Goal: Task Accomplishment & Management: Manage account settings

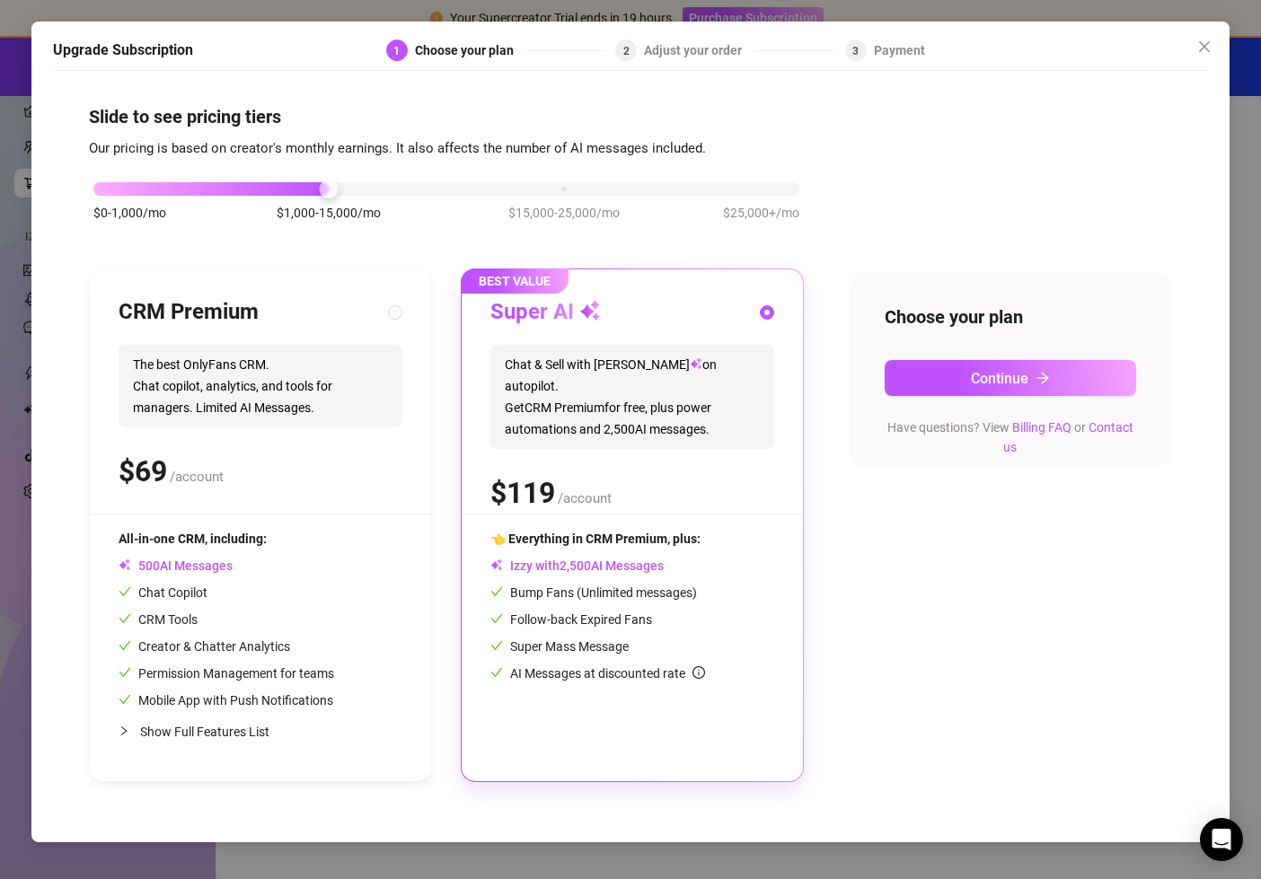
click at [785, 184] on div "$0-1,000/mo $1,000-15,000/mo $15,000-25,000/mo $25,000+/mo" at bounding box center [446, 184] width 706 height 11
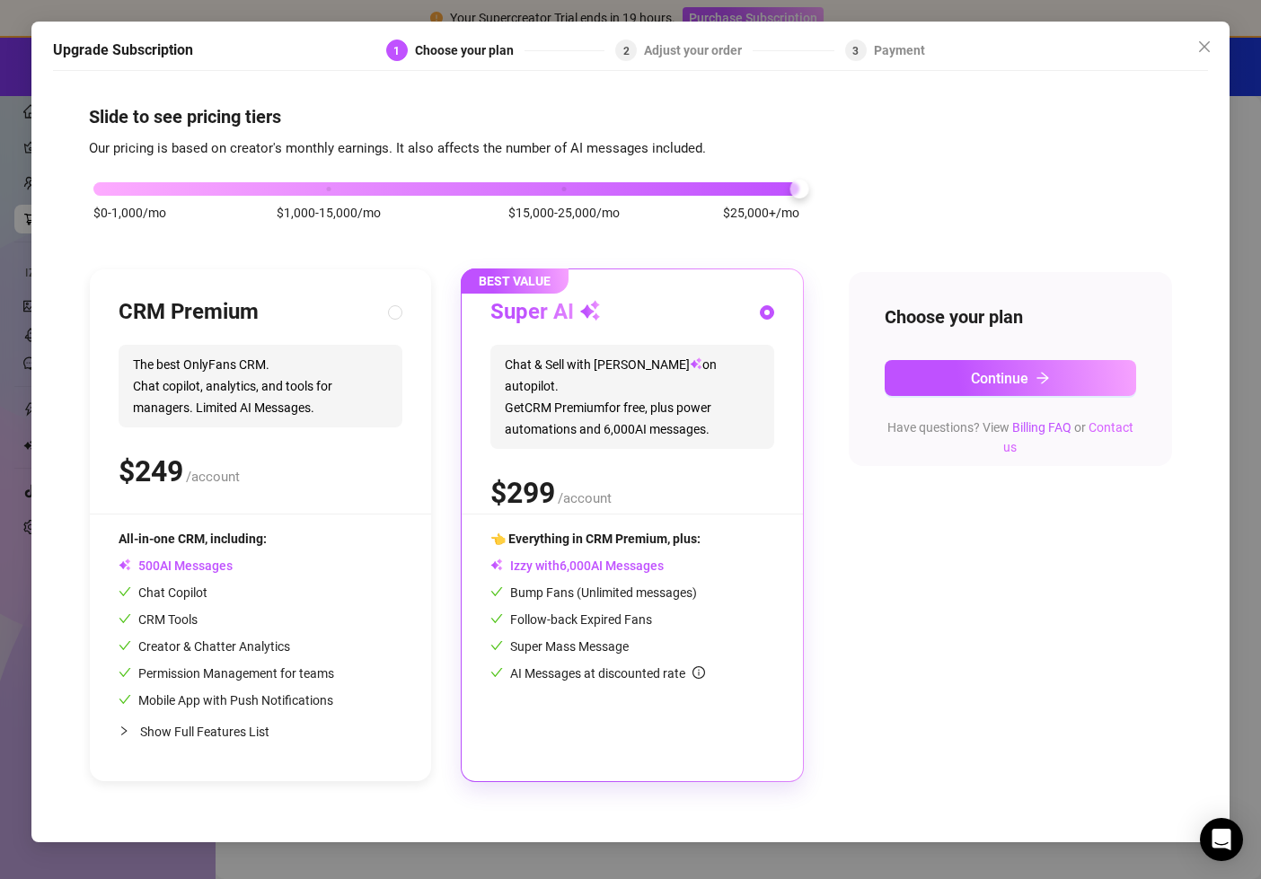
click at [1109, 422] on link "Contact us" at bounding box center [1068, 437] width 130 height 34
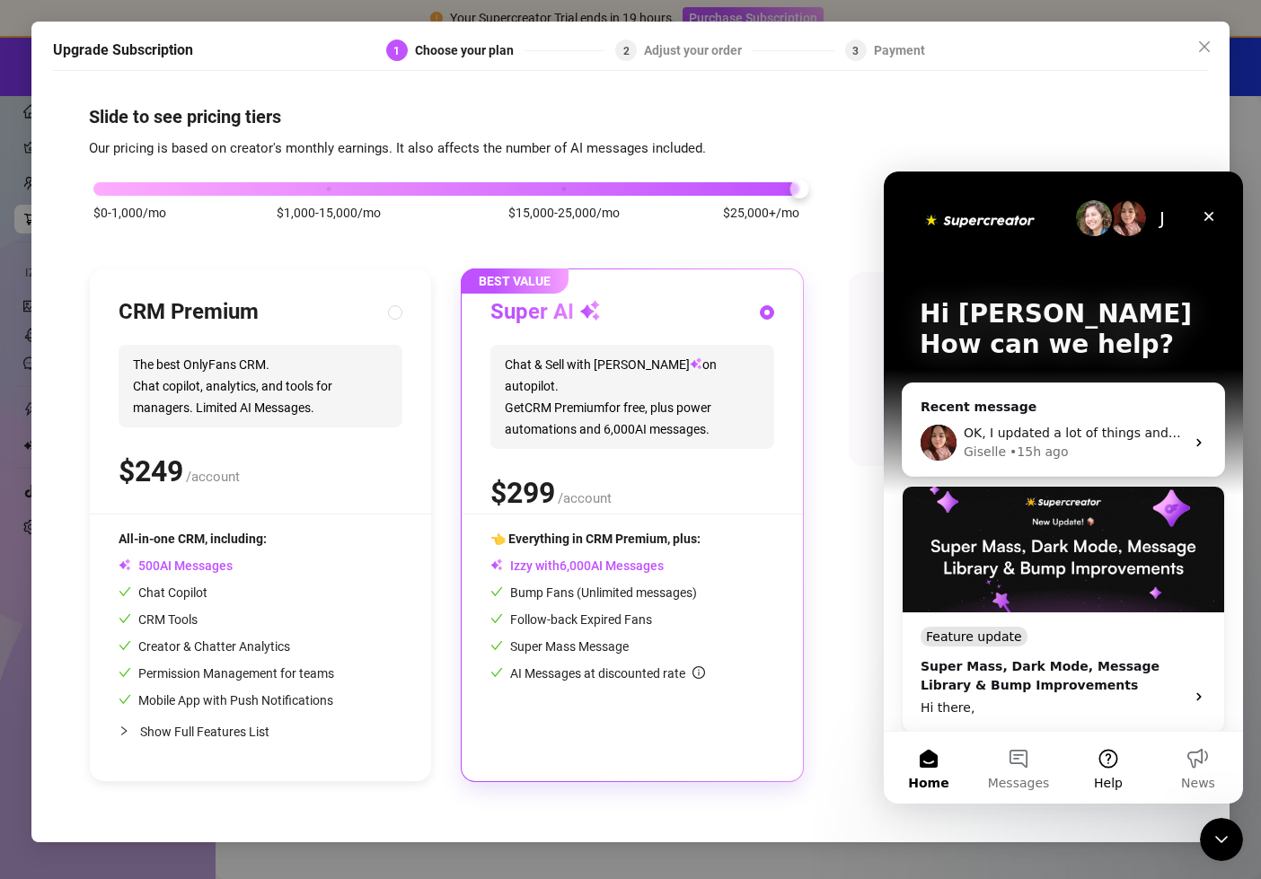
click at [1114, 761] on button "Help" at bounding box center [1108, 768] width 90 height 72
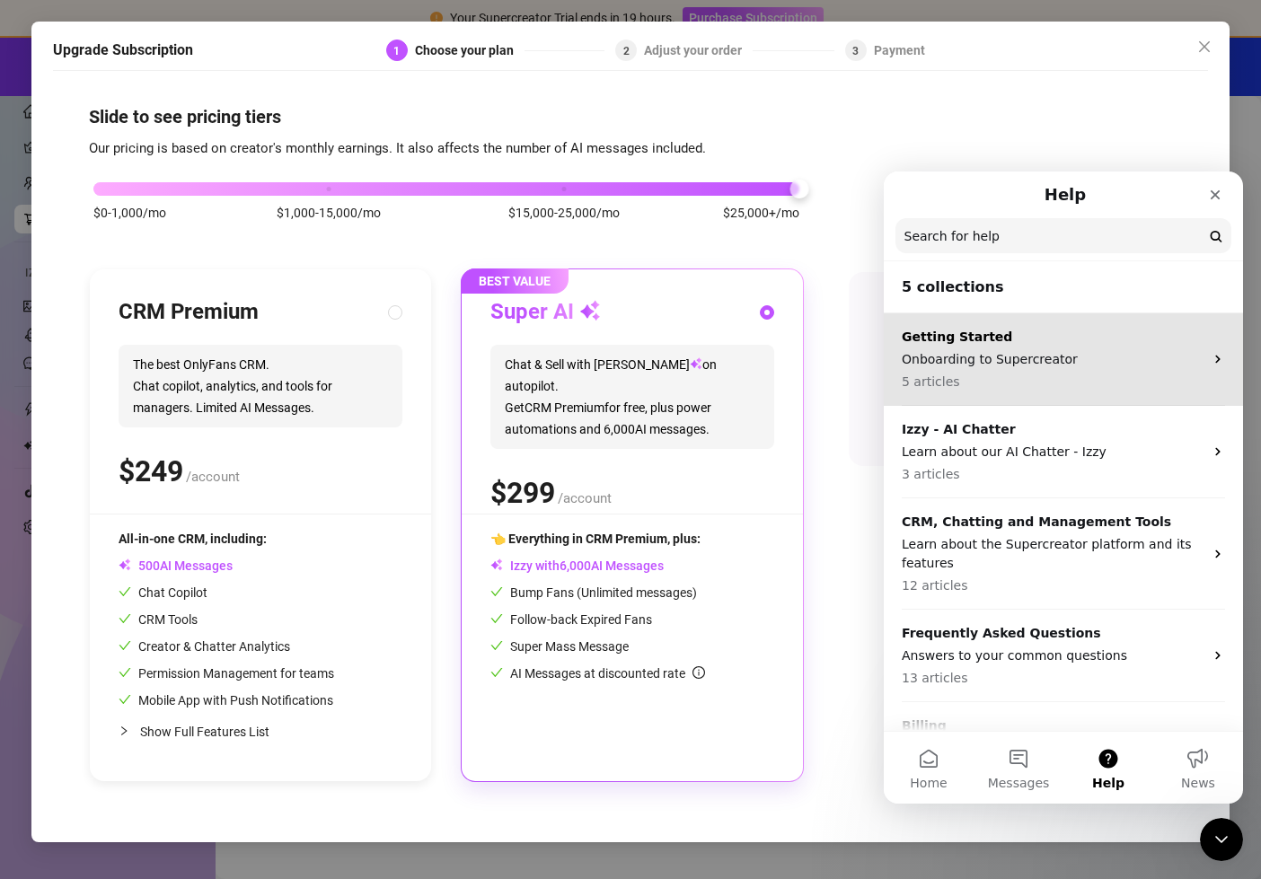
click at [1055, 366] on p "Onboarding to Supercreator" at bounding box center [1053, 359] width 302 height 19
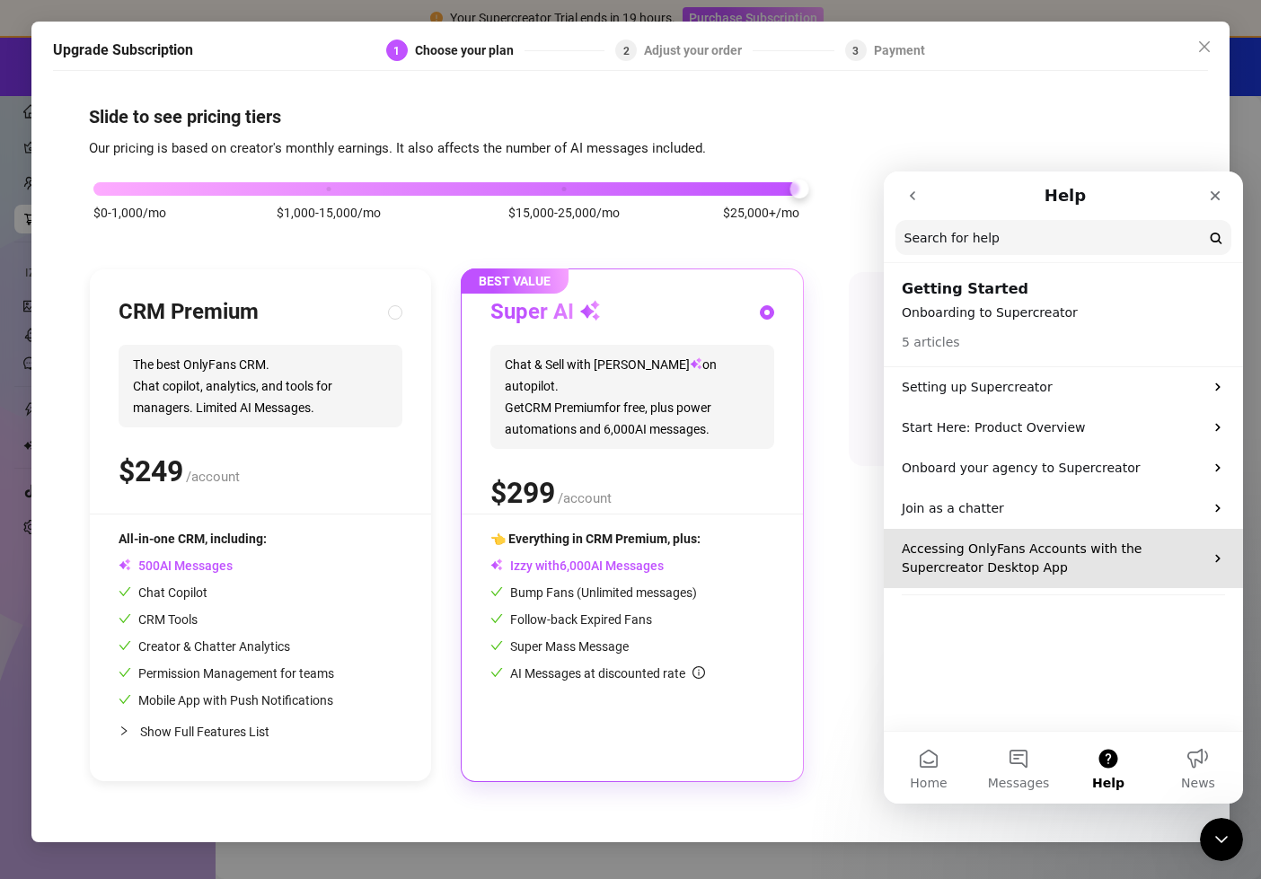
click at [1113, 573] on p "Accessing OnlyFans Accounts with the Supercreator Desktop App" at bounding box center [1053, 559] width 302 height 38
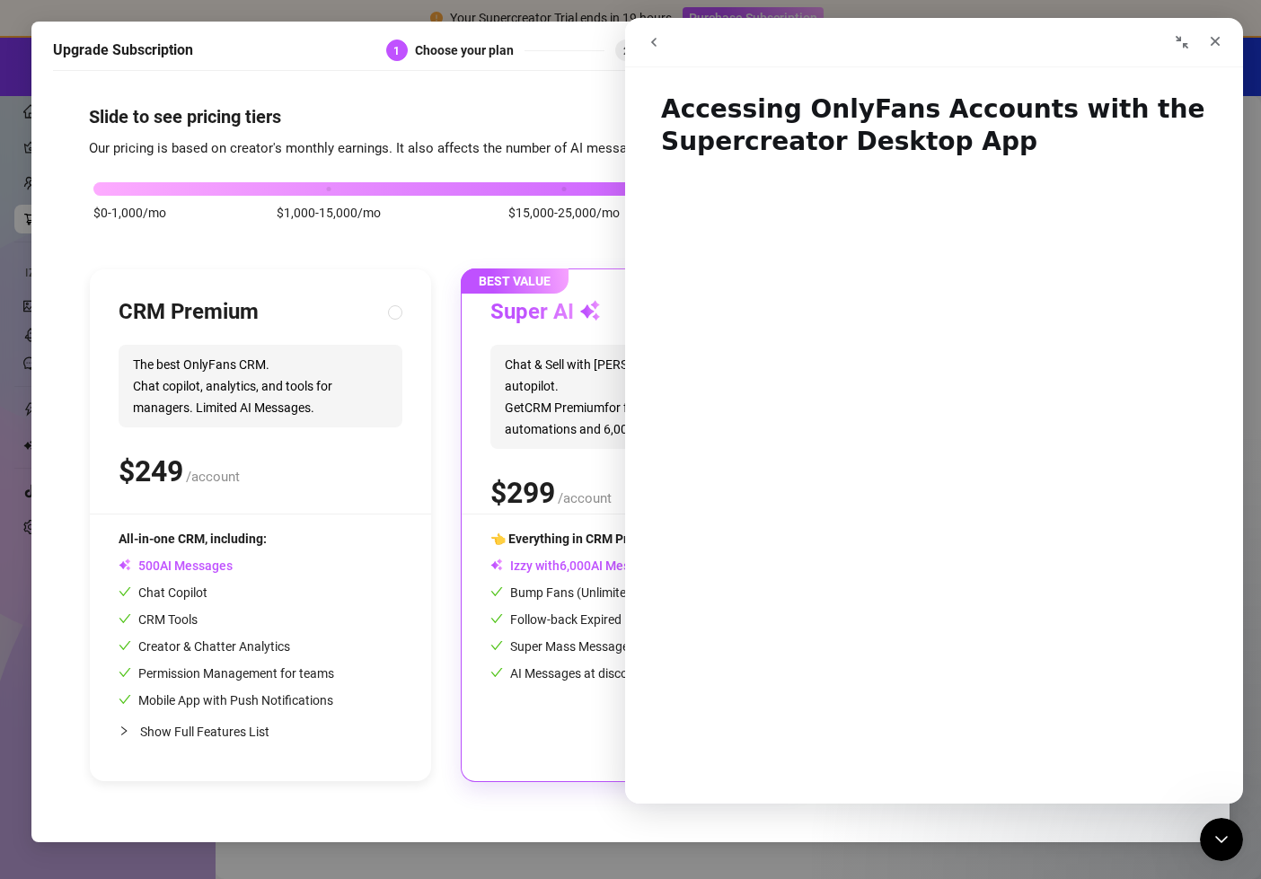
click at [655, 39] on icon "go back" at bounding box center [653, 42] width 5 height 9
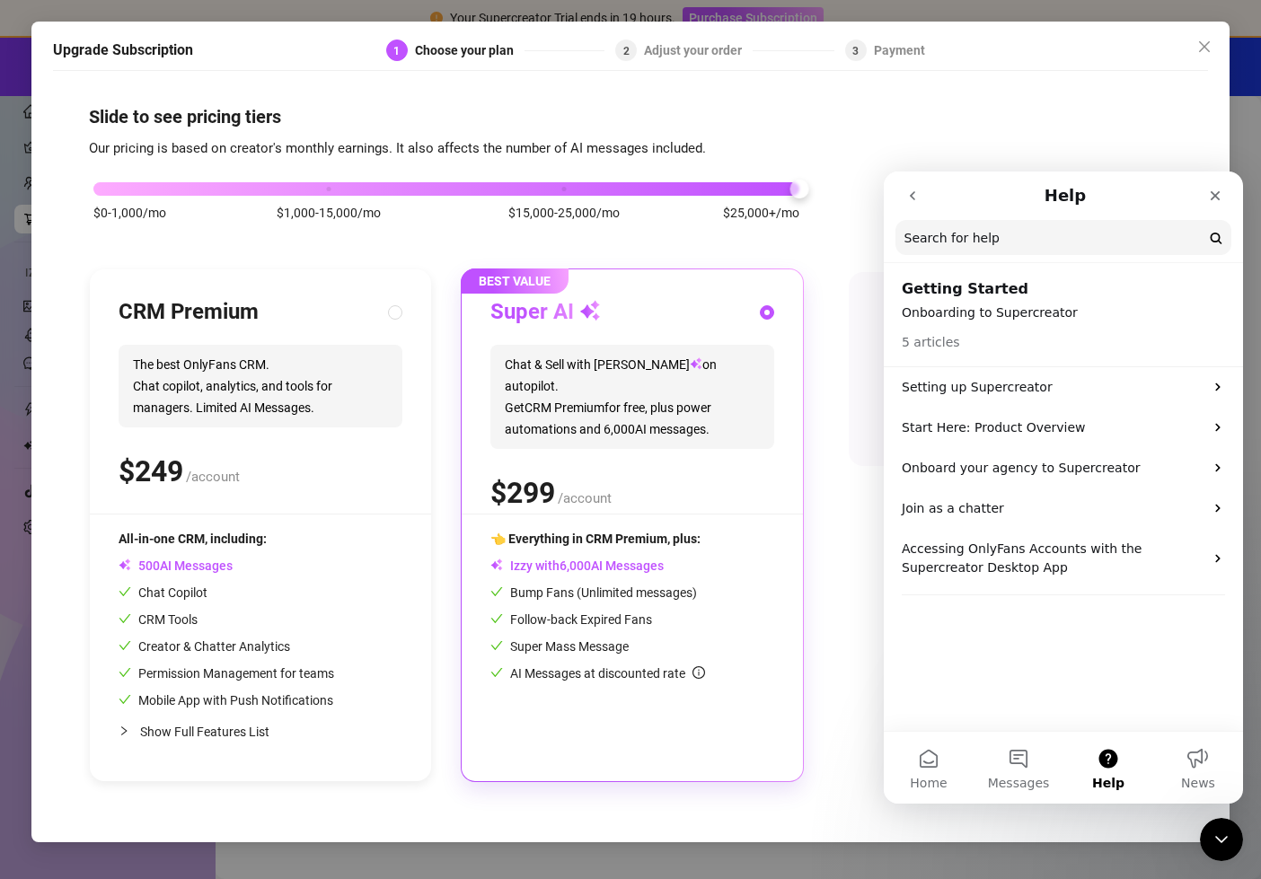
click at [918, 195] on icon "go back" at bounding box center [912, 196] width 14 height 14
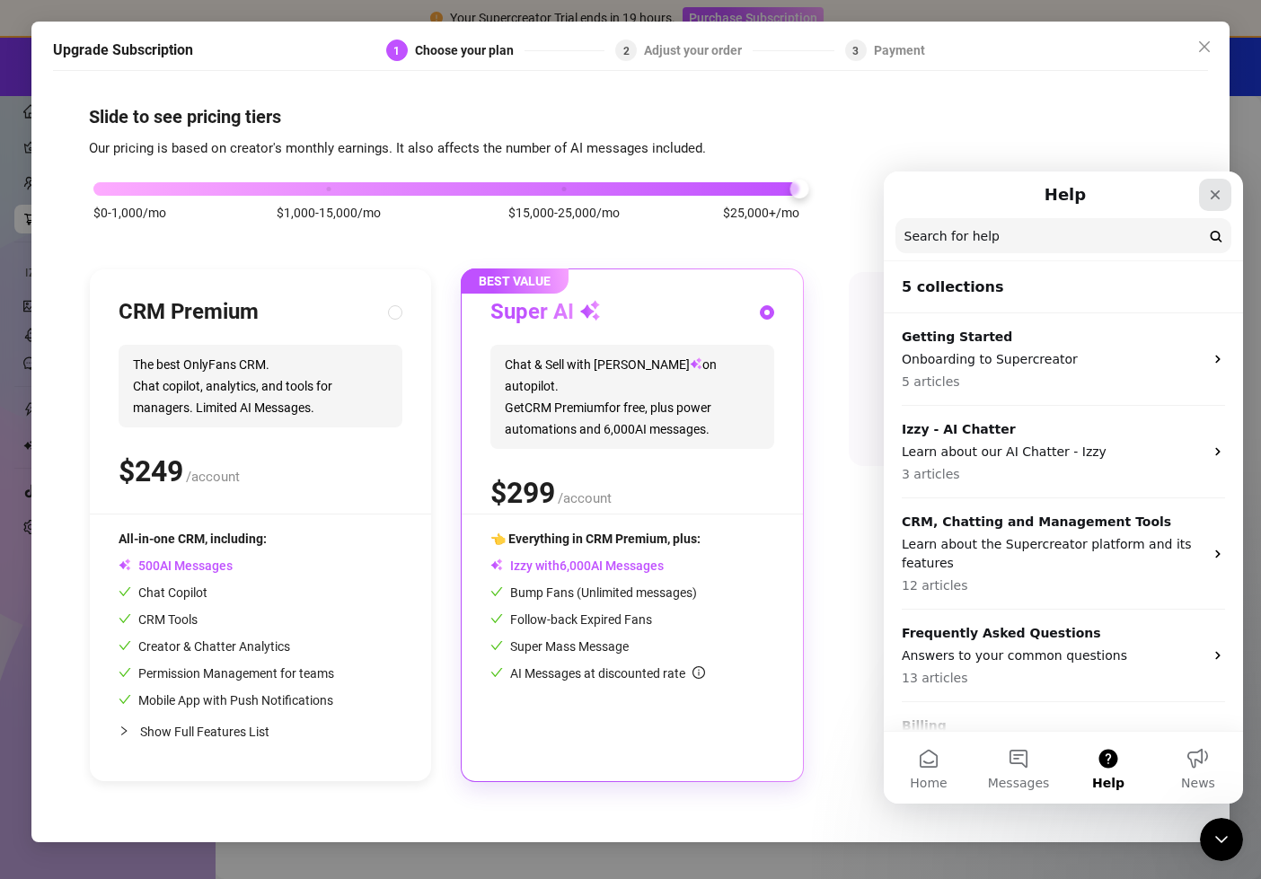
click at [1219, 195] on icon "Close" at bounding box center [1215, 195] width 14 height 14
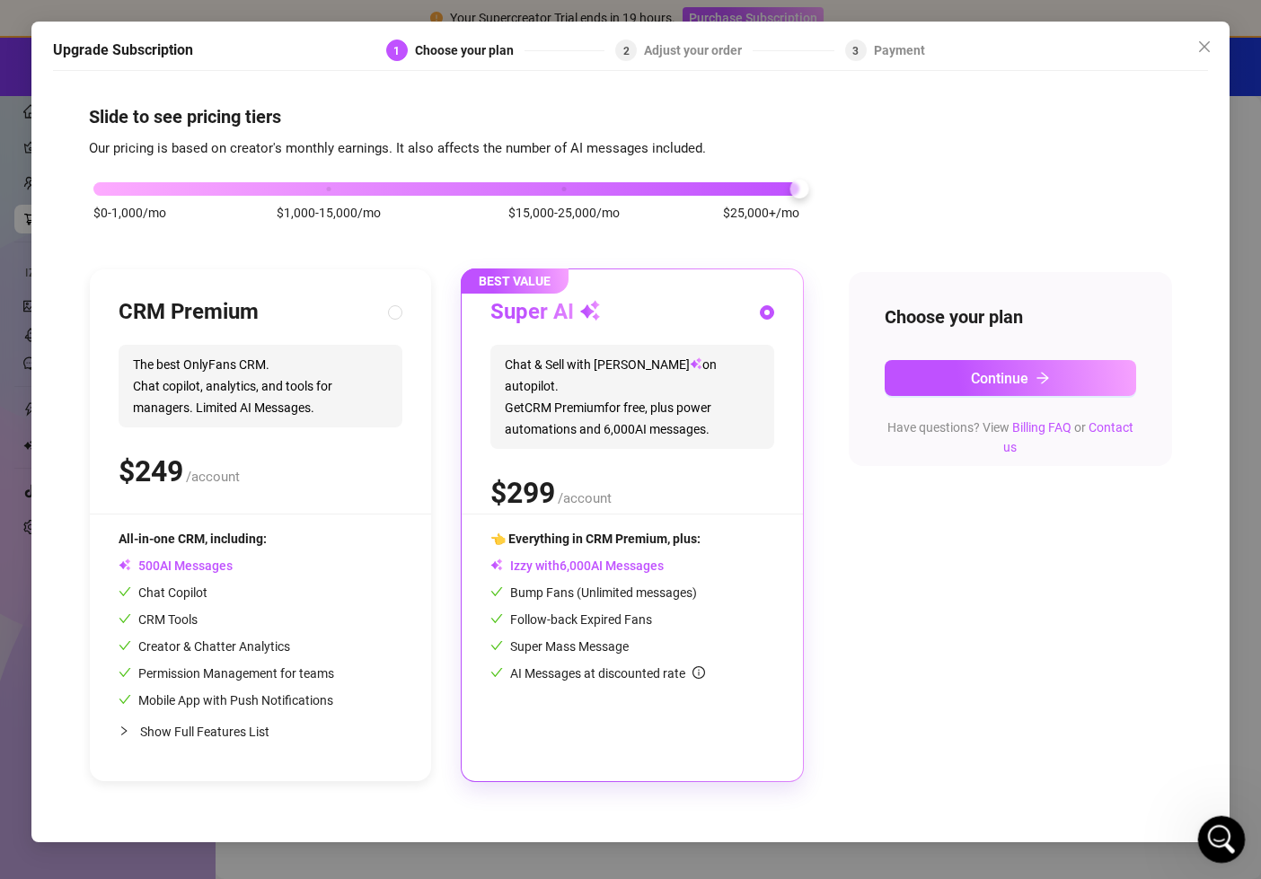
click at [1212, 832] on icon "Open Intercom Messenger" at bounding box center [1219, 838] width 30 height 30
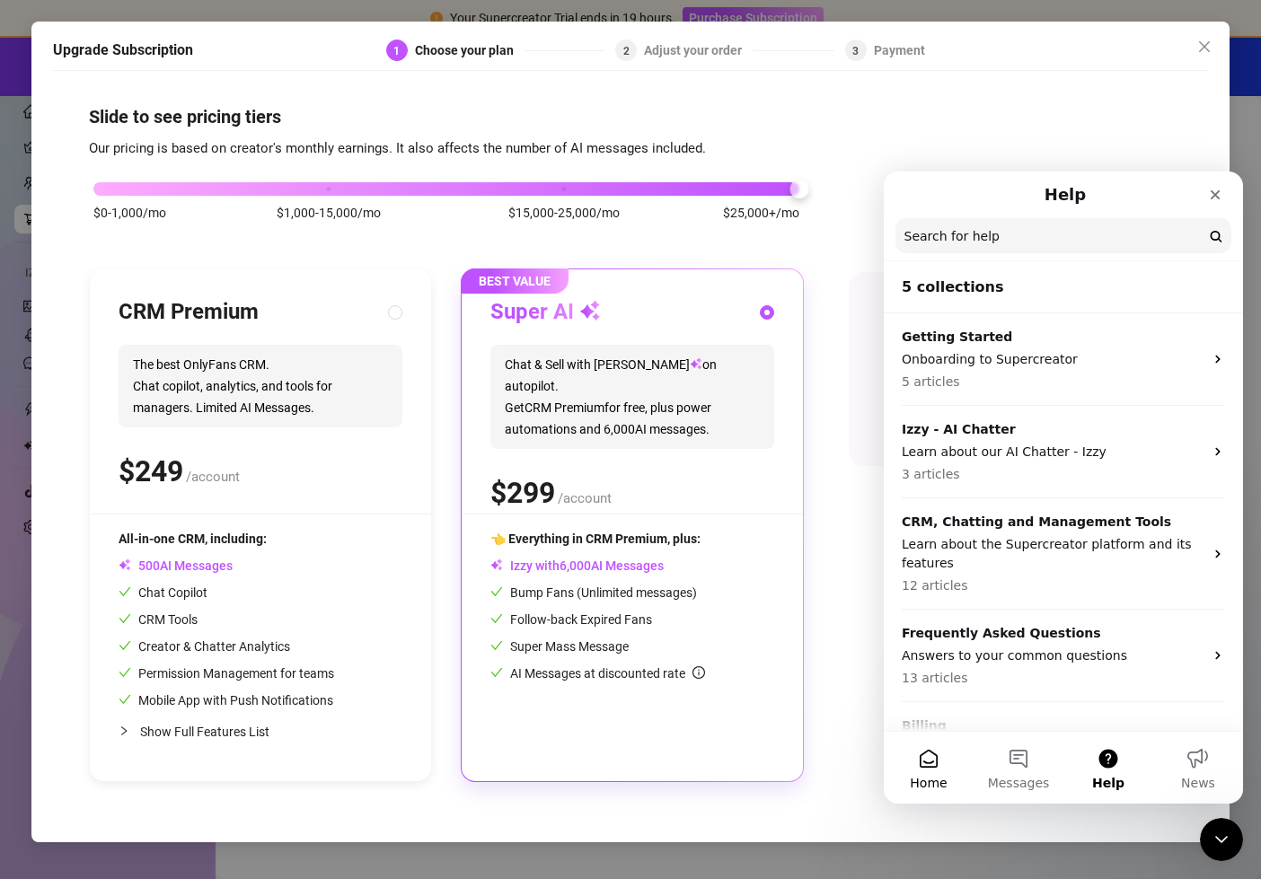
click at [923, 763] on button "Home" at bounding box center [929, 768] width 90 height 72
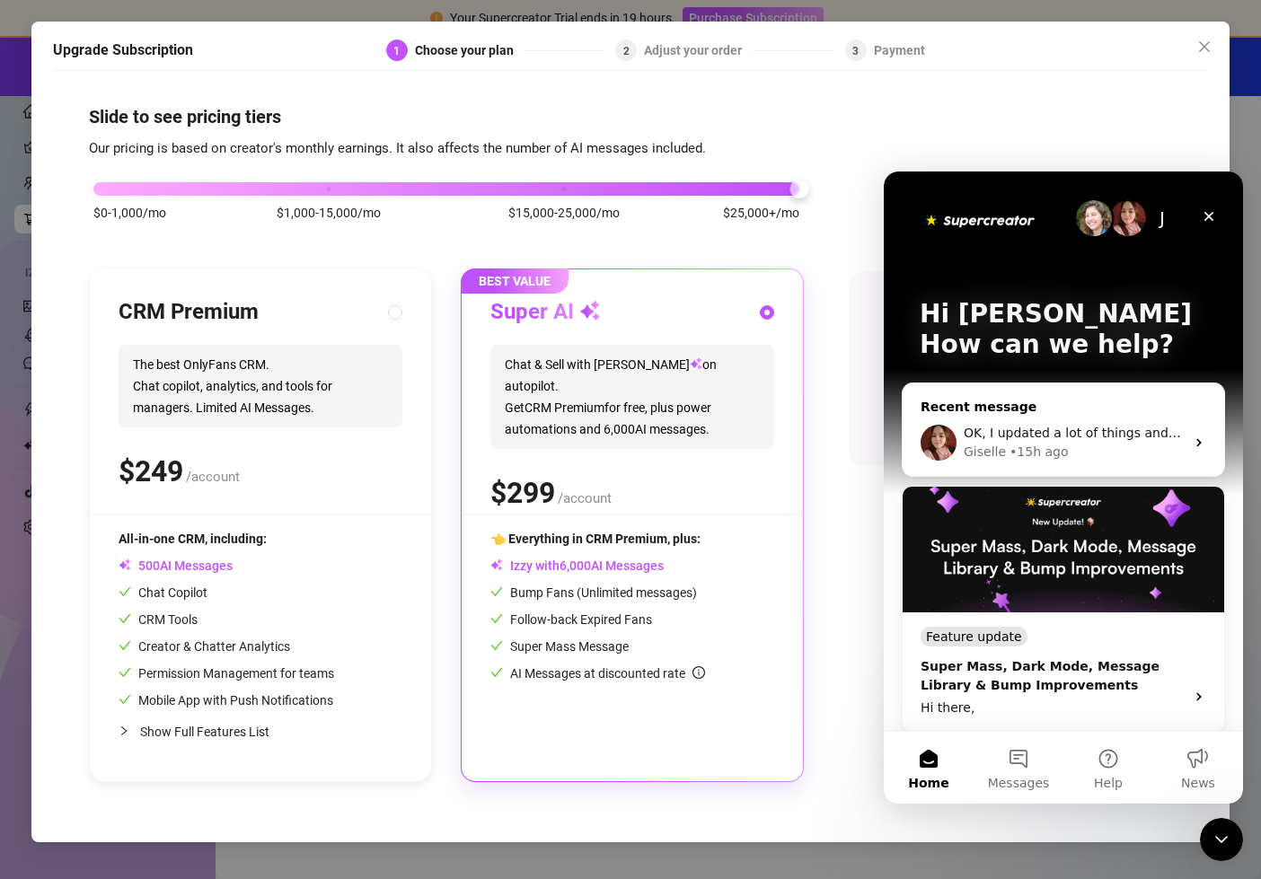
click at [1177, 445] on div "Giselle • 15h ago" at bounding box center [1074, 452] width 221 height 19
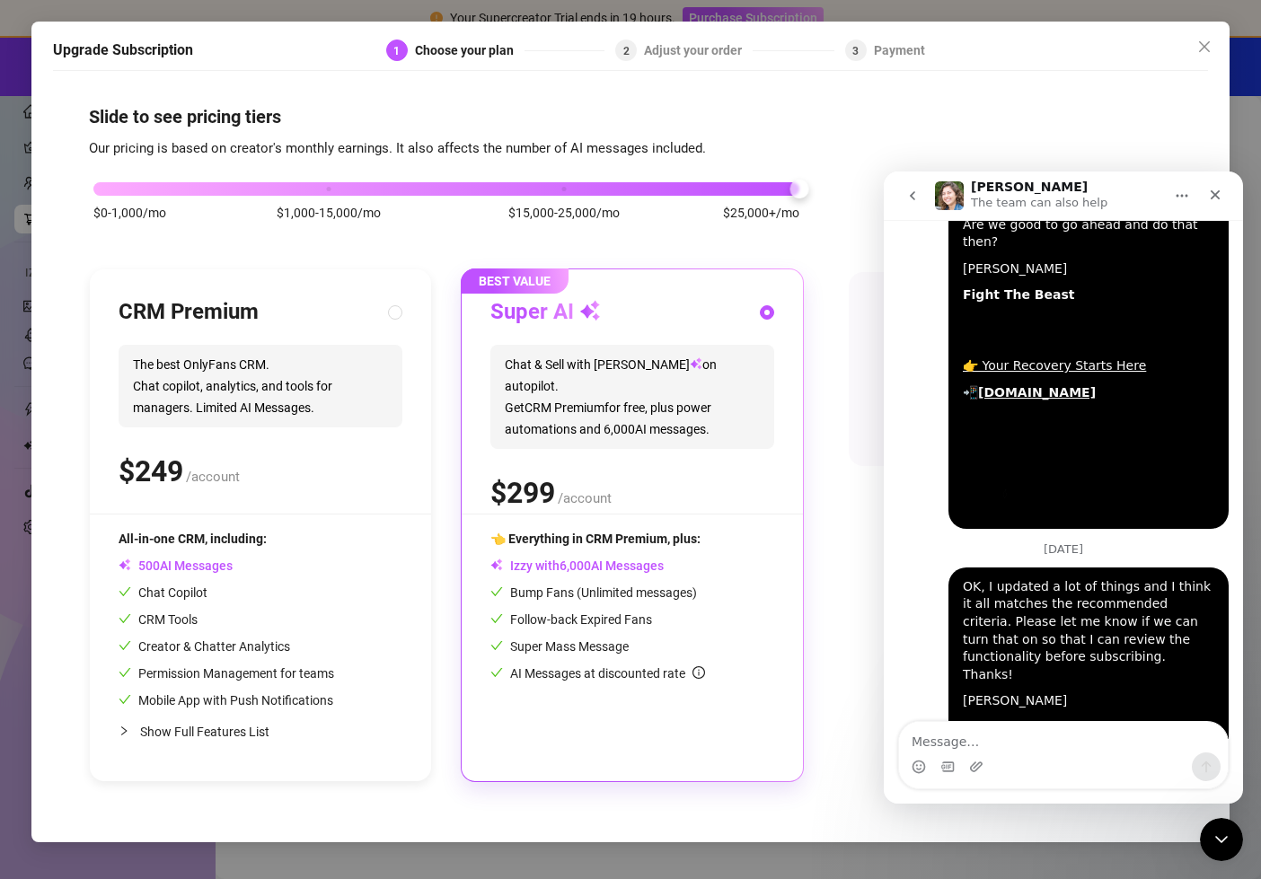
scroll to position [2674, 0]
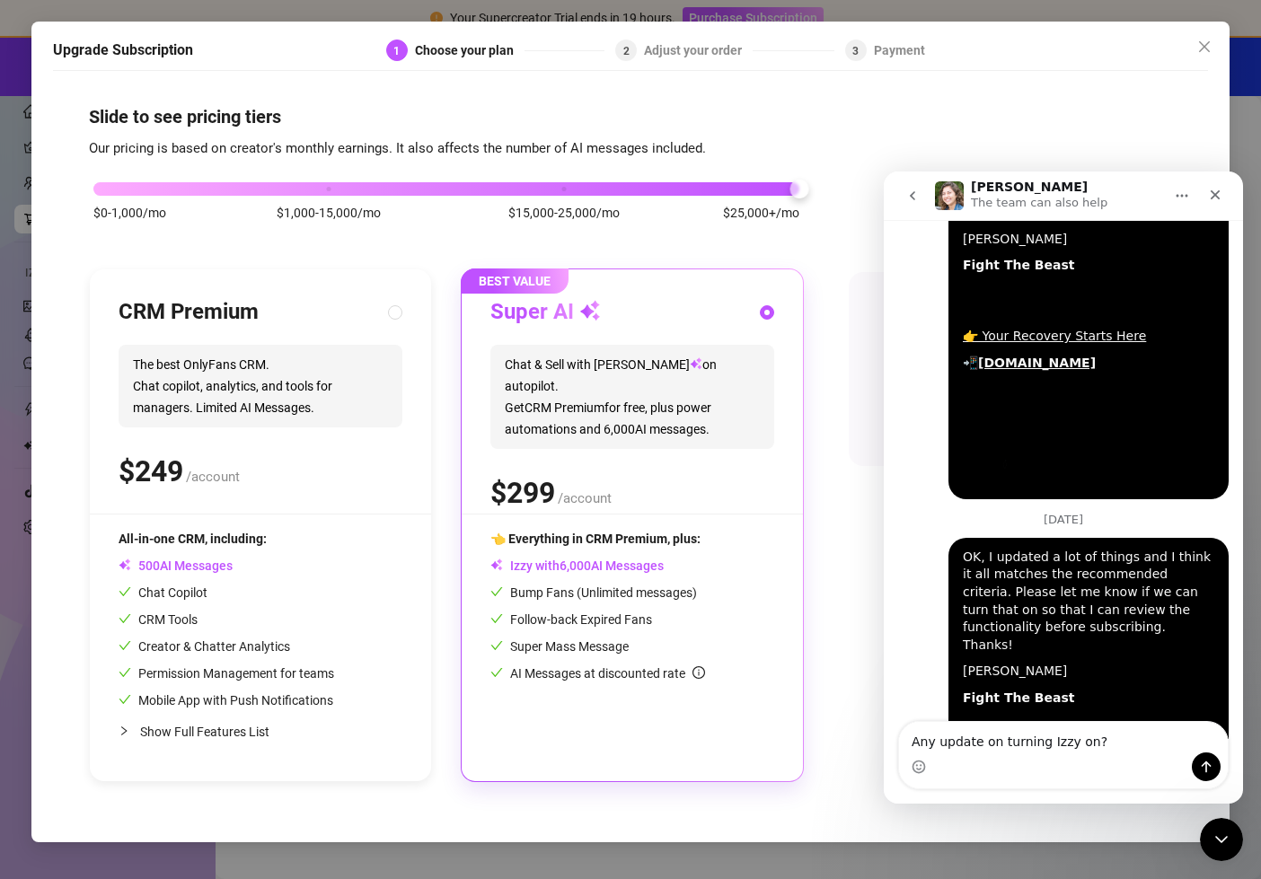
type textarea "Any update on turning Izzy on?"
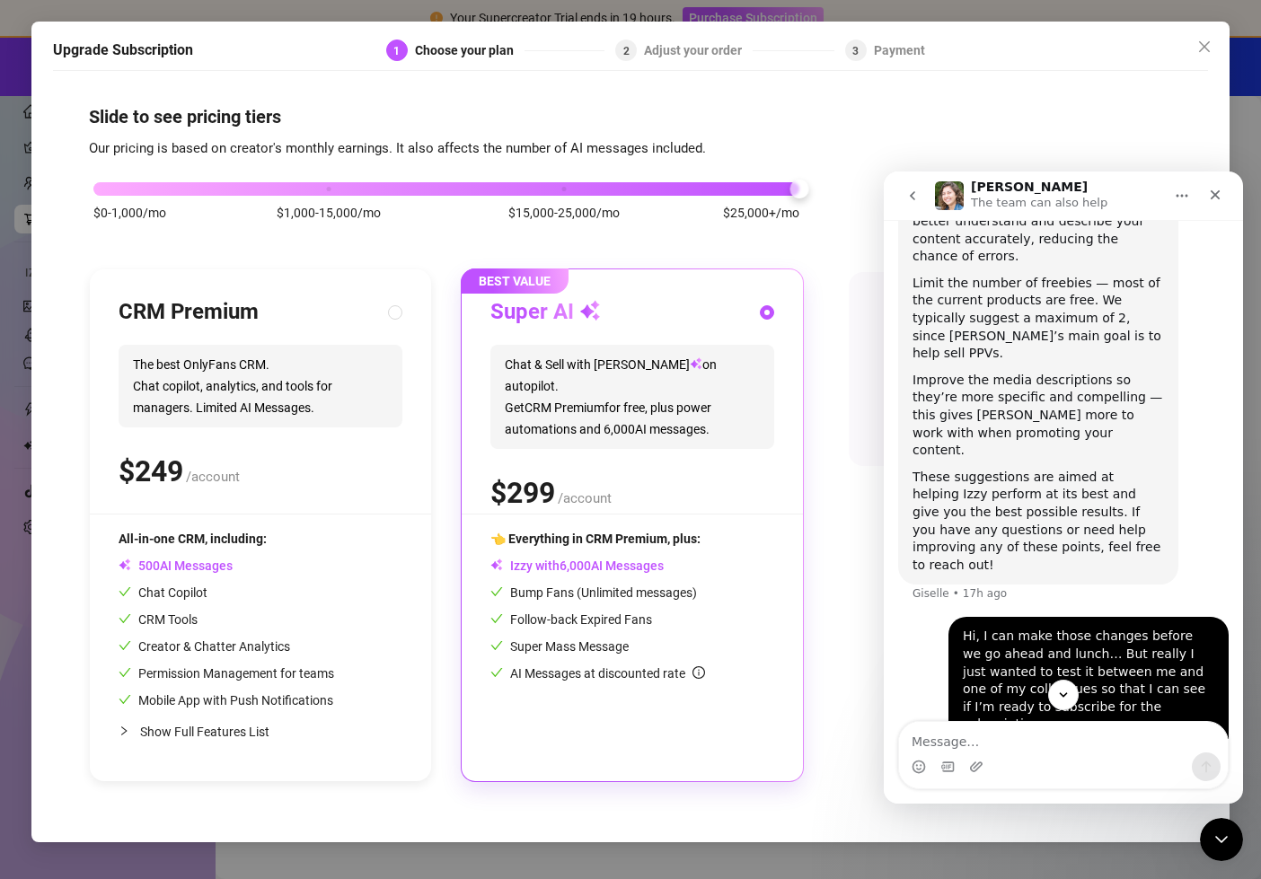
scroll to position [2728, 0]
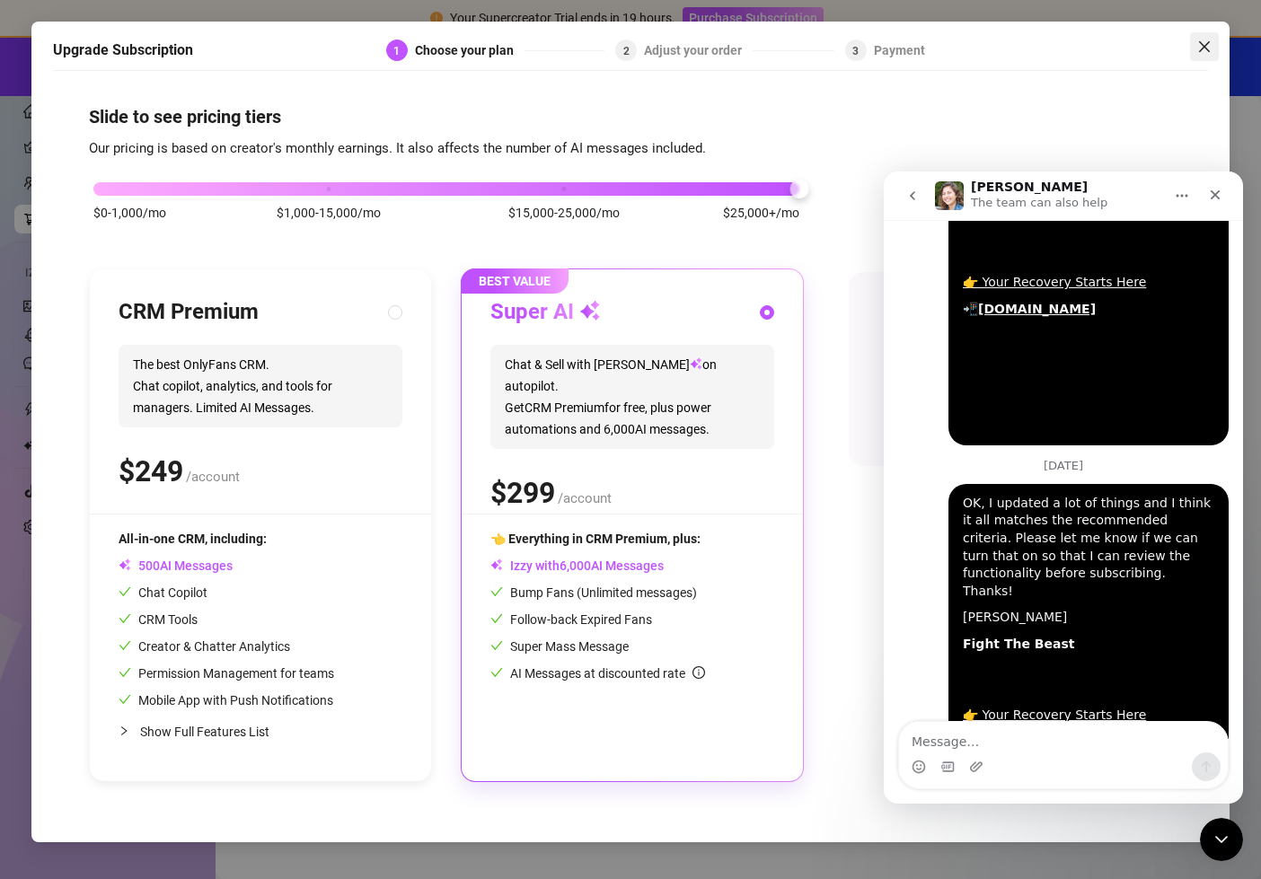
click at [1213, 50] on span "Close" at bounding box center [1204, 47] width 29 height 14
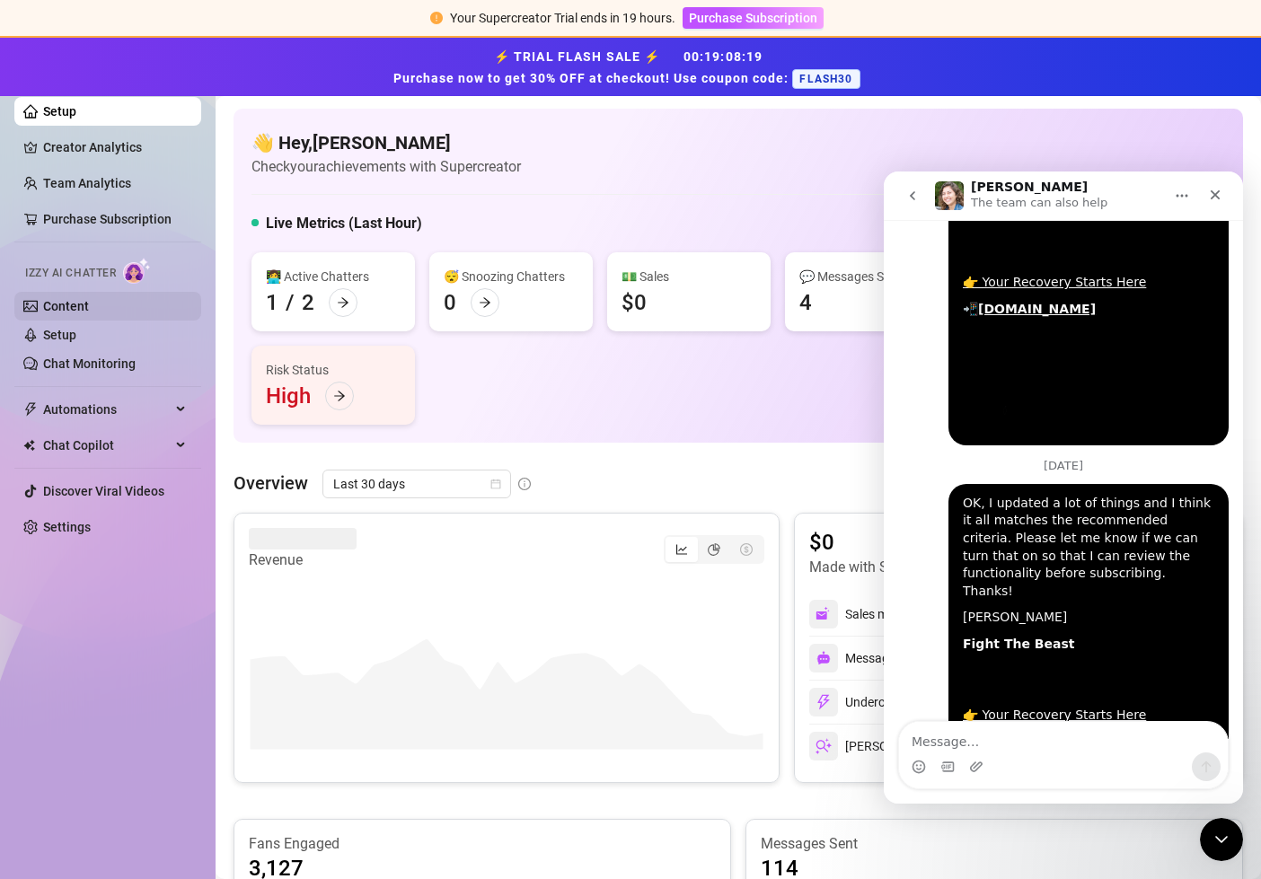
click at [89, 306] on link "Content" at bounding box center [66, 306] width 46 height 14
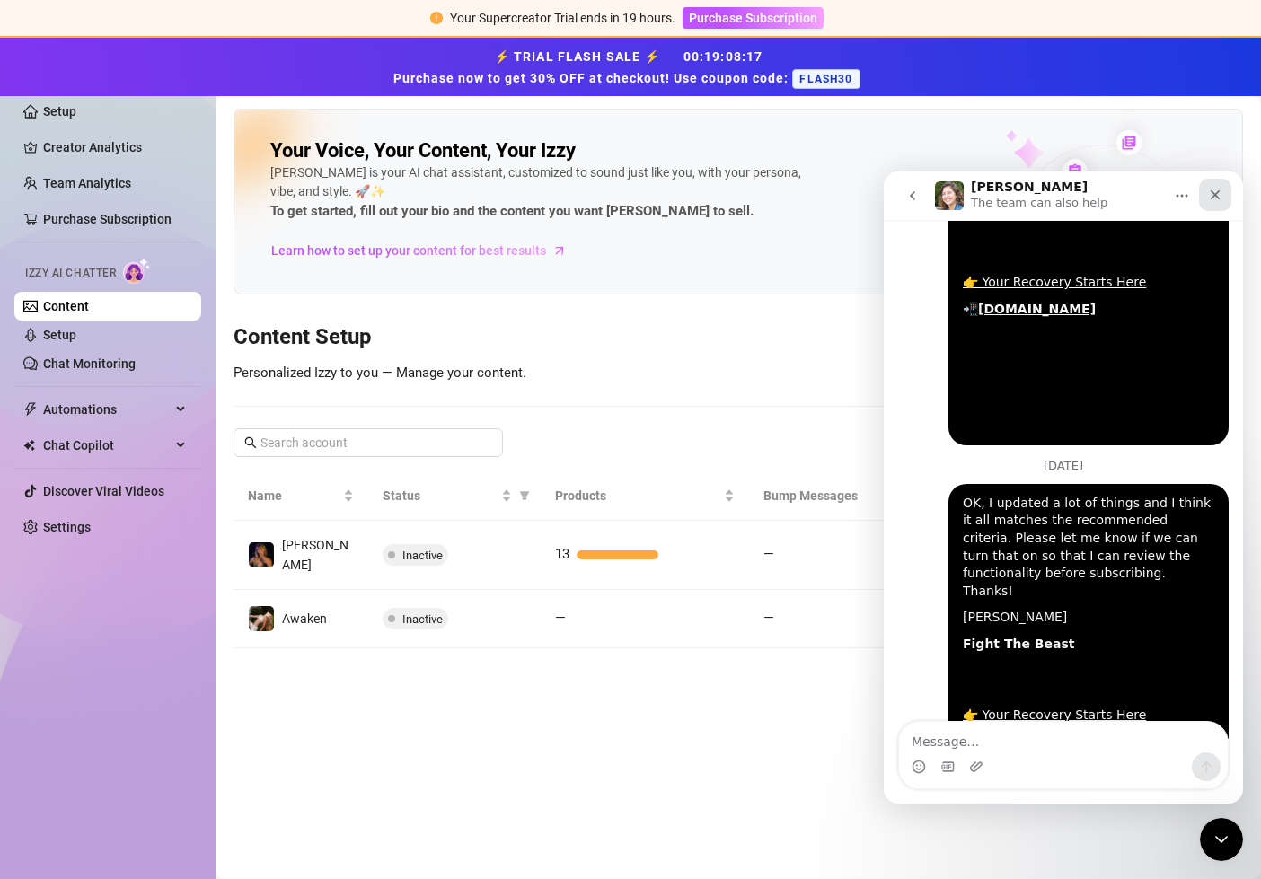
click at [1221, 191] on icon "Close" at bounding box center [1215, 195] width 14 height 14
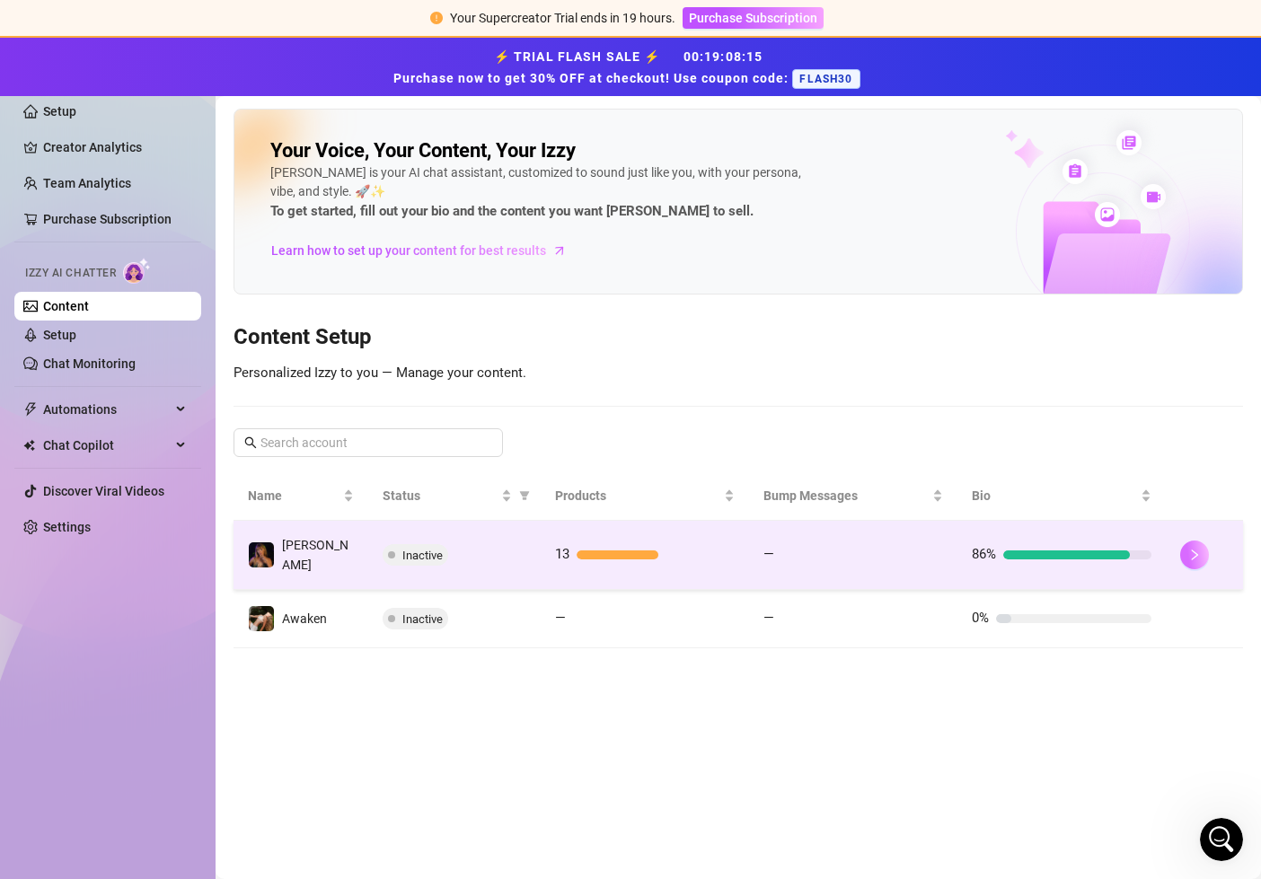
click at [1201, 549] on button "button" at bounding box center [1194, 555] width 29 height 29
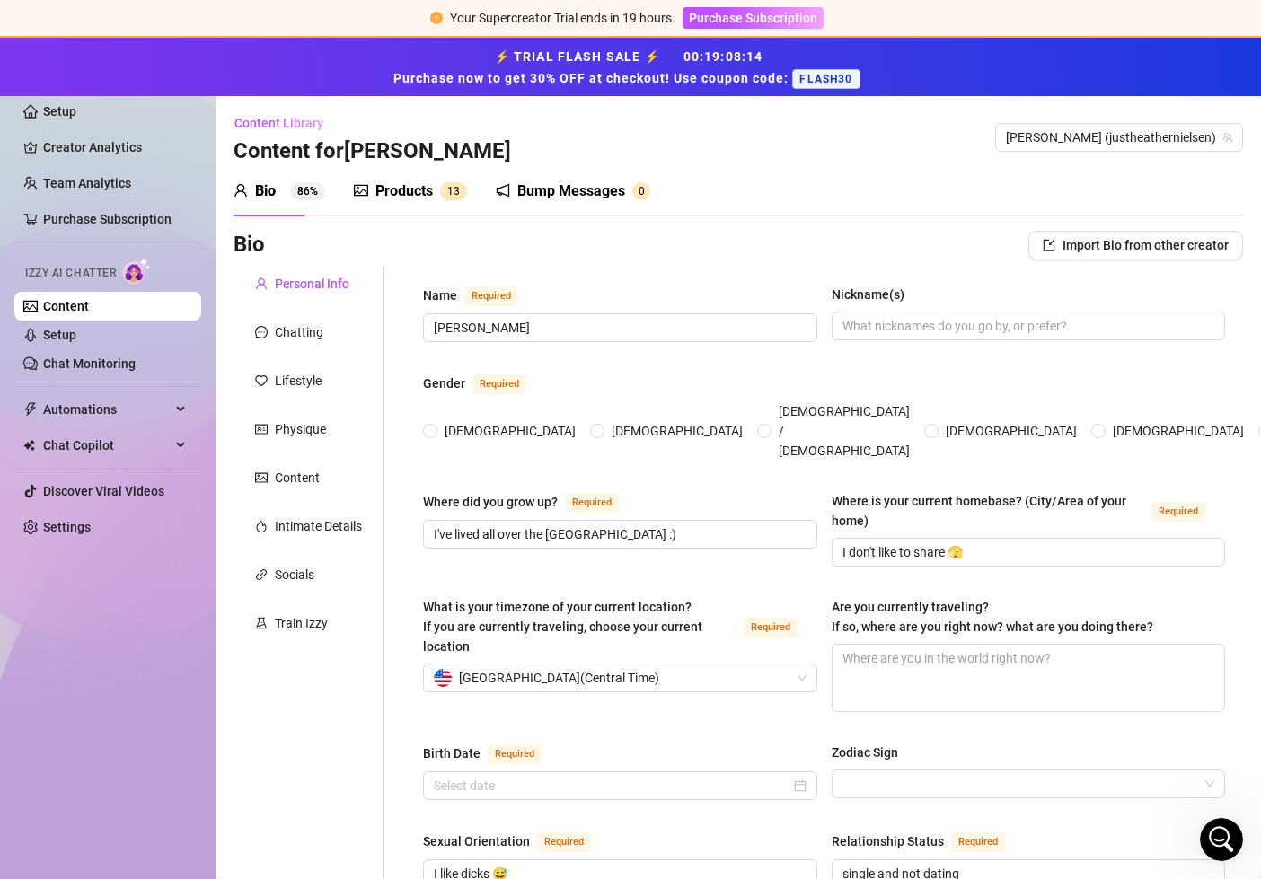
radio input "true"
type input "January 6th, 1995"
click at [410, 194] on div "Products" at bounding box center [403, 192] width 57 height 22
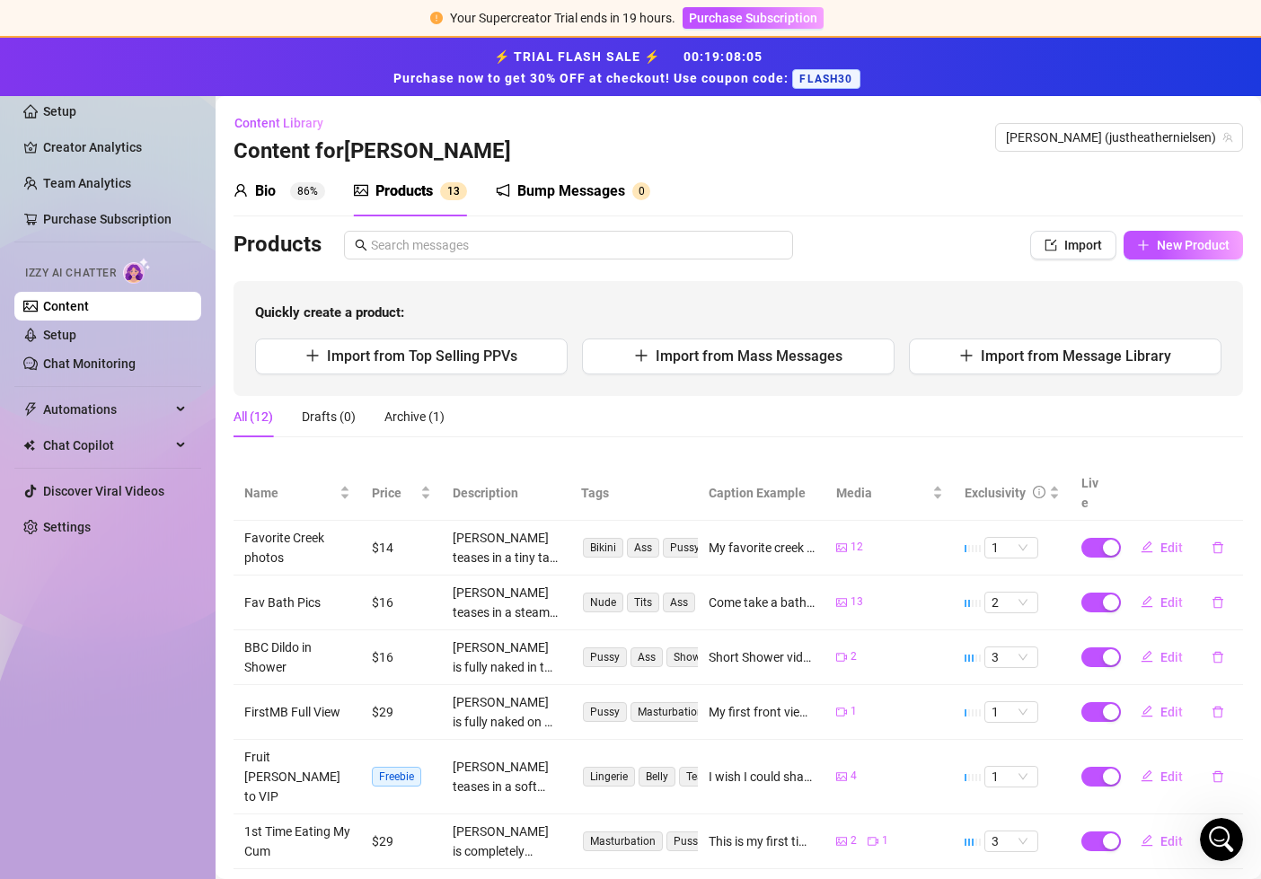
scroll to position [273, 0]
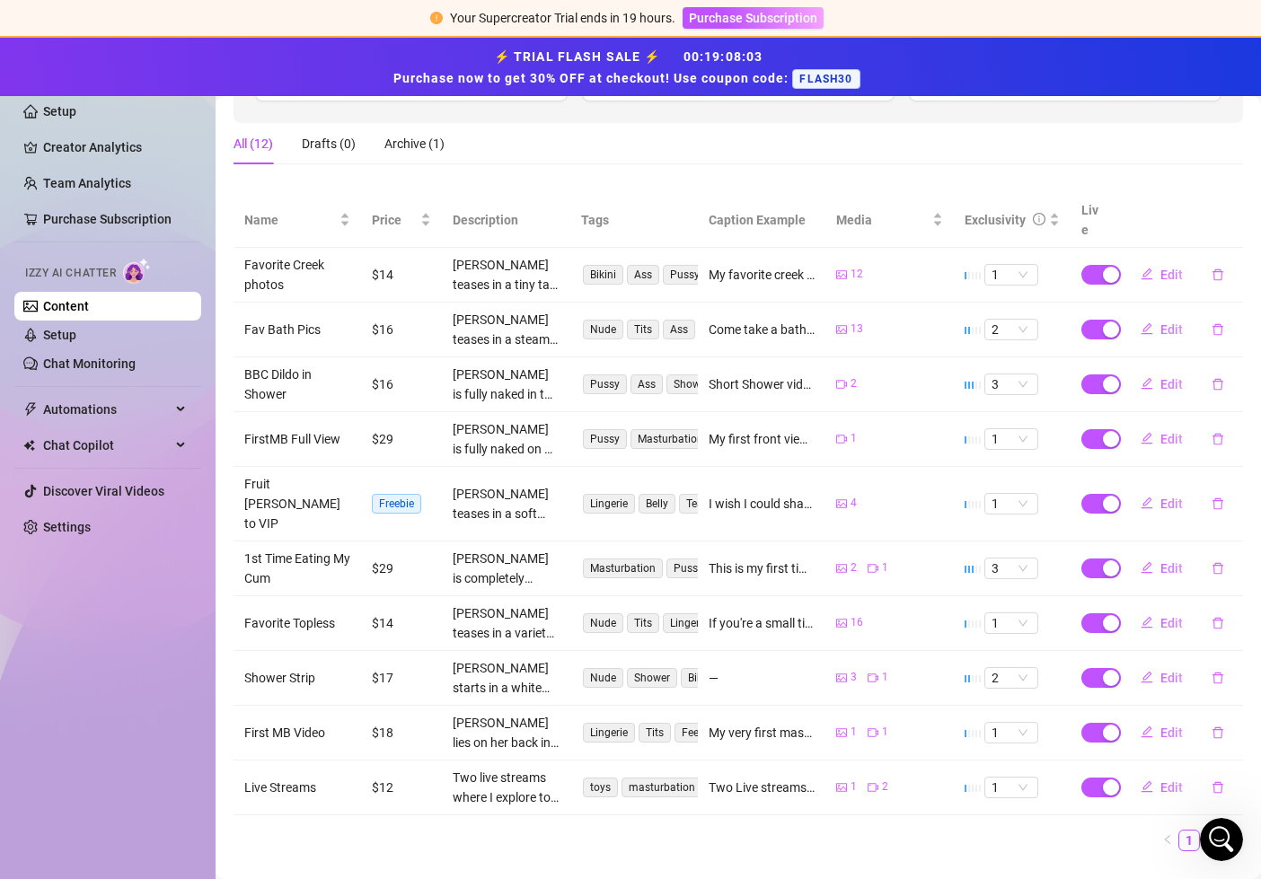
click at [1214, 831] on link "2" at bounding box center [1211, 841] width 20 height 20
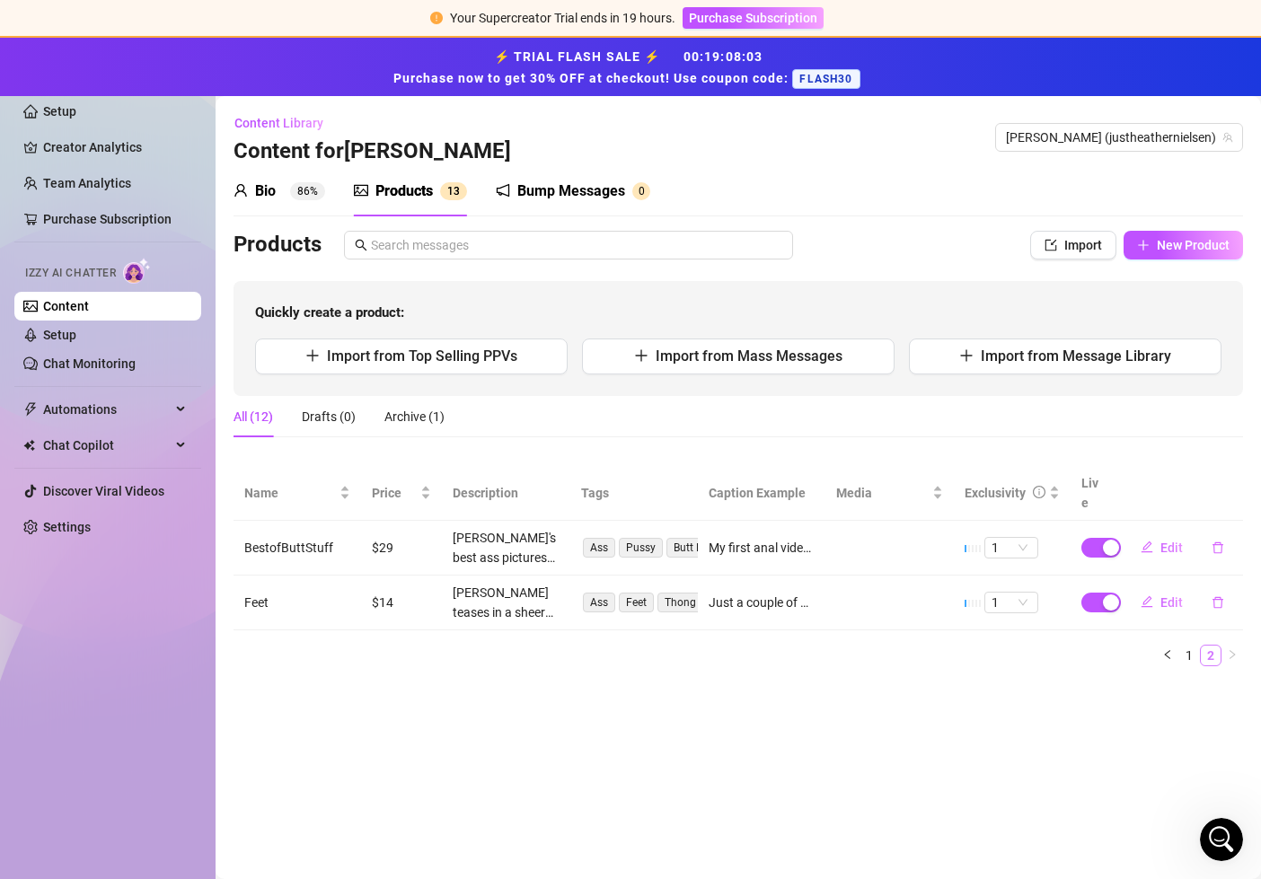
scroll to position [0, 0]
click at [1186, 646] on link "1" at bounding box center [1189, 656] width 20 height 20
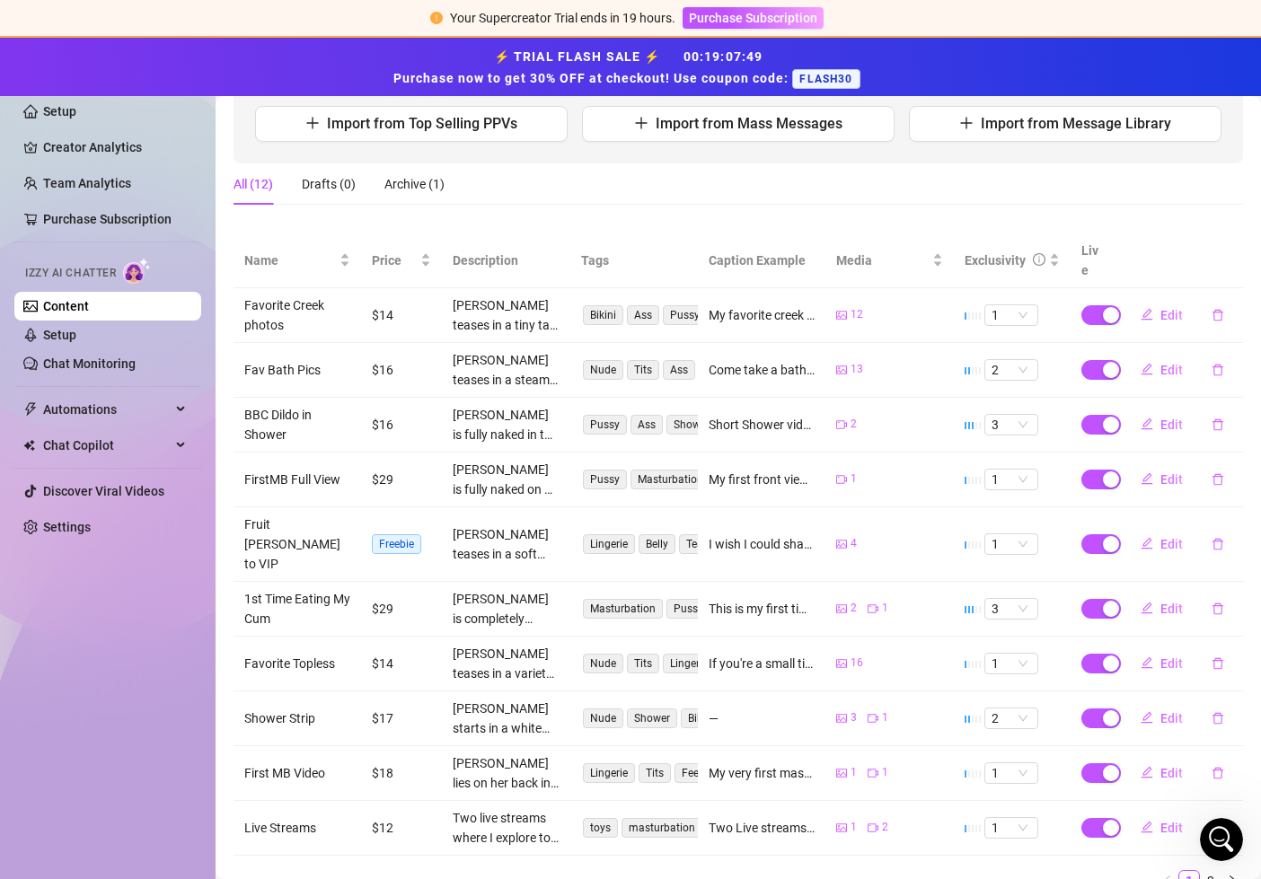
scroll to position [273, 0]
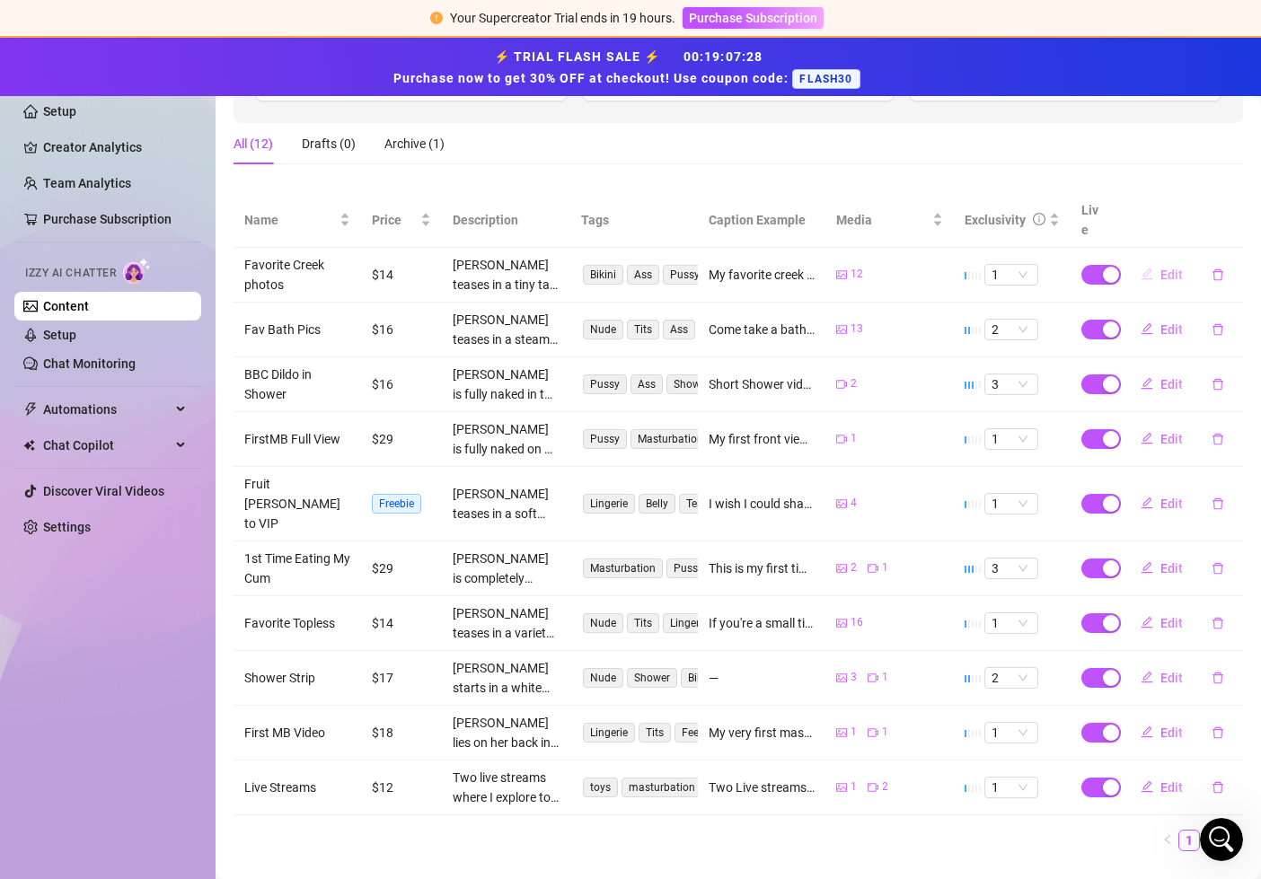
click at [1175, 268] on span "Edit" at bounding box center [1171, 275] width 22 height 14
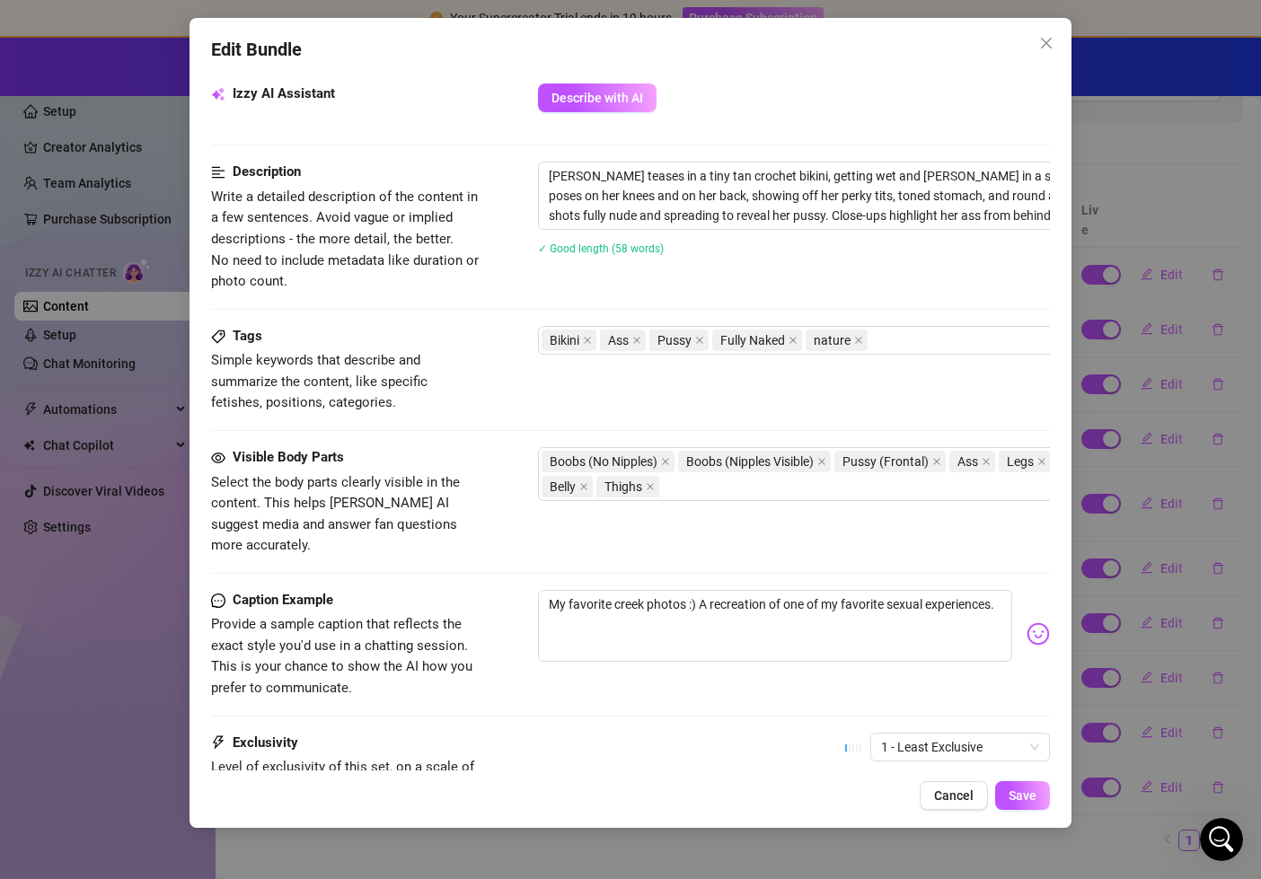
scroll to position [904, 0]
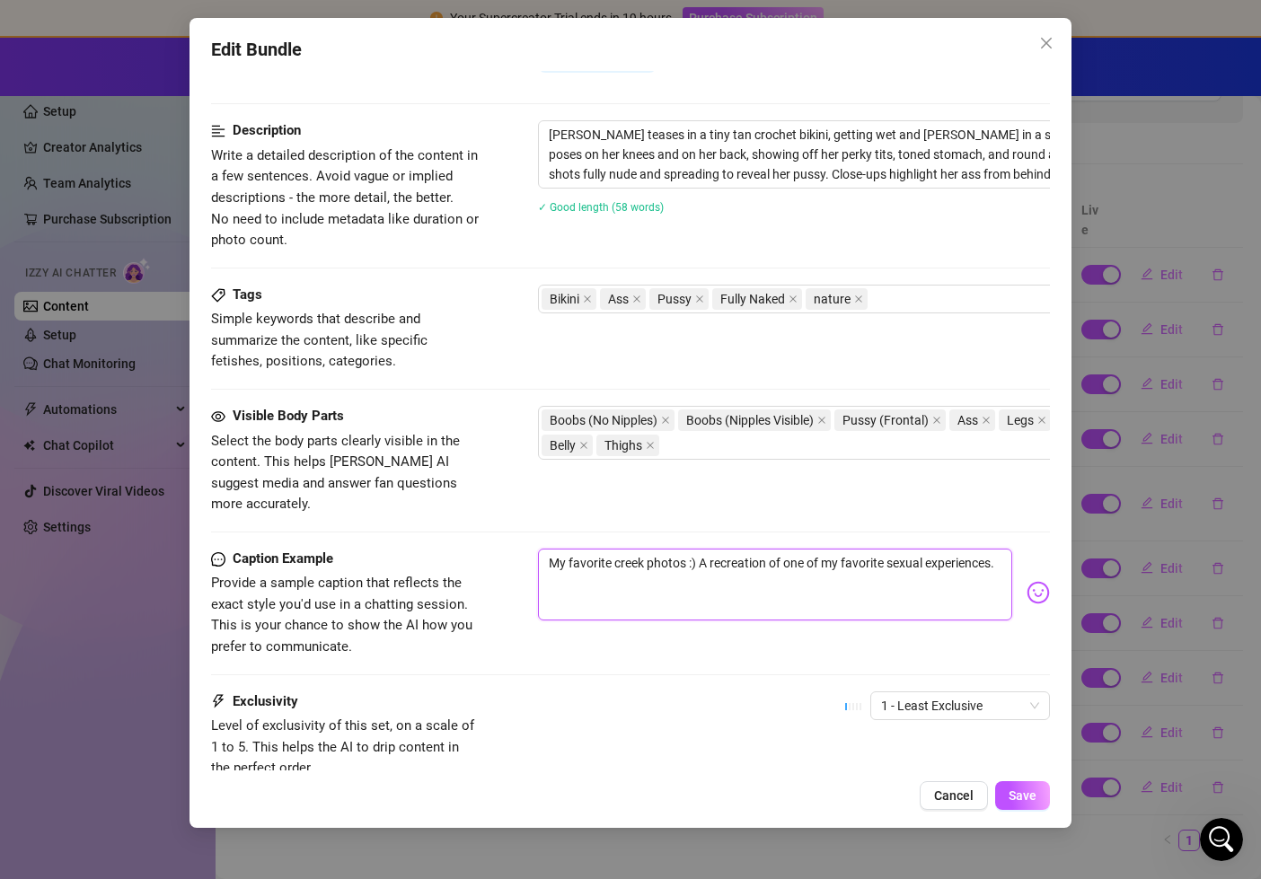
click at [1006, 549] on textarea "My favorite creek photos :) A recreation of one of my favorite sexual experienc…" at bounding box center [775, 585] width 475 height 72
type textarea "My favorite creek photos :) A recreation of one of my favorite sexual experienc…"
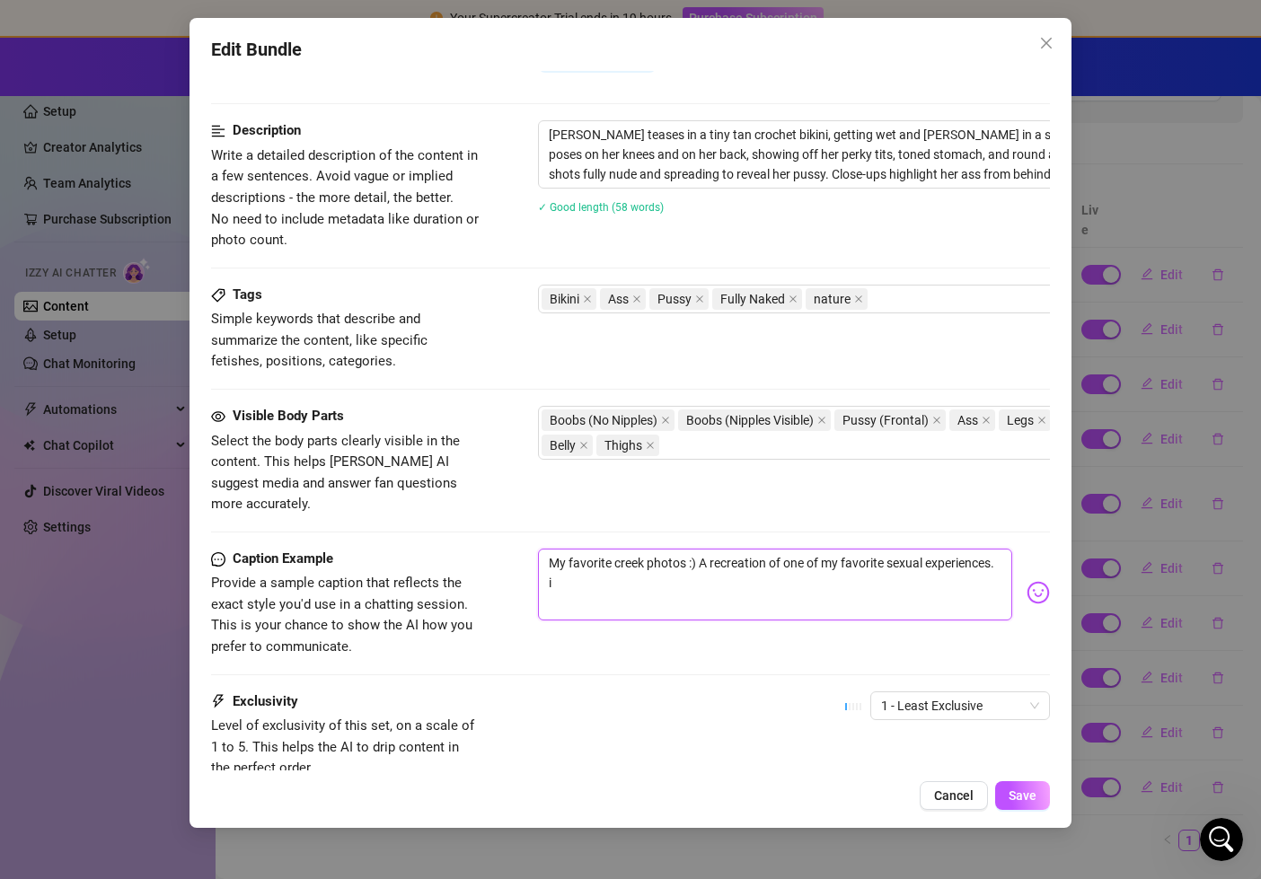
type textarea "My favorite creek photos :) A recreation of one of my favorite sexual experienc…"
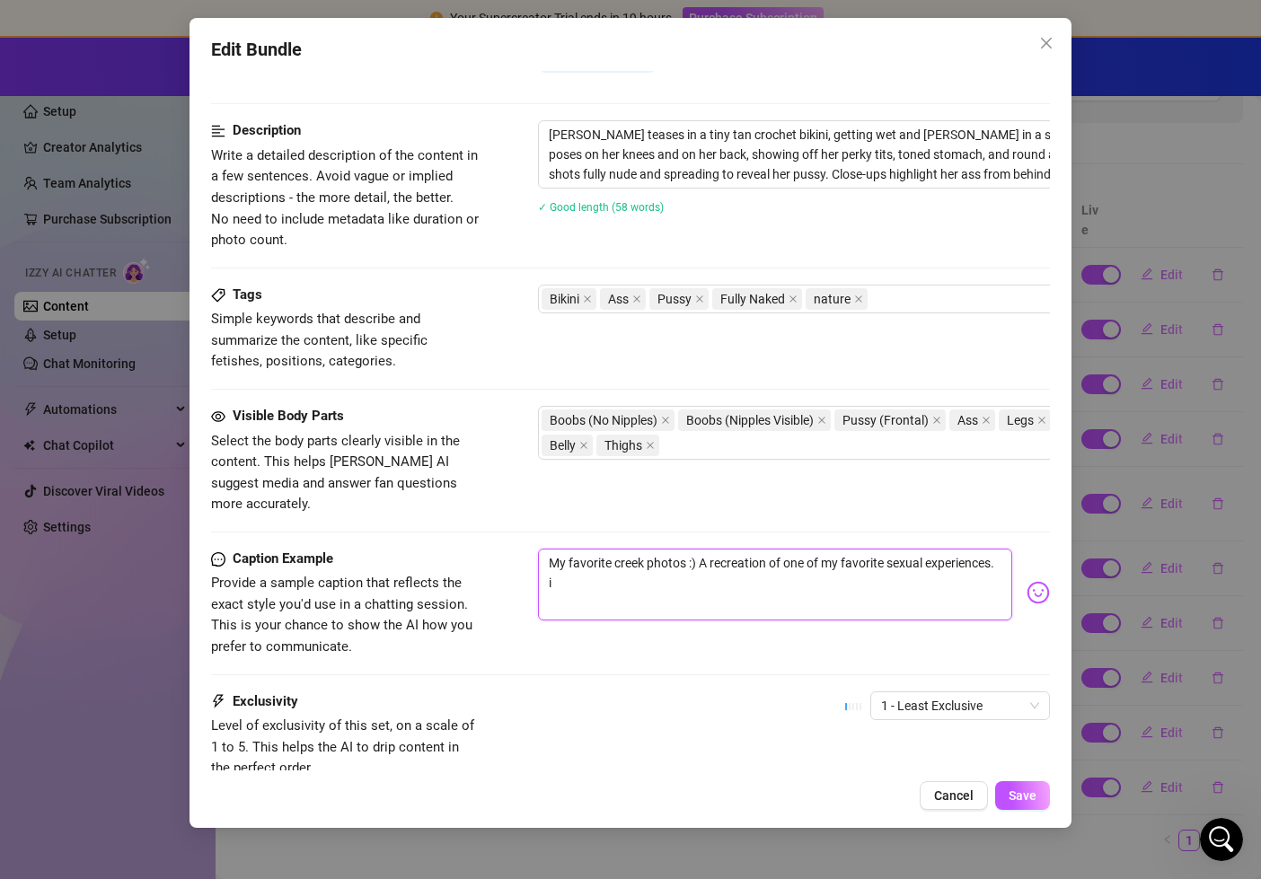
type textarea "My favorite creek photos :) A recreation of one of my favorite sexual experienc…"
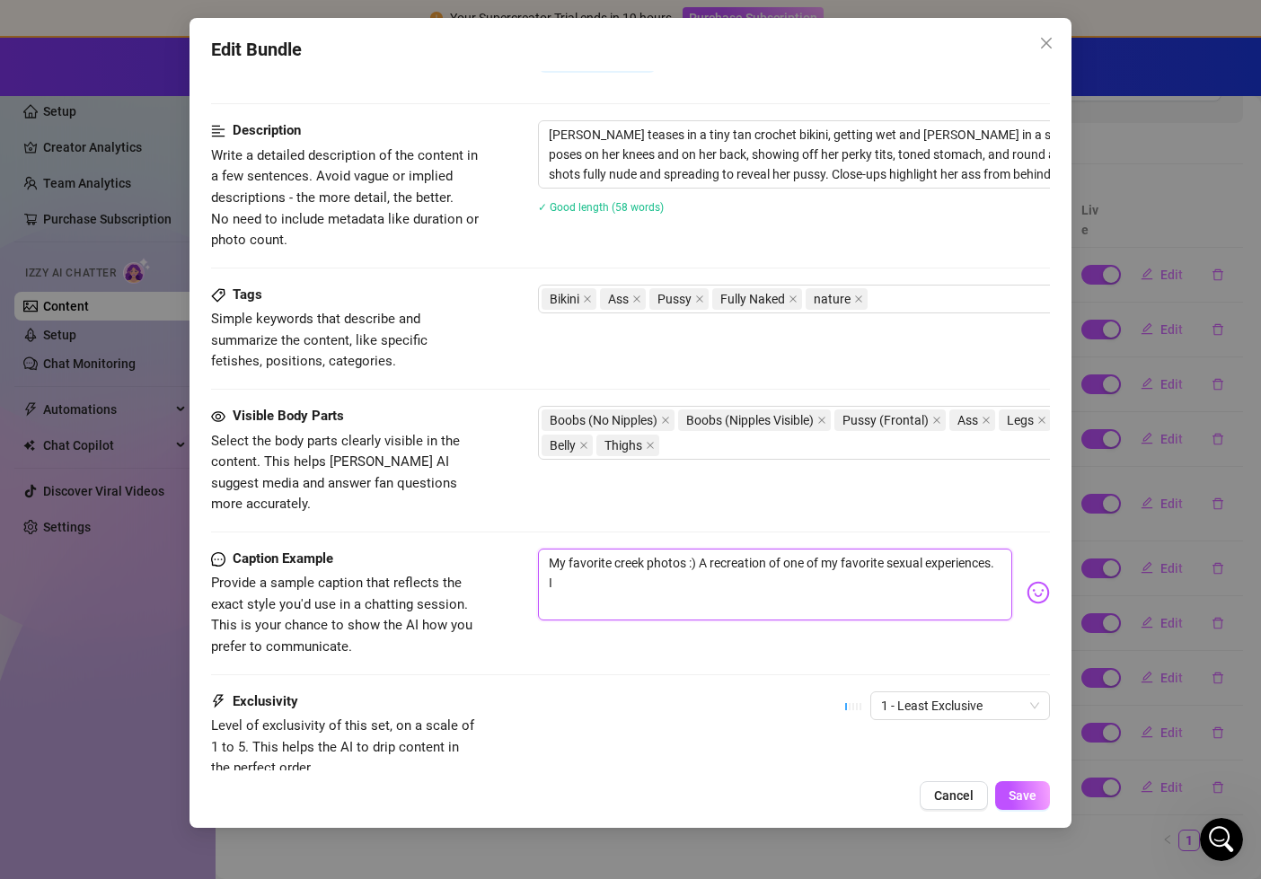
type textarea "My favorite creek photos :) A recreation of one of my favorite sexual experienc…"
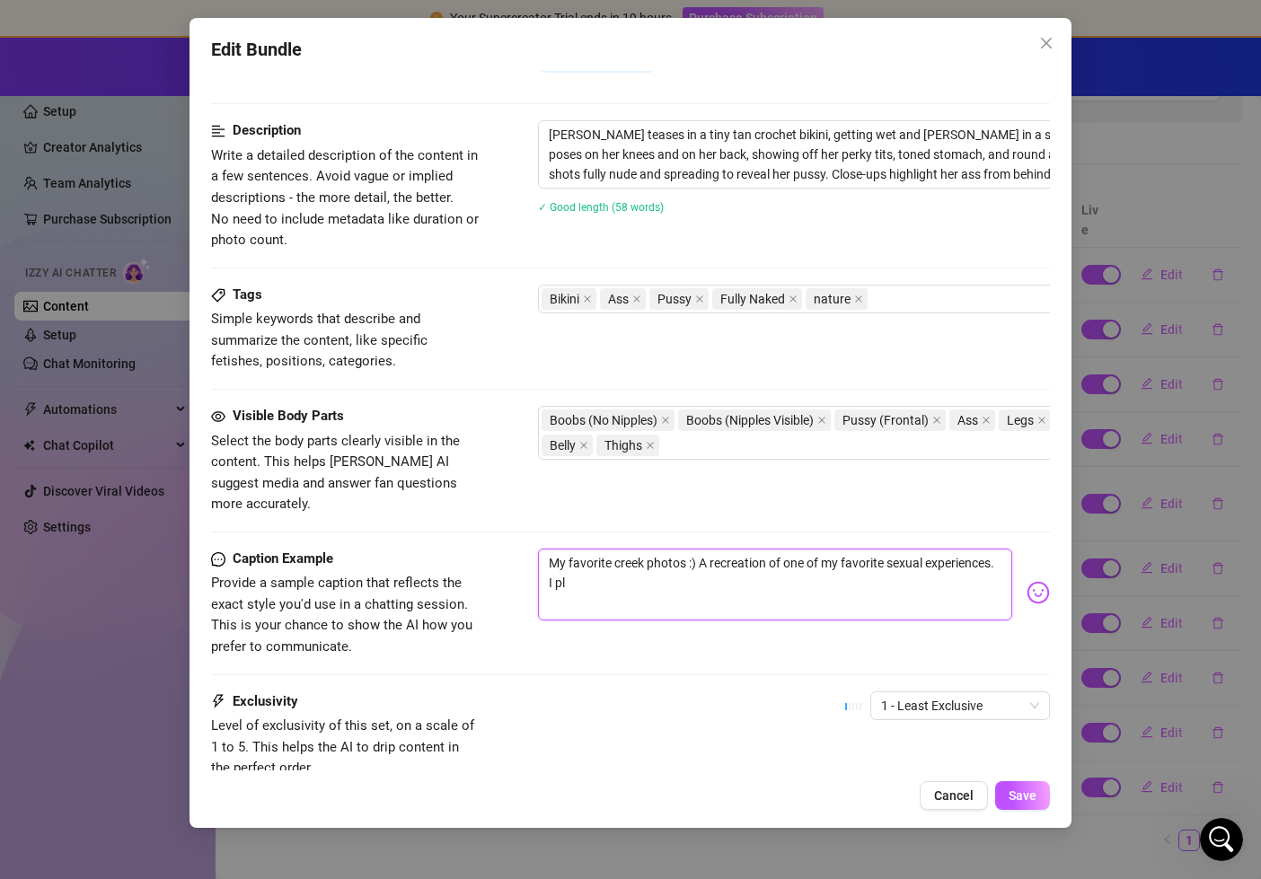
type textarea "My favorite creek photos :) A recreation of one of my favorite sexual experienc…"
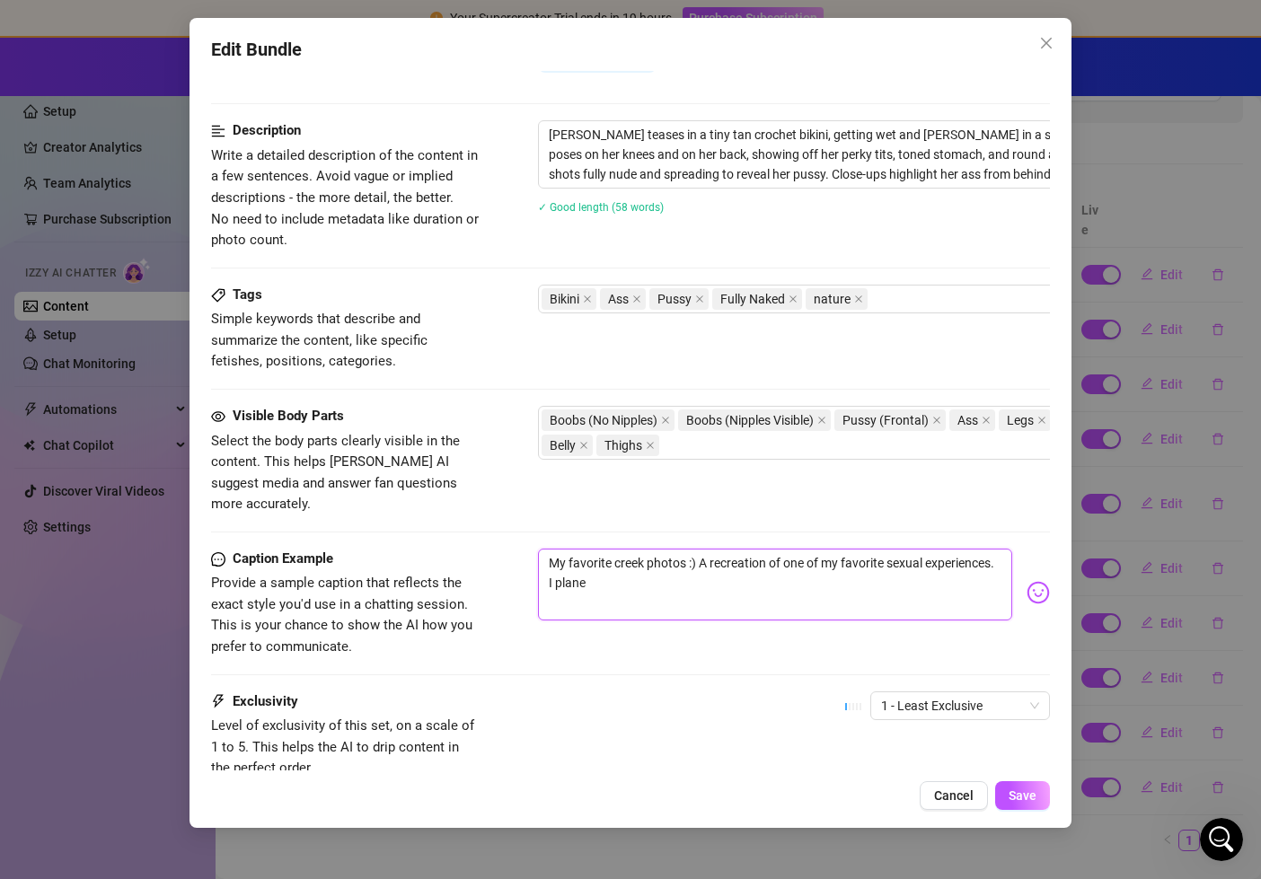
type textarea "My favorite creek photos :) A recreation of one of my favorite sexual experienc…"
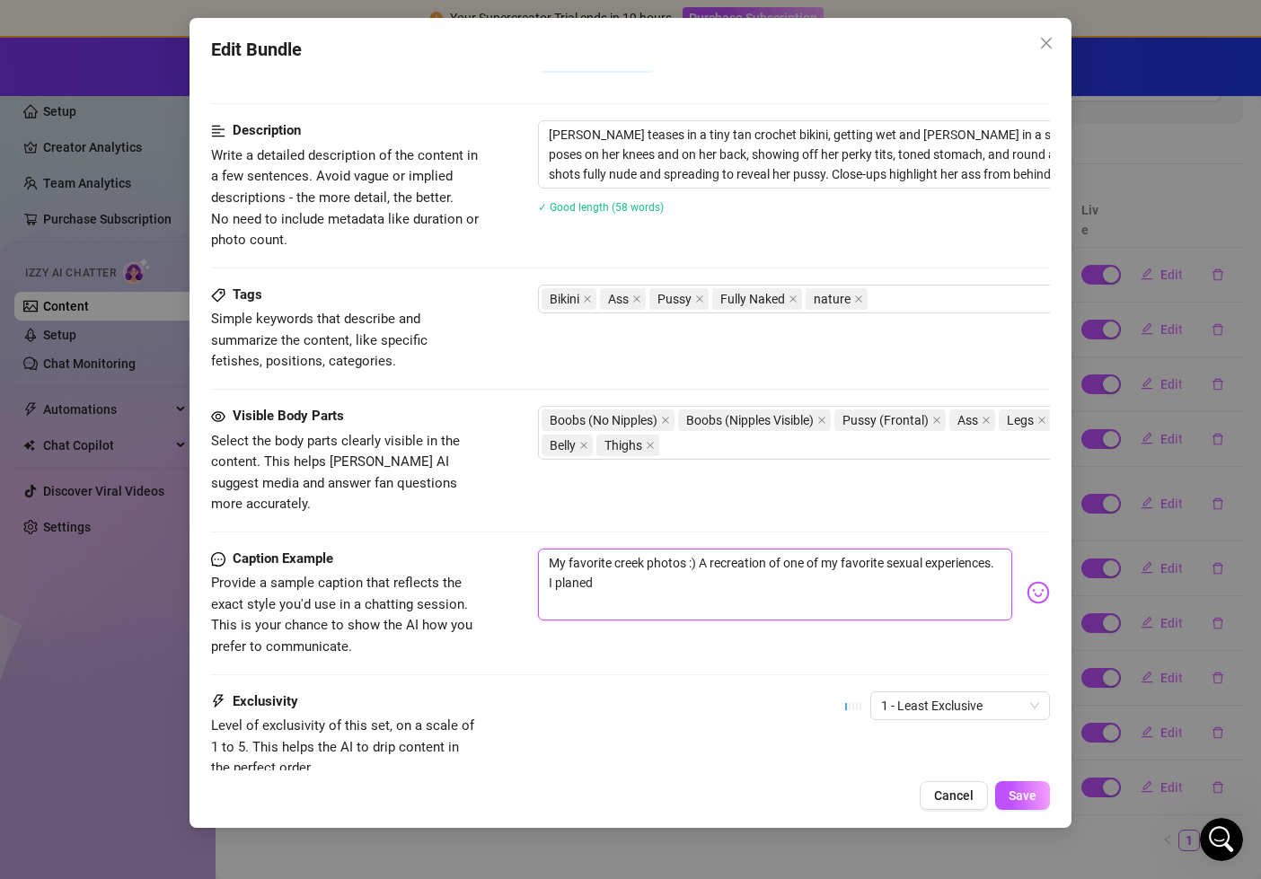
type textarea "My favorite creek photos :) A recreation of one of my favorite sexual experienc…"
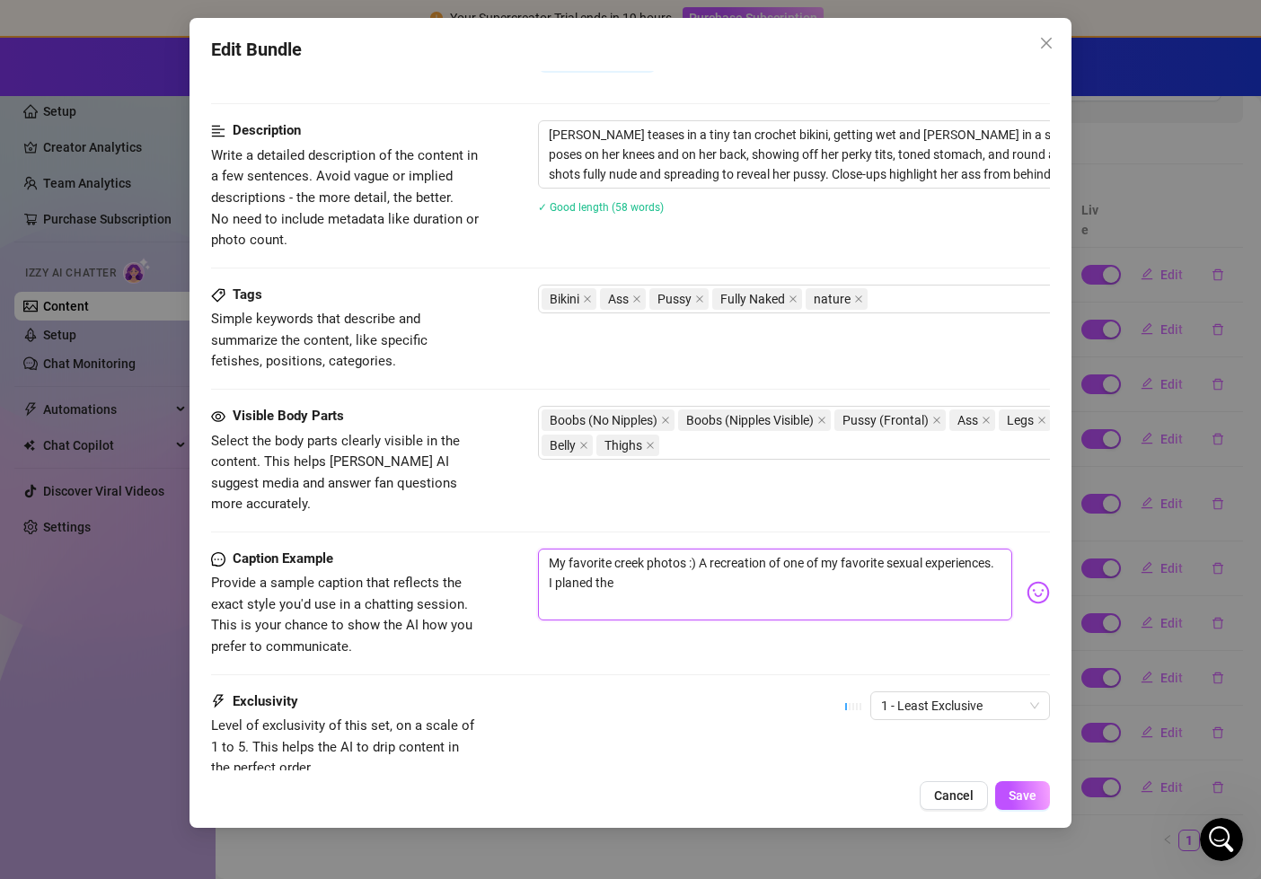
type textarea "My favorite creek photos :) A recreation of one of my favorite sexual experienc…"
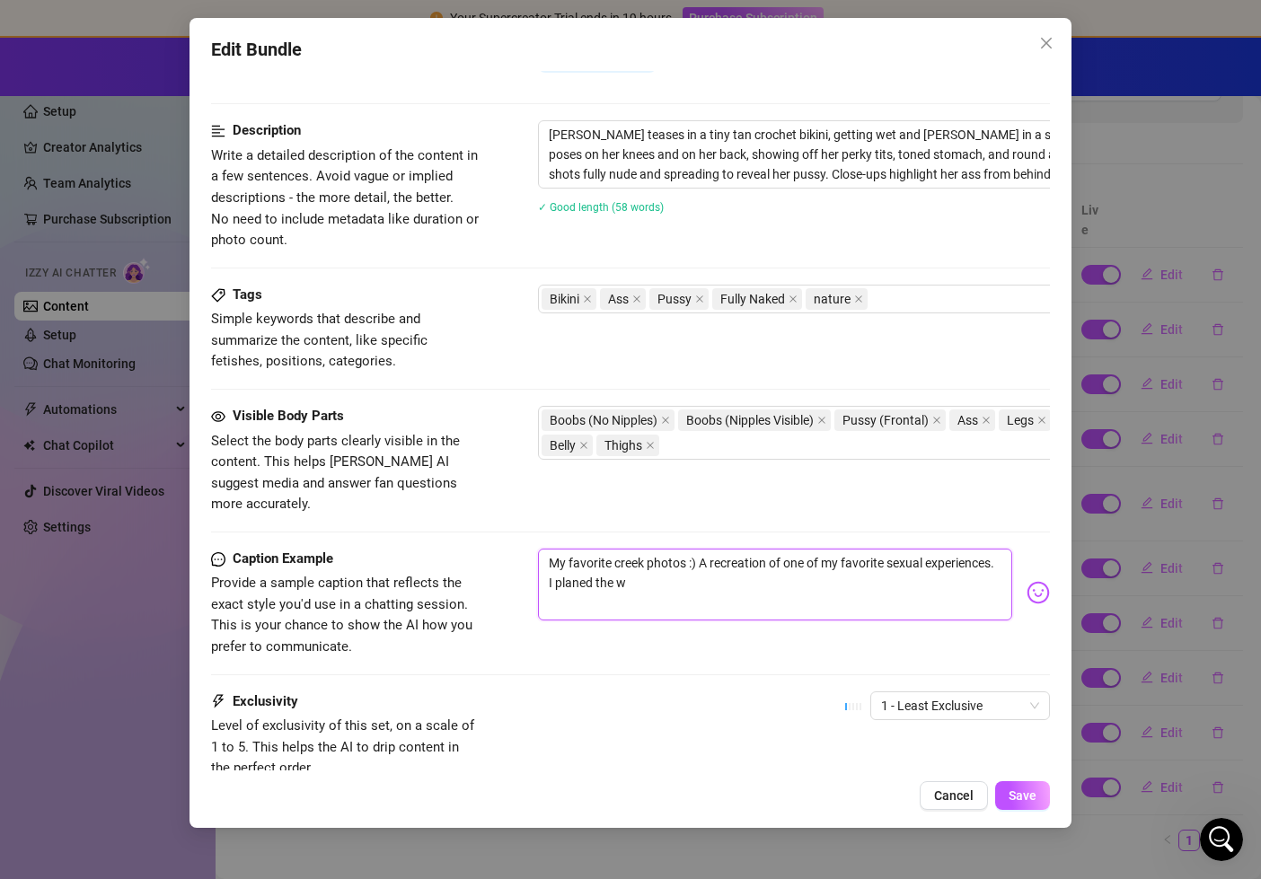
type textarea "My favorite creek photos :) A recreation of one of my favorite sexual experienc…"
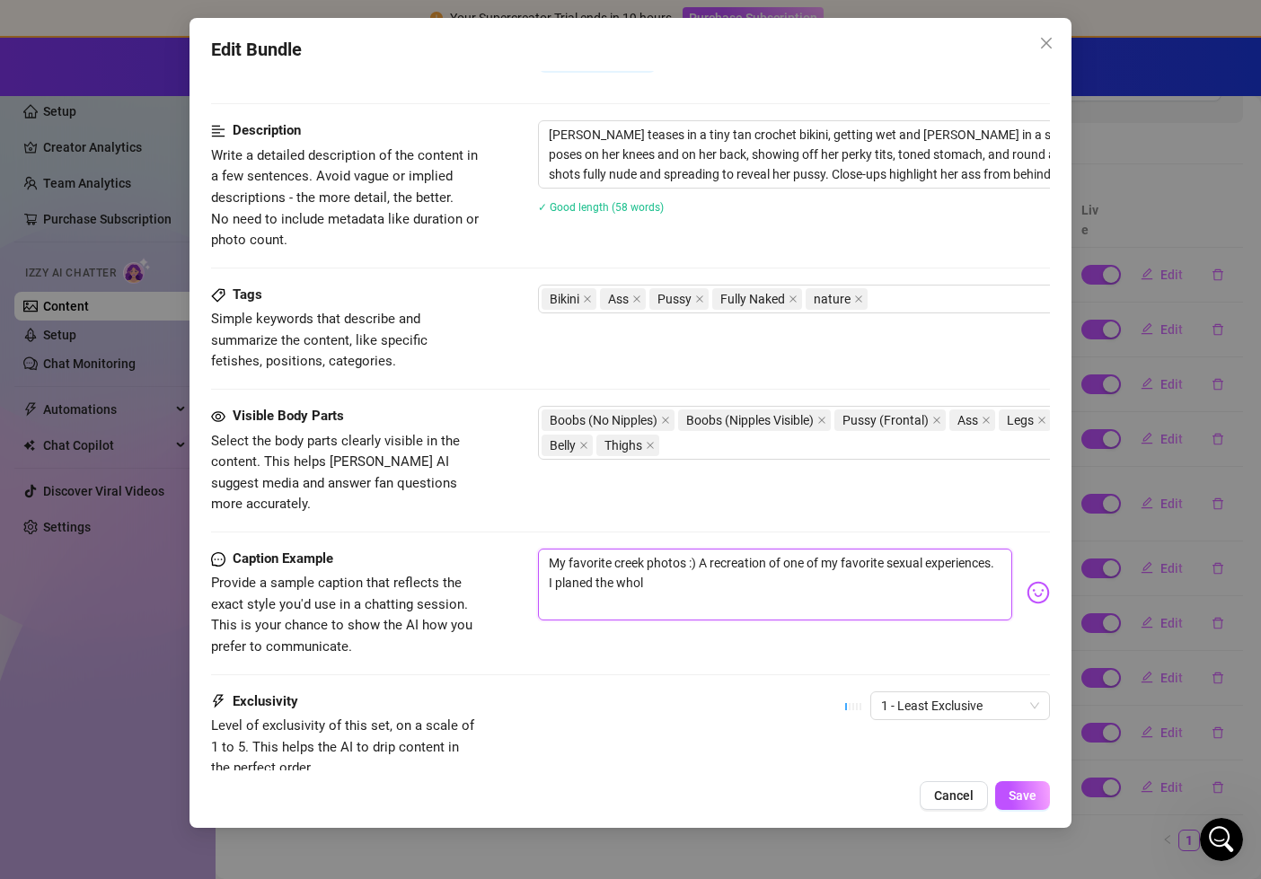
type textarea "My favorite creek photos :) A recreation of one of my favorite sexual experienc…"
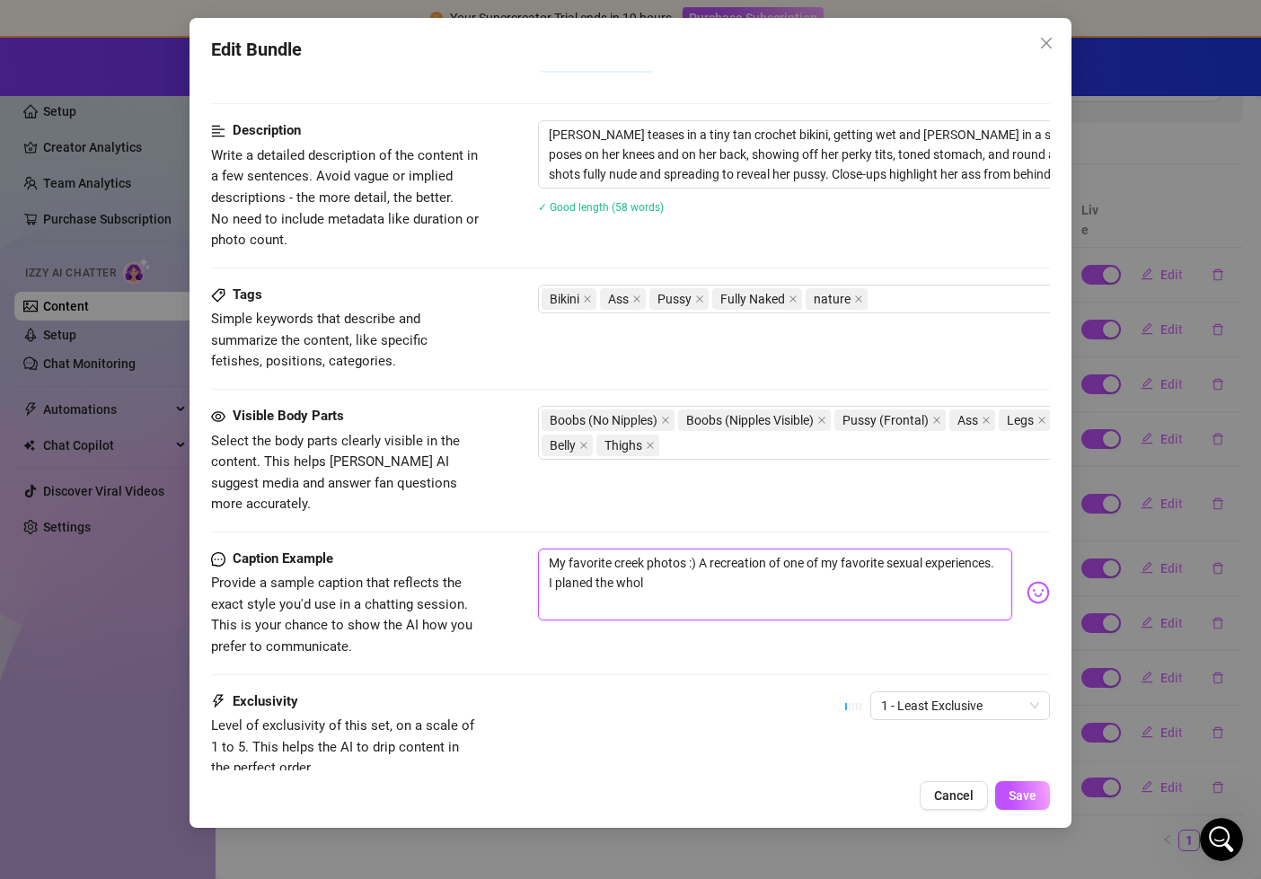
type textarea "My favorite creek photos :) A recreation of one of my favorite sexual experienc…"
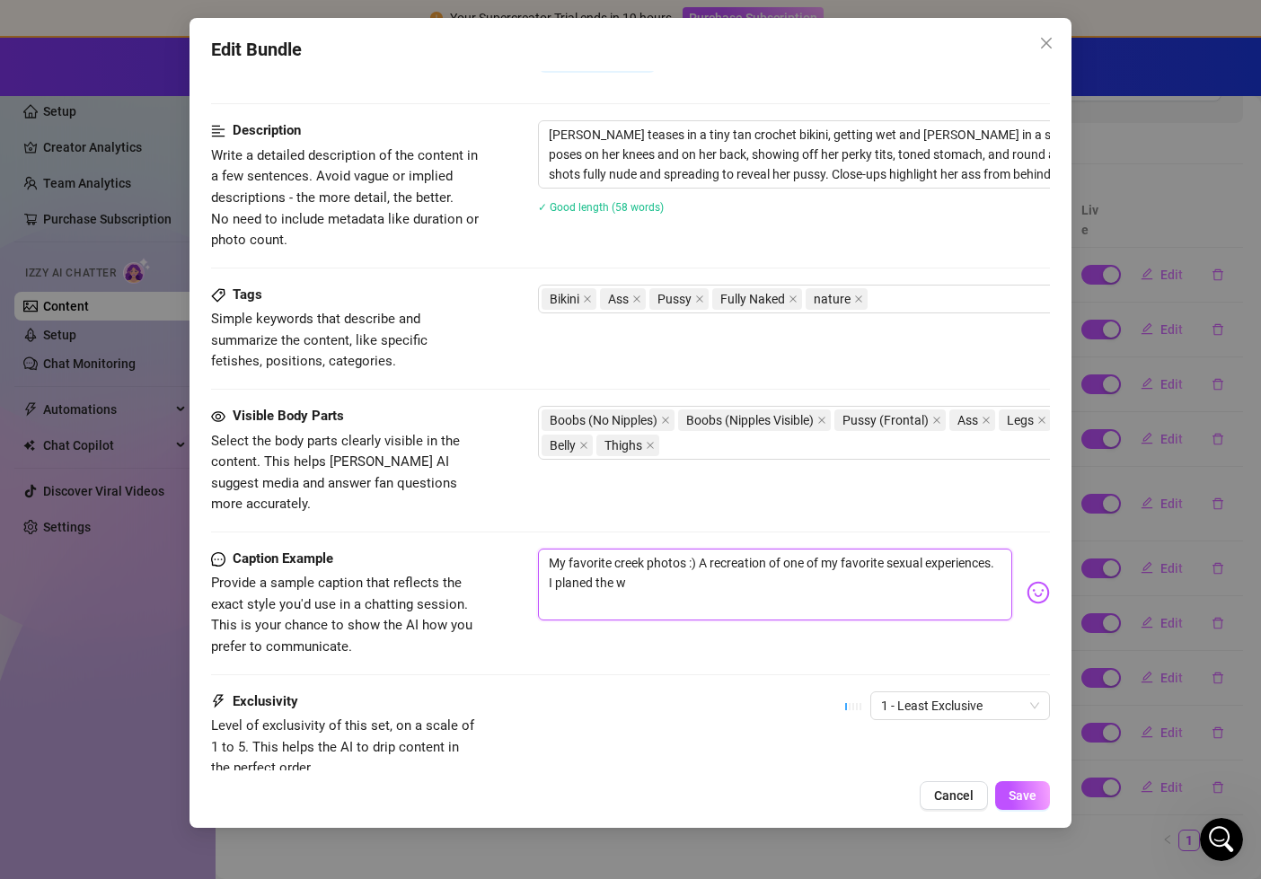
type textarea "My favorite creek photos :) A recreation of one of my favorite sexual experienc…"
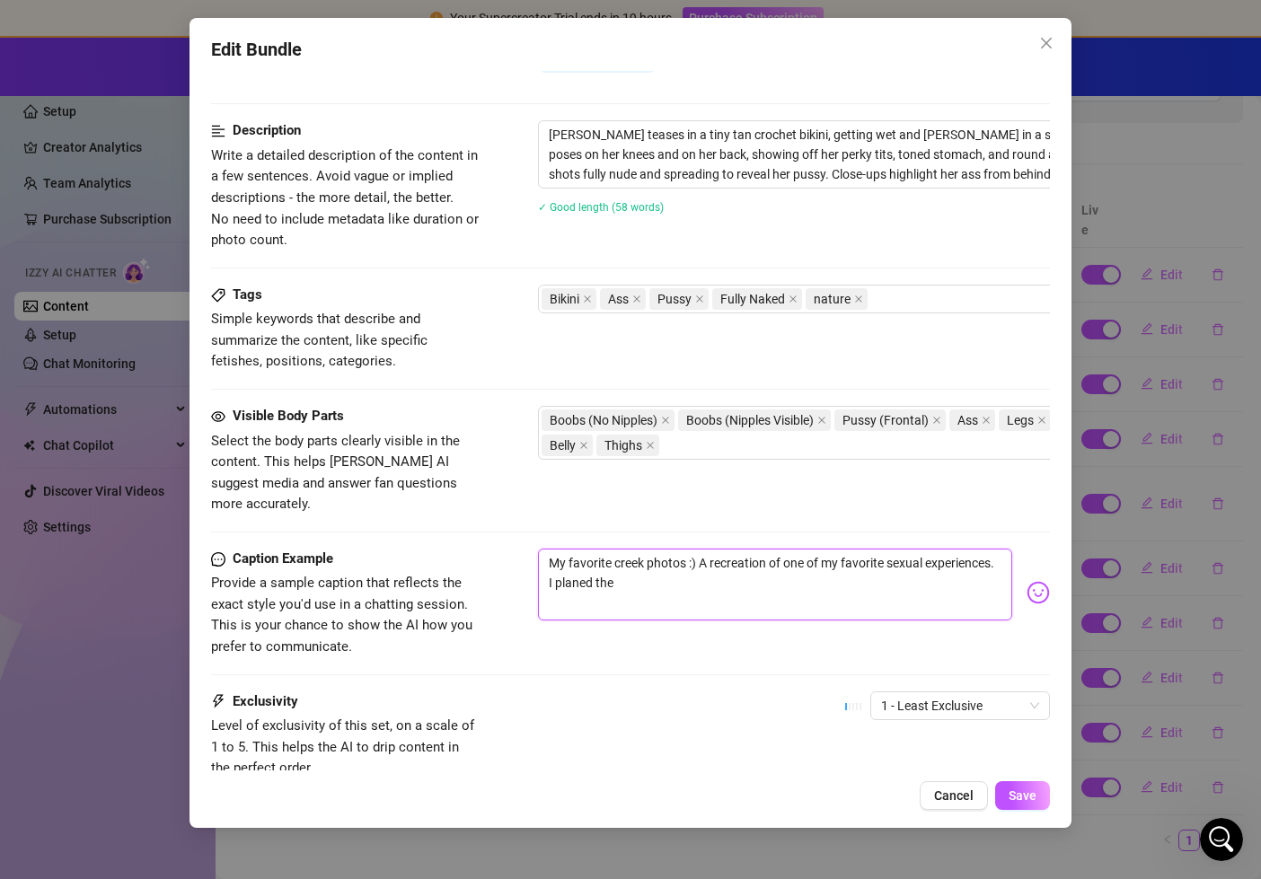
type textarea "My favorite creek photos :) A recreation of one of my favorite sexual experienc…"
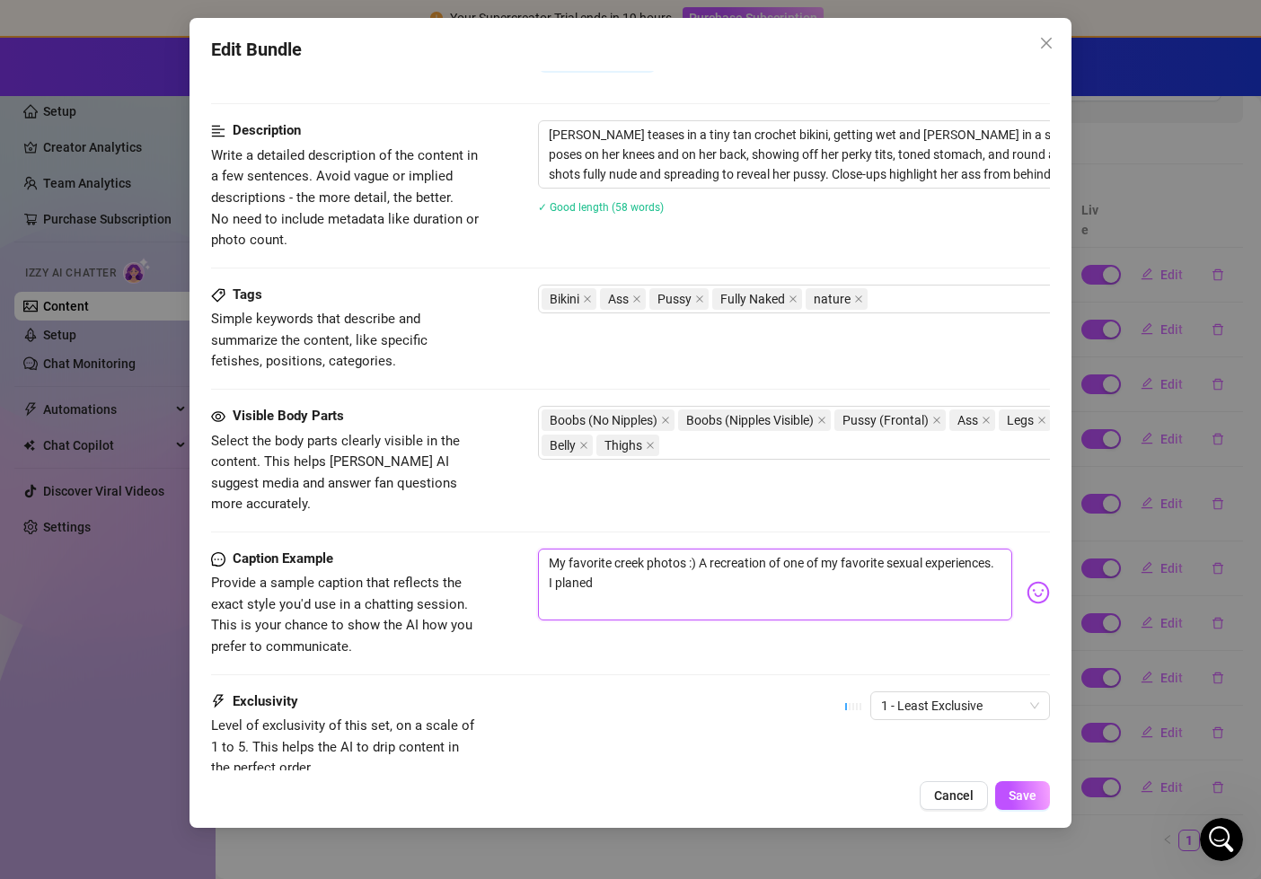
type textarea "My favorite creek photos :) A recreation of one of my favorite sexual experienc…"
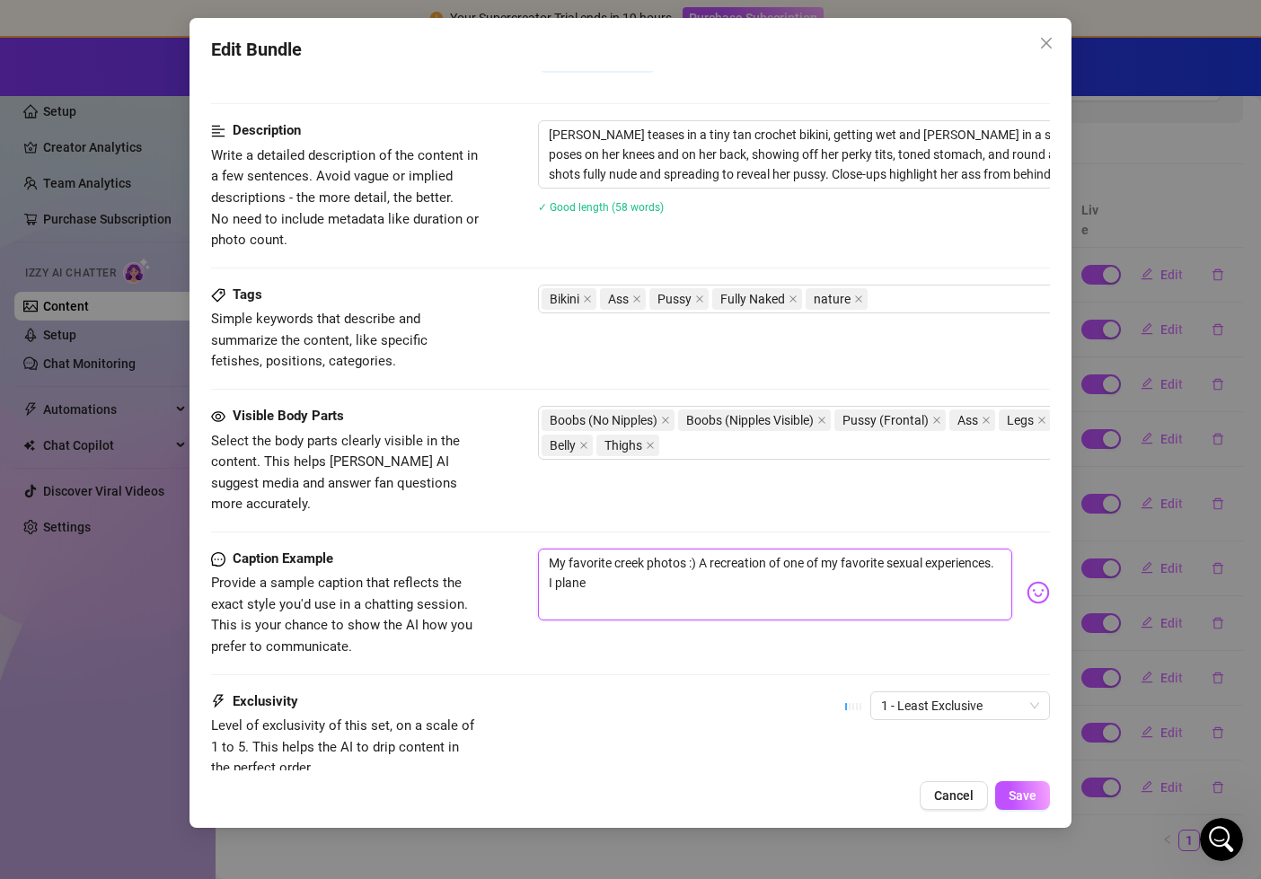
type textarea "My favorite creek photos :) A recreation of one of my favorite sexual experienc…"
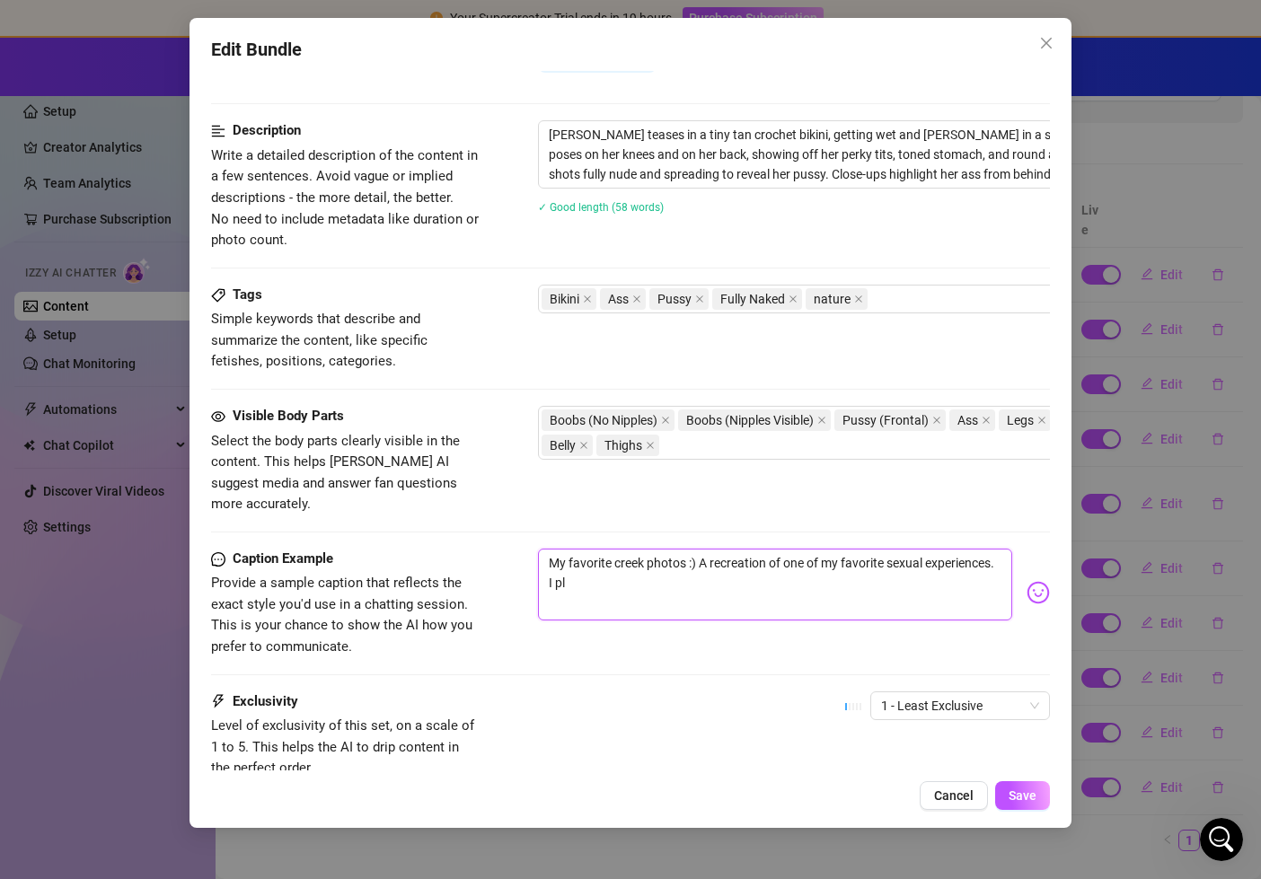
type textarea "My favorite creek photos :) A recreation of one of my favorite sexual experienc…"
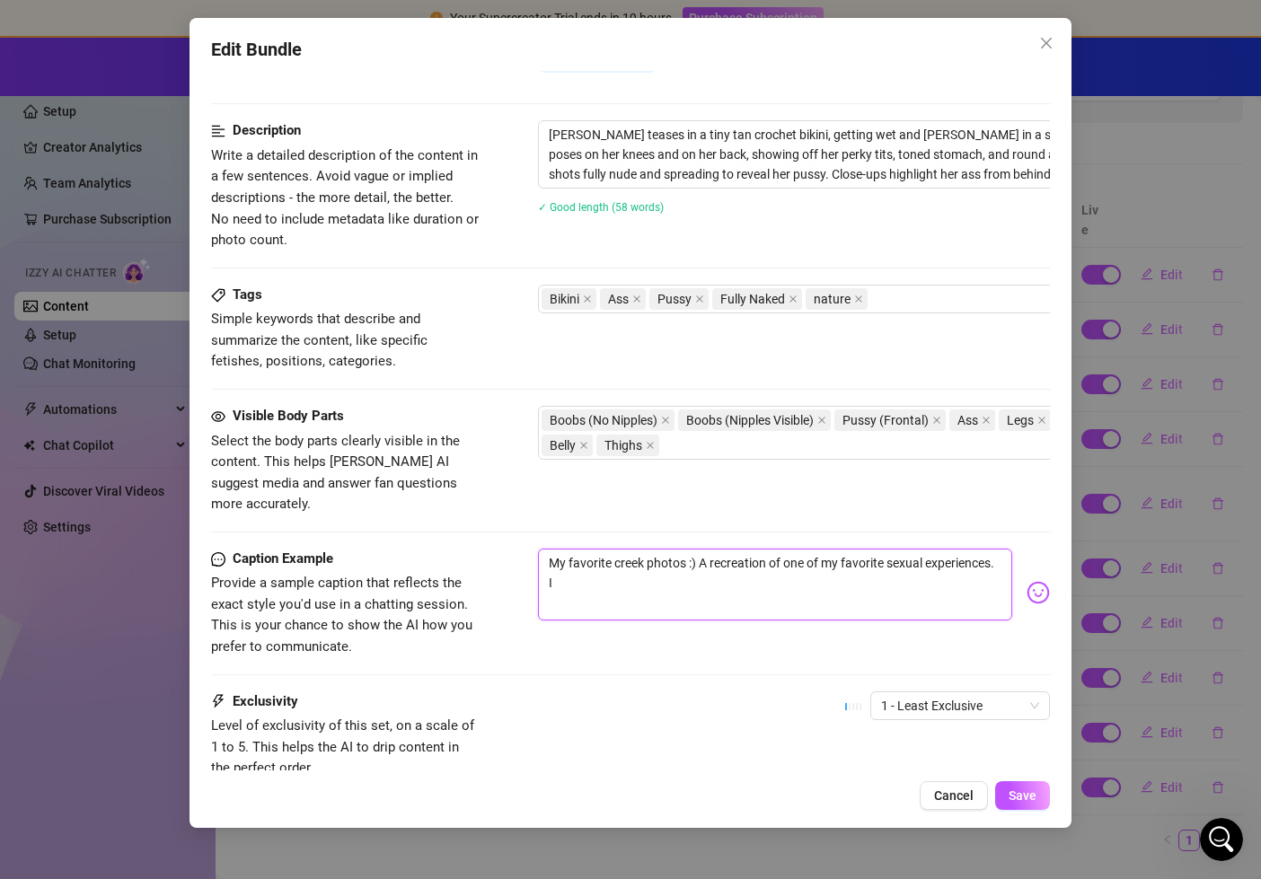
type textarea "My favorite creek photos :) A recreation of one of my favorite sexual experienc…"
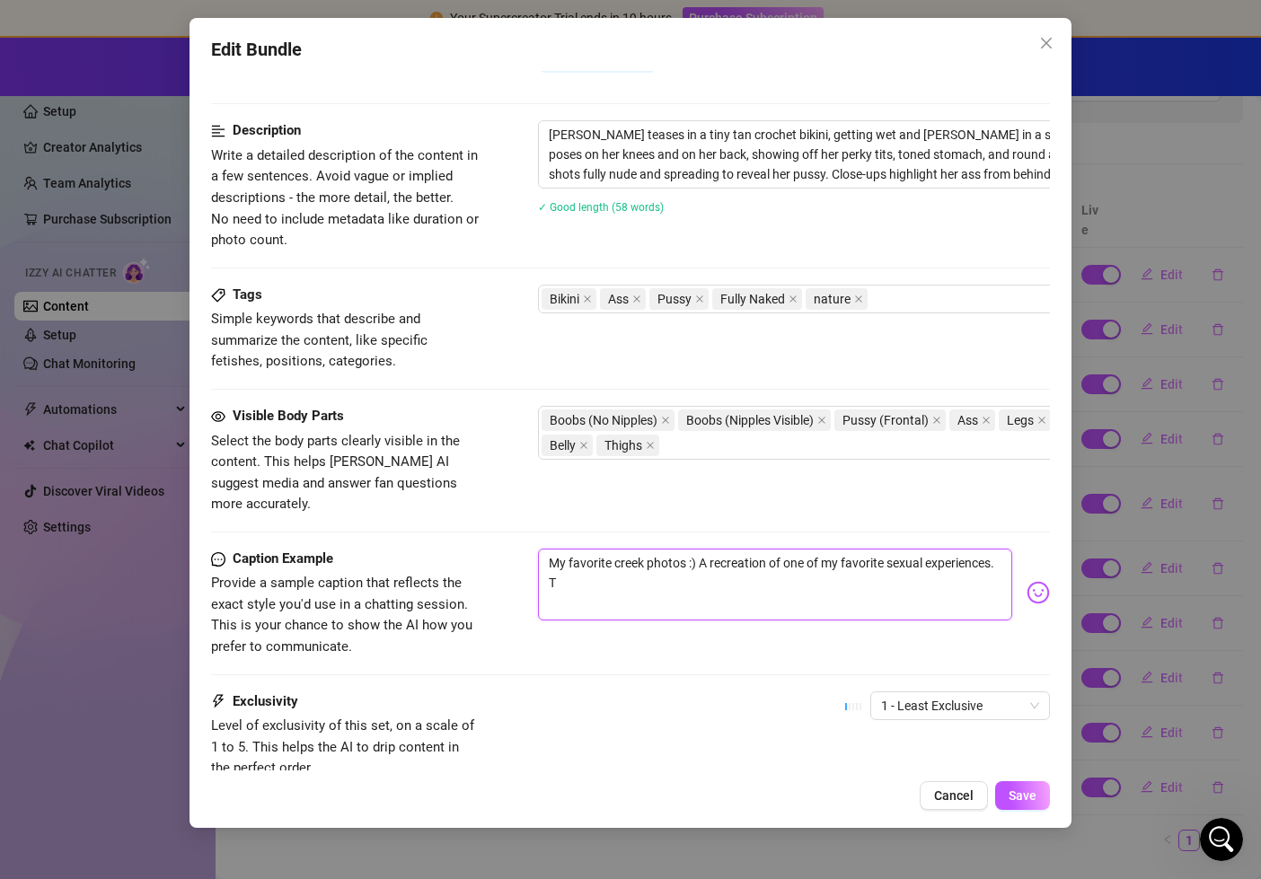
type textarea "My favorite creek photos :) A recreation of one of my favorite sexual experienc…"
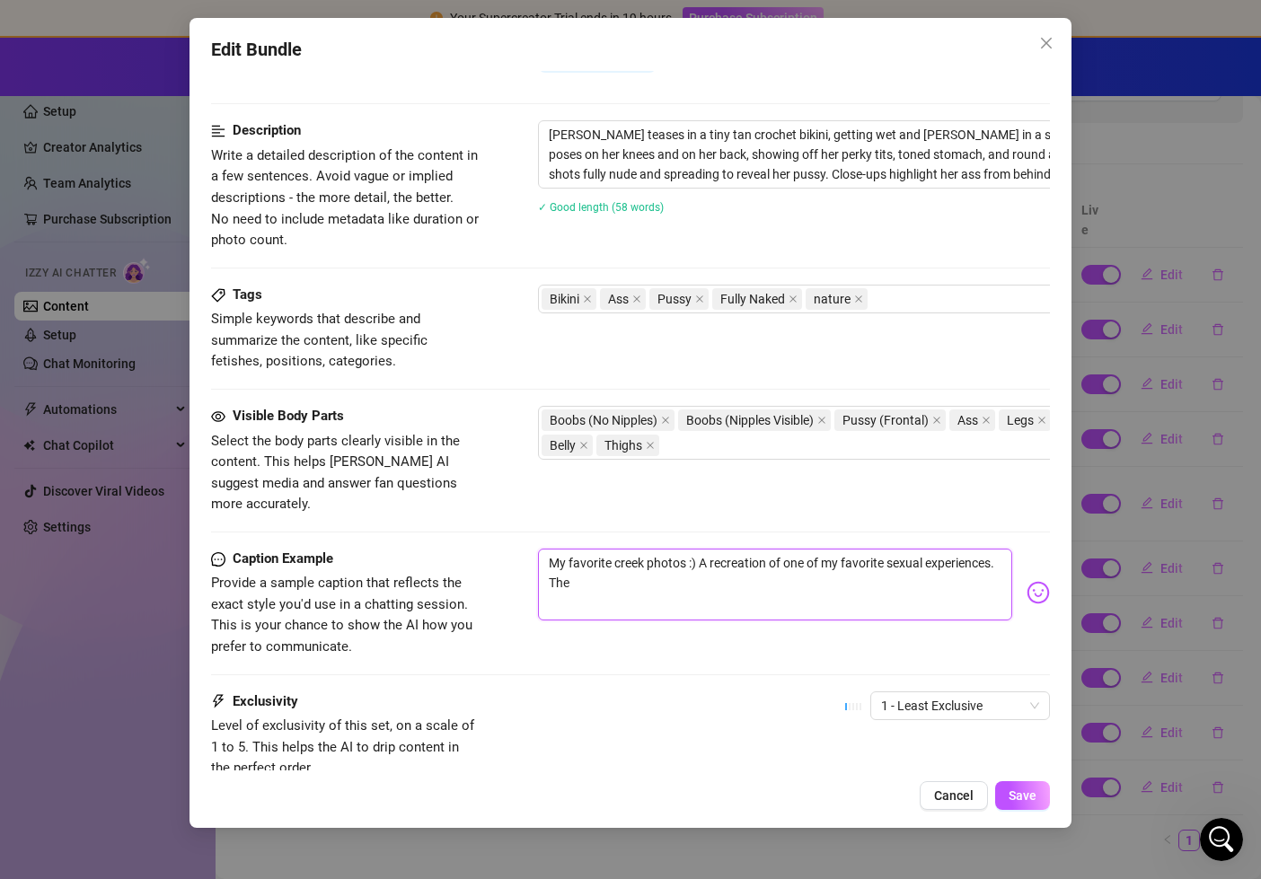
type textarea "My favorite creek photos :) A recreation of one of my favorite sexual experienc…"
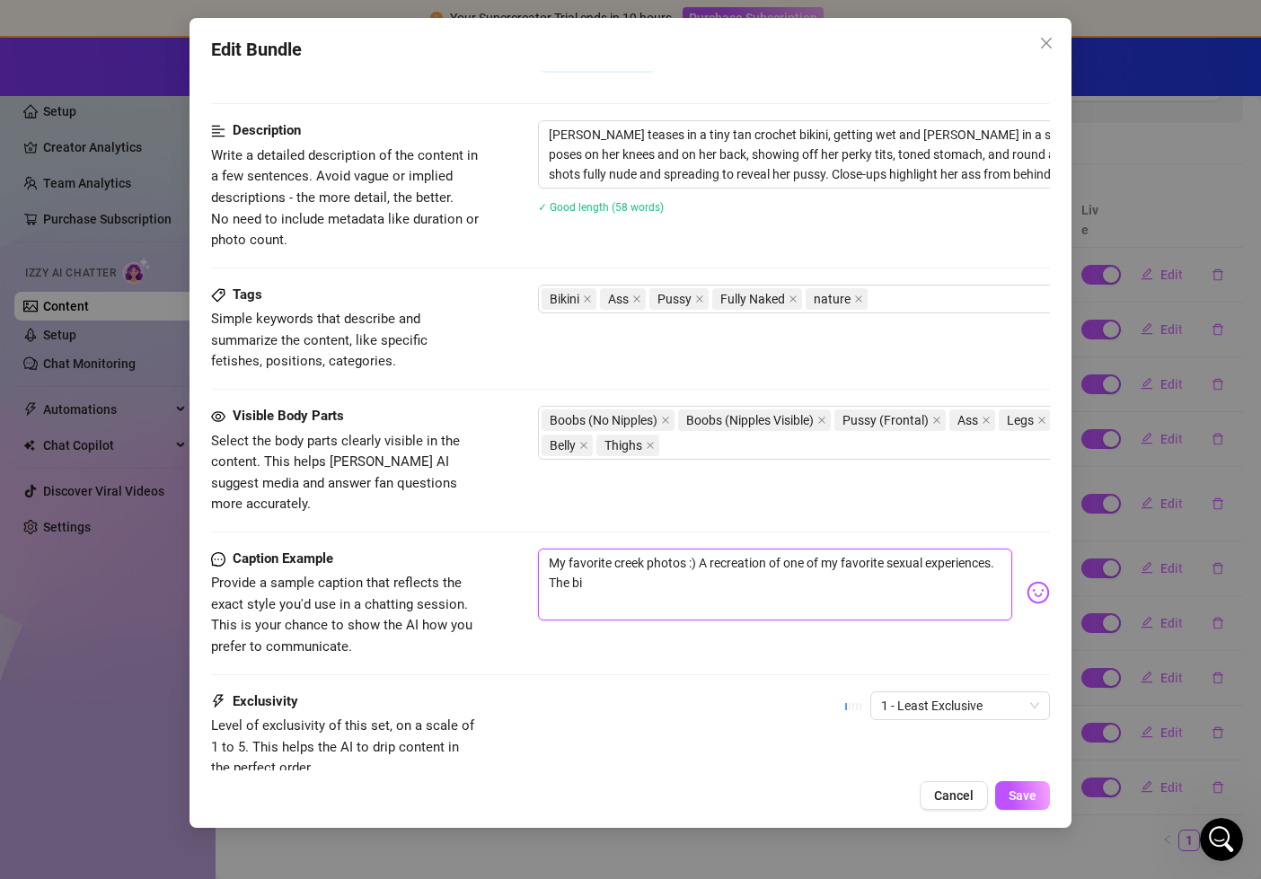
type textarea "My favorite creek photos :) A recreation of one of my favorite sexual experienc…"
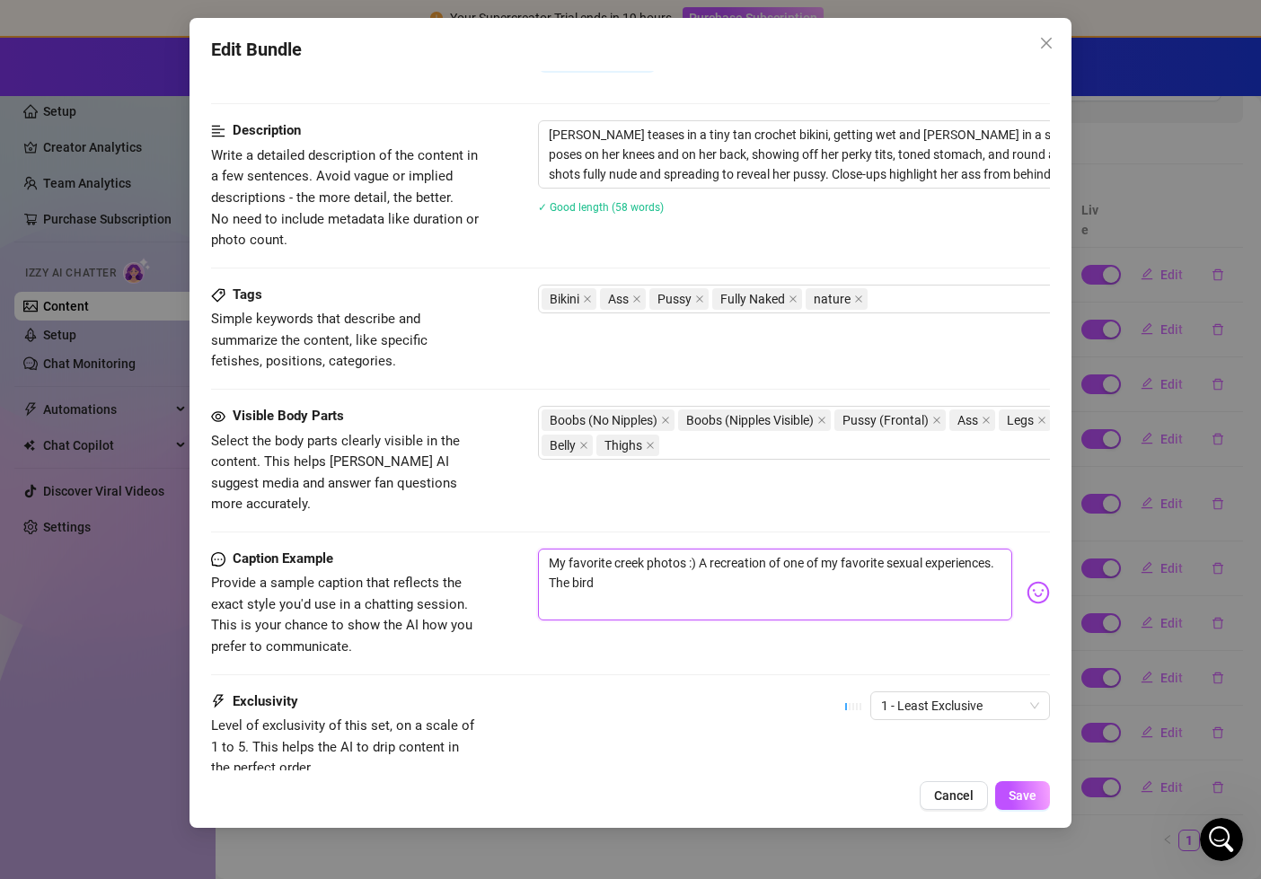
type textarea "My favorite creek photos :) A recreation of one of my favorite sexual experienc…"
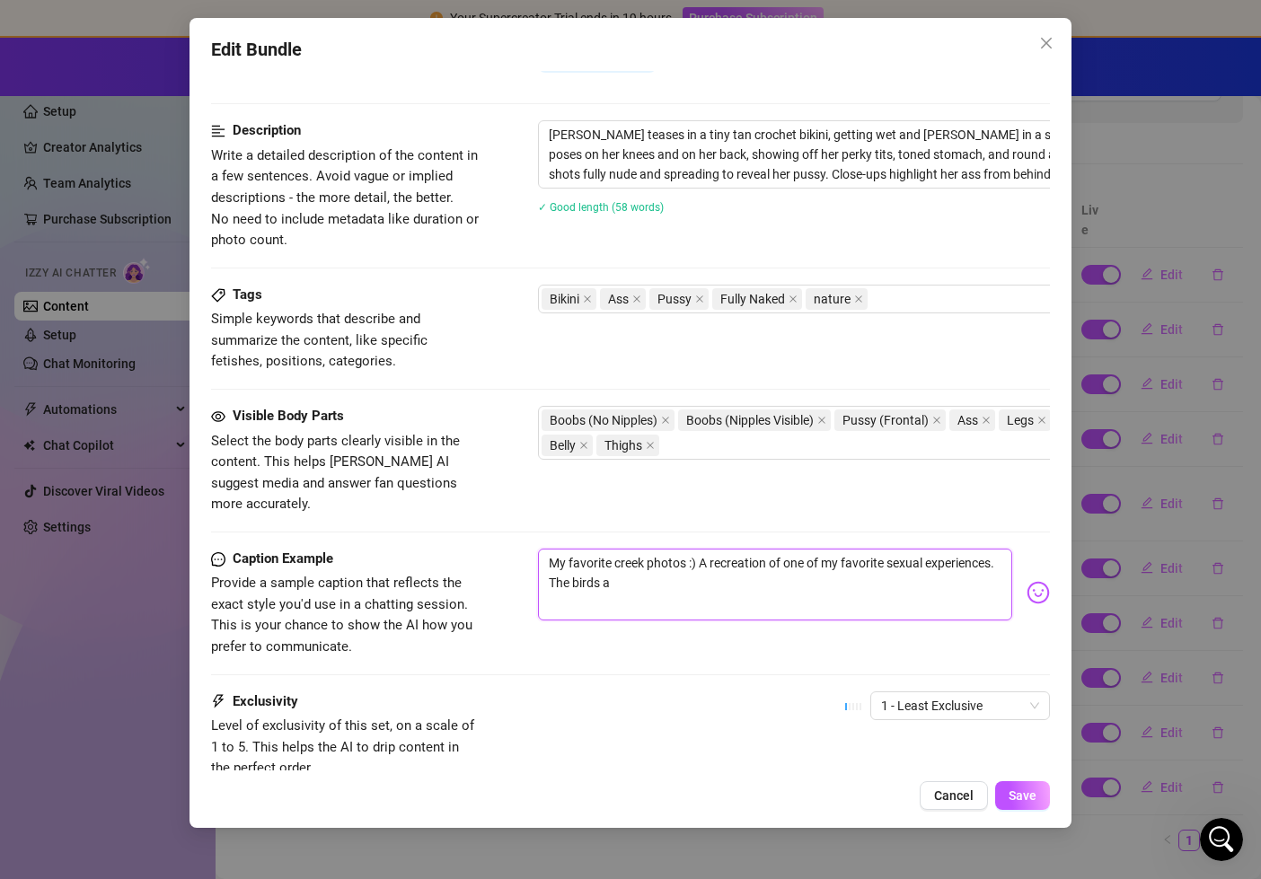
type textarea "My favorite creek photos :) A recreation of one of my favorite sexual experienc…"
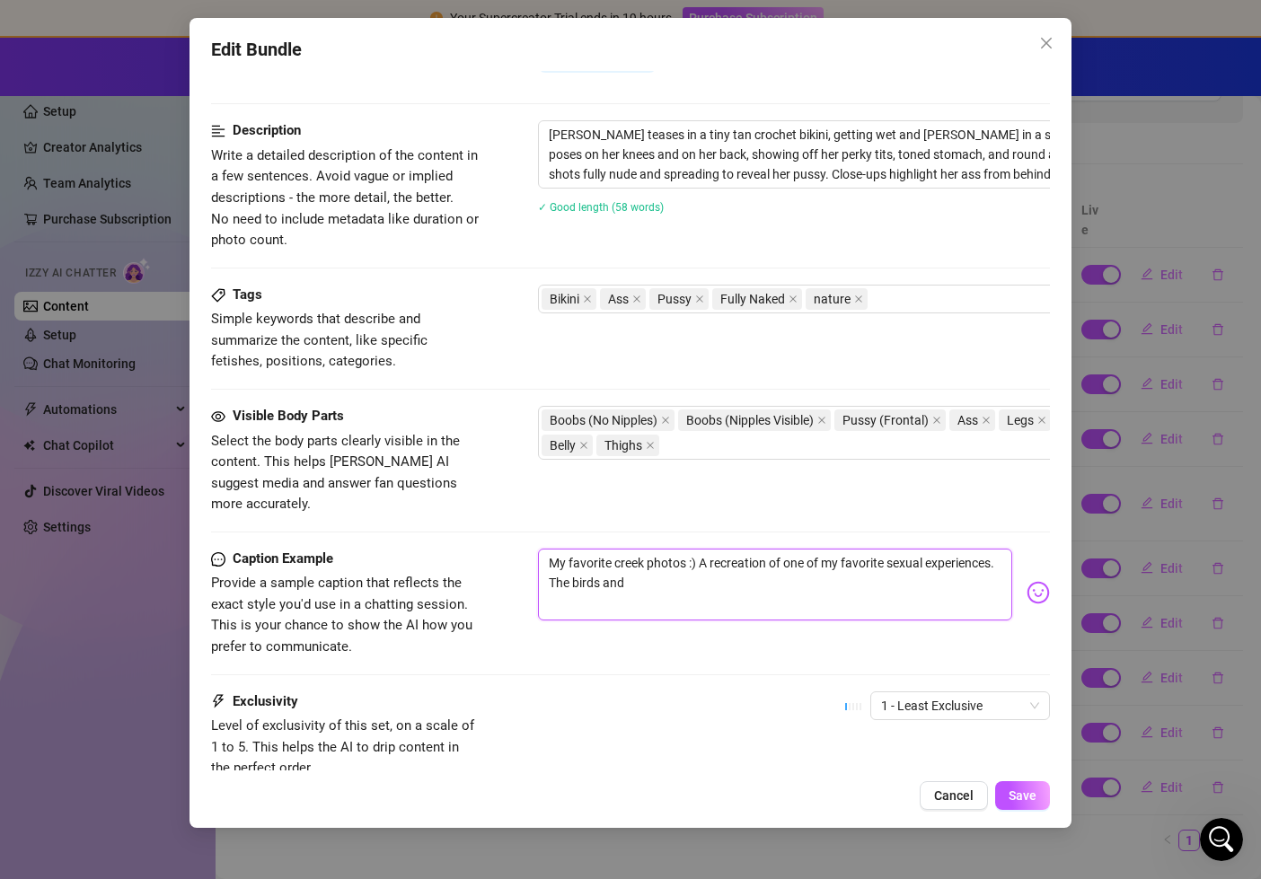
type textarea "My favorite creek photos :) A recreation of one of my favorite sexual experienc…"
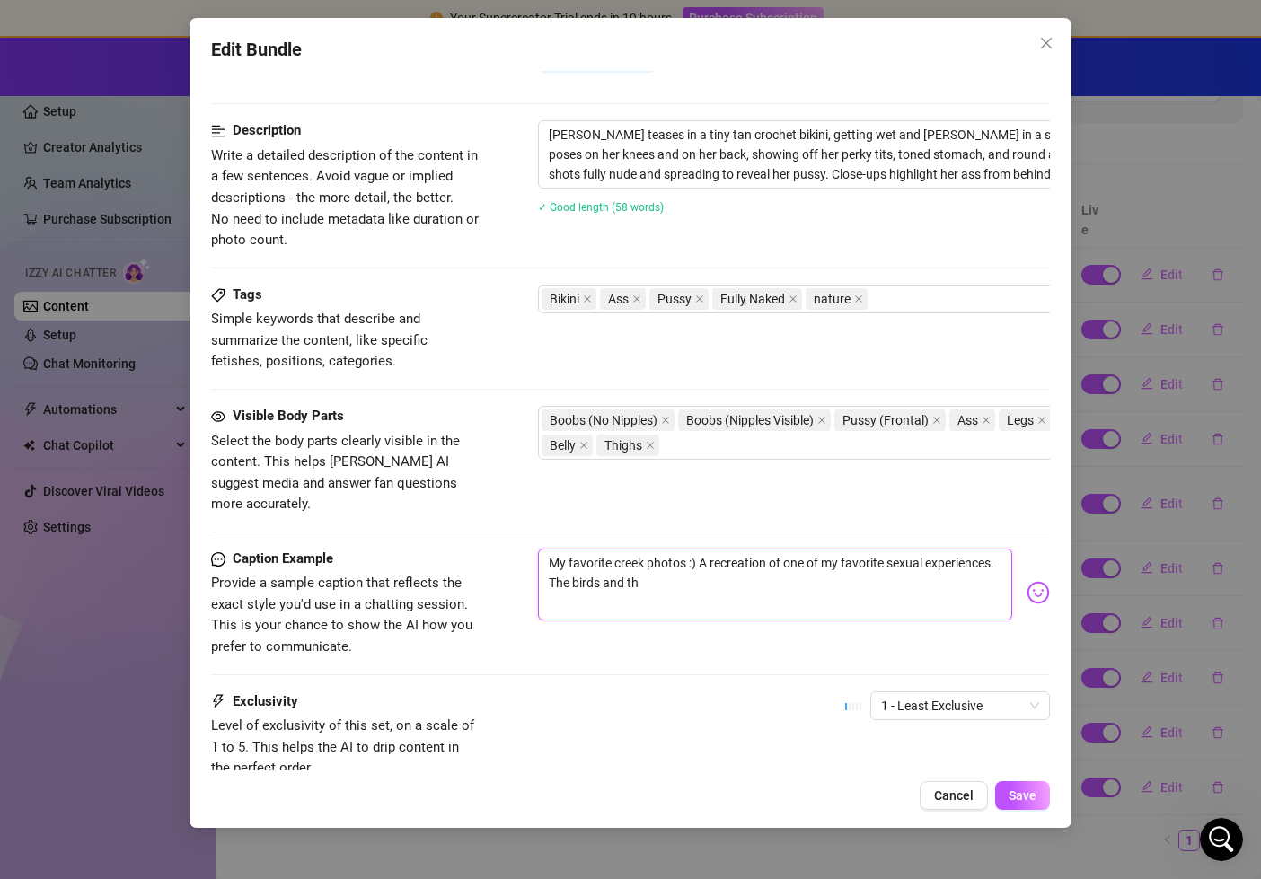
type textarea "My favorite creek photos :) A recreation of one of my favorite sexual experienc…"
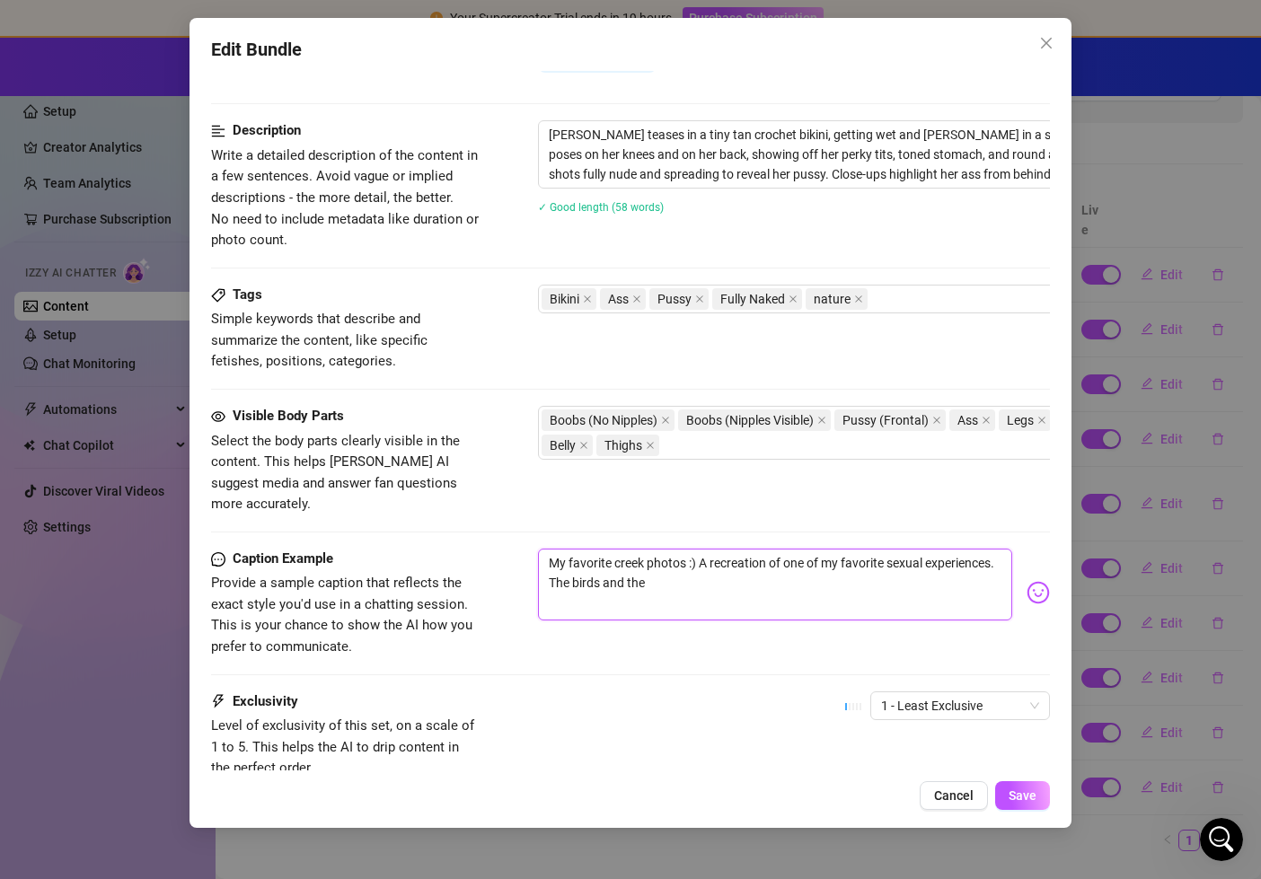
type textarea "My favorite creek photos :) A recreation of one of my favorite sexual experienc…"
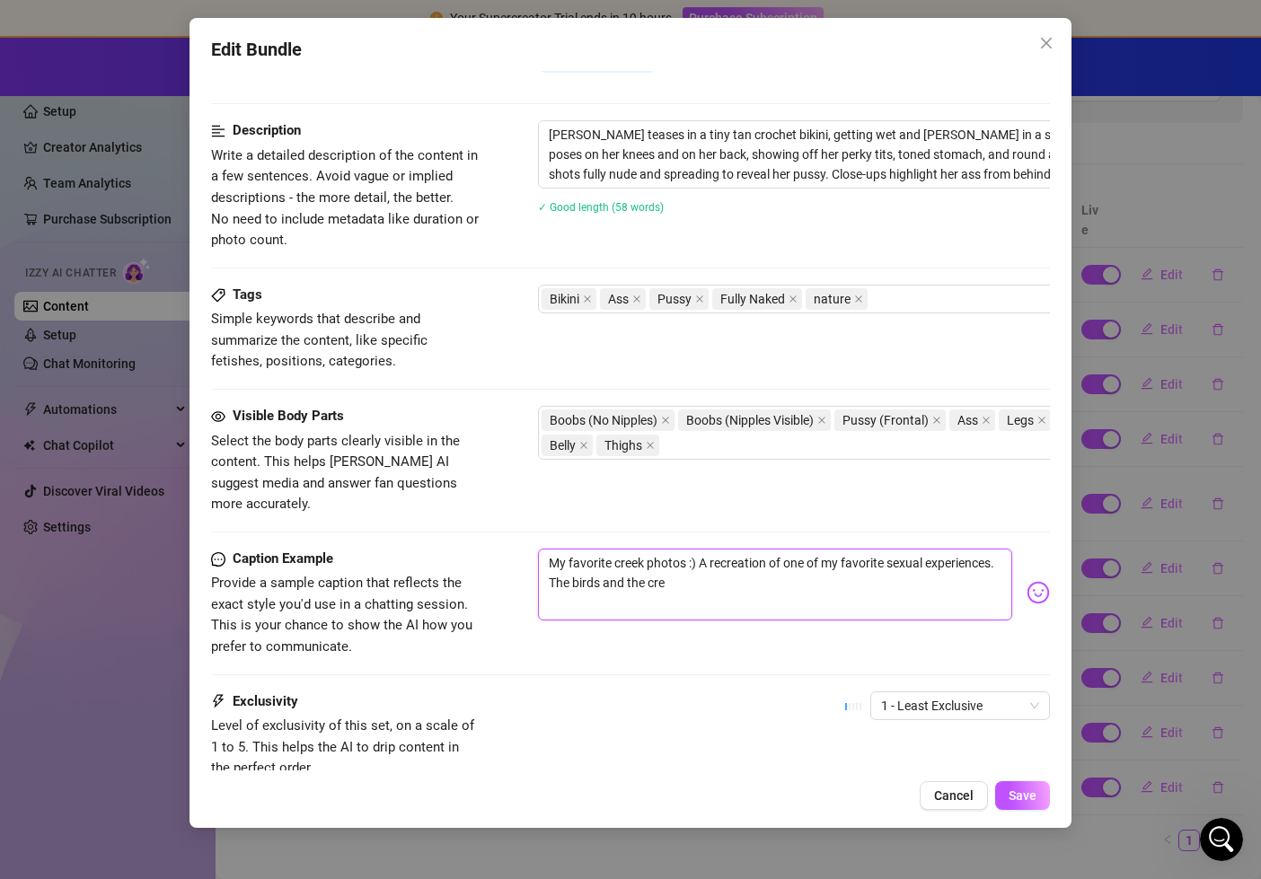
type textarea "My favorite creek photos :) A recreation of one of my favorite sexual experienc…"
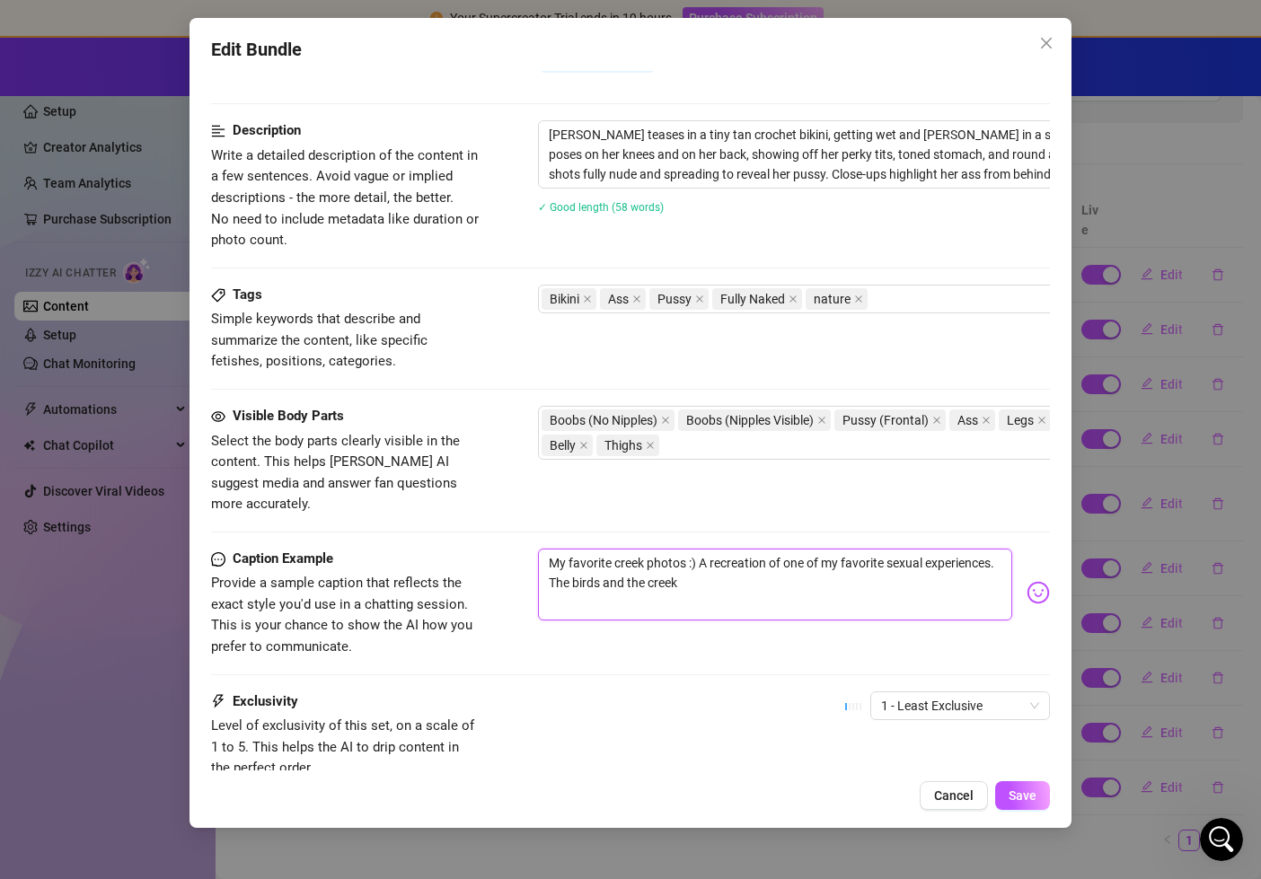
type textarea "My favorite creek photos :) A recreation of one of my favorite sexual experienc…"
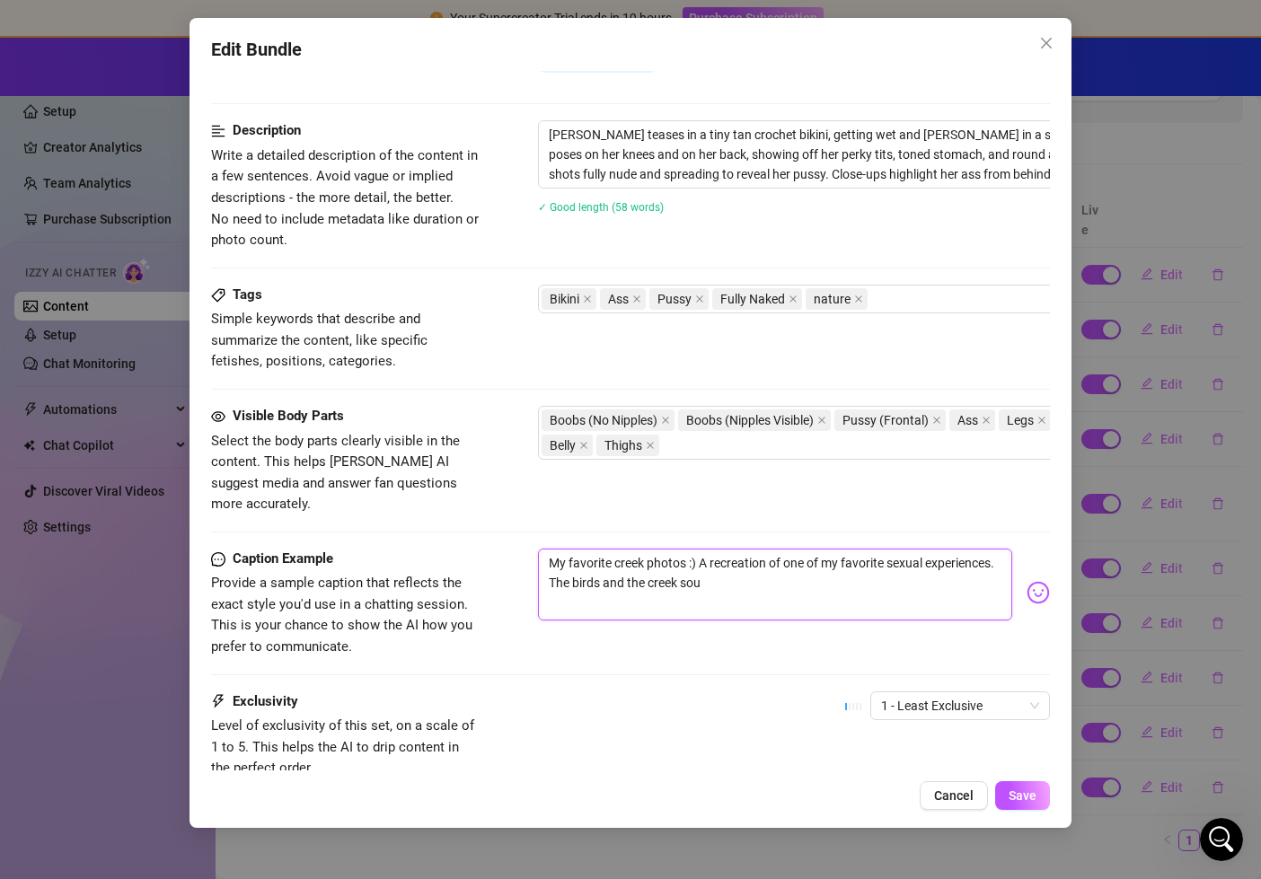
type textarea "My favorite creek photos :) A recreation of one of my favorite sexual experienc…"
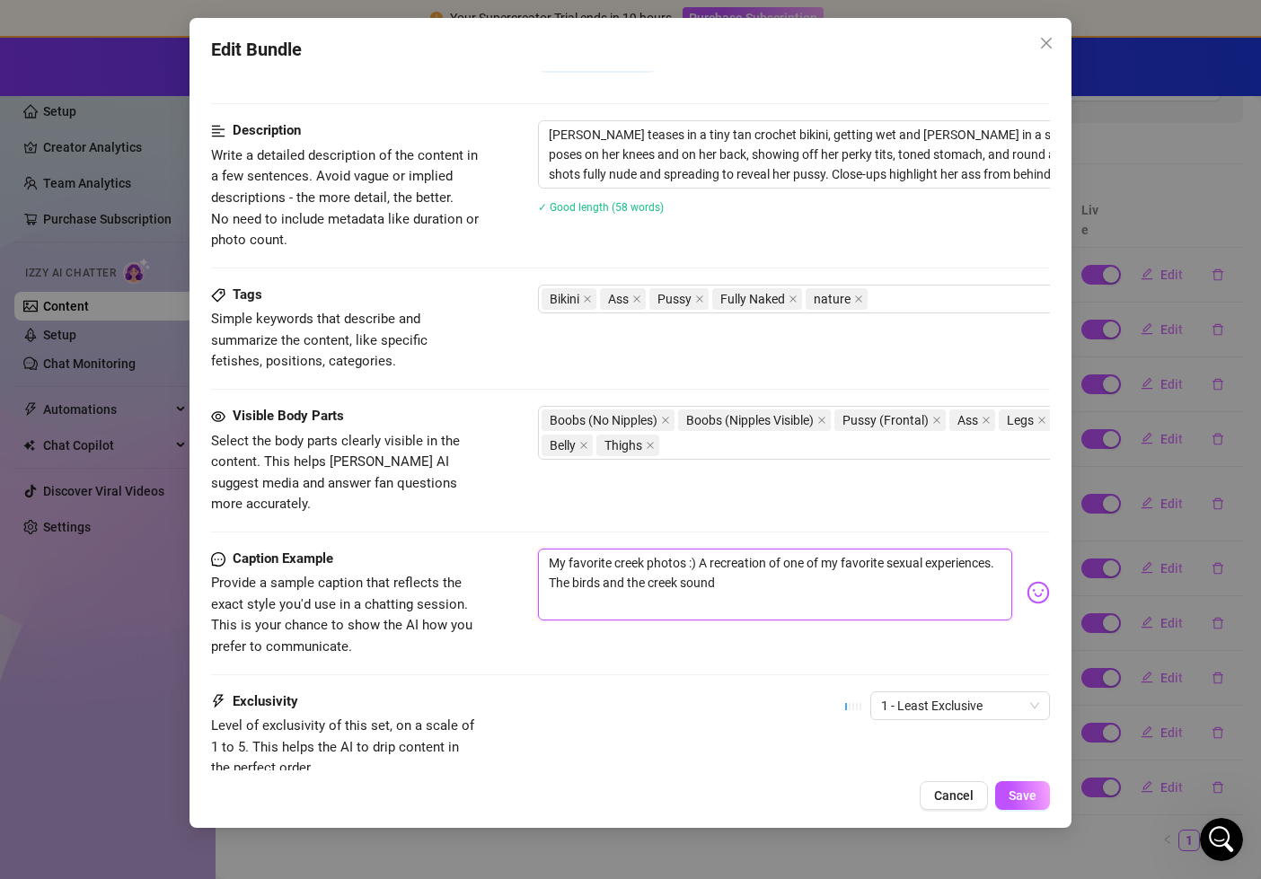
type textarea "My favorite creek photos :) A recreation of one of my favorite sexual experienc…"
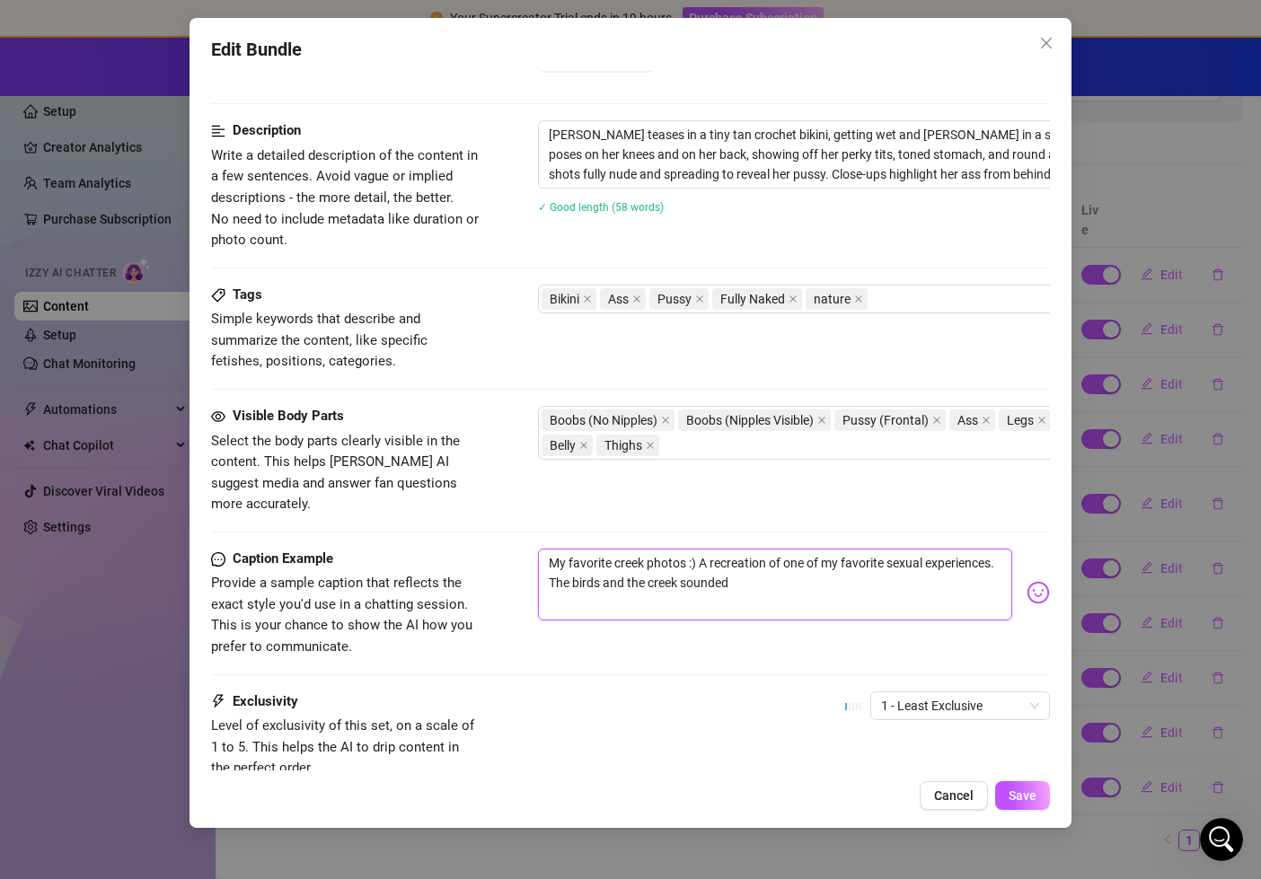
type textarea "My favorite creek photos :) A recreation of one of my favorite sexual experienc…"
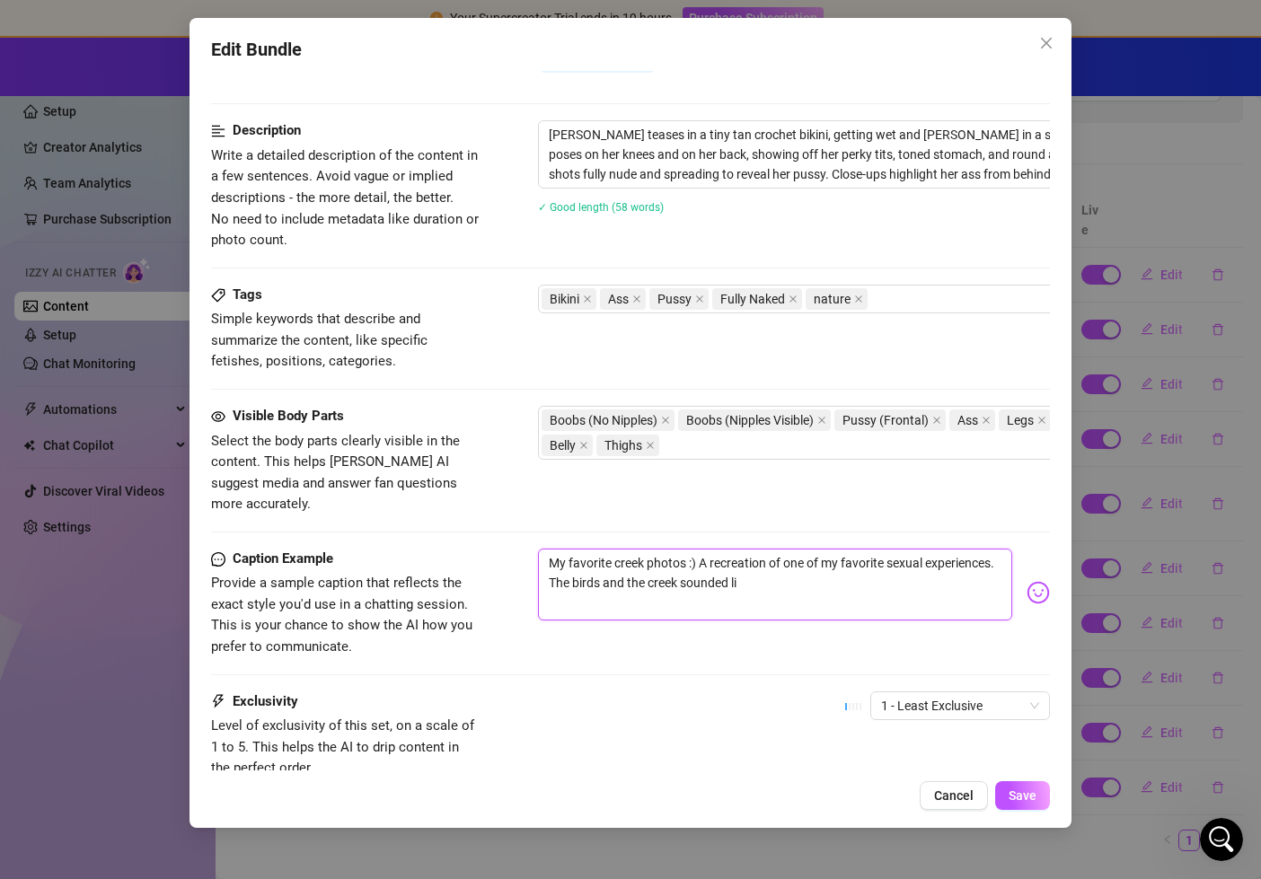
type textarea "My favorite creek photos :) A recreation of one of my favorite sexual experienc…"
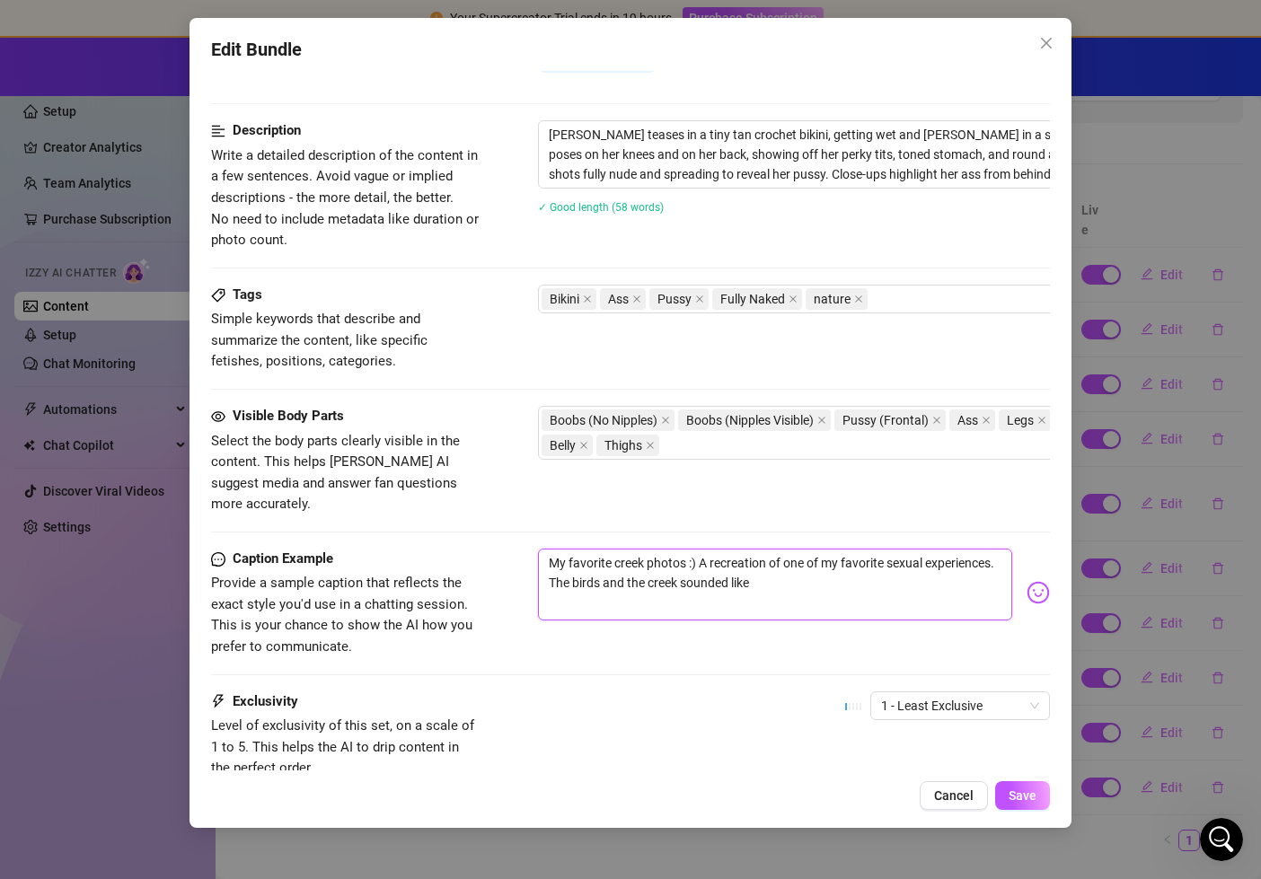
type textarea "My favorite creek photos :) A recreation of one of my favorite sexual experienc…"
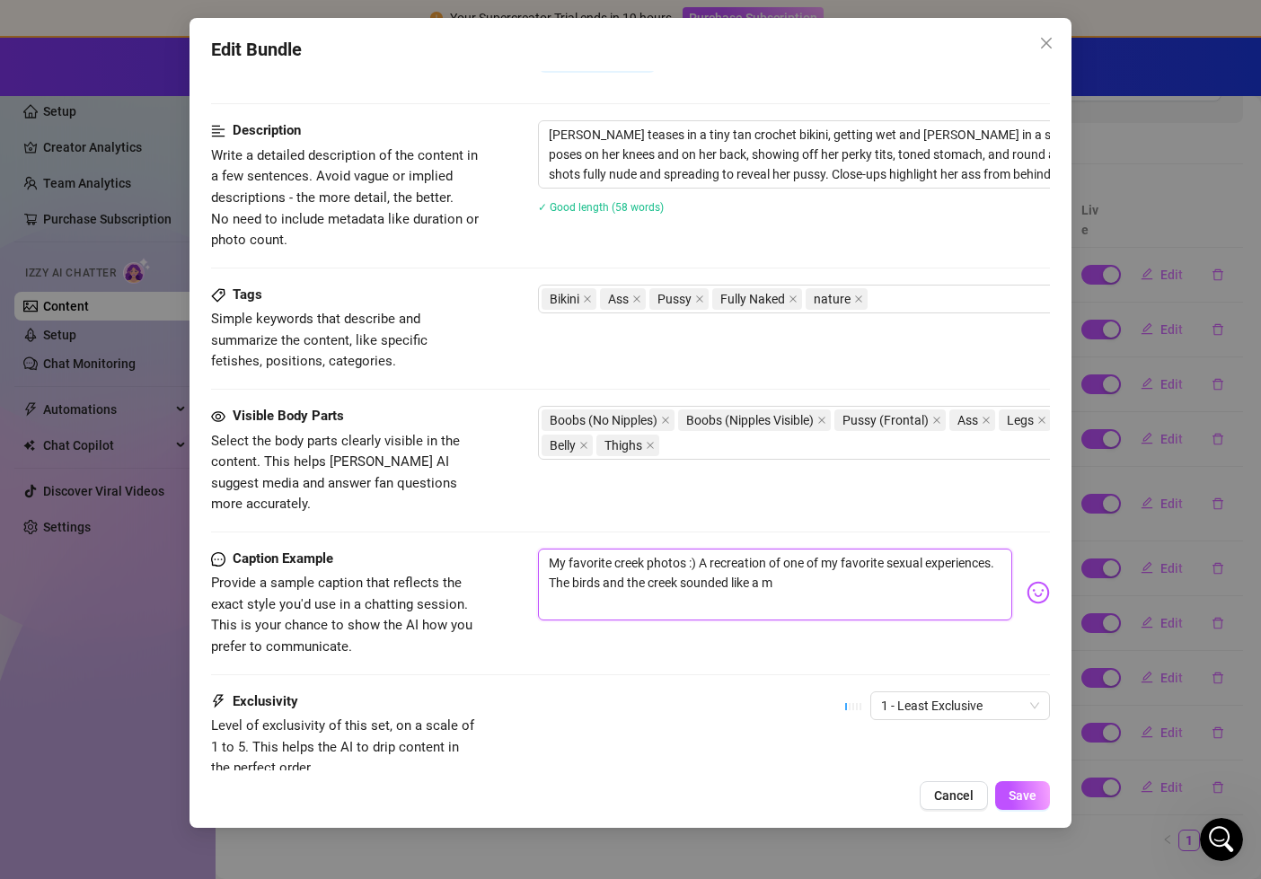
type textarea "My favorite creek photos :) A recreation of one of my favorite sexual experienc…"
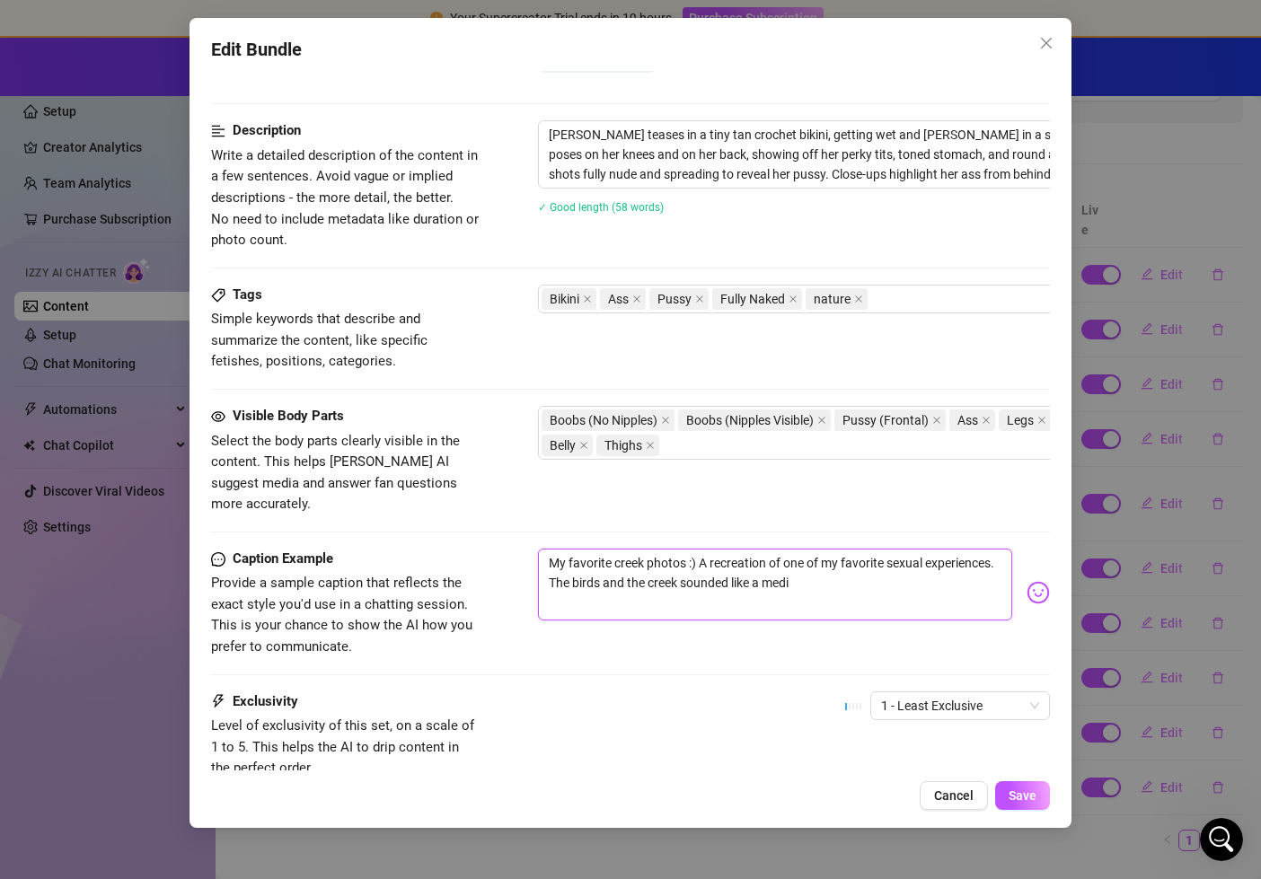
type textarea "My favorite creek photos :) A recreation of one of my favorite sexual experienc…"
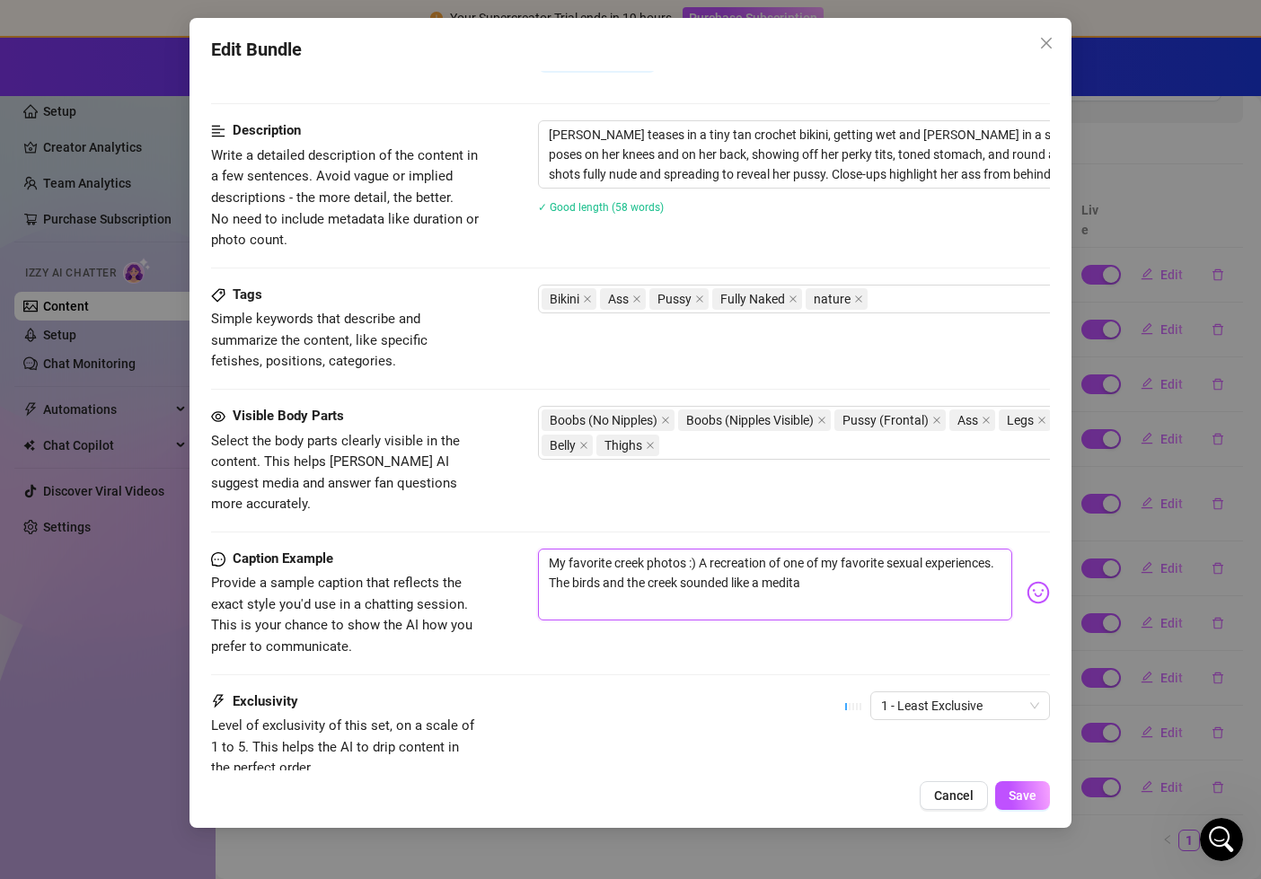
type textarea "My favorite creek photos :) A recreation of one of my favorite sexual experienc…"
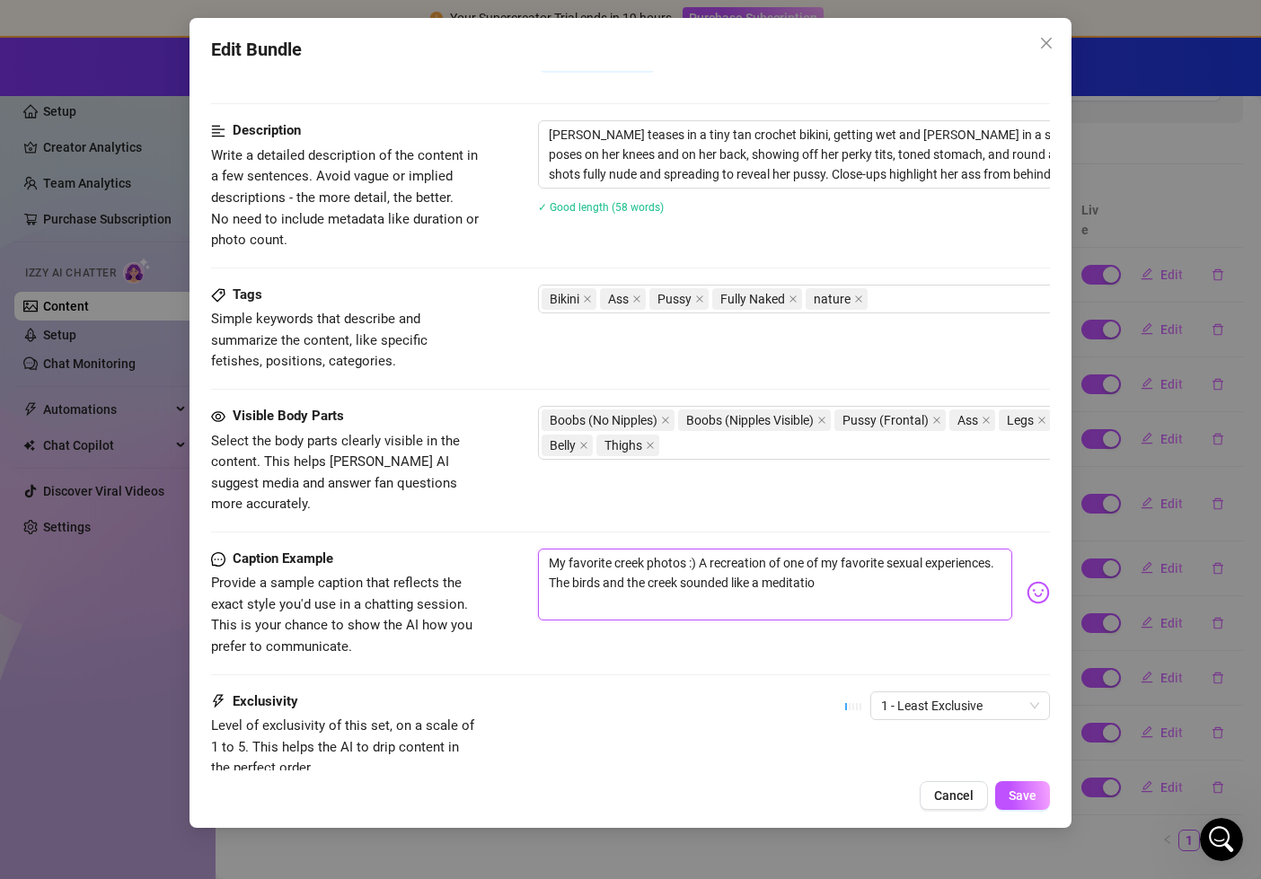
type textarea "My favorite creek photos :) A recreation of one of my favorite sexual experienc…"
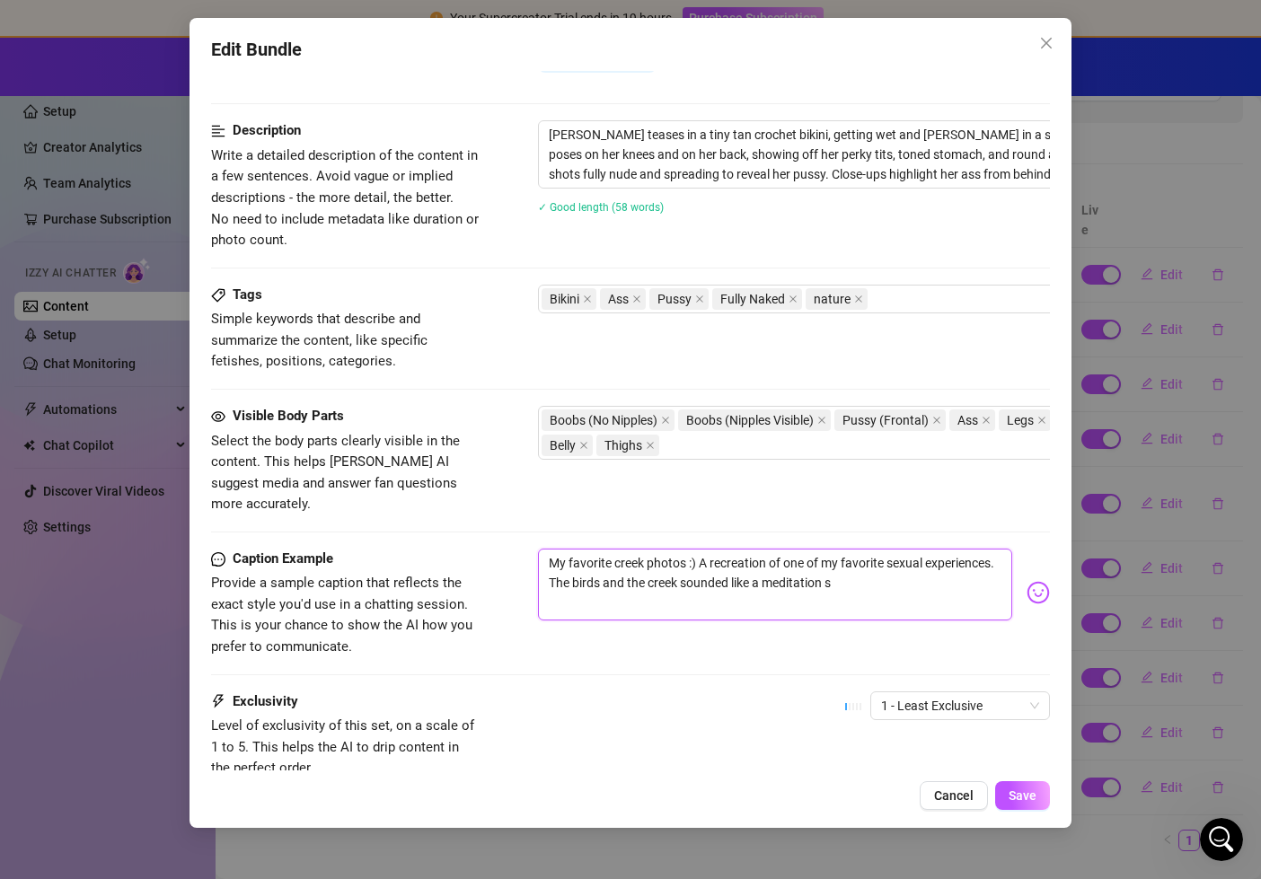
type textarea "My favorite creek photos :) A recreation of one of my favorite sexual experienc…"
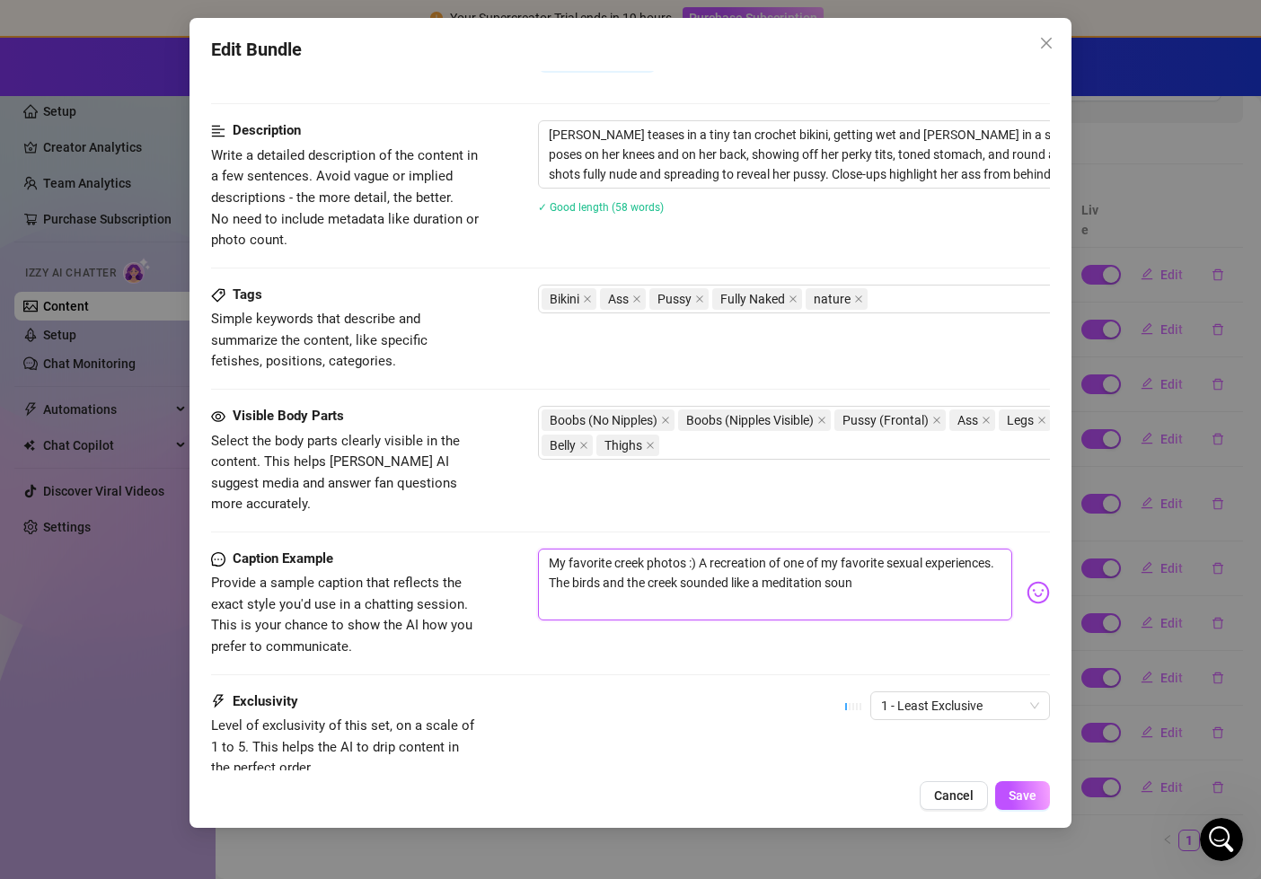
type textarea "My favorite creek photos :) A recreation of one of my favorite sexual experienc…"
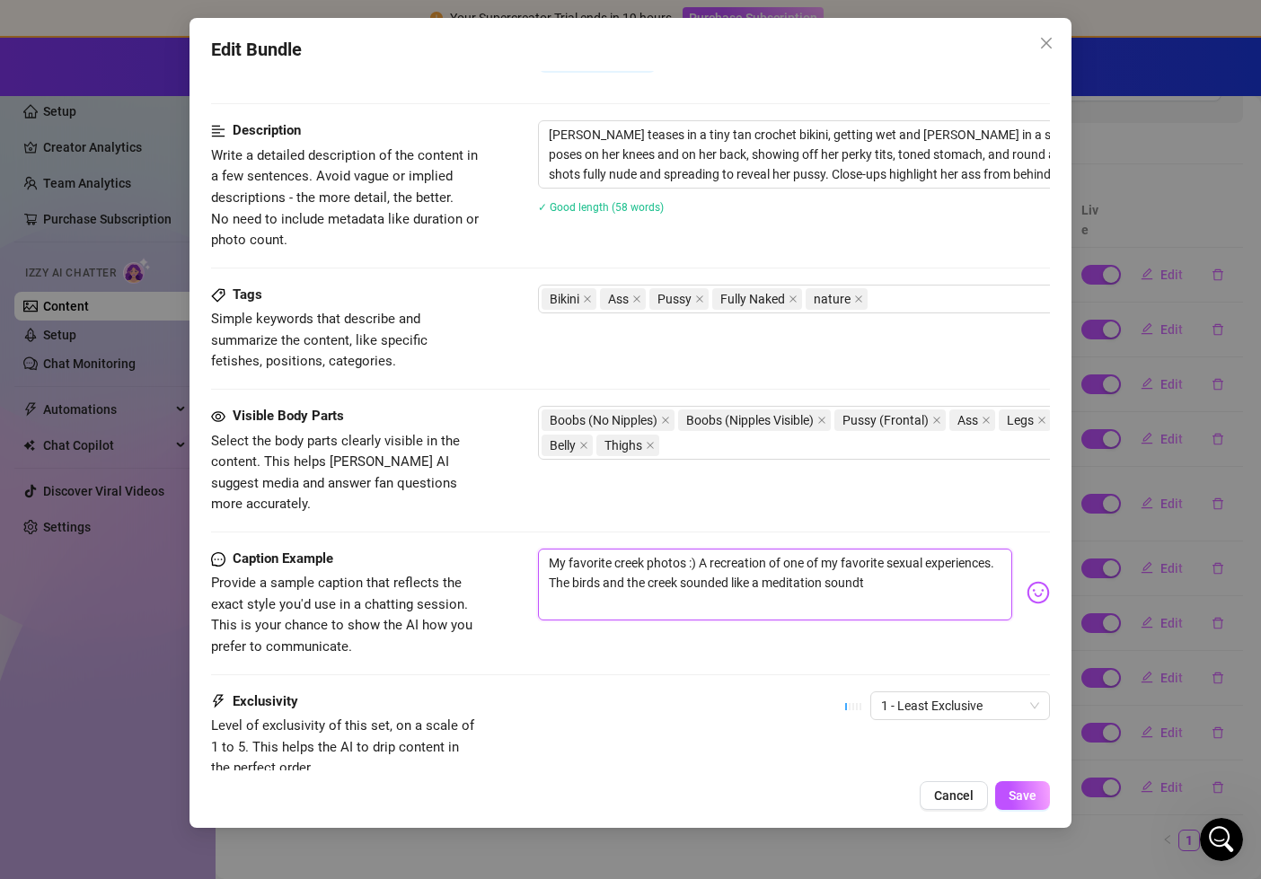
type textarea "My favorite creek photos :) A recreation of one of my favorite sexual experienc…"
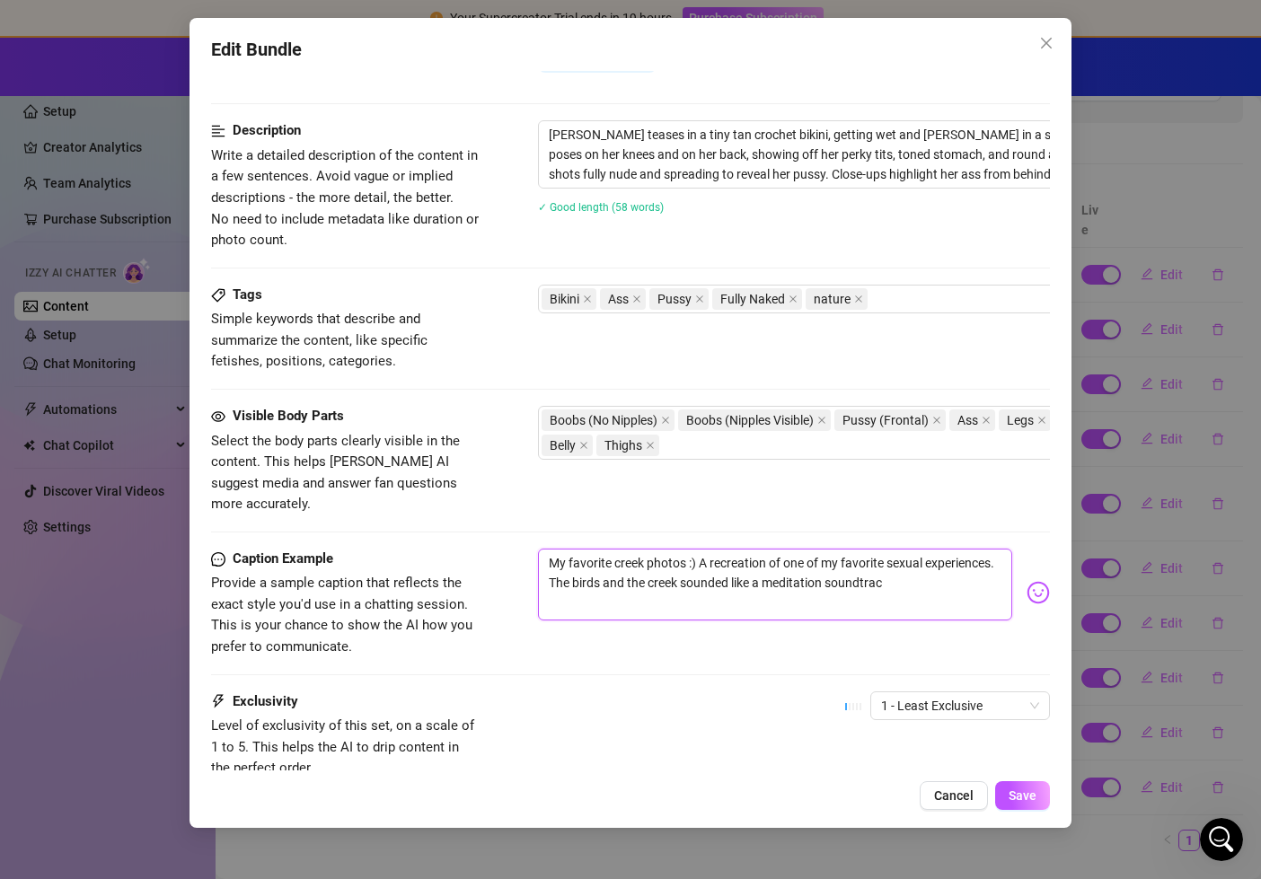
type textarea "My favorite creek photos :) A recreation of one of my favorite sexual experienc…"
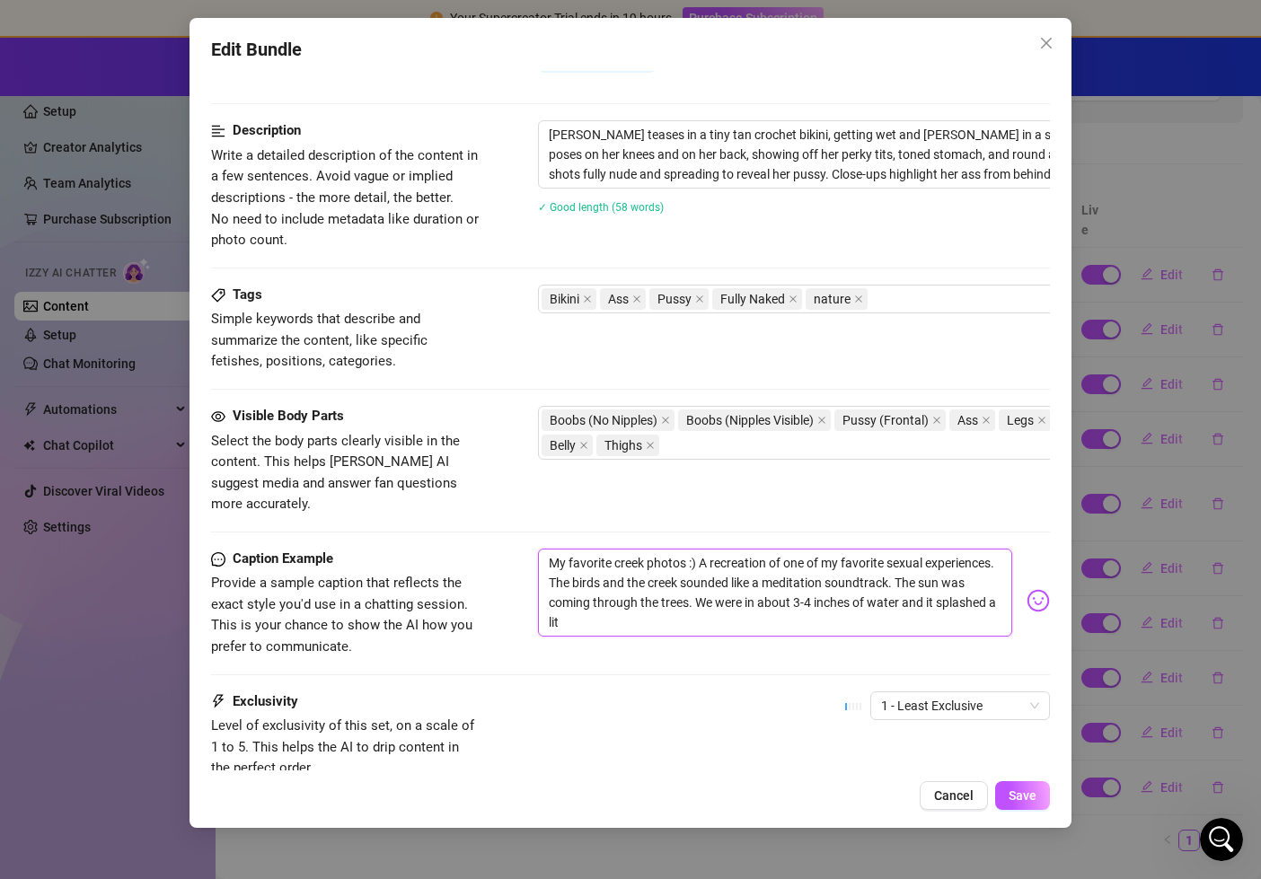
scroll to position [0, 0]
click at [701, 603] on textarea "My favorite creek photos :) A recreation of one of my favorite sexual experienc…" at bounding box center [775, 593] width 475 height 88
click at [704, 605] on textarea "My favorite creek photos :) A recreation of one of my favorite sexual experienc…" at bounding box center [775, 593] width 475 height 88
click at [860, 602] on textarea "My favorite creek photos :) A recreation of one of my favorite sexual experienc…" at bounding box center [775, 593] width 475 height 88
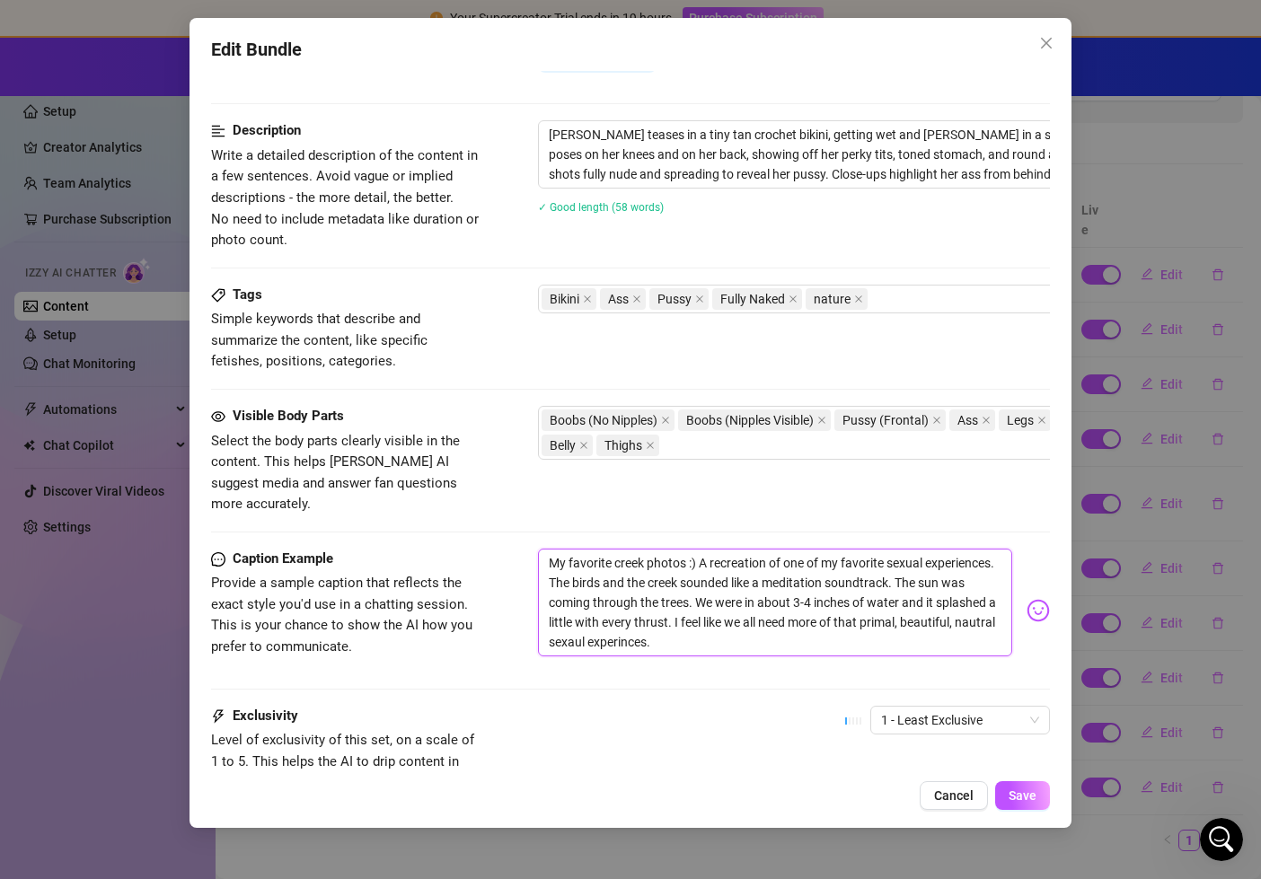
click at [624, 620] on textarea "My favorite creek photos :) A recreation of one of my favorite sexual experienc…" at bounding box center [775, 603] width 475 height 108
click at [622, 620] on textarea "My favorite creek photos :) A recreation of one of my favorite sexual experienc…" at bounding box center [775, 603] width 475 height 108
click at [613, 627] on textarea "My favorite creek photos :) A recreation of one of my favorite sexual experienc…" at bounding box center [775, 603] width 475 height 108
click at [569, 617] on textarea "My favorite creek photos :) A recreation of one of my favorite sexual experienc…" at bounding box center [775, 603] width 475 height 108
click at [849, 603] on textarea "My favorite creek photos :) A recreation of one of my favorite sexual experienc…" at bounding box center [775, 603] width 475 height 108
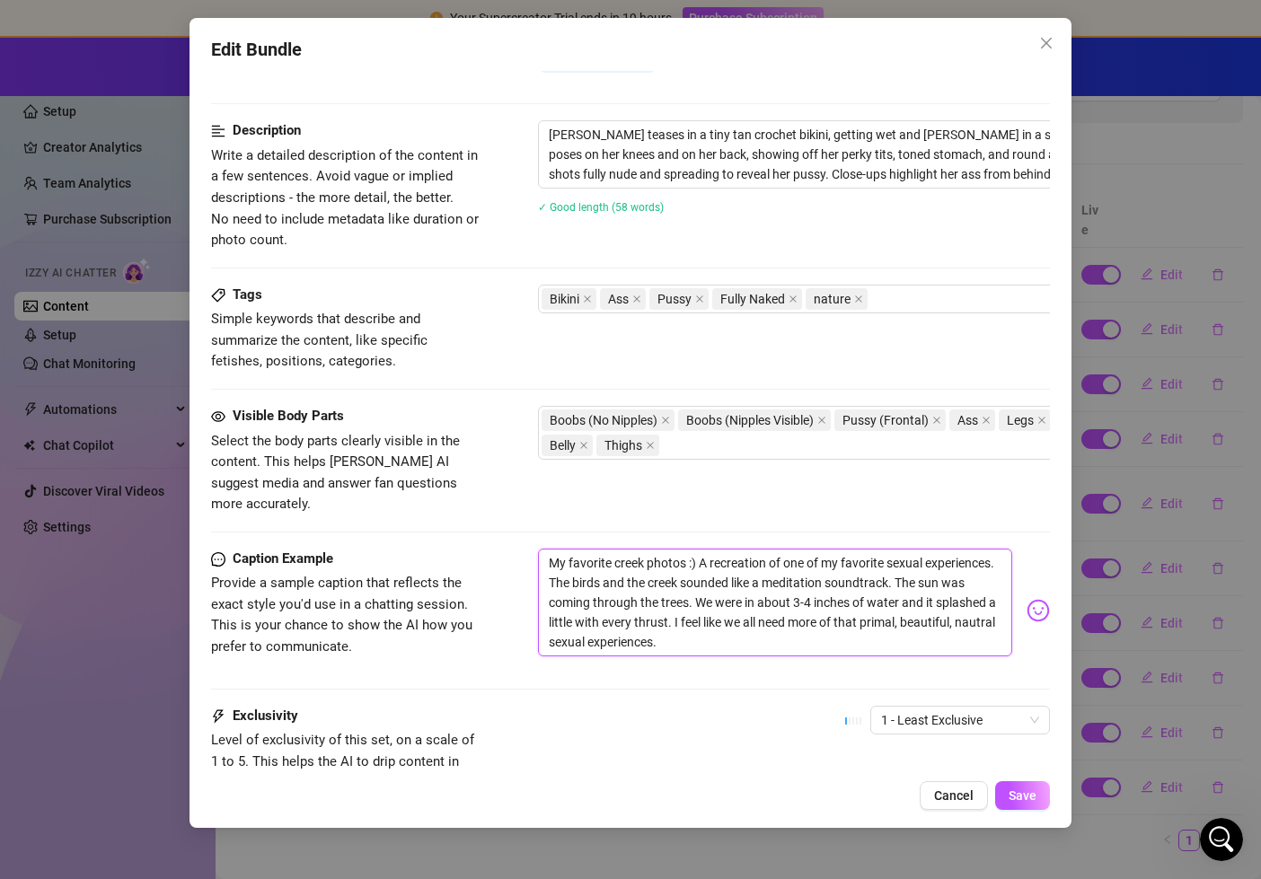
click at [849, 603] on textarea "My favorite creek photos :) A recreation of one of my favorite sexual experienc…" at bounding box center [775, 603] width 475 height 108
click at [574, 623] on textarea "My favorite creek photos :) A recreation of one of my favorite sexual experienc…" at bounding box center [775, 603] width 475 height 108
click at [726, 624] on textarea "My favorite creek photos :) A recreation of one of my favorite sexual experienc…" at bounding box center [775, 603] width 475 height 108
click at [981, 598] on textarea "My favorite creek photos :) A recreation of one of my favorite sexual experienc…" at bounding box center [775, 603] width 475 height 108
click at [874, 624] on textarea "My favorite creek photos :) A recreation of one of my favorite sexual experienc…" at bounding box center [775, 603] width 475 height 108
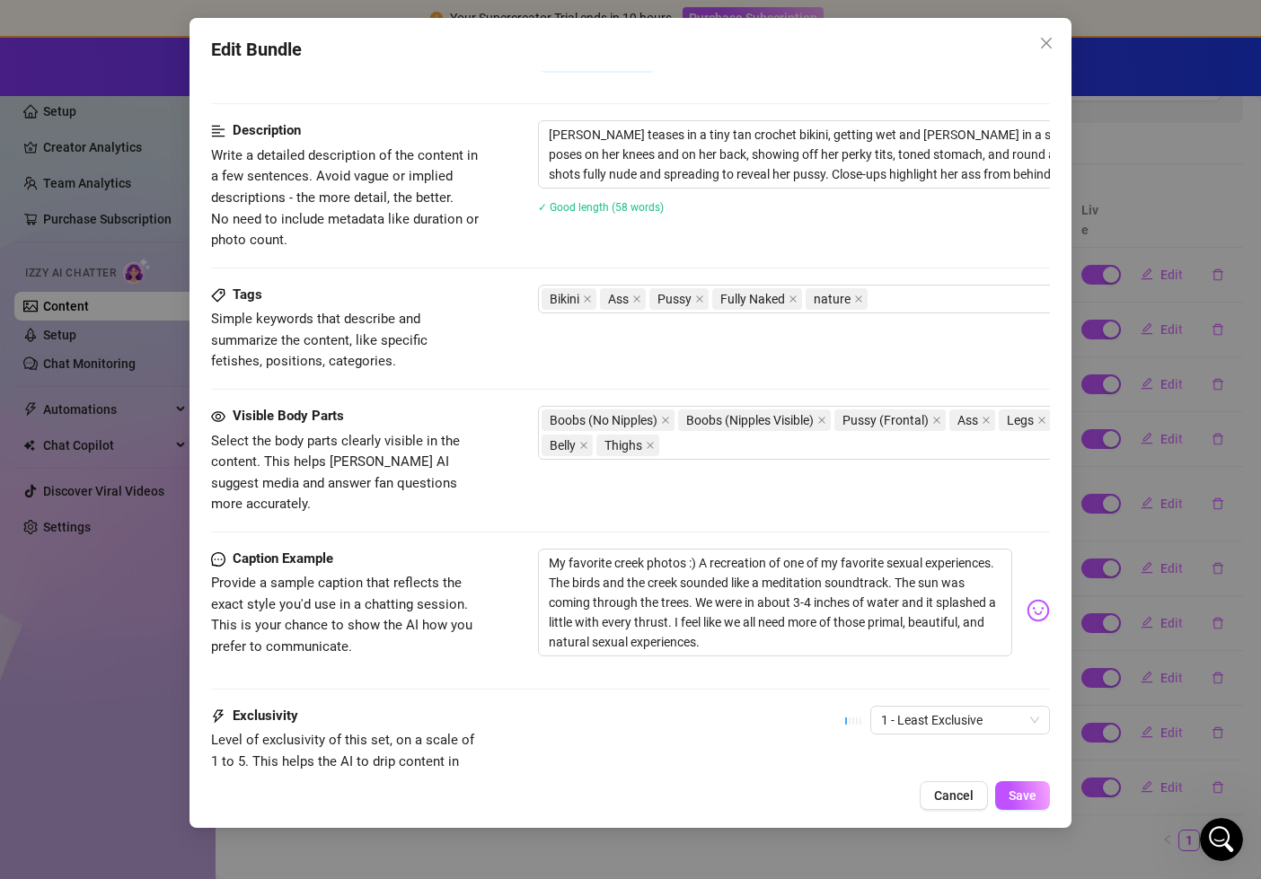
click at [1023, 813] on div "Edit Bundle Account Heather (@justheathernielsen) Name Name is for your interna…" at bounding box center [631, 423] width 883 height 810
click at [1022, 785] on button "Save" at bounding box center [1022, 795] width 55 height 29
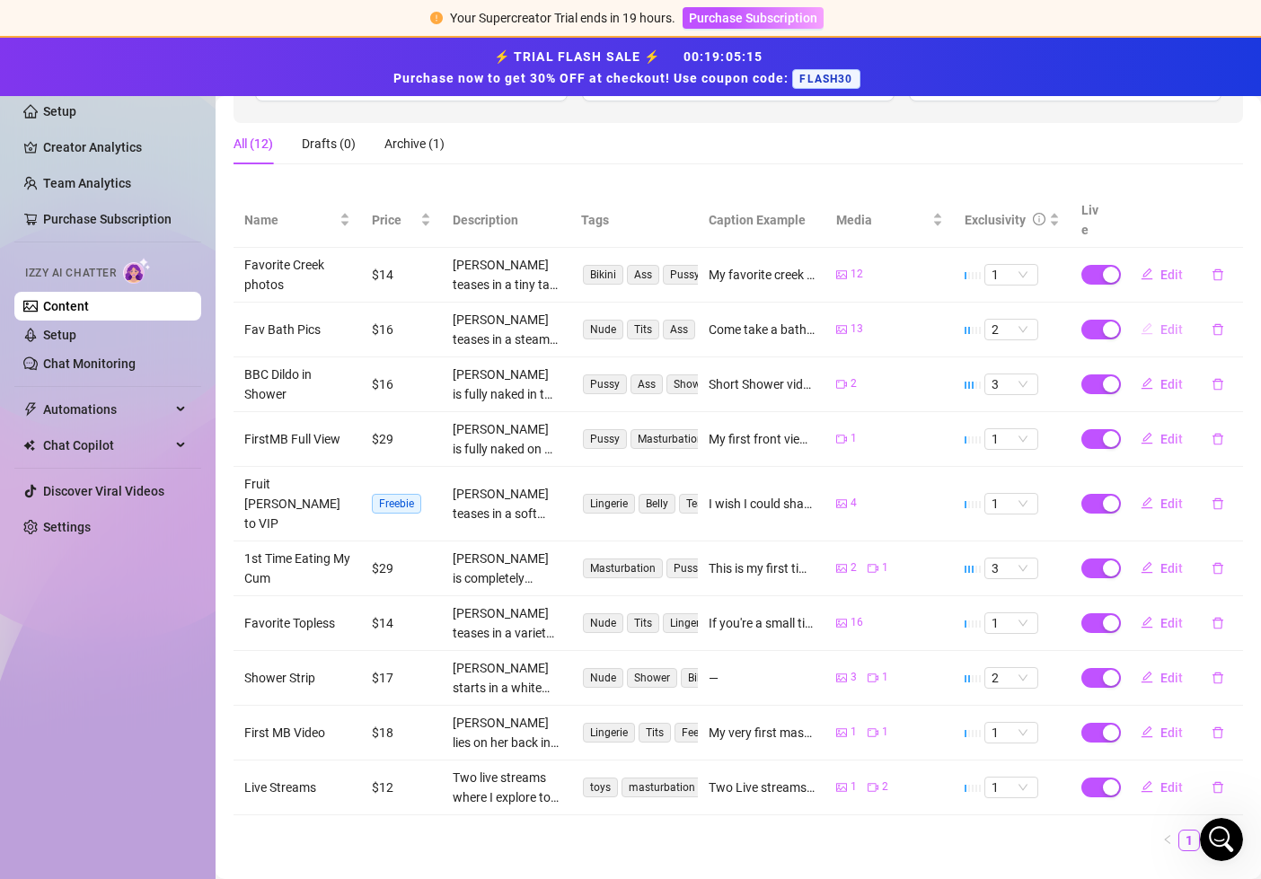
click at [1157, 315] on button "Edit" at bounding box center [1161, 329] width 71 height 29
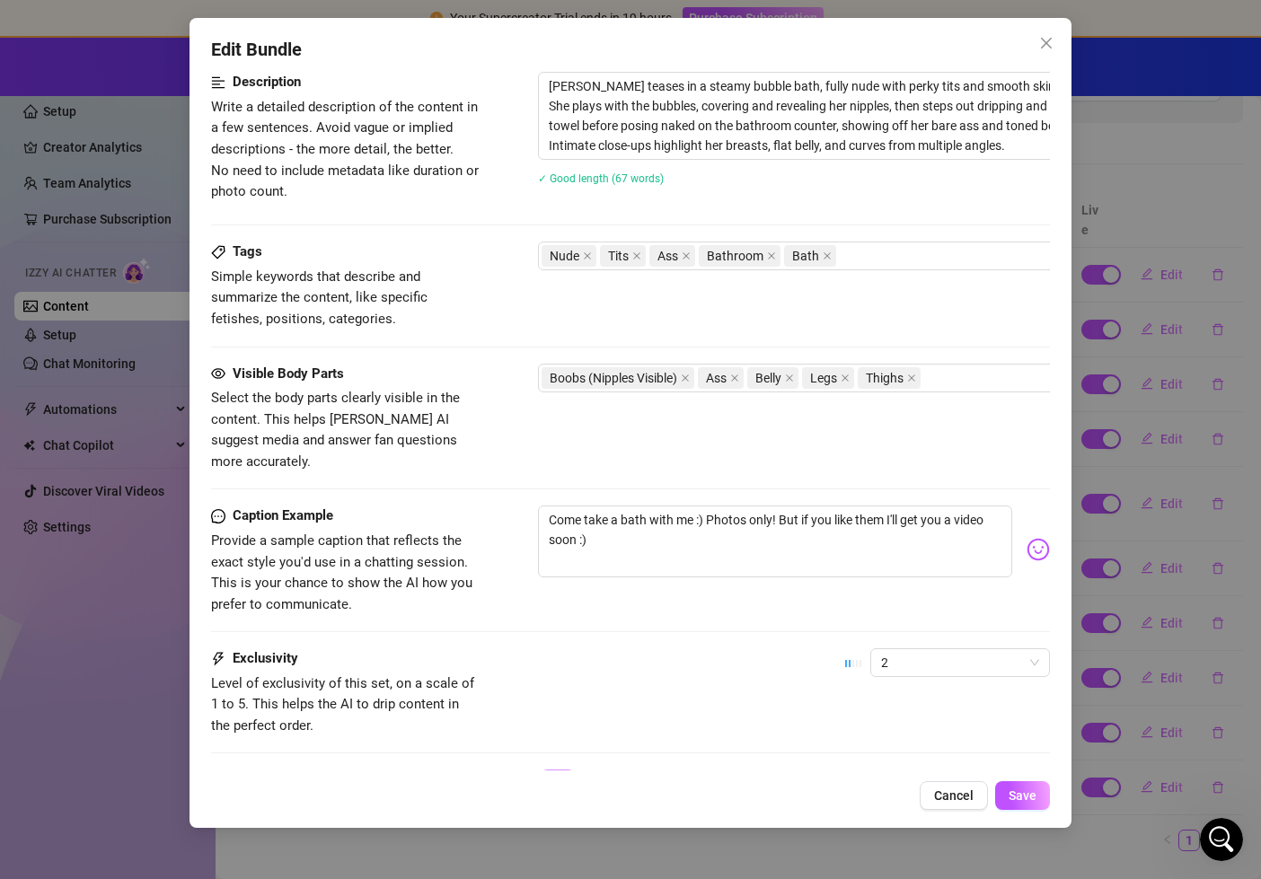
scroll to position [1022, 0]
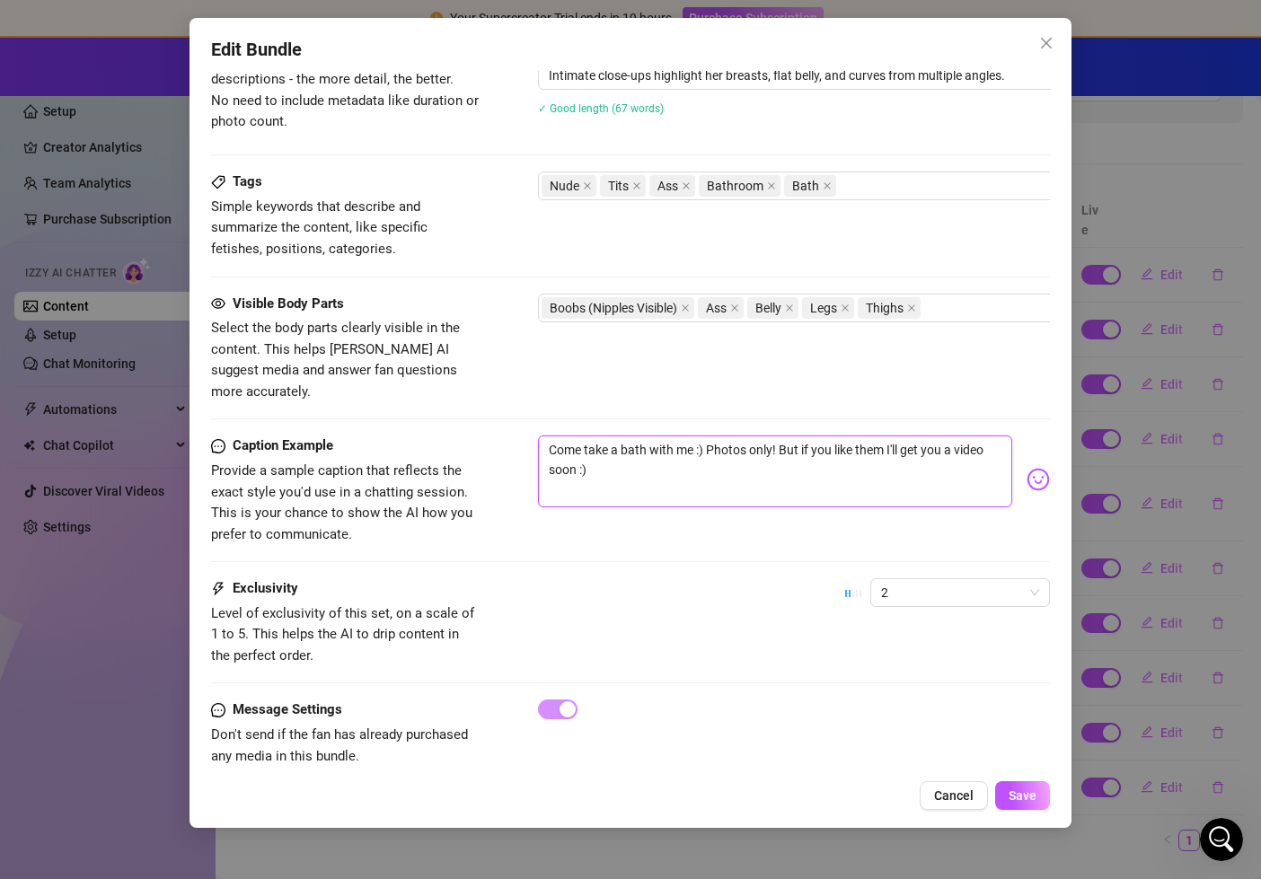
click at [769, 445] on textarea "Come take a bath with me :) Photos only! But if you like them I'll get you a vi…" at bounding box center [775, 472] width 475 height 72
click at [957, 450] on textarea "Come take a bath with me :) Photos only! But if you like them I'll get you a vi…" at bounding box center [775, 472] width 475 height 72
click at [922, 471] on textarea "Come take a bath with me :) Photos only! But if you like them I'll get you a vi…" at bounding box center [775, 472] width 475 height 72
drag, startPoint x: 746, startPoint y: 450, endPoint x: 925, endPoint y: 475, distance: 180.5
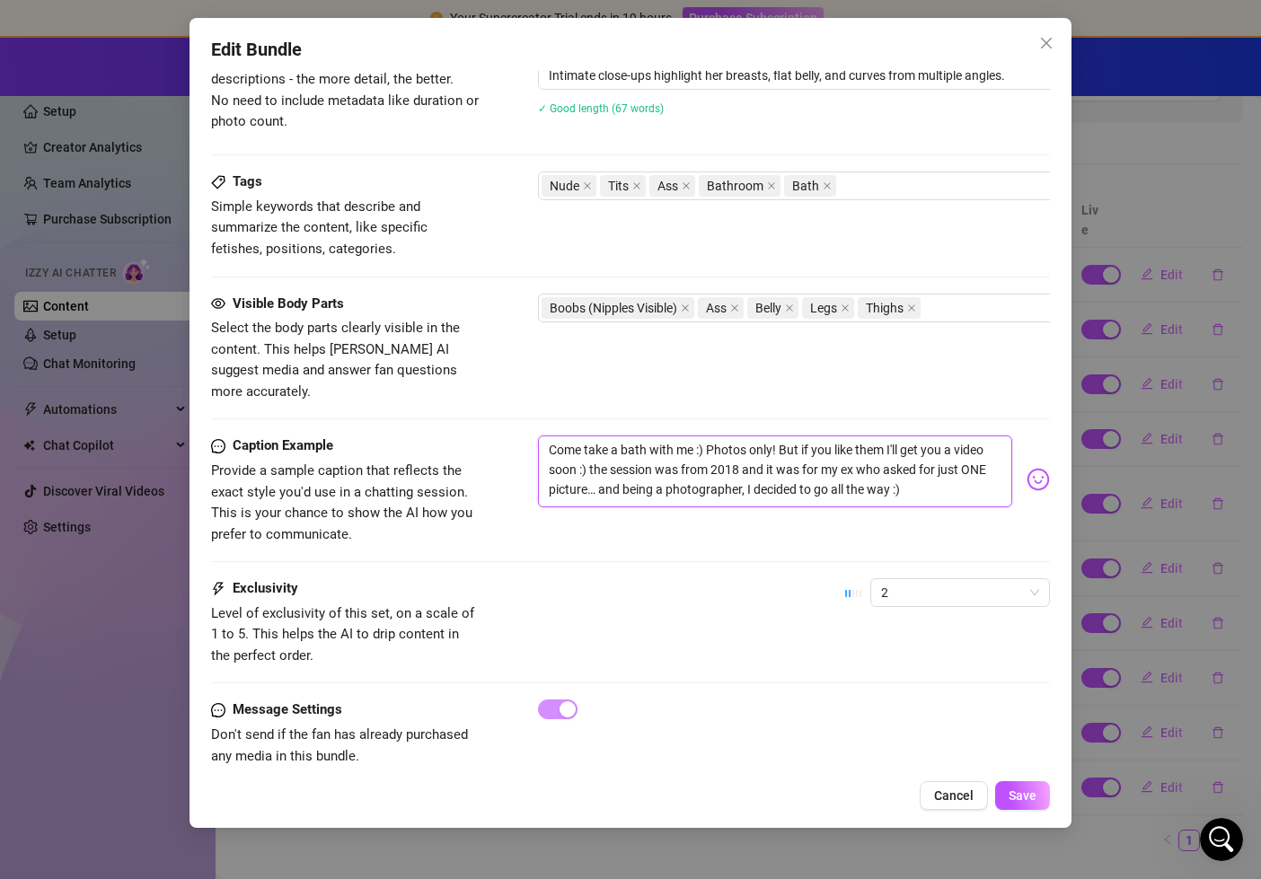
click at [925, 475] on textarea "Come take a bath with me :) Photos only! But if you like them I'll get you a vi…" at bounding box center [775, 472] width 475 height 72
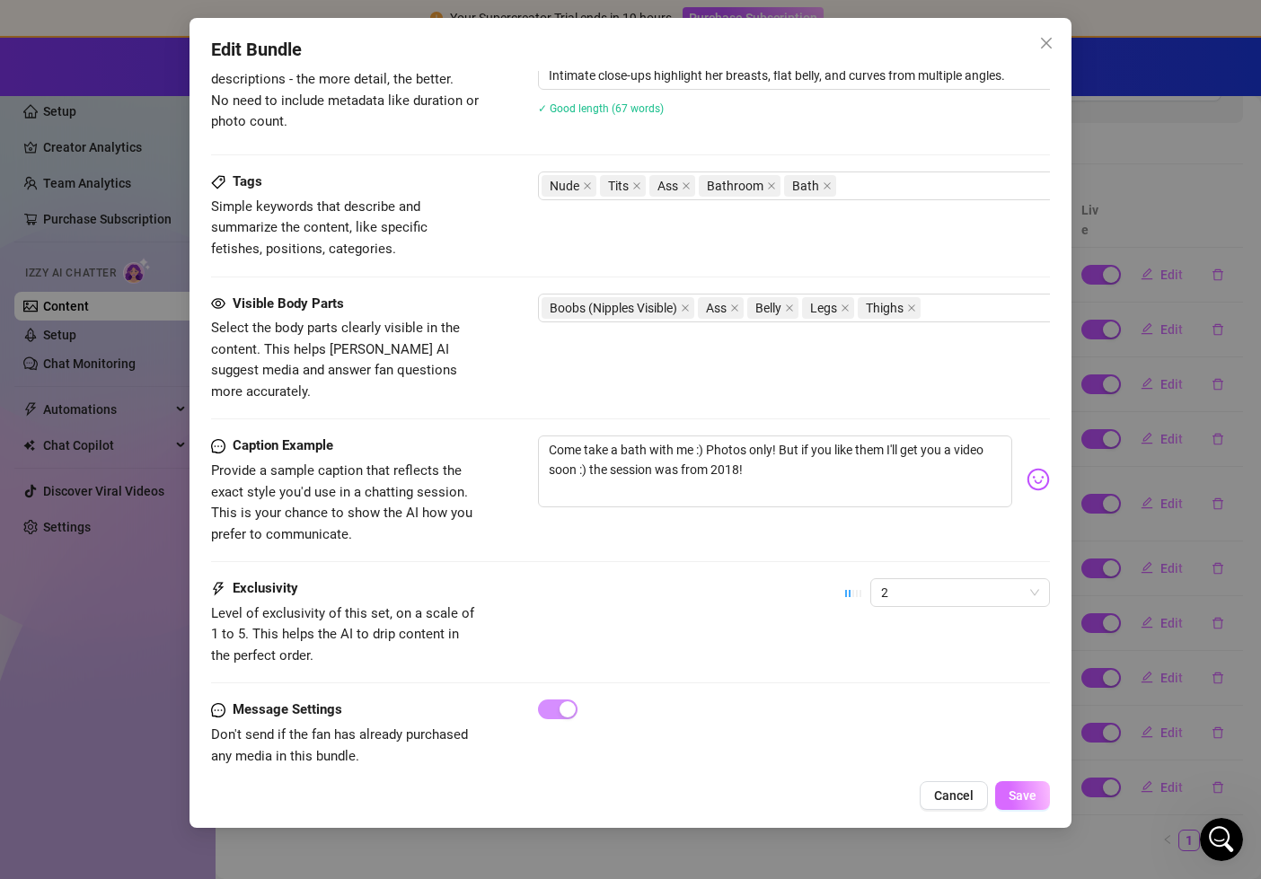
click at [1019, 809] on button "Save" at bounding box center [1022, 795] width 55 height 29
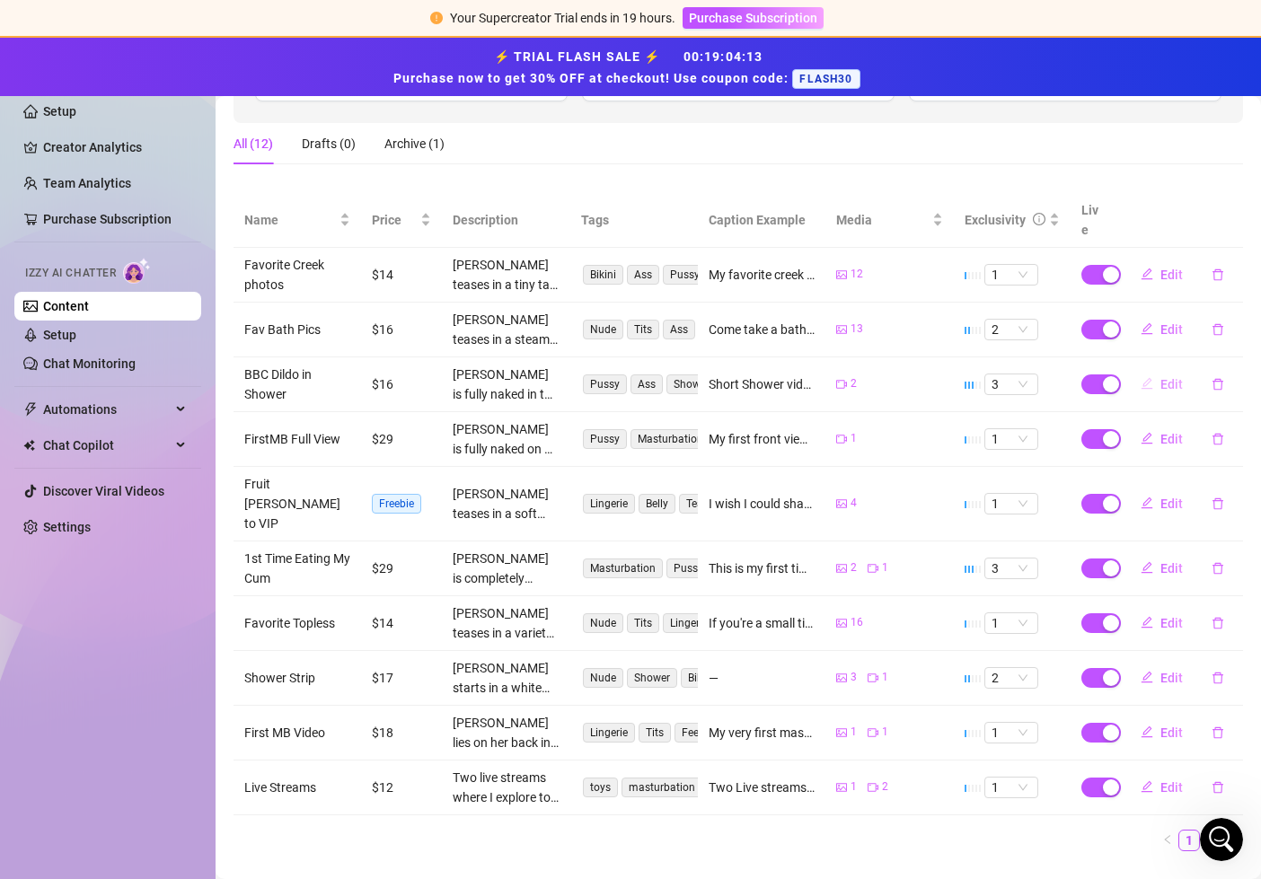
click at [1166, 377] on span "Edit" at bounding box center [1171, 384] width 22 height 14
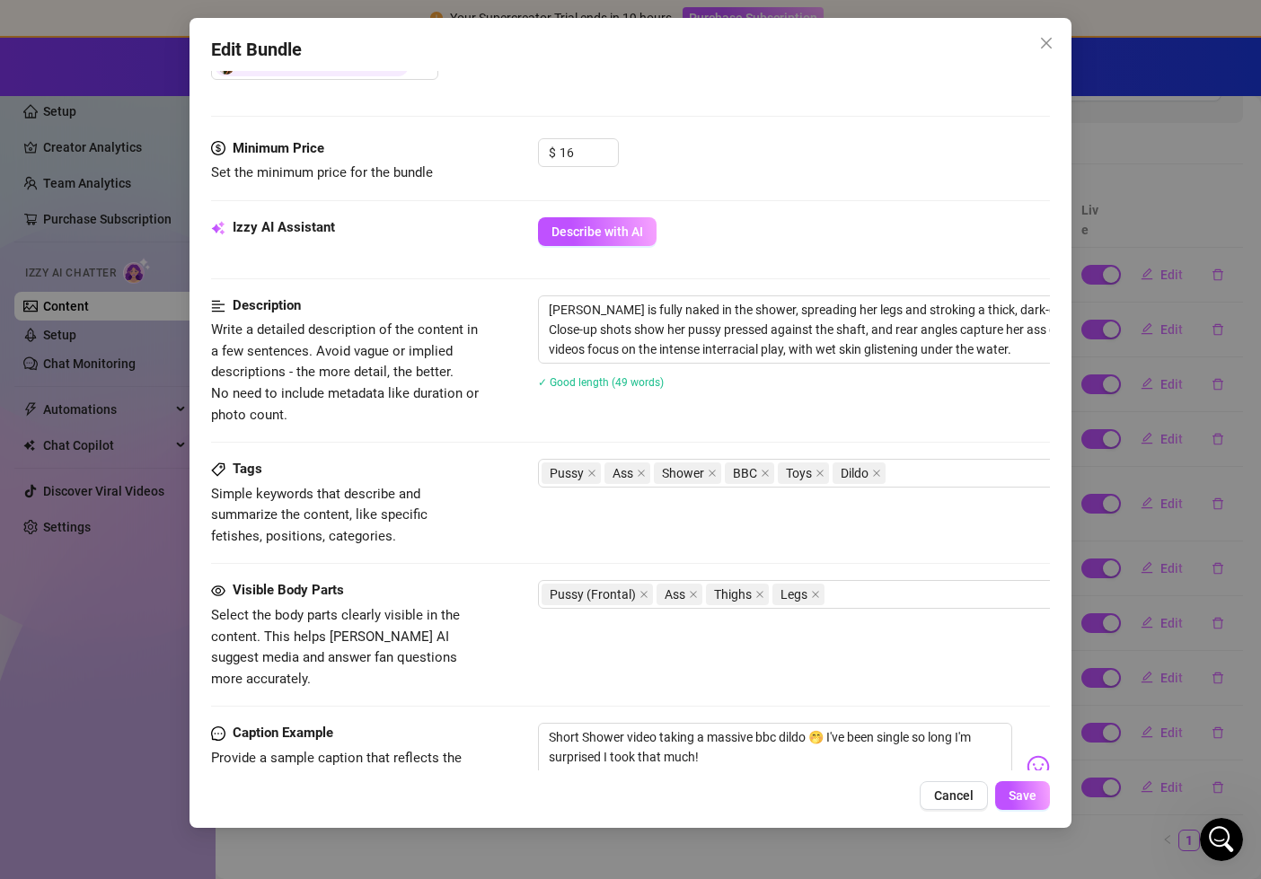
scroll to position [547, 0]
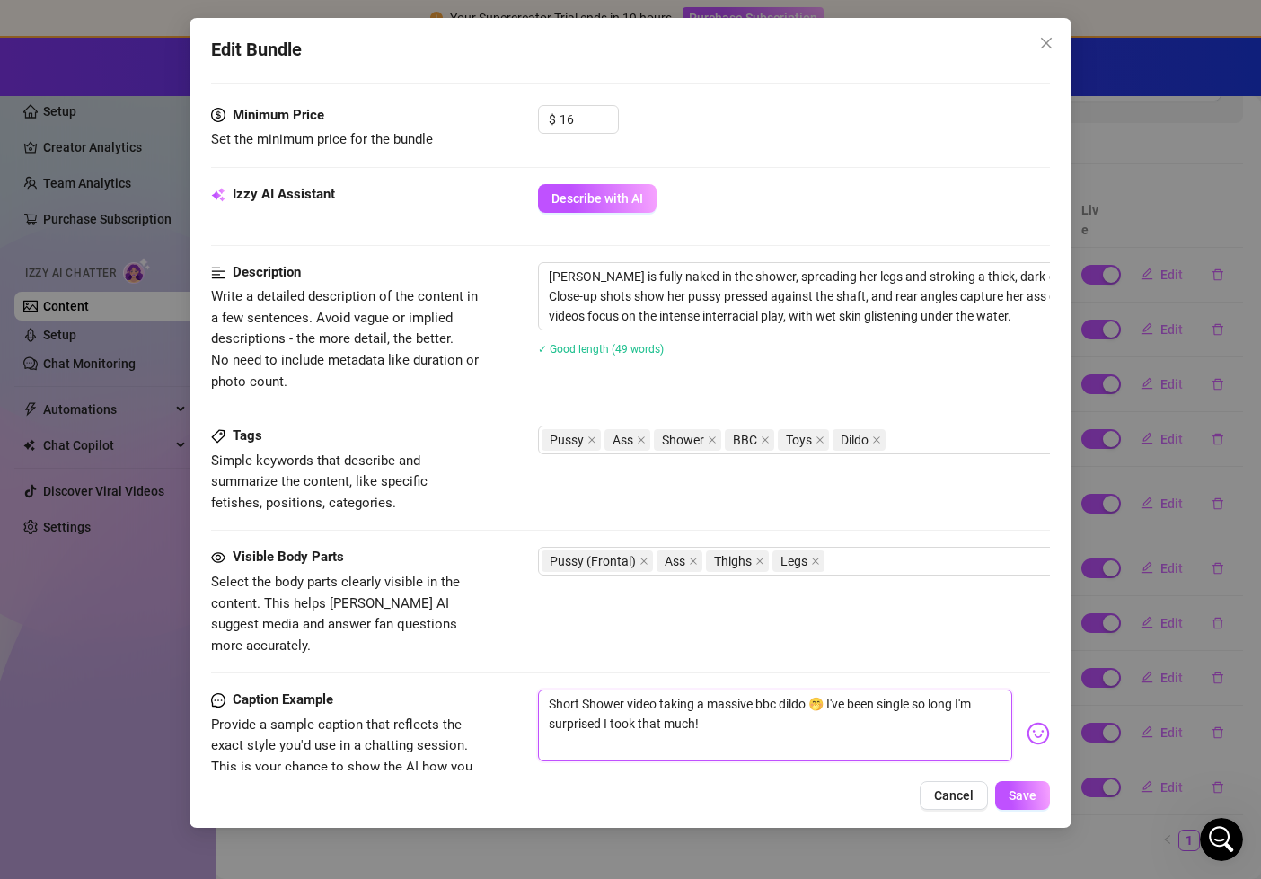
click at [580, 690] on textarea "Short Shower video taking a massive bbc dildo 🤭 I've been single so long I'm su…" at bounding box center [775, 726] width 475 height 72
click at [1020, 791] on span "Save" at bounding box center [1023, 796] width 28 height 14
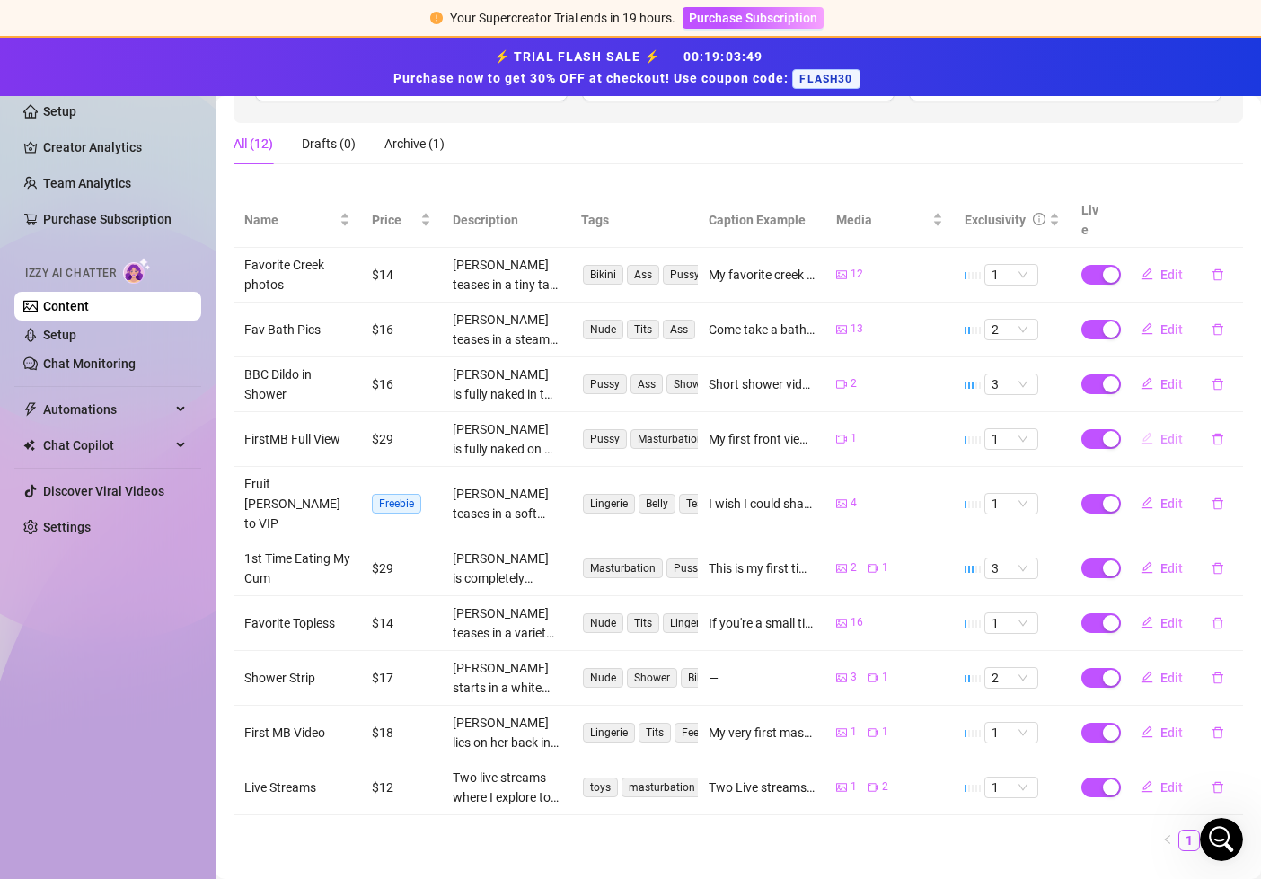
click at [1167, 432] on span "Edit" at bounding box center [1171, 439] width 22 height 14
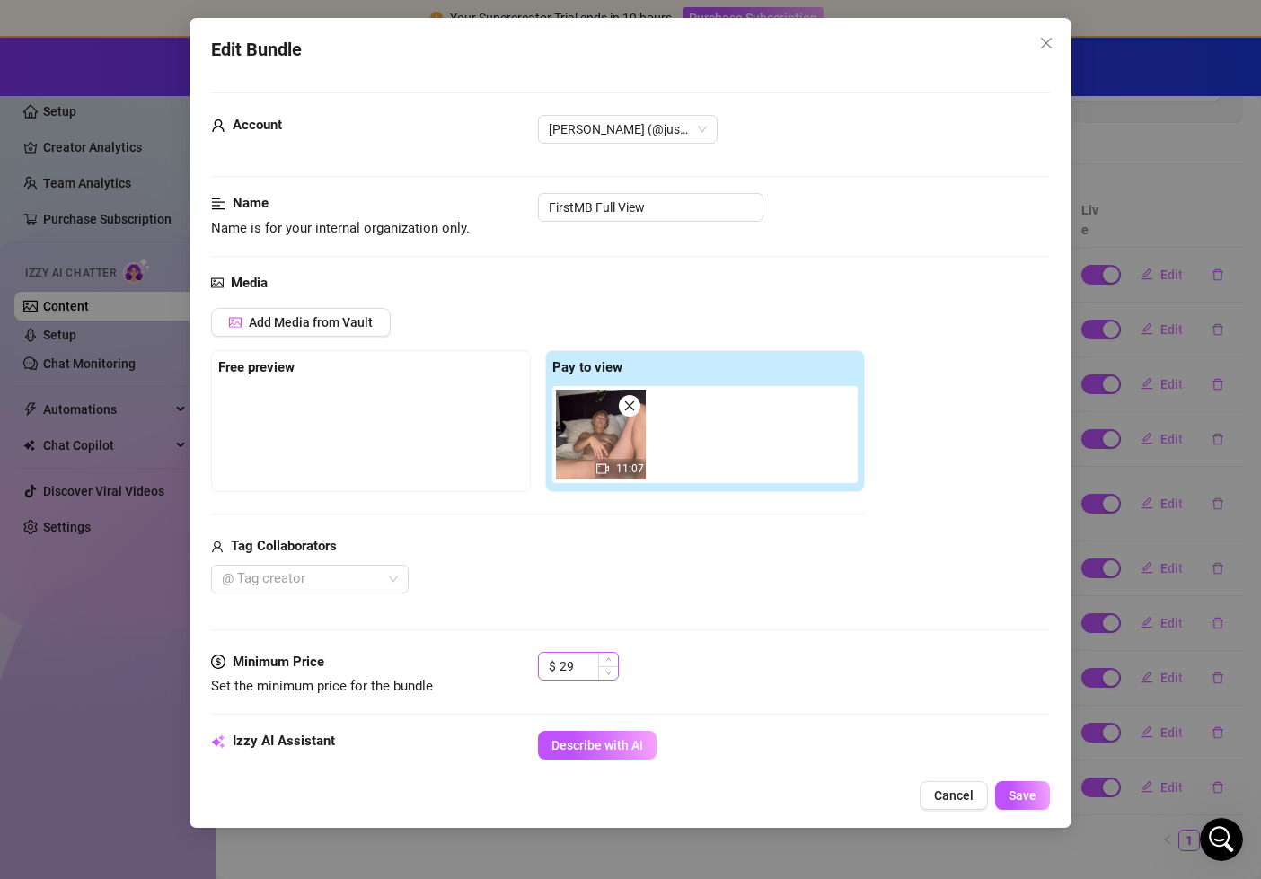
scroll to position [287, 0]
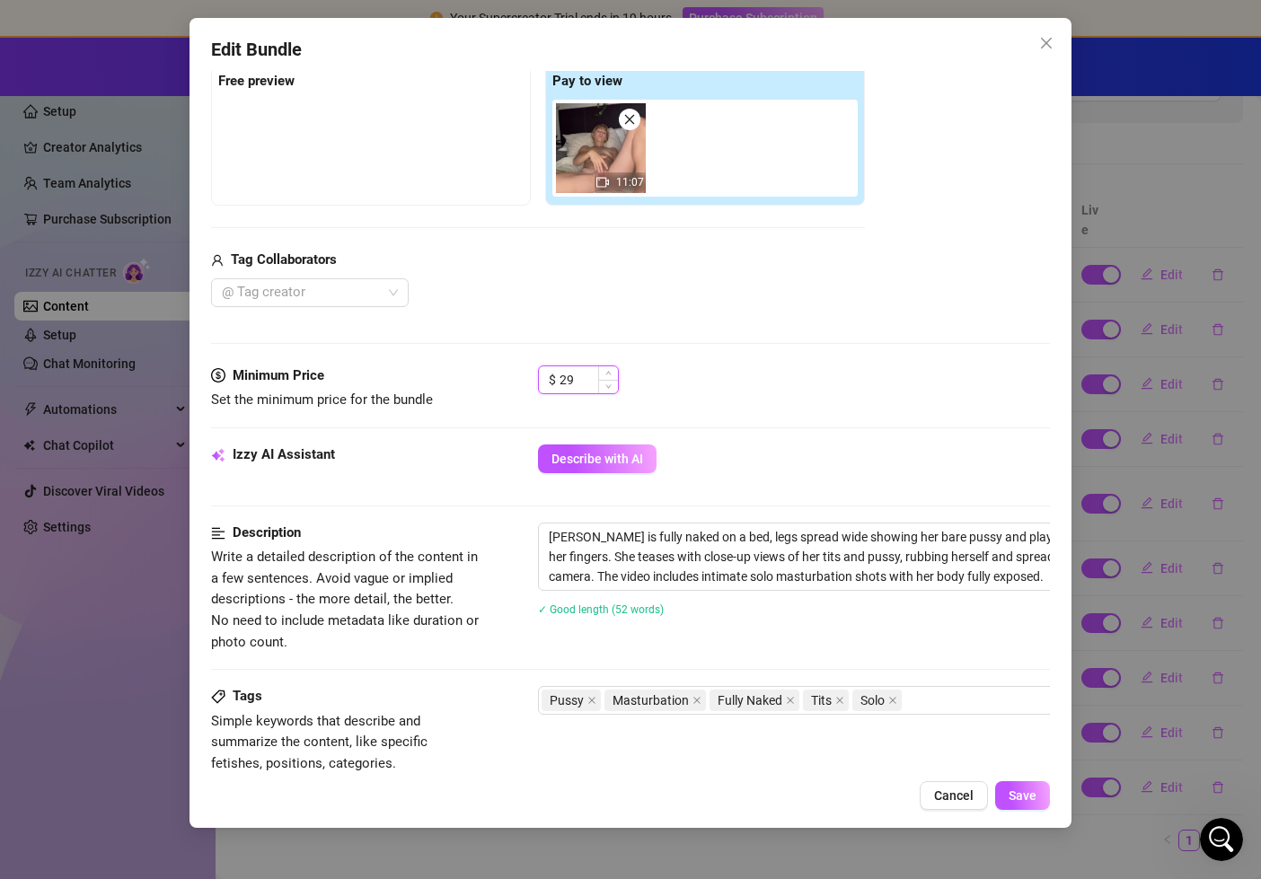
drag, startPoint x: 587, startPoint y: 384, endPoint x: 567, endPoint y: 384, distance: 20.7
click at [567, 384] on input "29" at bounding box center [589, 379] width 58 height 27
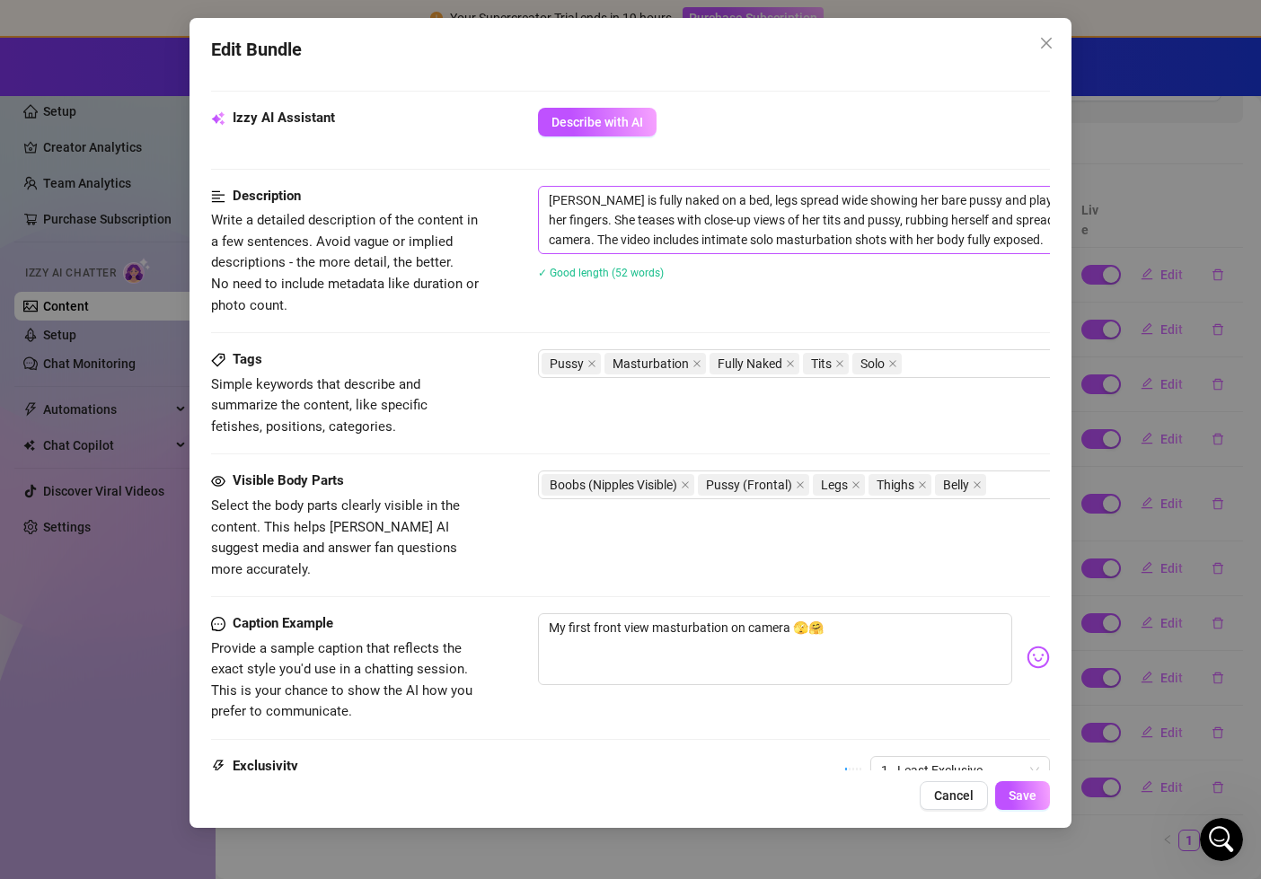
scroll to position [661, 0]
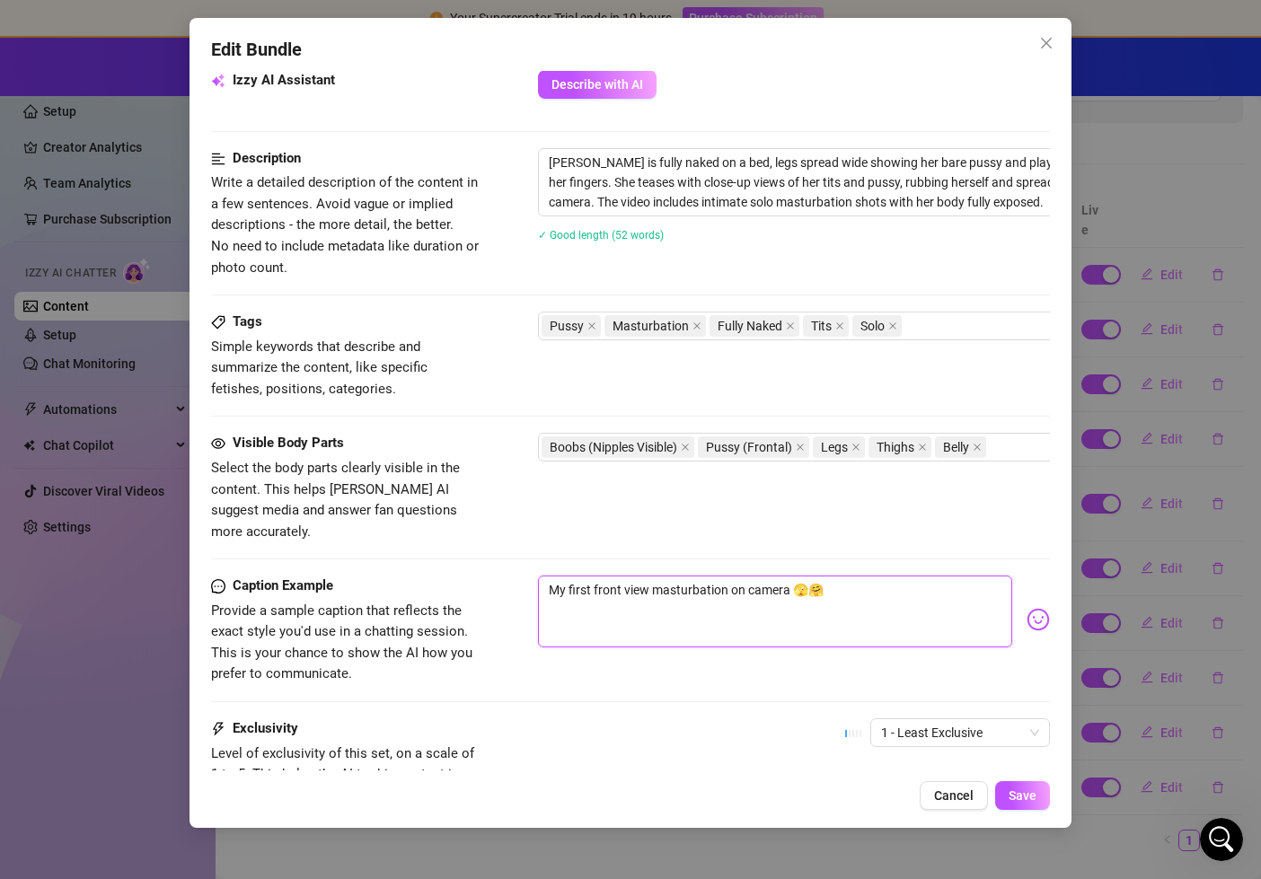
click at [857, 576] on textarea "My first front view masturbation on camera 🫣🤗" at bounding box center [775, 612] width 475 height 72
drag, startPoint x: 817, startPoint y: 569, endPoint x: 968, endPoint y: 580, distance: 151.3
click at [968, 580] on textarea "My first front view masturbation on camera 🫣🤗 Not the best video but it was exc…" at bounding box center [775, 612] width 475 height 72
click at [1030, 797] on span "Save" at bounding box center [1023, 796] width 28 height 14
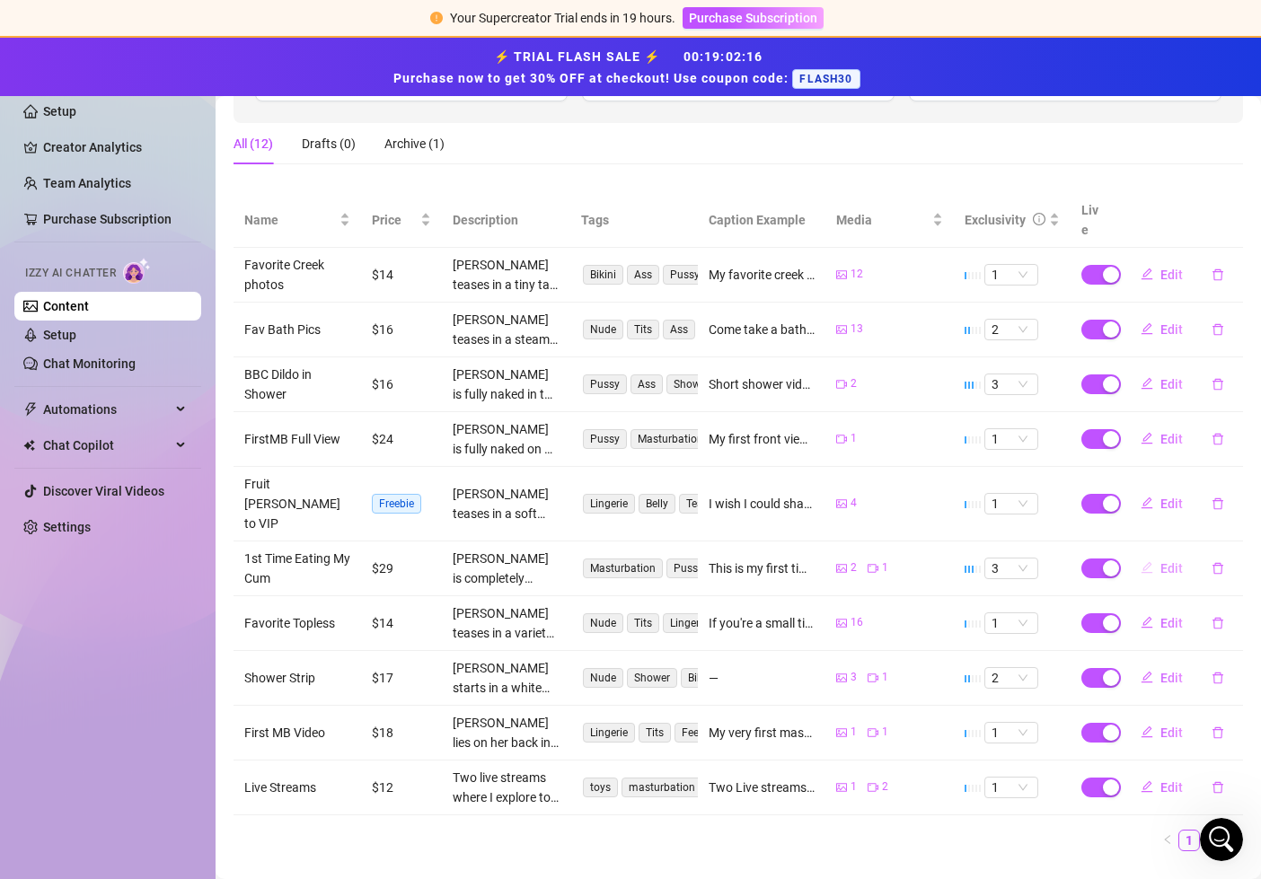
click at [1169, 561] on span "Edit" at bounding box center [1171, 568] width 22 height 14
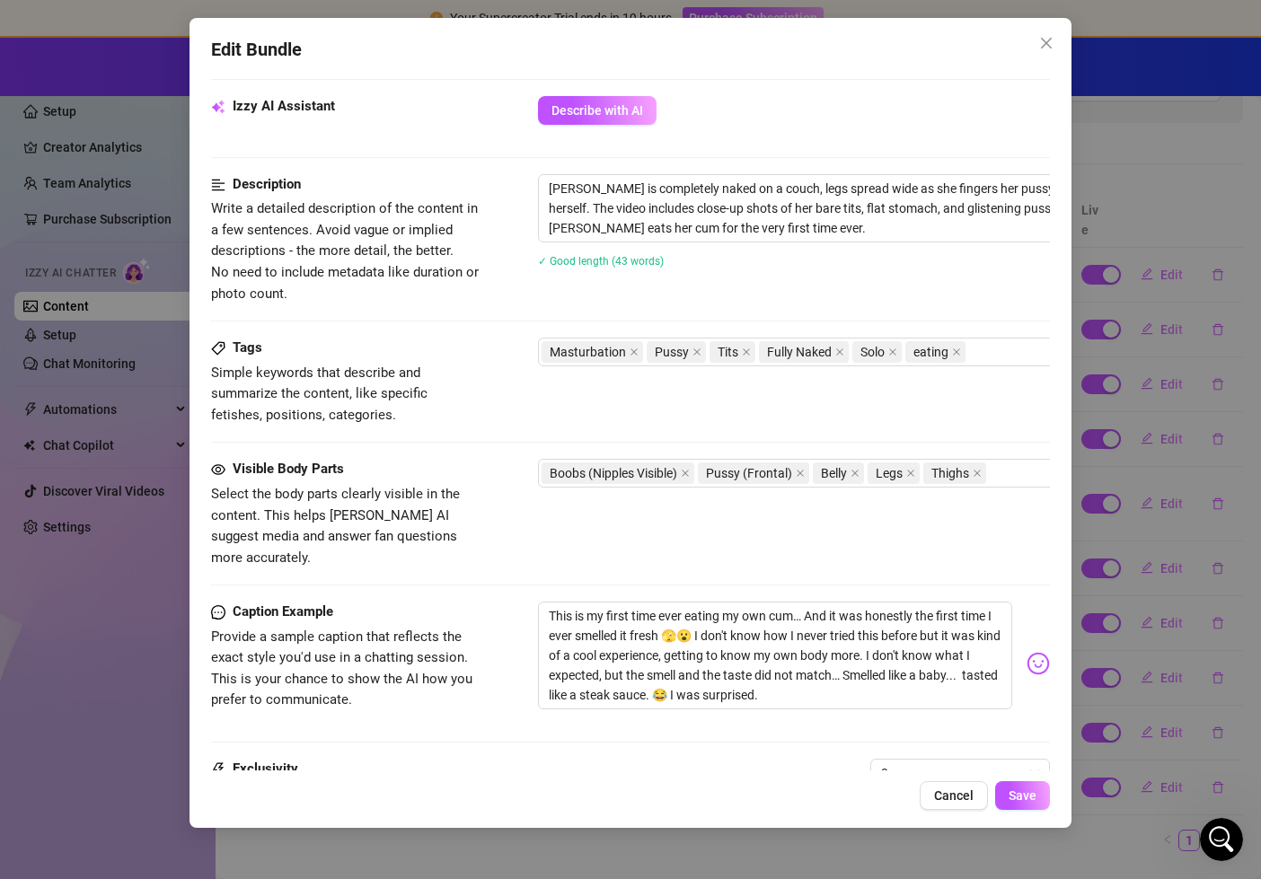
scroll to position [636, 0]
click at [1020, 800] on span "Save" at bounding box center [1023, 796] width 28 height 14
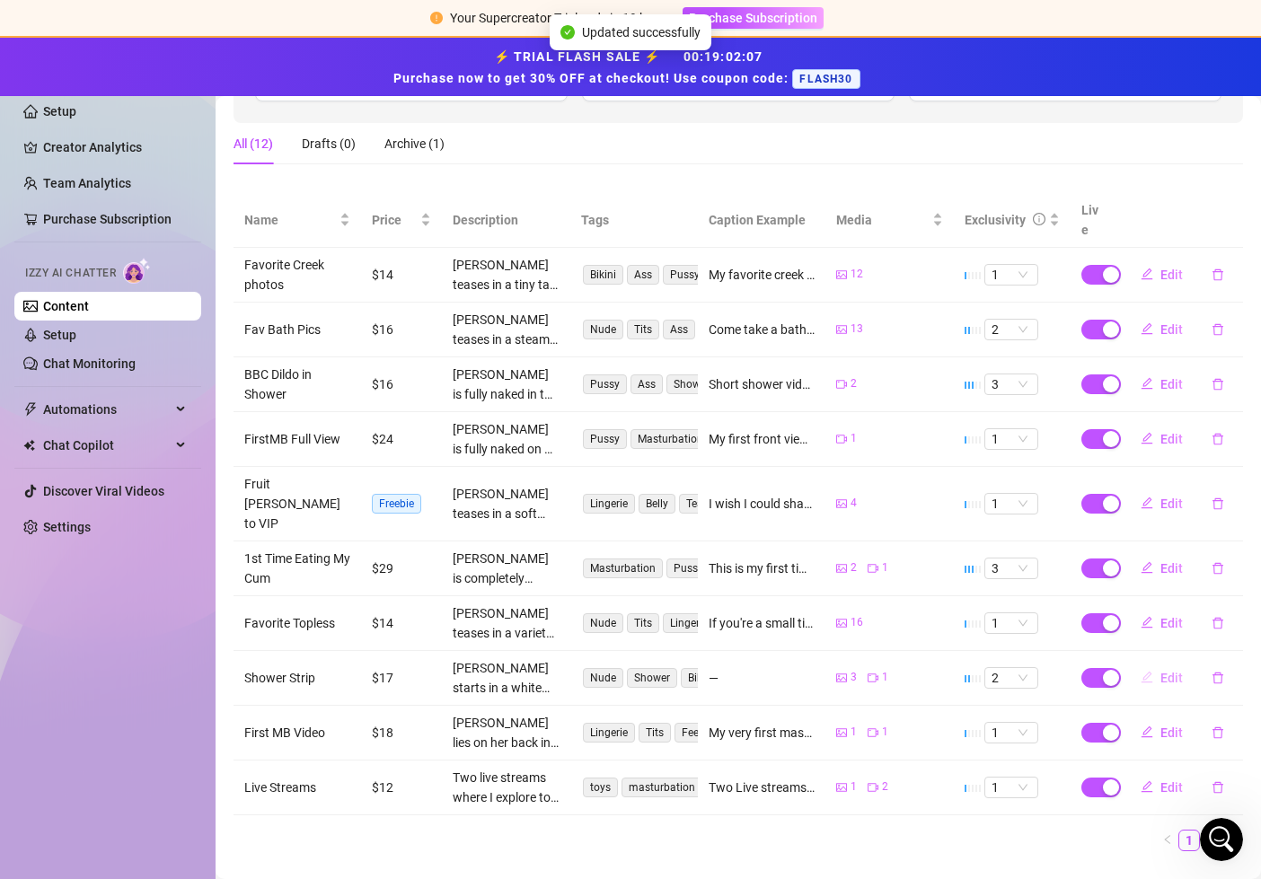
click at [1159, 664] on button "Edit" at bounding box center [1161, 678] width 71 height 29
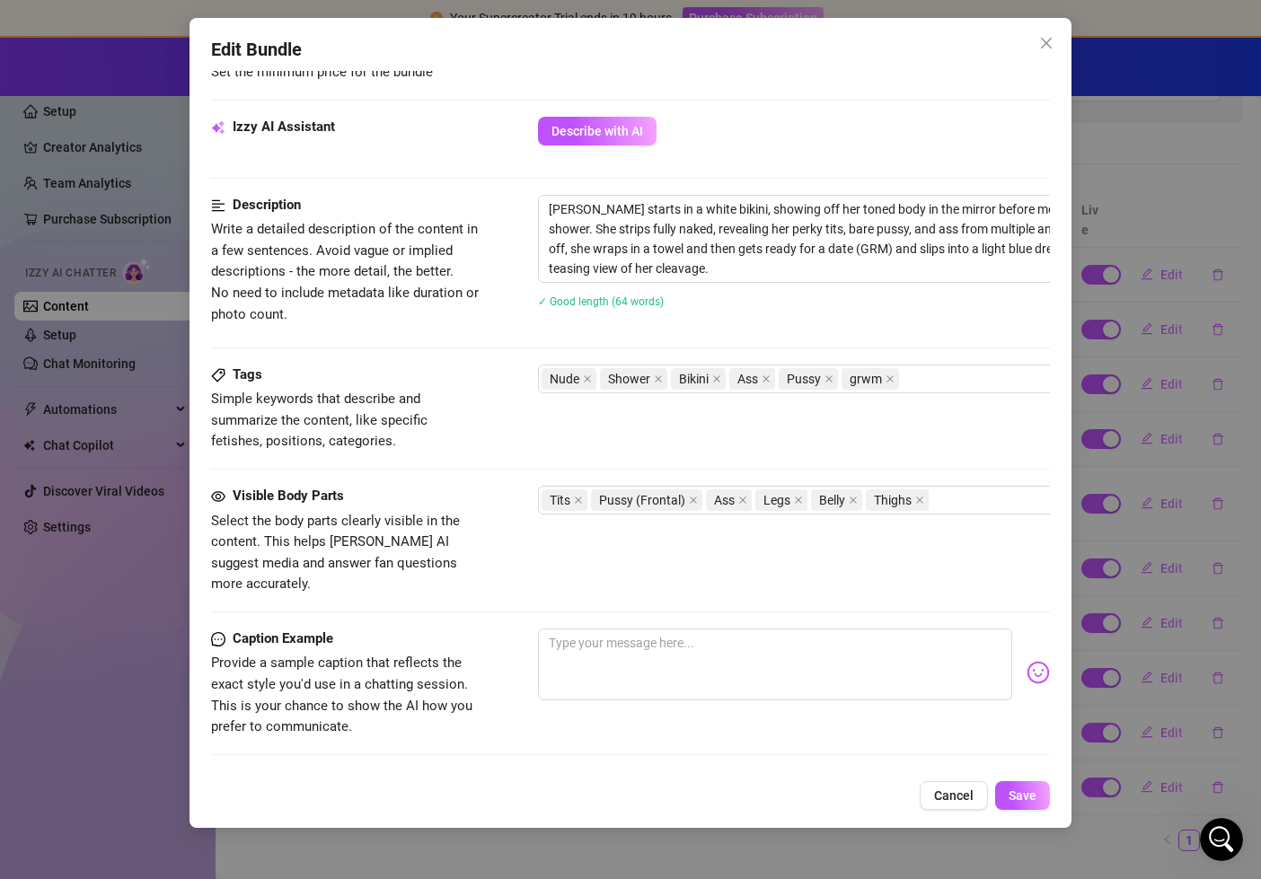
scroll to position [670, 0]
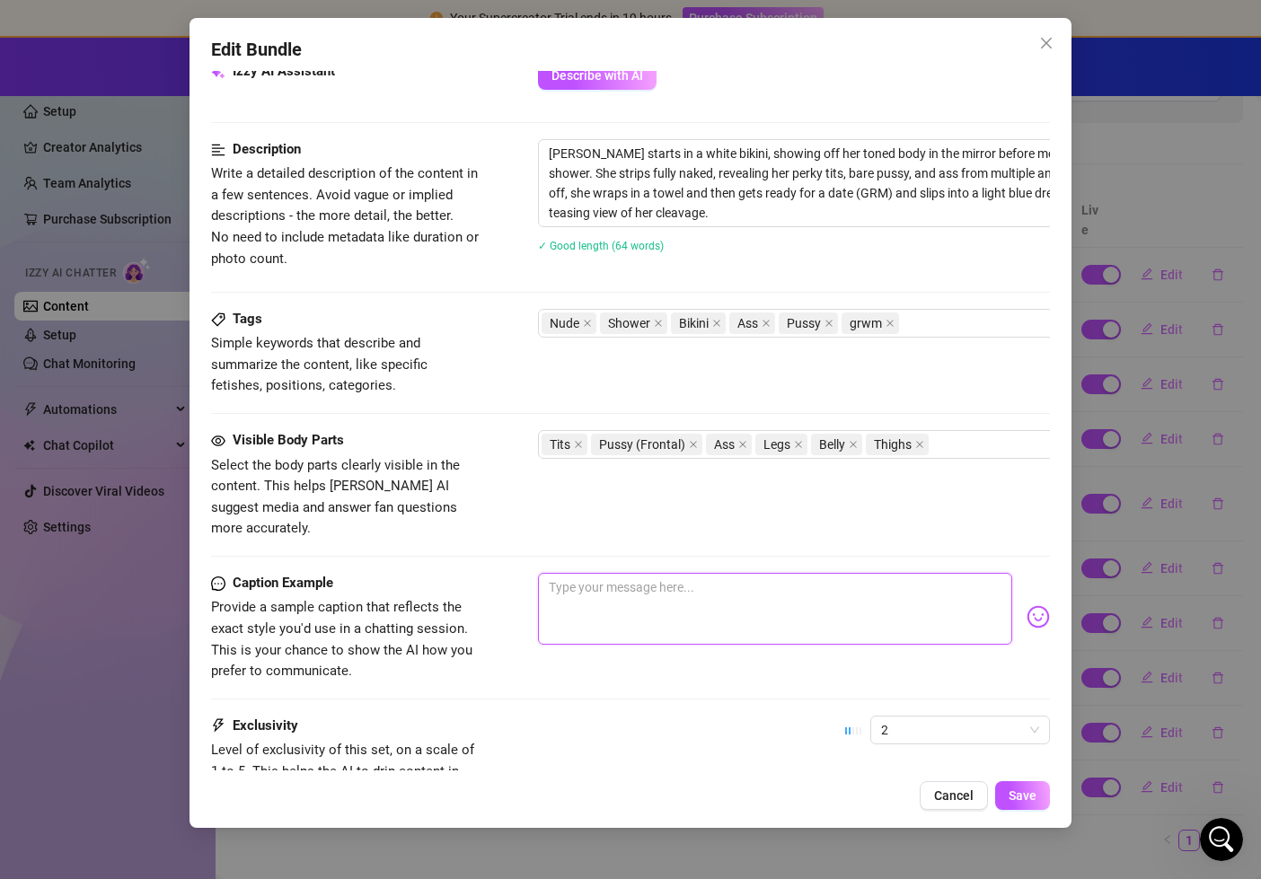
click at [758, 575] on textarea at bounding box center [775, 609] width 475 height 72
click at [646, 573] on textarea "Just a fun little Stip, shower, and get ready with me video :)" at bounding box center [775, 609] width 475 height 72
click at [906, 574] on textarea "Just a fun little strip, shower, and get ready with me video :)" at bounding box center [775, 609] width 475 height 72
drag, startPoint x: 1010, startPoint y: 573, endPoint x: 880, endPoint y: 571, distance: 129.3
click at [880, 573] on textarea "Just a fun little strip, shower, and get ready with me video :) I'm so new to t…" at bounding box center [775, 609] width 475 height 72
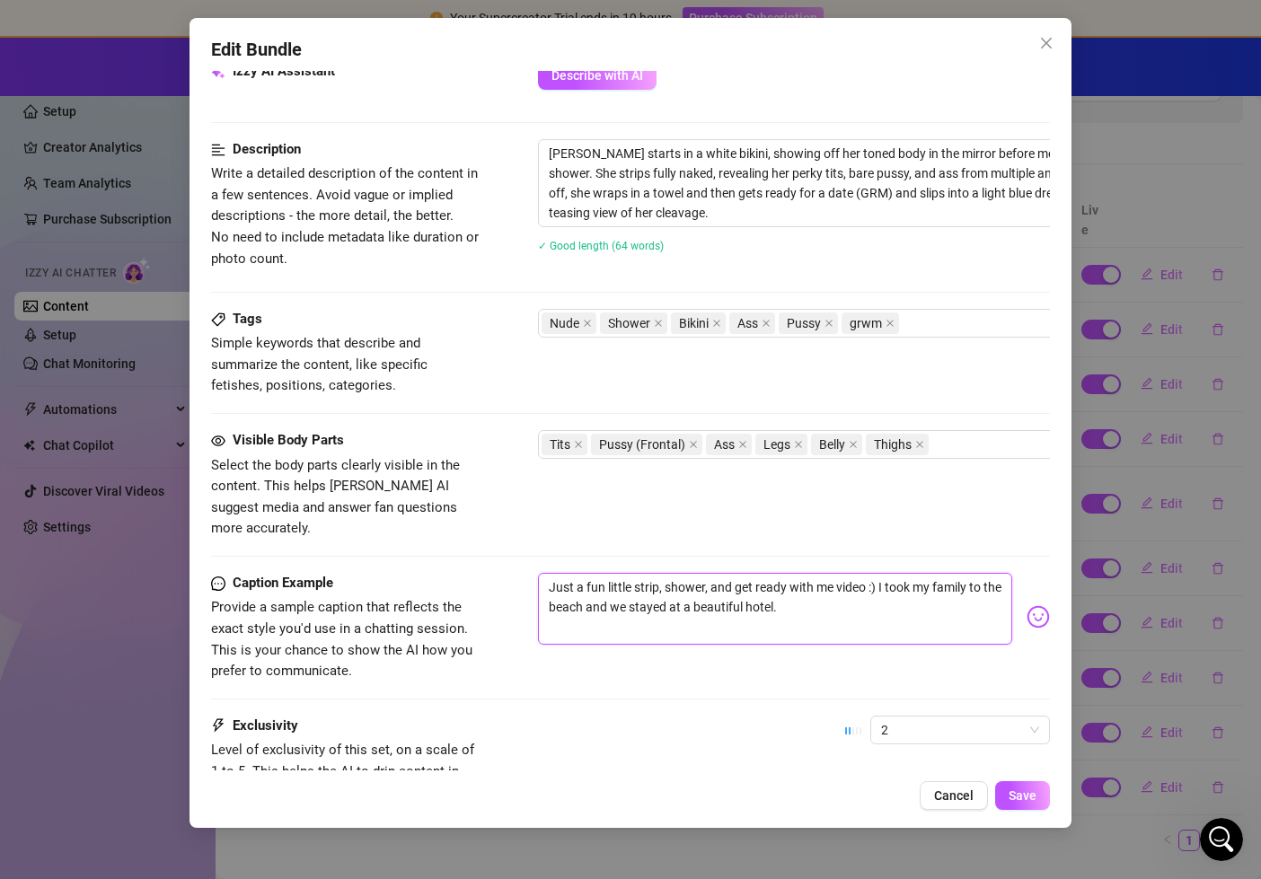
drag, startPoint x: 793, startPoint y: 589, endPoint x: 705, endPoint y: 592, distance: 88.1
click at [705, 592] on textarea "Just a fun little strip, shower, and get ready with me video :) I took my famil…" at bounding box center [775, 609] width 475 height 72
click at [1017, 793] on span "Save" at bounding box center [1023, 796] width 28 height 14
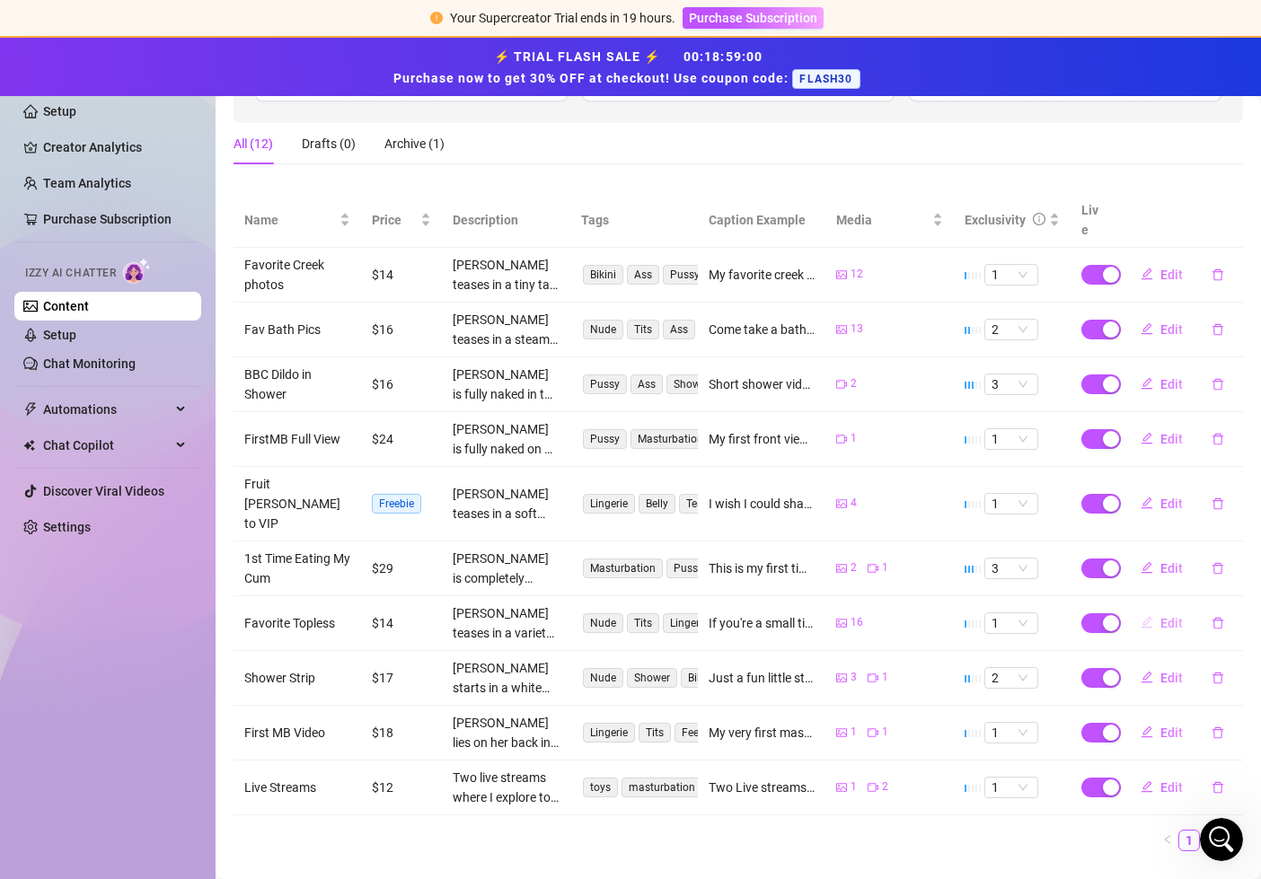
click at [1173, 616] on span "Edit" at bounding box center [1171, 623] width 22 height 14
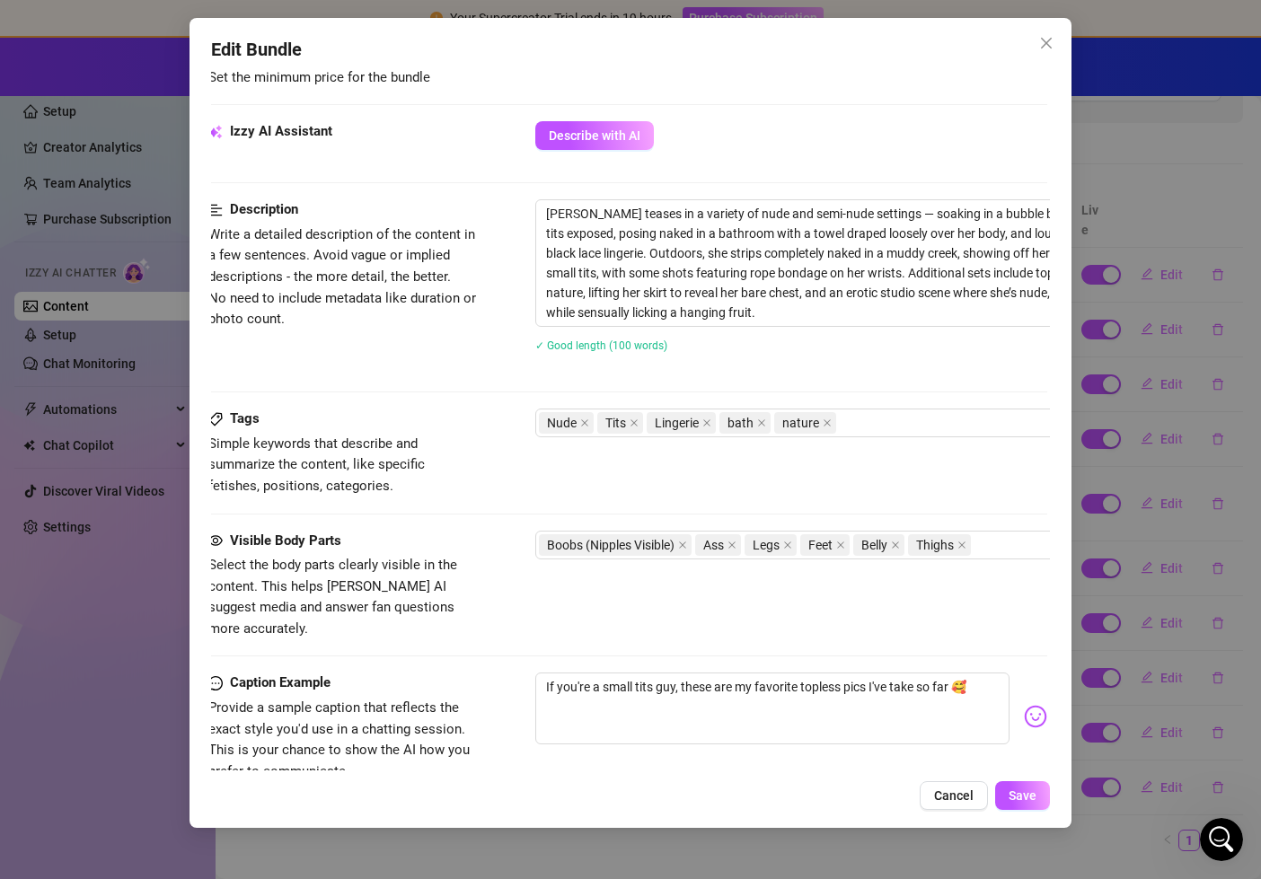
scroll to position [847, 3]
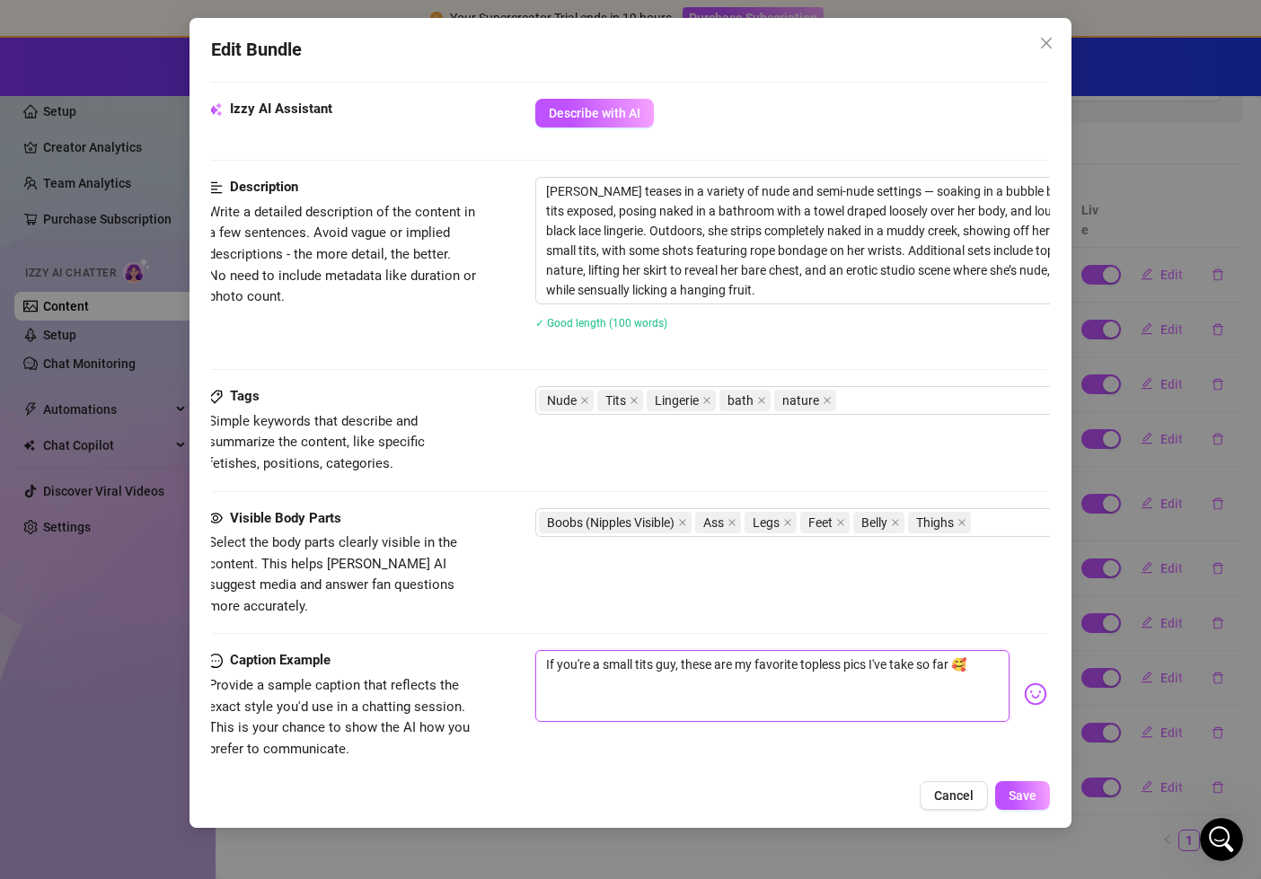
click at [992, 650] on textarea "If you're a small tits guy, these are my favorite topless pics I've take so far…" at bounding box center [772, 686] width 475 height 72
click at [915, 650] on textarea "If you're a small tits guy, these are my favorite topless pics I've take so far…" at bounding box center [772, 686] width 475 height 72
click at [990, 650] on textarea "If you're a small tits guy, these are my favorite topless pics I've taken so fa…" at bounding box center [772, 686] width 475 height 72
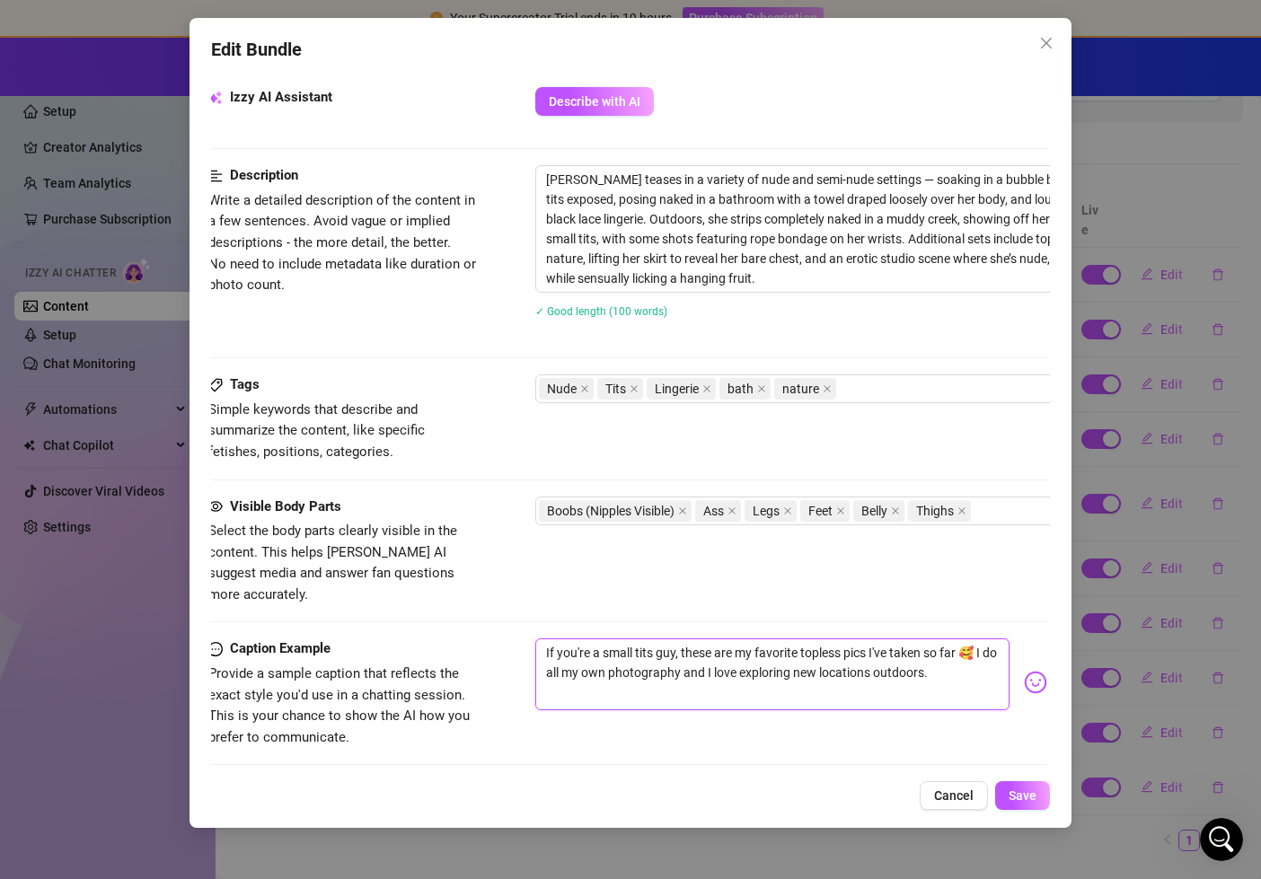
scroll to position [1070, 3]
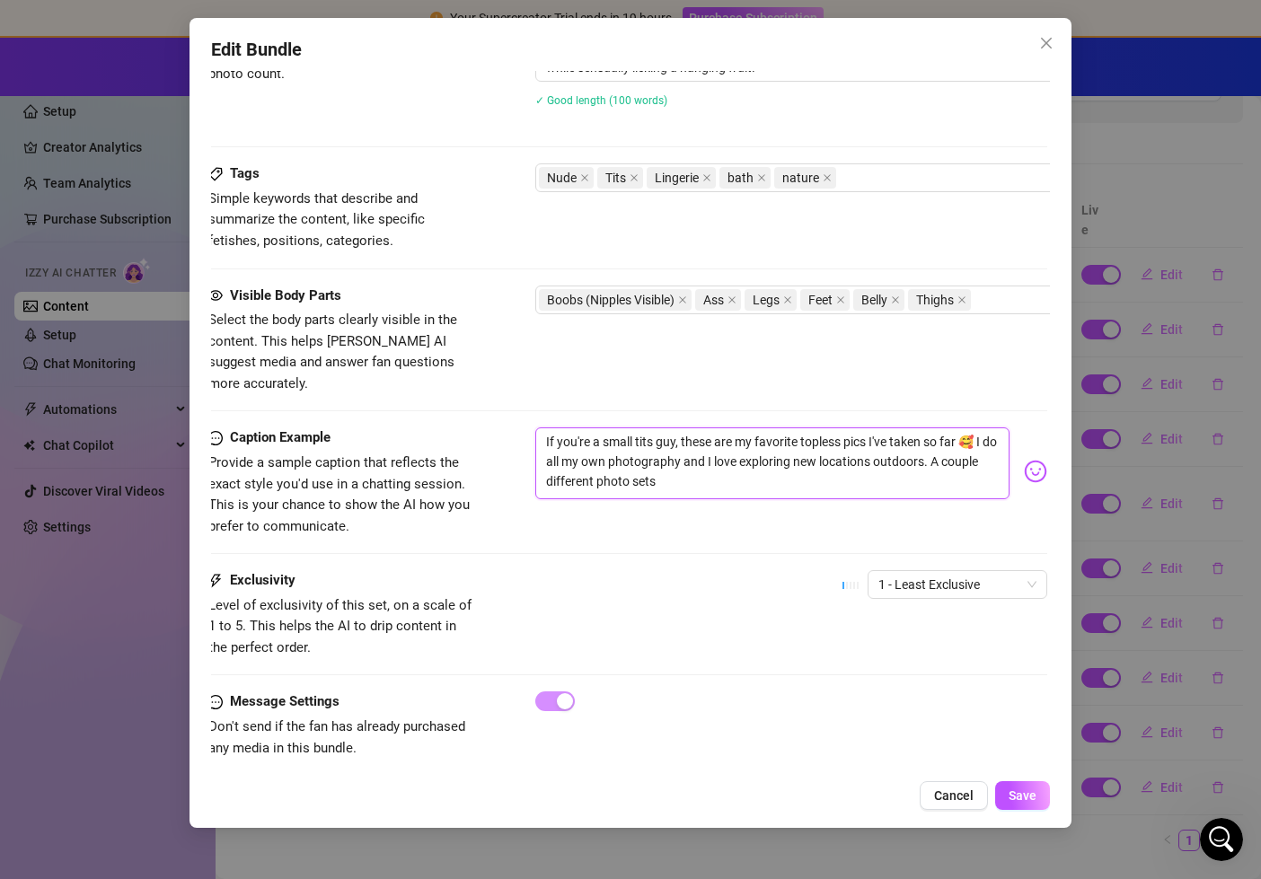
click at [970, 447] on textarea "If you're a small tits guy, these are my favorite topless pics I've taken so fa…" at bounding box center [772, 464] width 475 height 72
click at [966, 444] on textarea "If you're a small tits guy, these are my favorite topless pics I've taken so fa…" at bounding box center [772, 464] width 475 height 72
drag, startPoint x: 948, startPoint y: 440, endPoint x: 550, endPoint y: 466, distance: 399.6
click at [550, 466] on textarea "If you're a small tits guy, these are my favorite topless pics I've taken so fa…" at bounding box center [772, 464] width 475 height 72
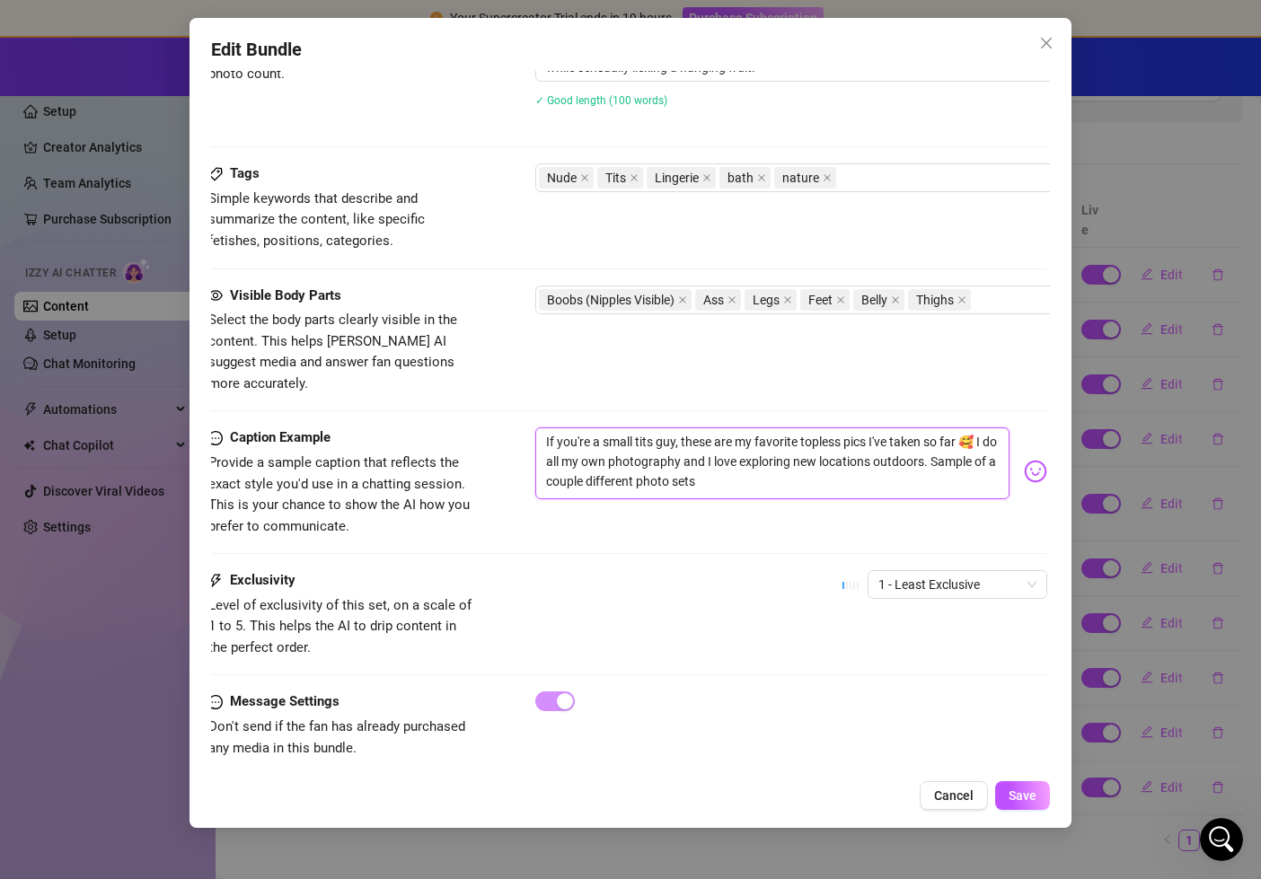
click at [987, 447] on textarea "If you're a small tits guy, these are my favorite topless pics I've taken so fa…" at bounding box center [772, 464] width 475 height 72
click at [579, 459] on textarea "If you're a small tits guy, these are my favorite topless pics I've taken so fa…" at bounding box center [772, 464] width 475 height 72
click at [777, 472] on textarea "If you're a small tits guy, these are my favorite topless pics I've taken so fa…" at bounding box center [772, 464] width 475 height 72
click at [1025, 805] on button "Save" at bounding box center [1022, 795] width 55 height 29
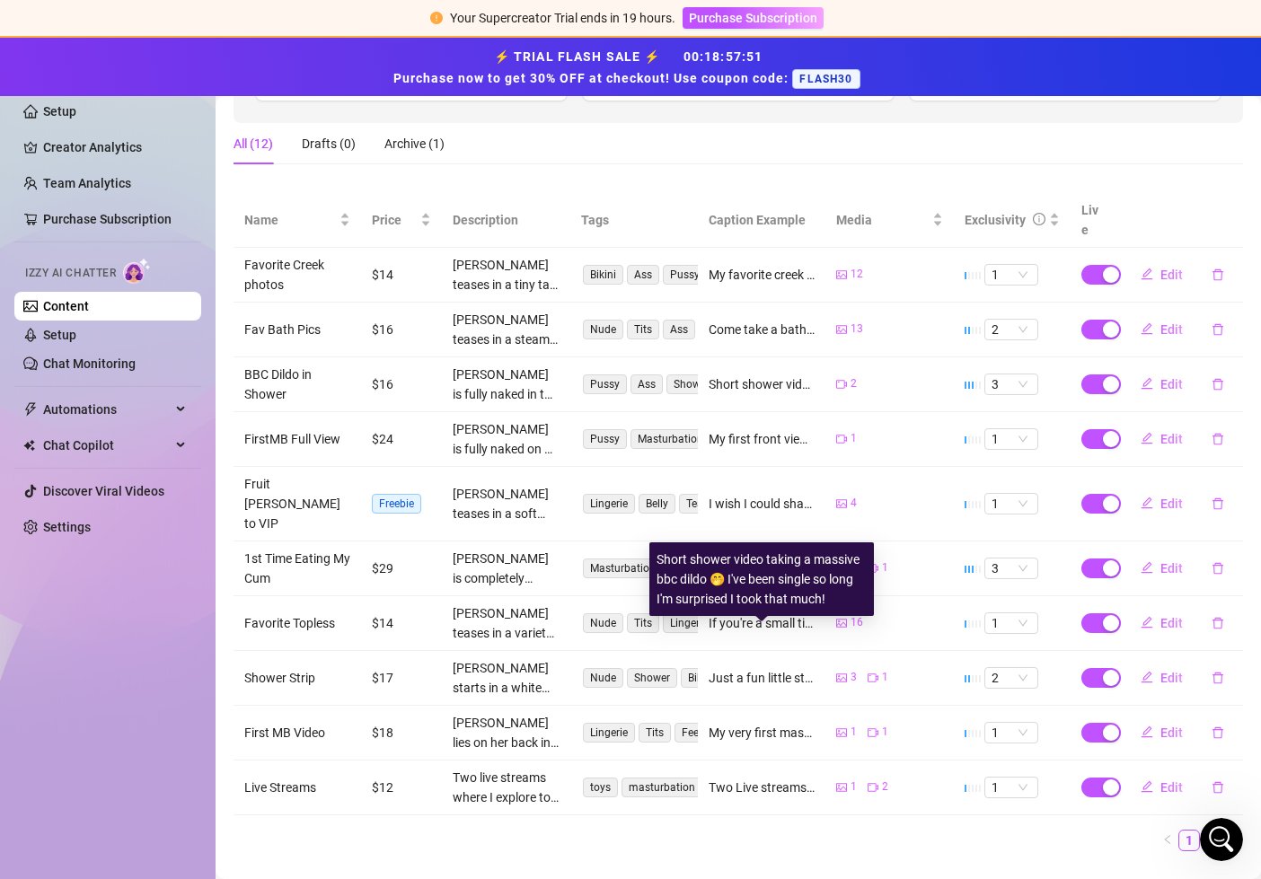
scroll to position [0, 0]
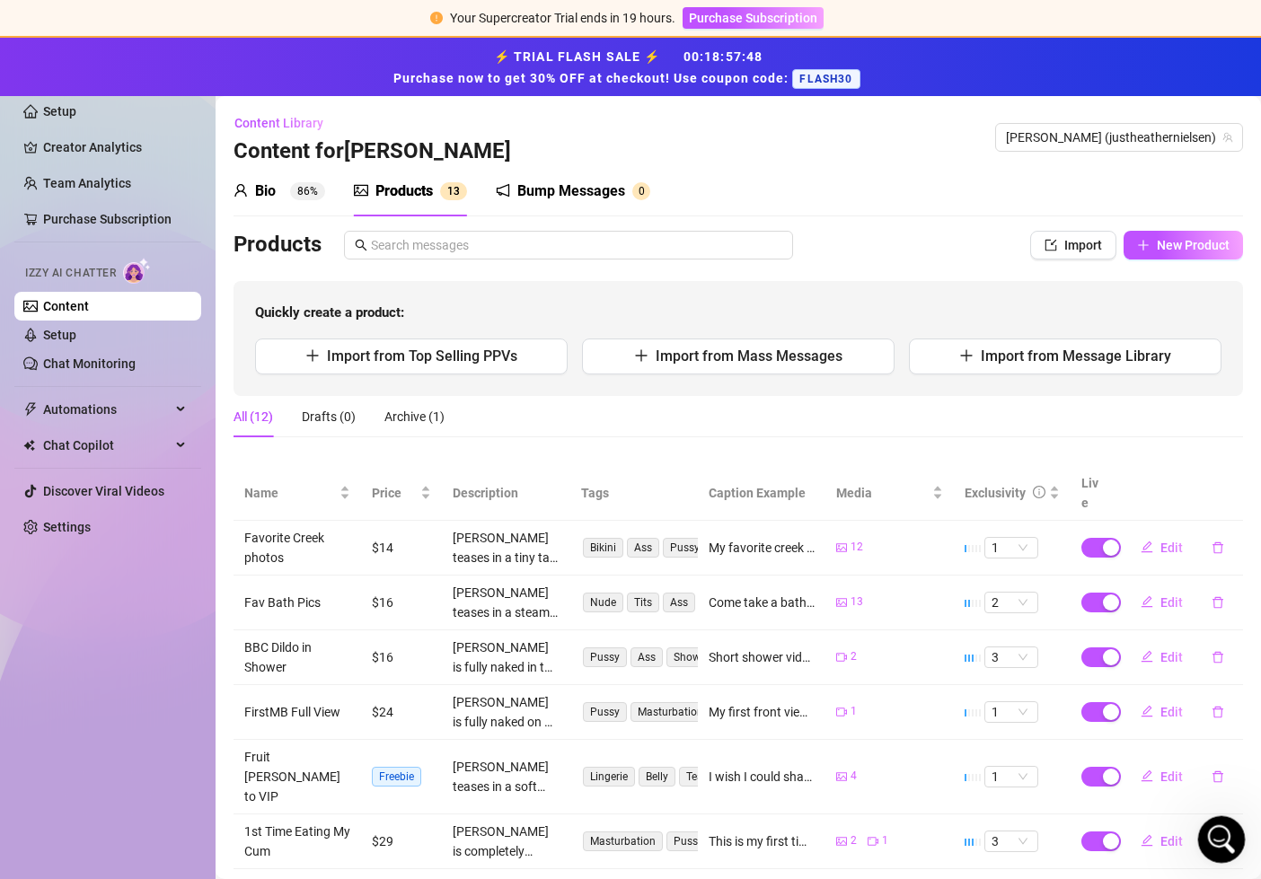
click at [1225, 842] on icon "Open Intercom Messenger" at bounding box center [1219, 838] width 30 height 30
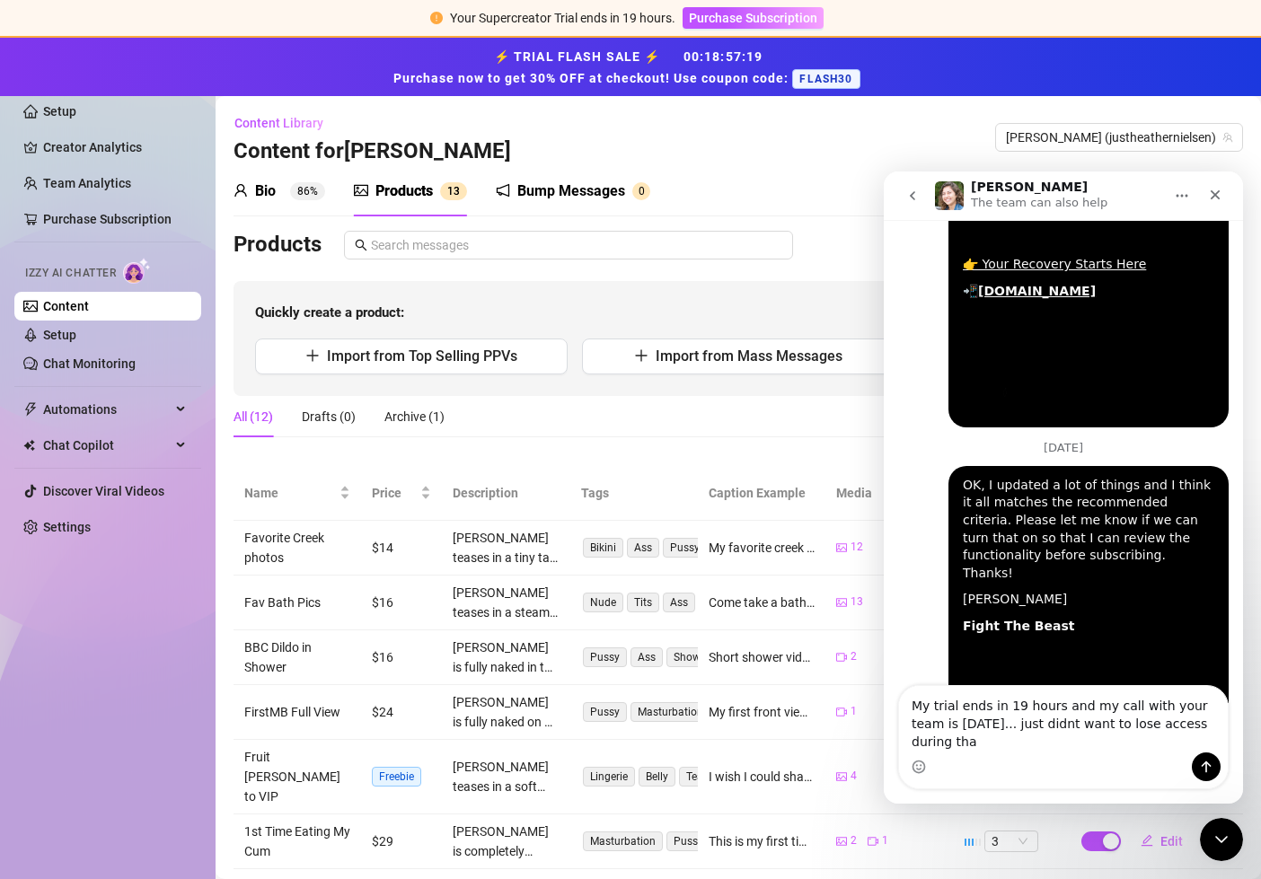
scroll to position [2764, 0]
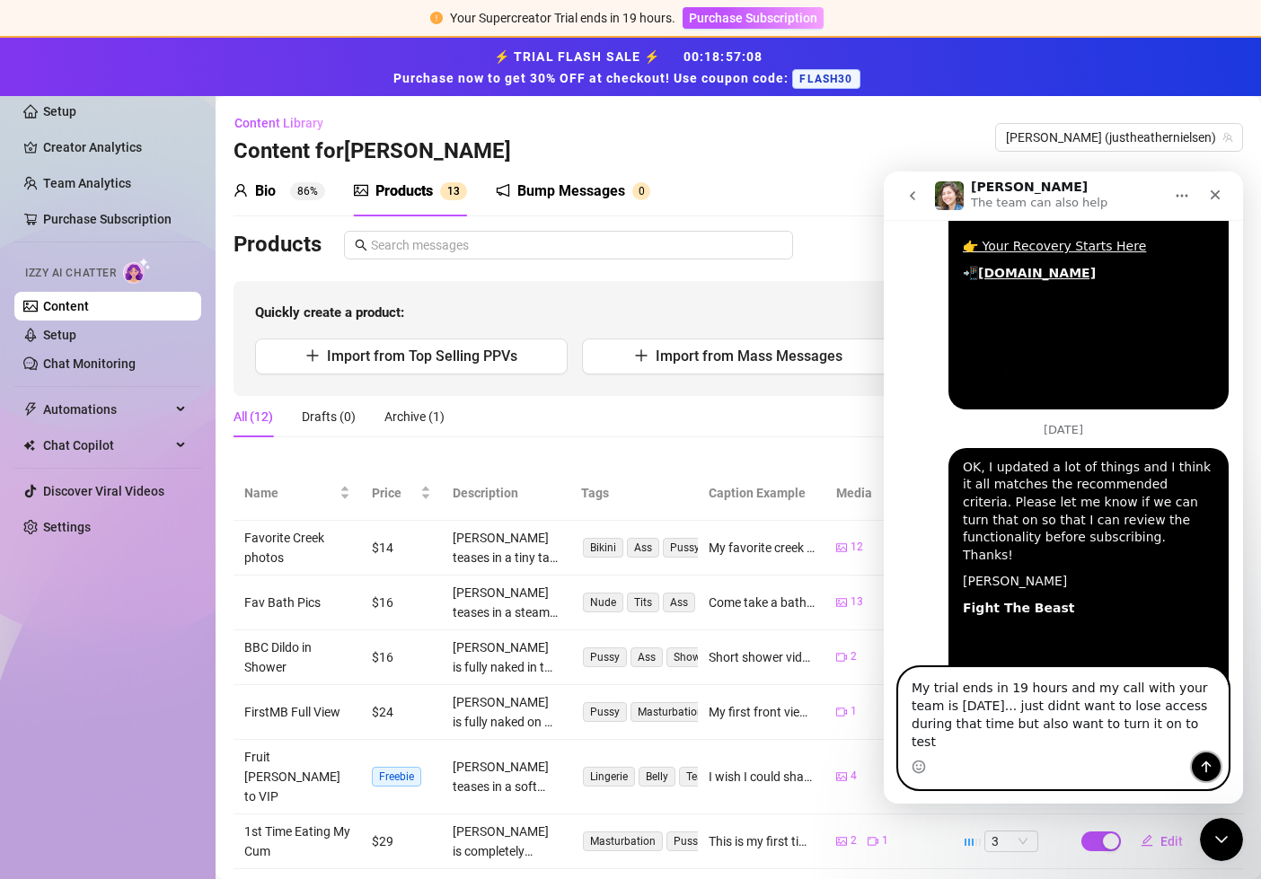
click at [1204, 763] on icon "Send a message…" at bounding box center [1206, 767] width 14 height 14
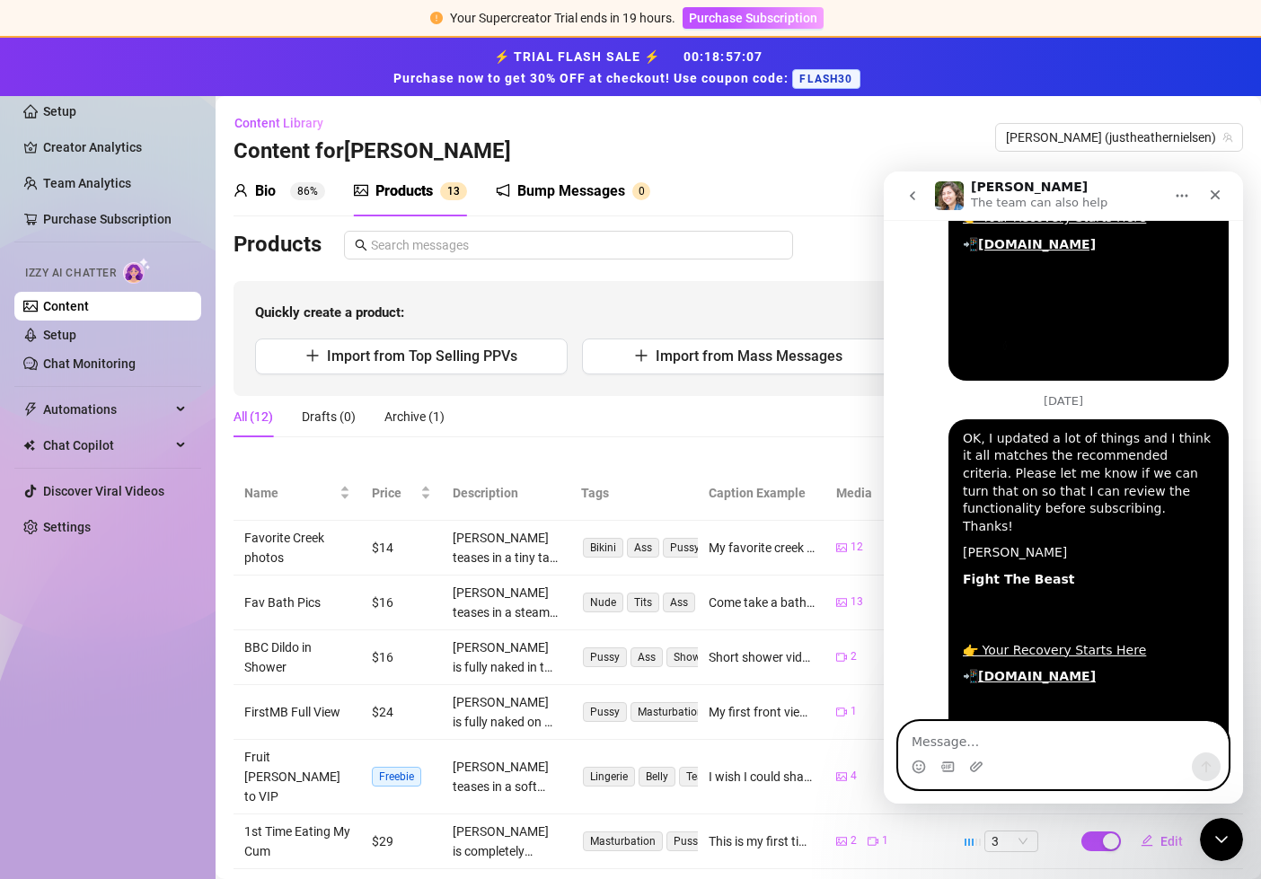
scroll to position [2821, 0]
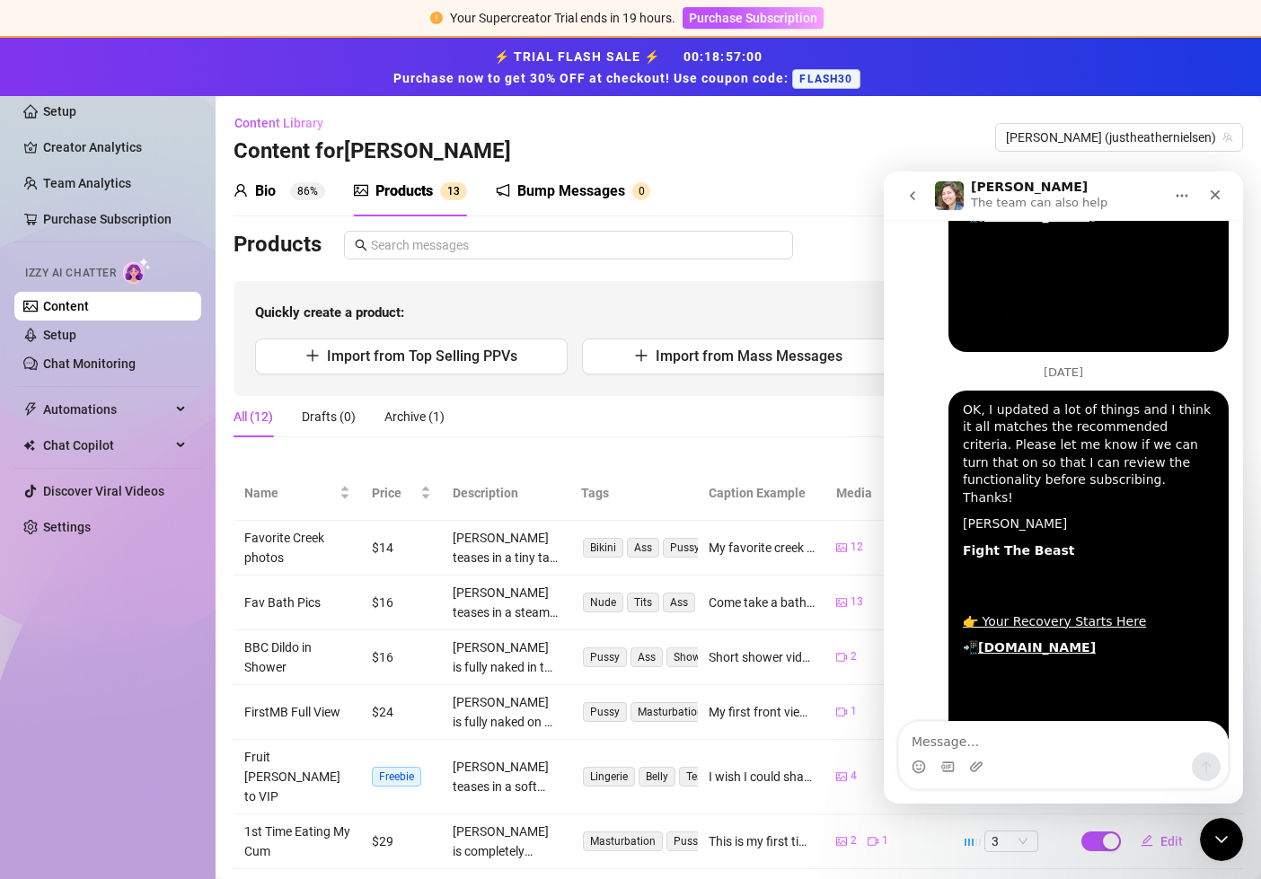
click at [108, 779] on div "Setup Creator Analytics Team Analytics Purchase Subscription Izzy AI Chatter Co…" at bounding box center [107, 449] width 187 height 827
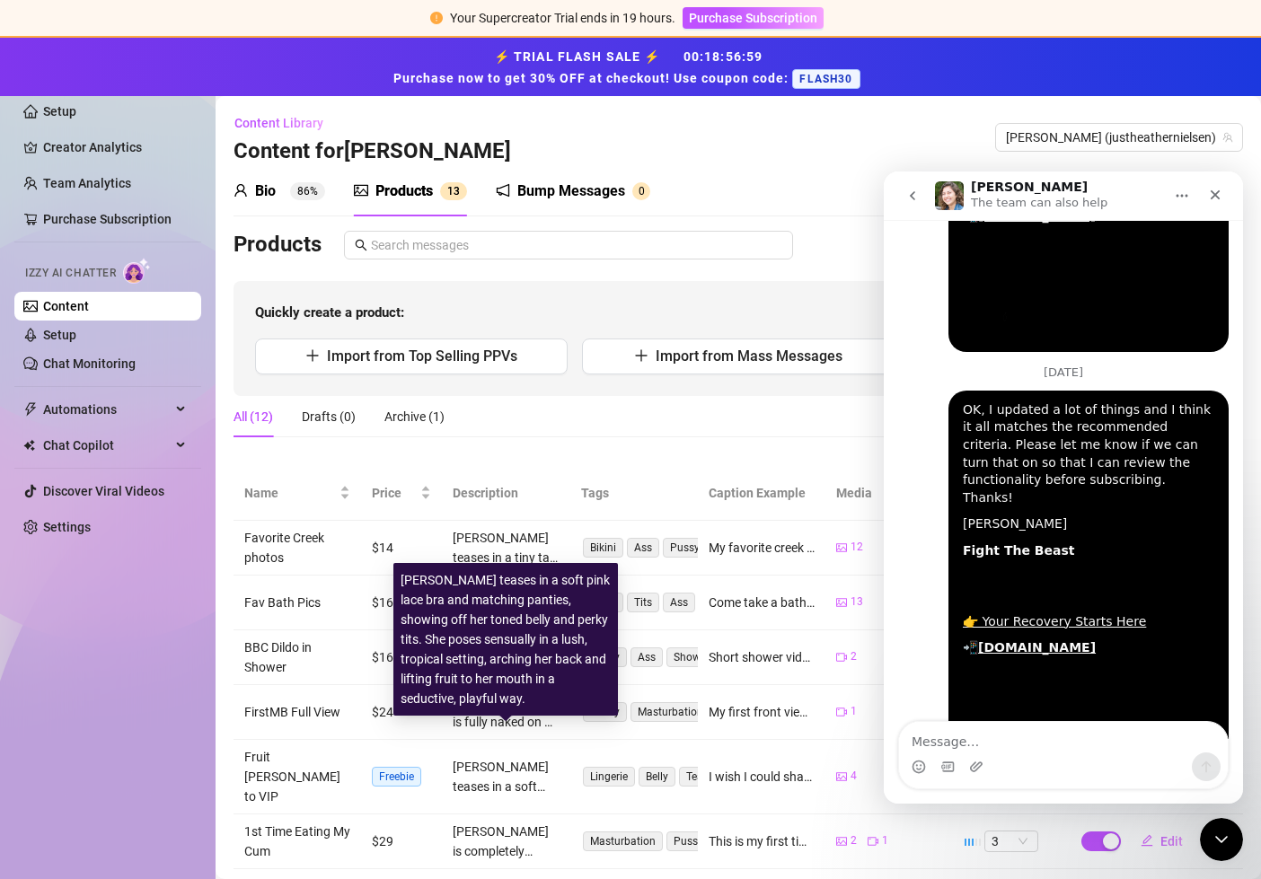
click at [462, 757] on div "Heather teases in a soft pink lace bra and matching panties, showing off her to…" at bounding box center [506, 777] width 106 height 40
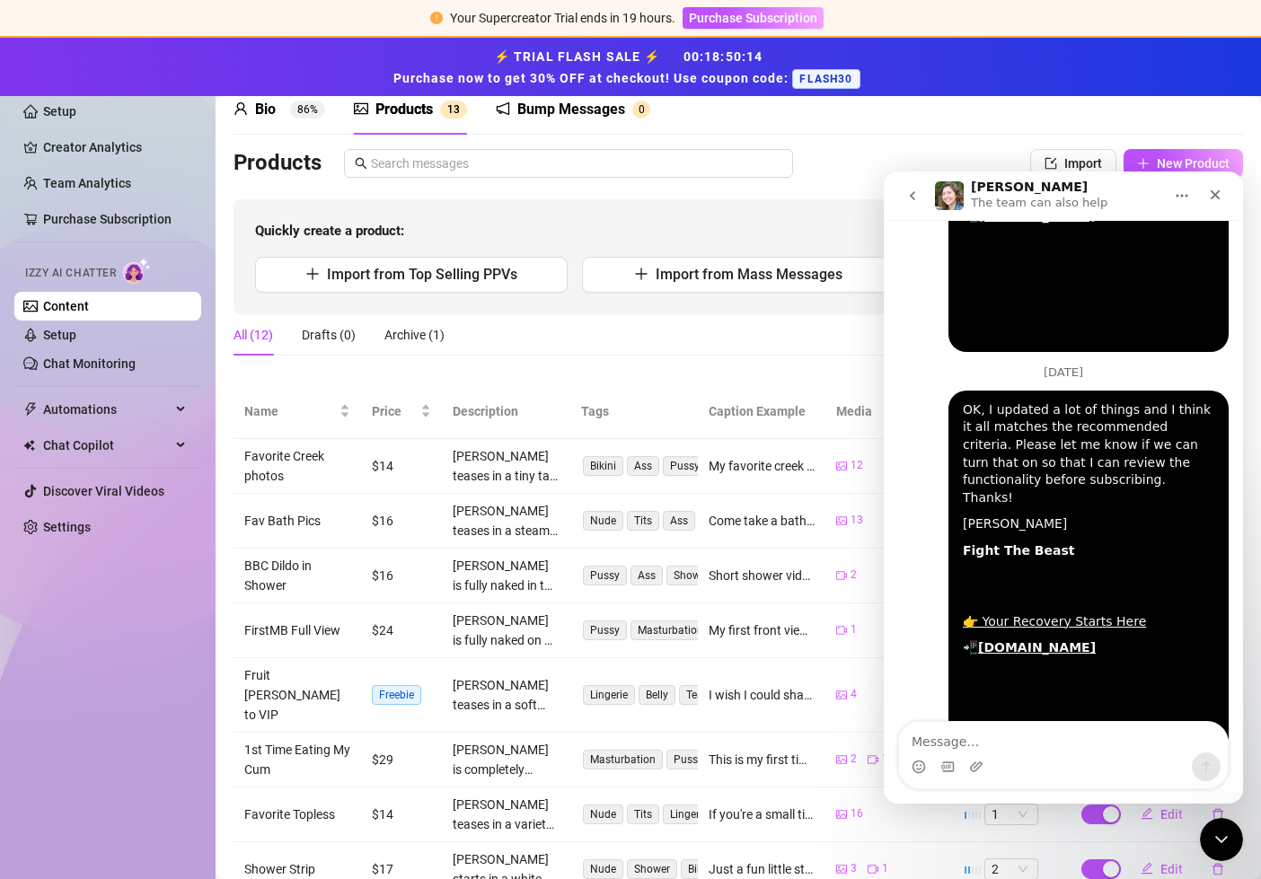
scroll to position [86, 0]
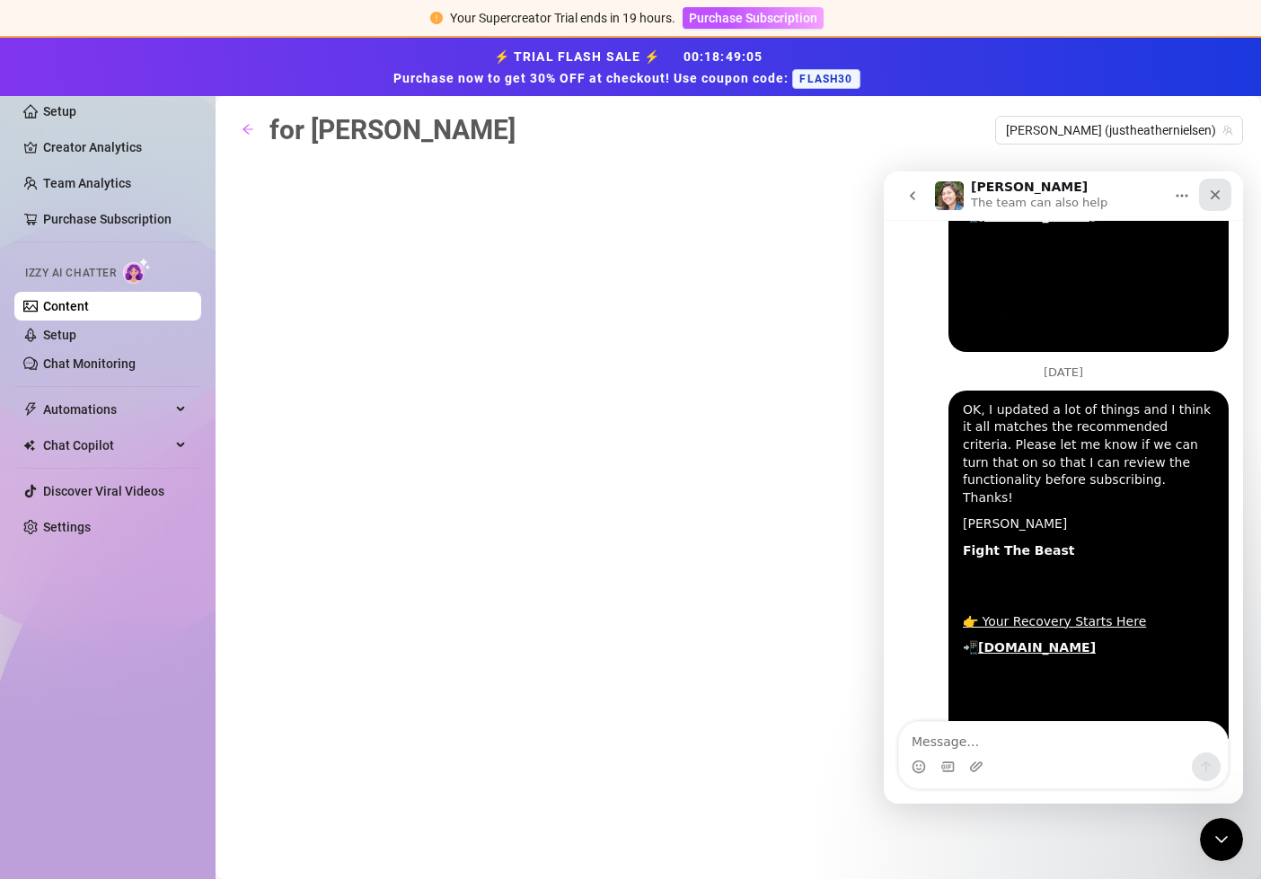
click at [1217, 197] on icon "Close" at bounding box center [1216, 195] width 10 height 10
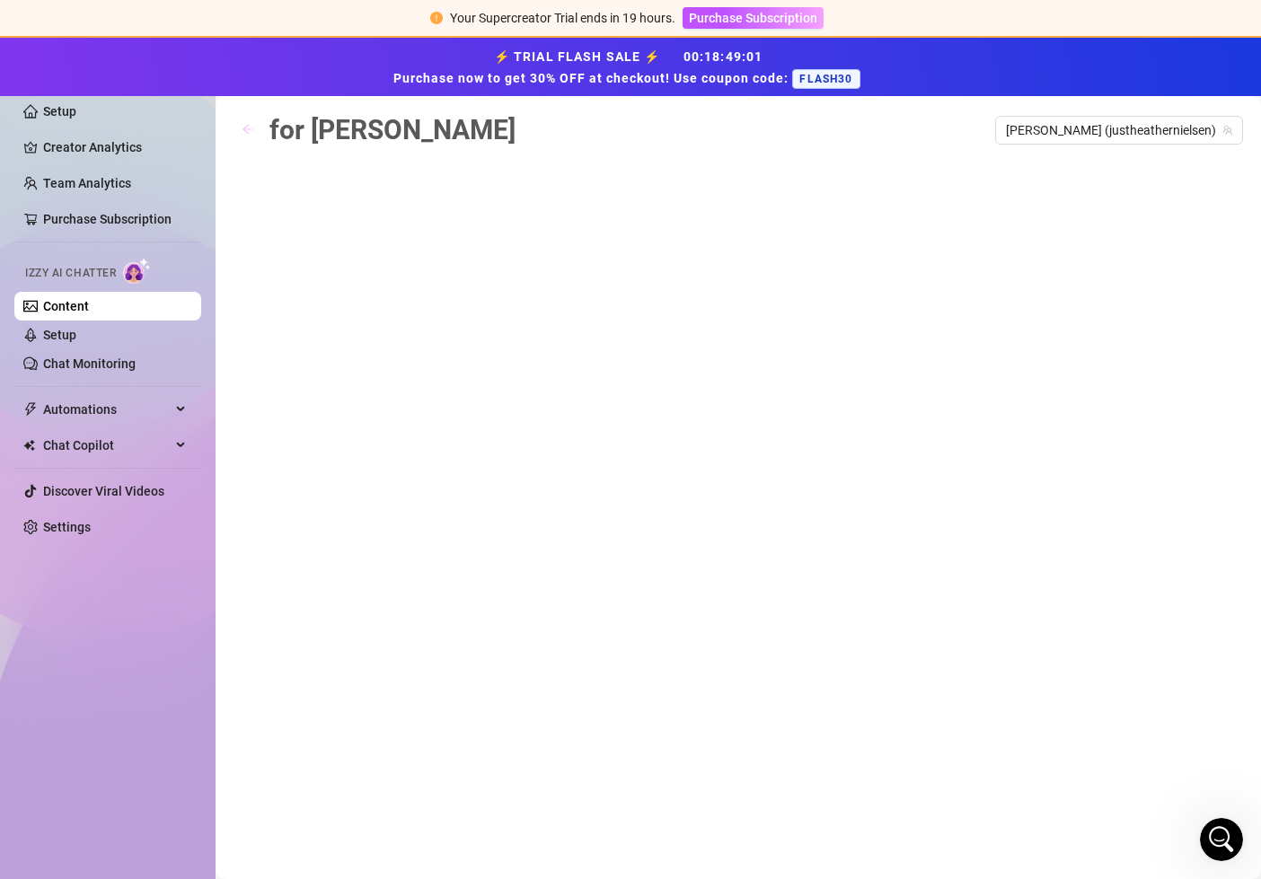
click at [248, 130] on icon "arrow-left" at bounding box center [248, 129] width 13 height 13
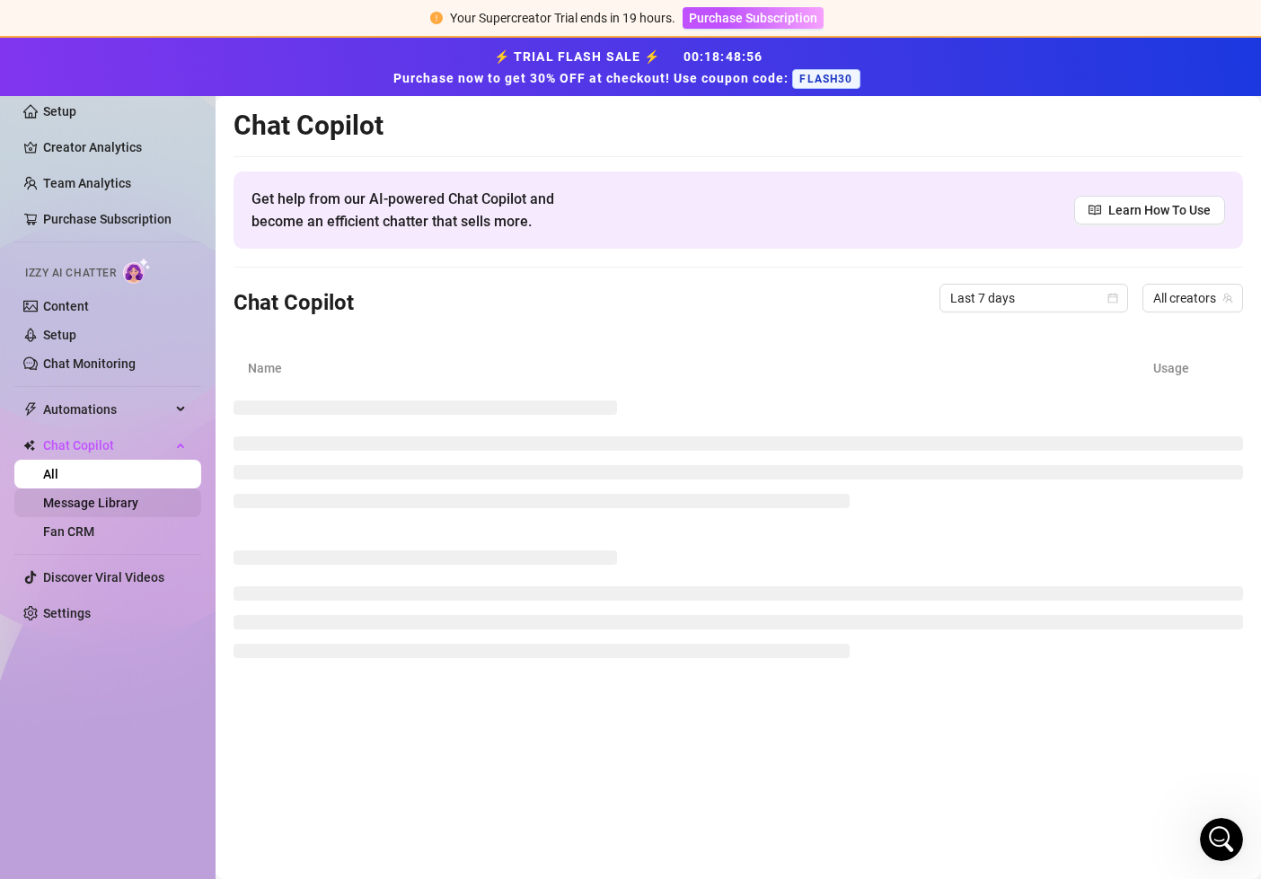
click at [118, 506] on link "Message Library" at bounding box center [90, 503] width 95 height 14
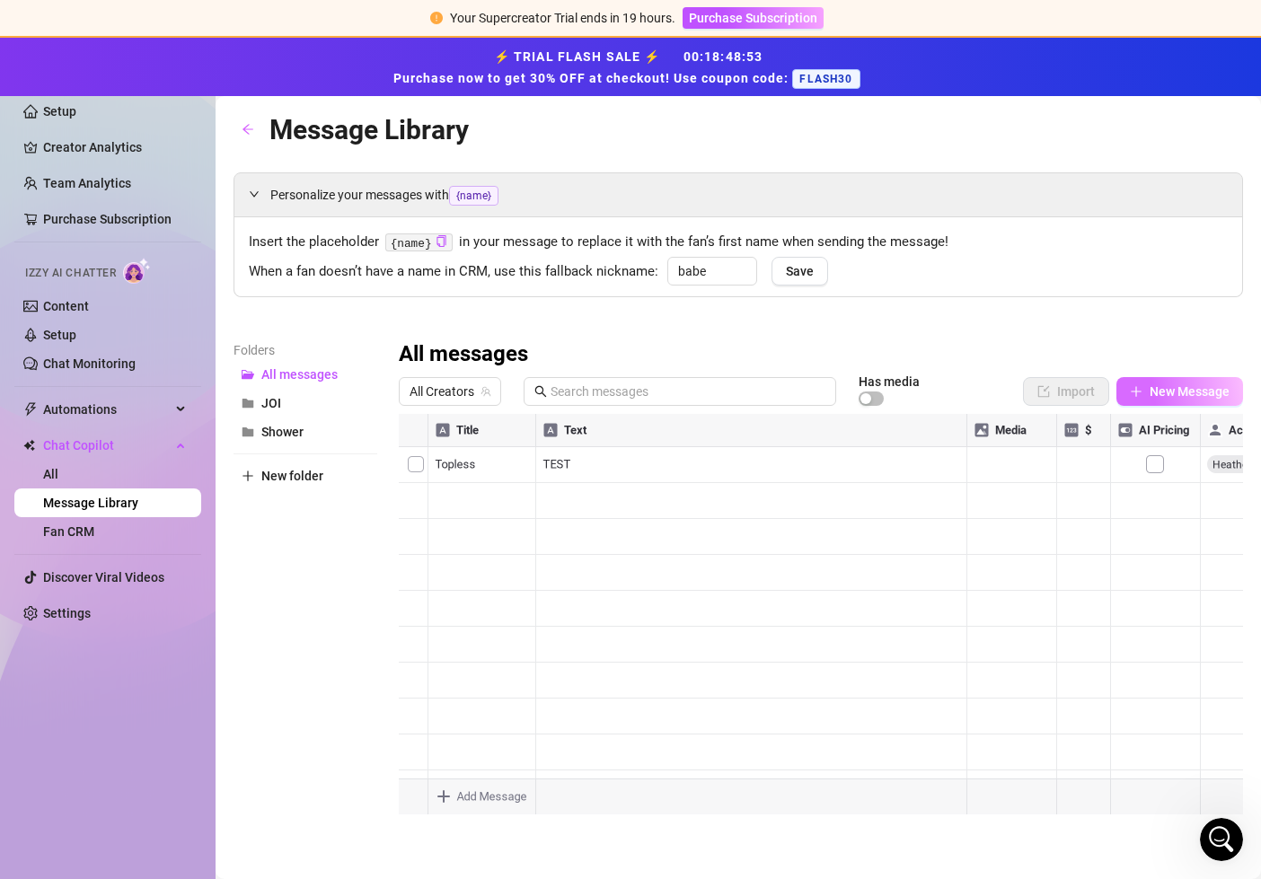
click at [1180, 384] on span "New Message" at bounding box center [1190, 391] width 80 height 14
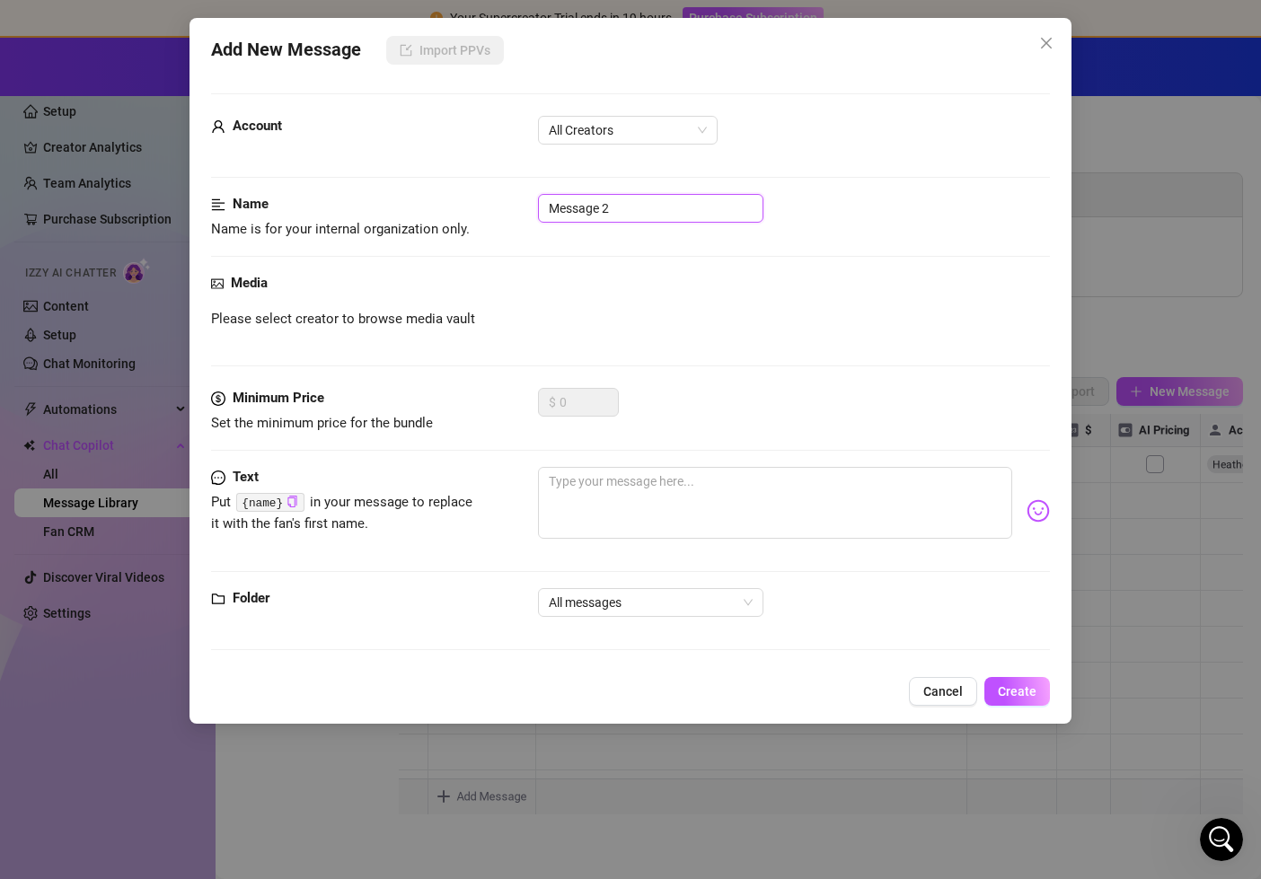
drag, startPoint x: 643, startPoint y: 207, endPoint x: 451, endPoint y: 198, distance: 192.5
click at [451, 198] on div "Name Name is for your internal organization only. Message 2" at bounding box center [631, 217] width 840 height 46
click at [478, 290] on div "Media" at bounding box center [631, 284] width 840 height 22
click at [396, 326] on span "Please select creator to browse media vault" at bounding box center [343, 320] width 264 height 22
click at [232, 289] on strong "Media" at bounding box center [249, 283] width 37 height 16
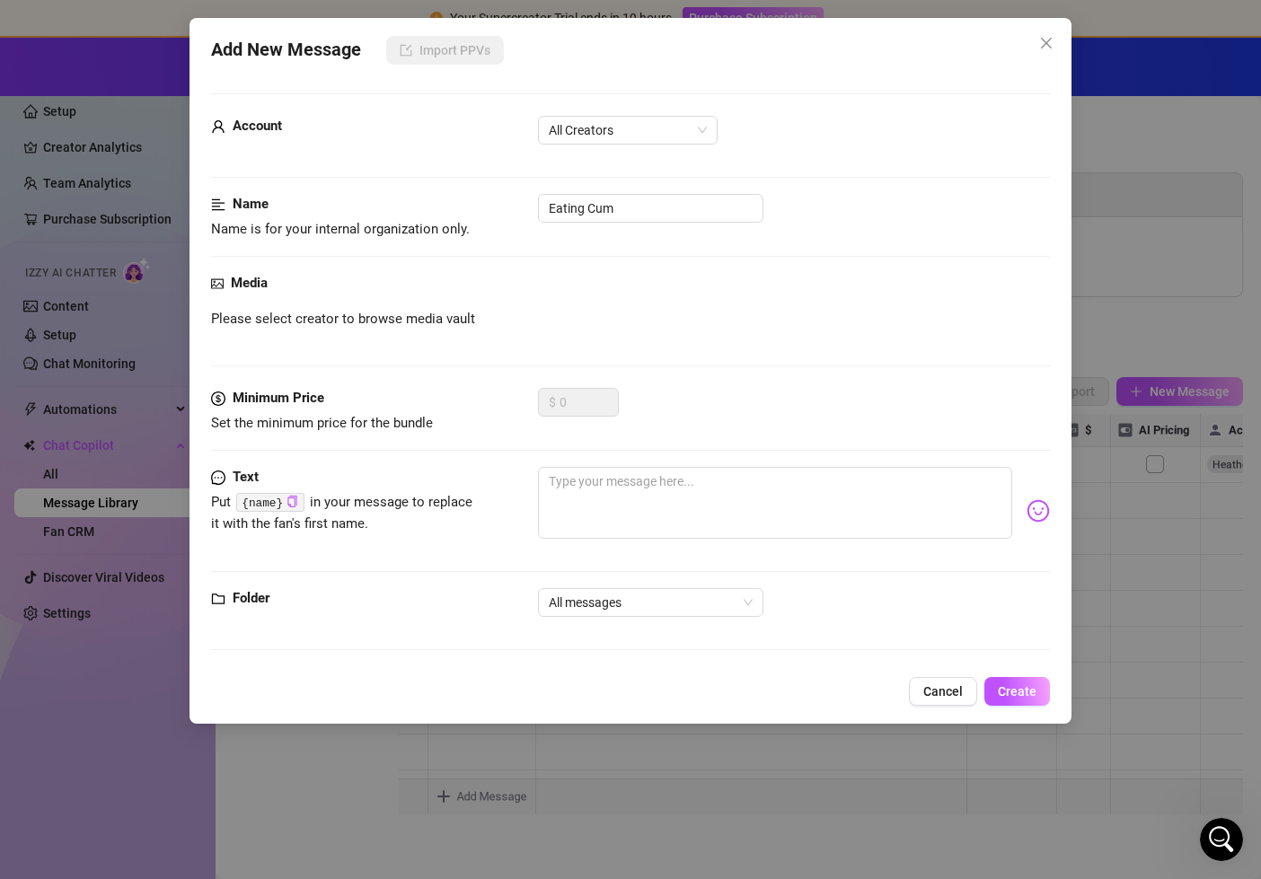
click at [213, 283] on icon "picture" at bounding box center [217, 284] width 13 height 13
click at [311, 415] on span "Set the minimum price for the bundle" at bounding box center [345, 424] width 269 height 22
click at [353, 556] on div "Text Put {name} in your message to replace it with the fan's first name." at bounding box center [631, 527] width 840 height 121
click at [952, 685] on span "Cancel" at bounding box center [943, 691] width 40 height 14
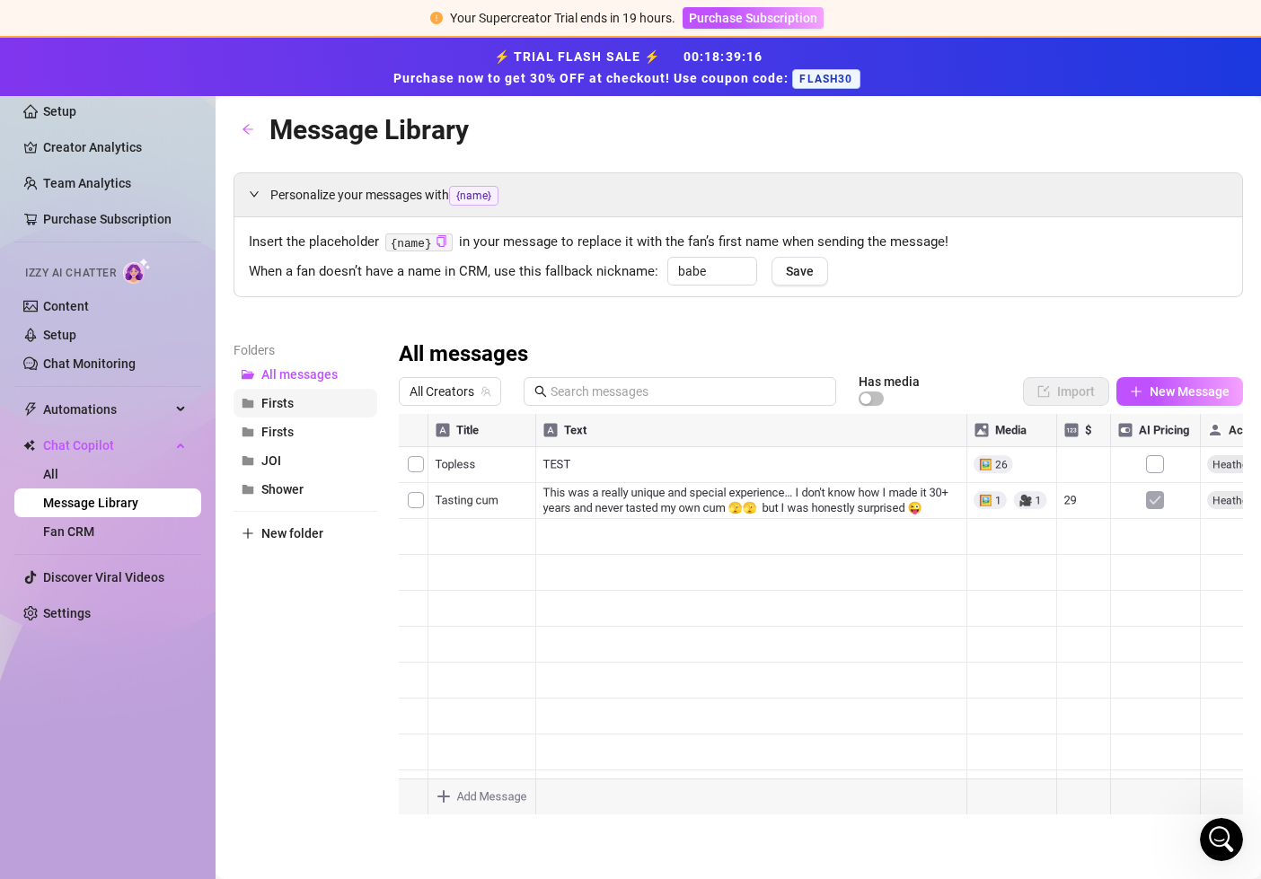
click at [286, 396] on span "Firsts" at bounding box center [277, 403] width 32 height 14
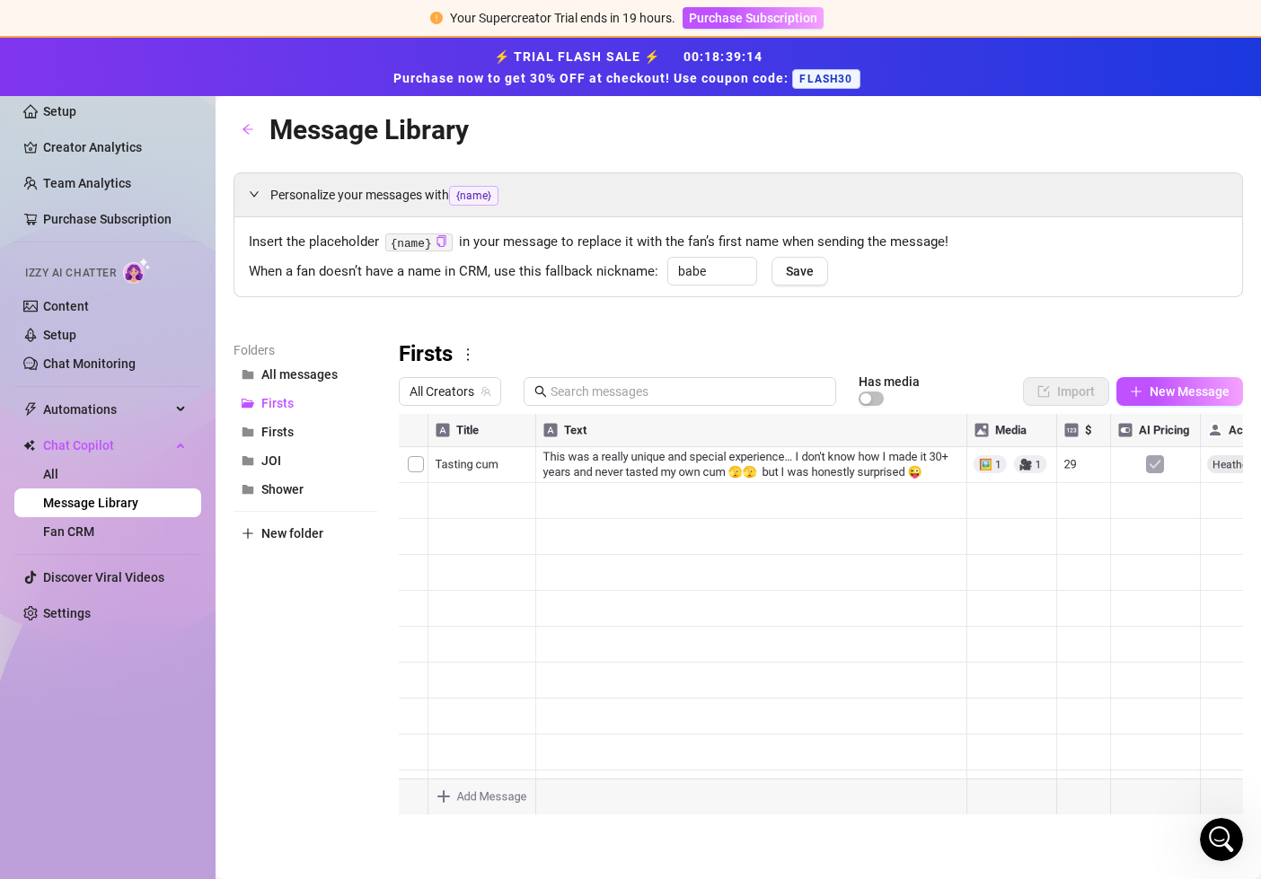
click at [1073, 466] on div at bounding box center [821, 614] width 844 height 401
click at [1079, 463] on div at bounding box center [821, 614] width 844 height 401
click at [1079, 463] on textarea "29" at bounding box center [1083, 464] width 41 height 16
click at [1112, 633] on div at bounding box center [821, 614] width 844 height 401
click at [486, 464] on div at bounding box center [821, 614] width 844 height 401
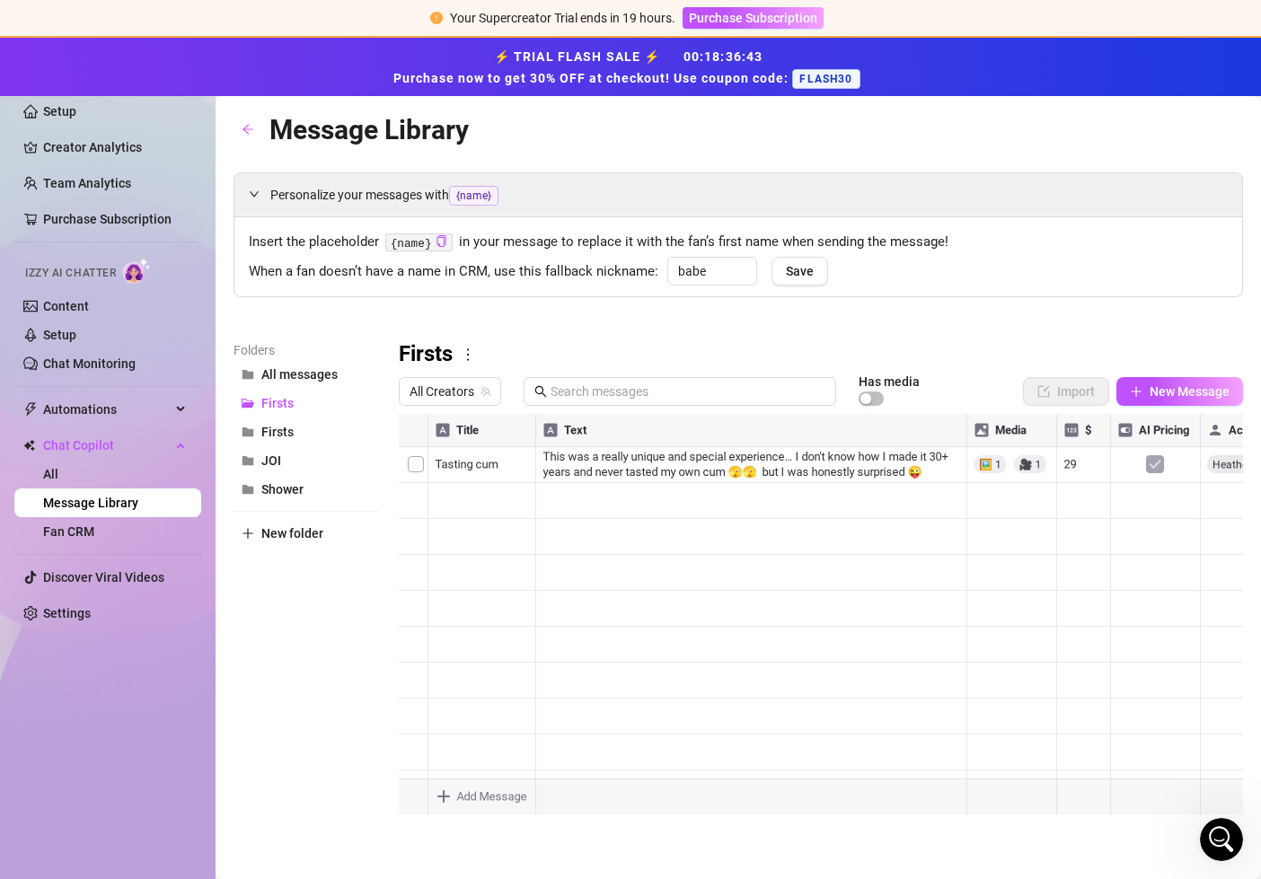
click at [573, 511] on div at bounding box center [821, 614] width 844 height 401
click at [1083, 464] on div at bounding box center [821, 614] width 844 height 401
click at [1071, 463] on div at bounding box center [821, 614] width 844 height 401
click at [1089, 471] on textarea "23" at bounding box center [1083, 464] width 41 height 16
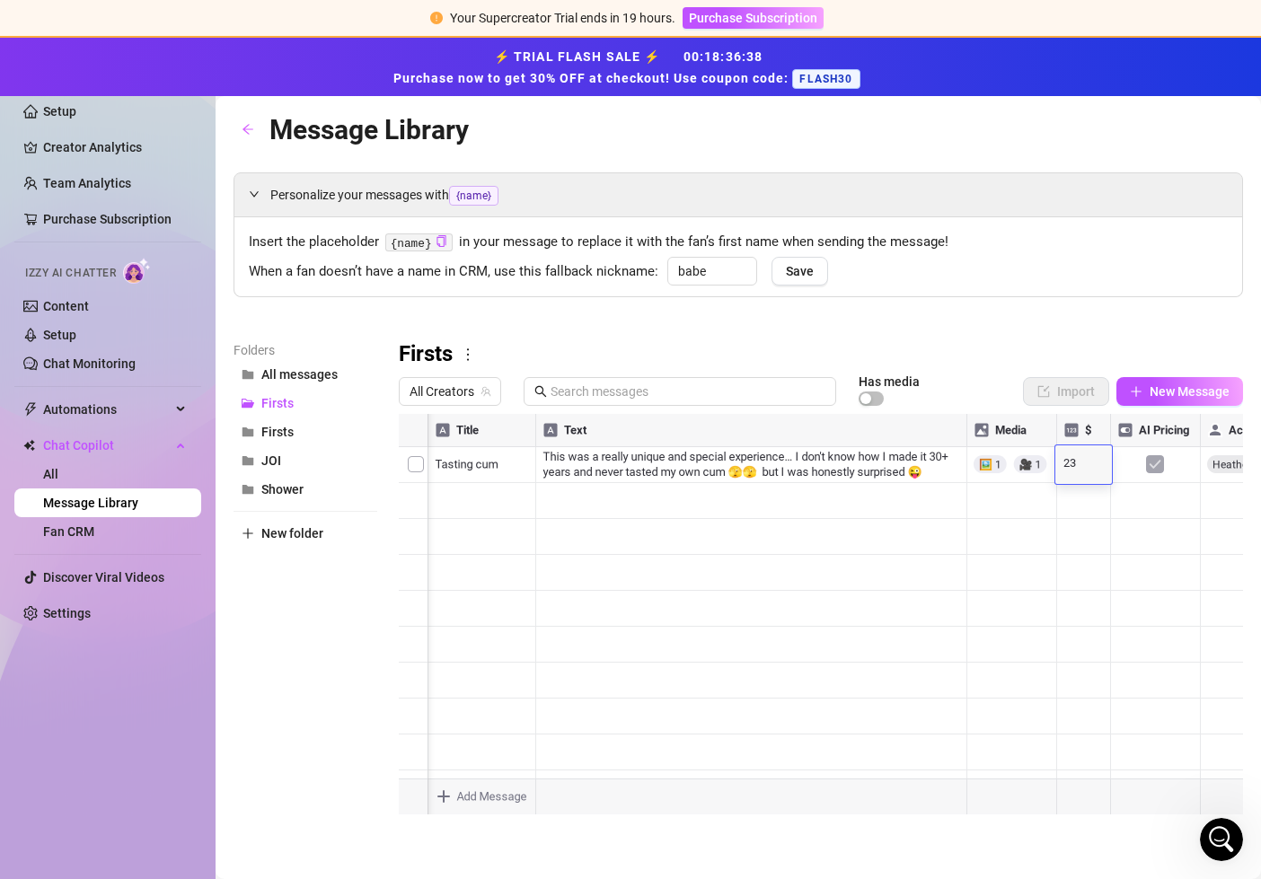
click at [1062, 430] on div at bounding box center [821, 614] width 844 height 401
click at [988, 597] on div at bounding box center [821, 614] width 844 height 401
click at [283, 433] on span "Firsts" at bounding box center [277, 432] width 32 height 14
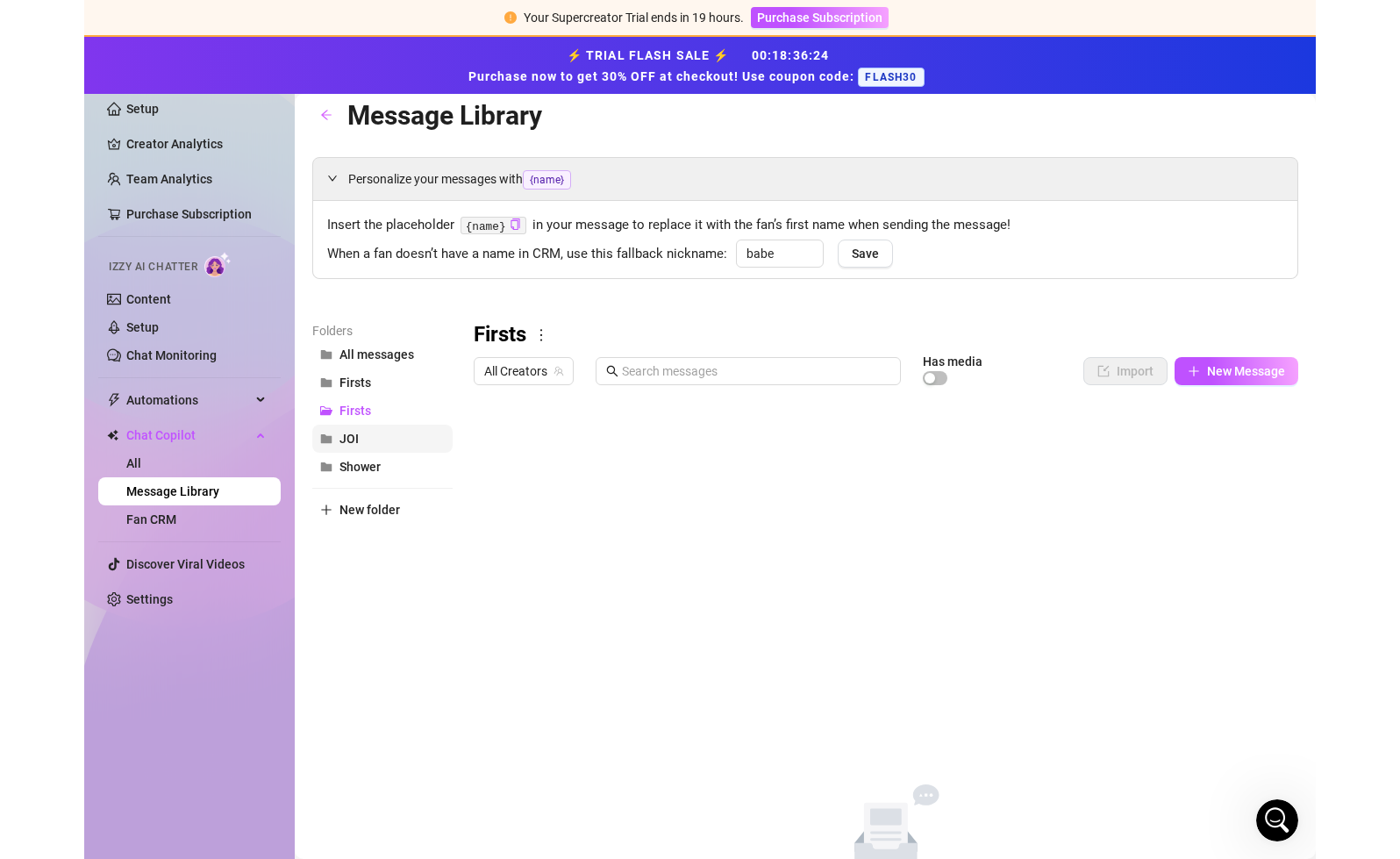
scroll to position [0, 0]
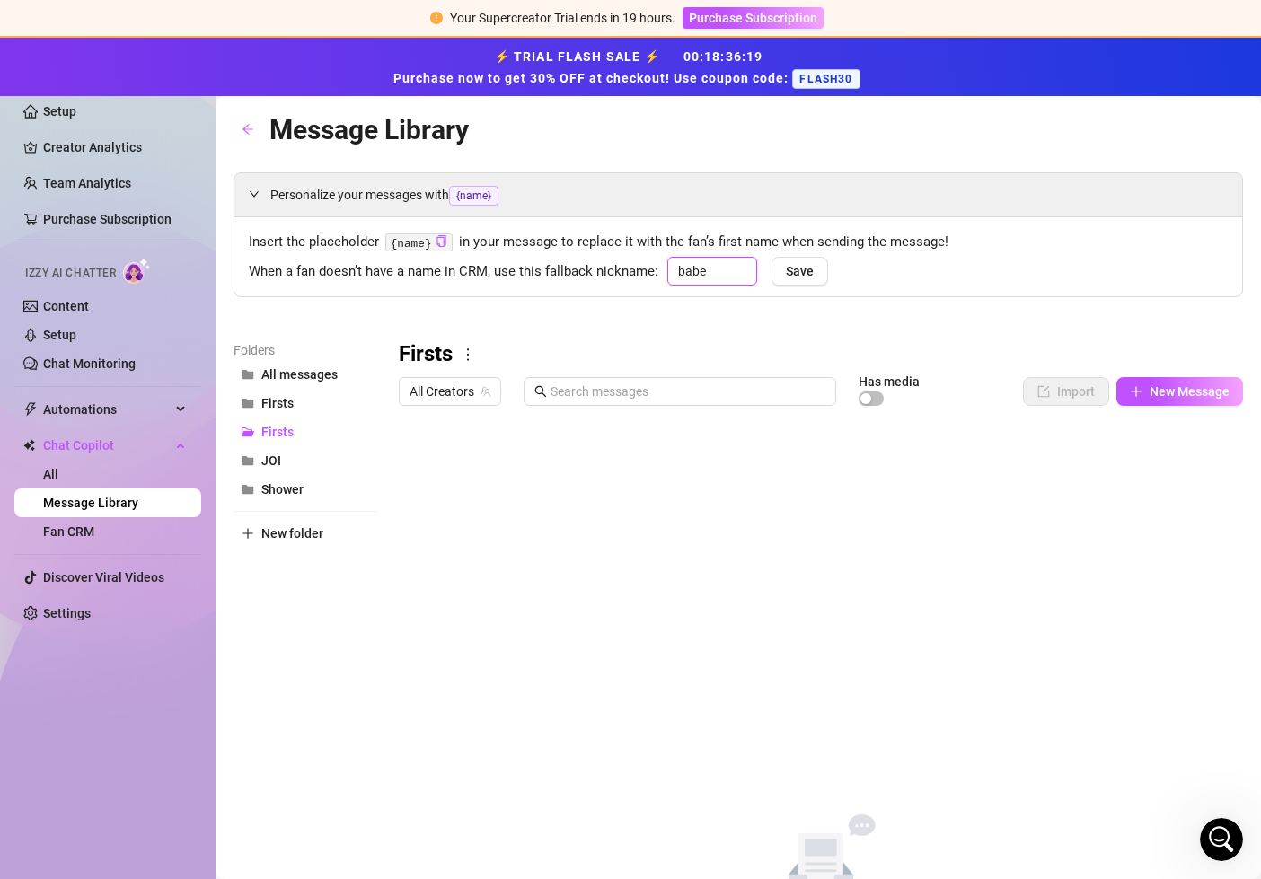
drag, startPoint x: 716, startPoint y: 271, endPoint x: 627, endPoint y: 258, distance: 89.9
click at [628, 258] on div "When a fan doesn’t have a name in CRM, use this fallback nickname: babe Save" at bounding box center [738, 270] width 979 height 26
click at [806, 260] on button "Save" at bounding box center [800, 271] width 57 height 29
click at [83, 613] on link "Settings" at bounding box center [67, 613] width 48 height 14
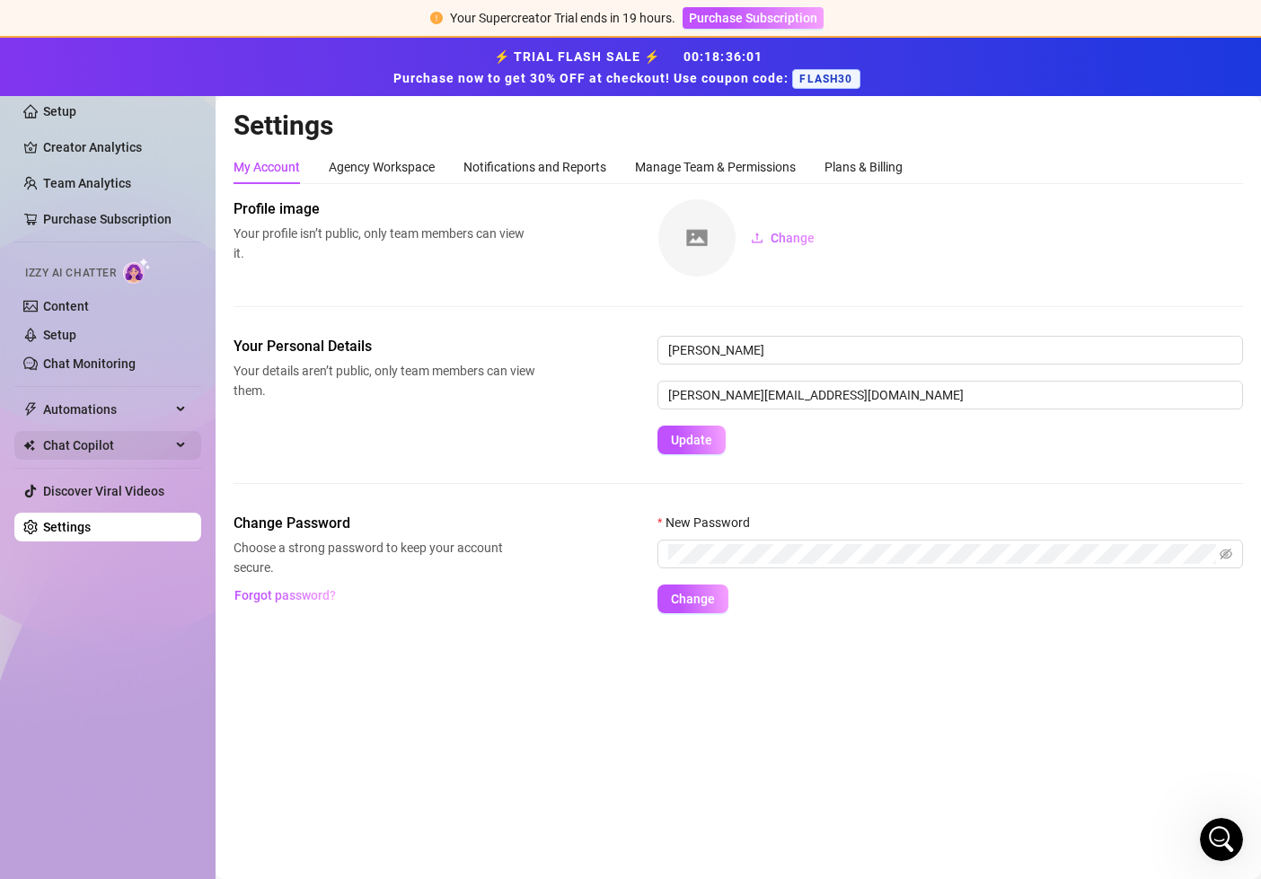
click at [130, 445] on span "Chat Copilot" at bounding box center [107, 445] width 128 height 29
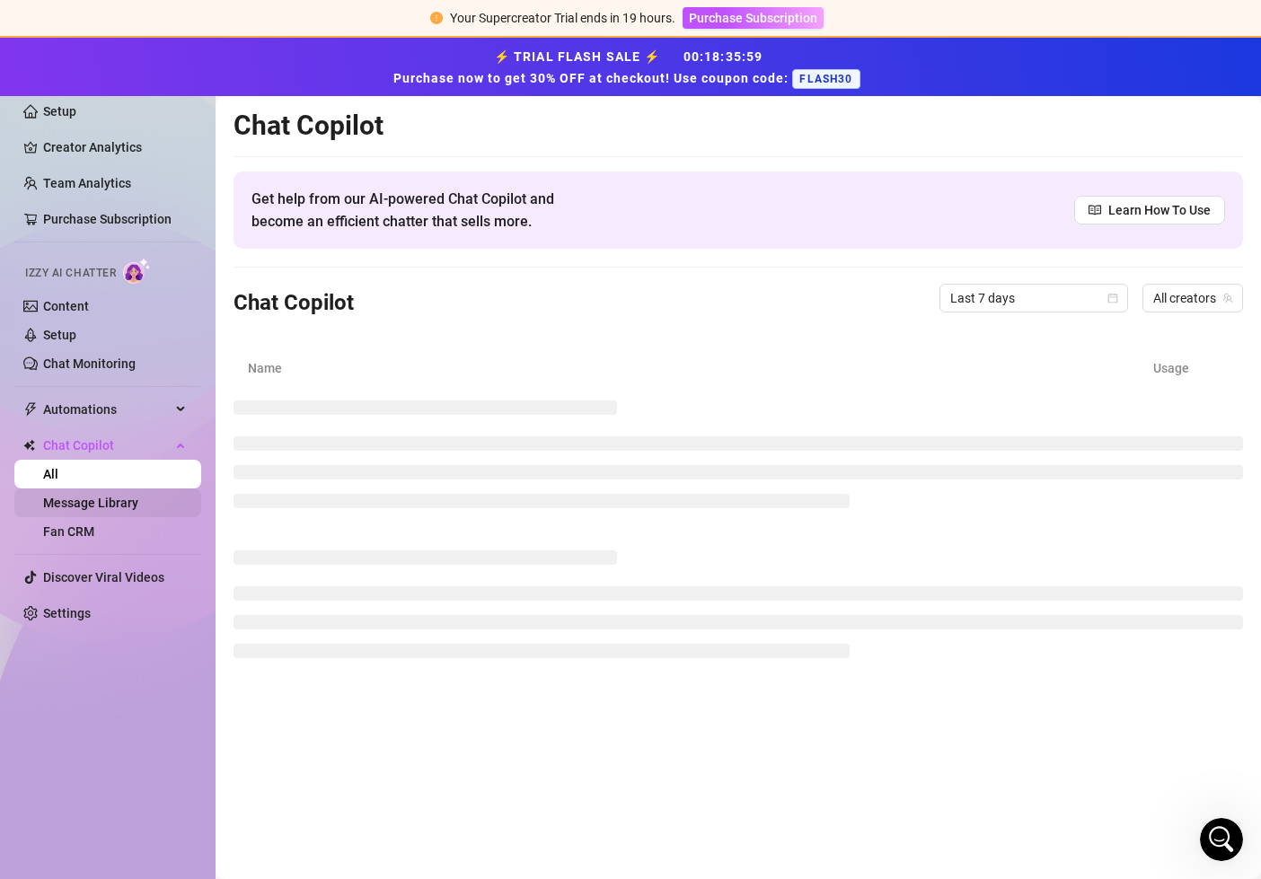
click at [127, 506] on link "Message Library" at bounding box center [90, 503] width 95 height 14
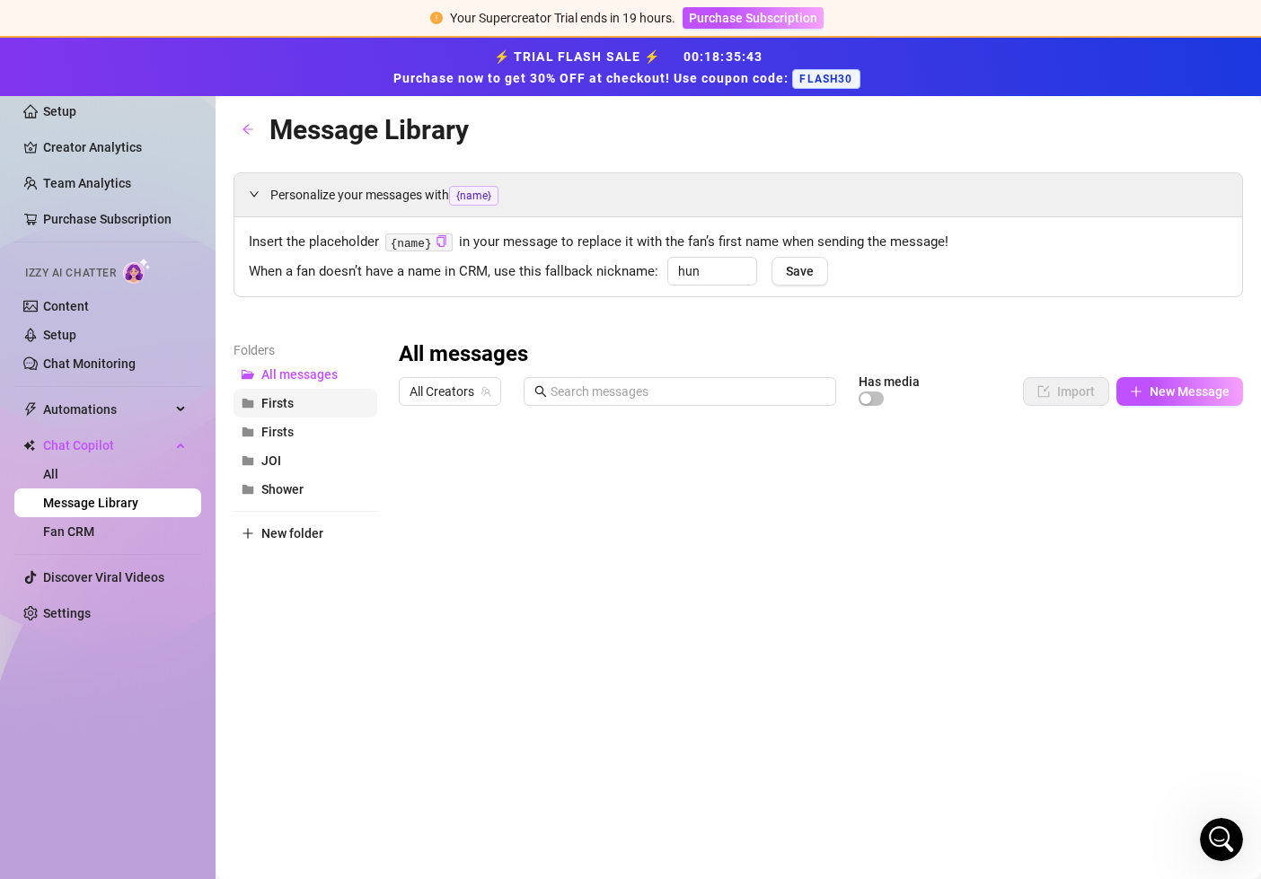
click at [289, 407] on span "Firsts" at bounding box center [277, 403] width 32 height 14
click at [289, 430] on span "Firsts" at bounding box center [277, 432] width 32 height 14
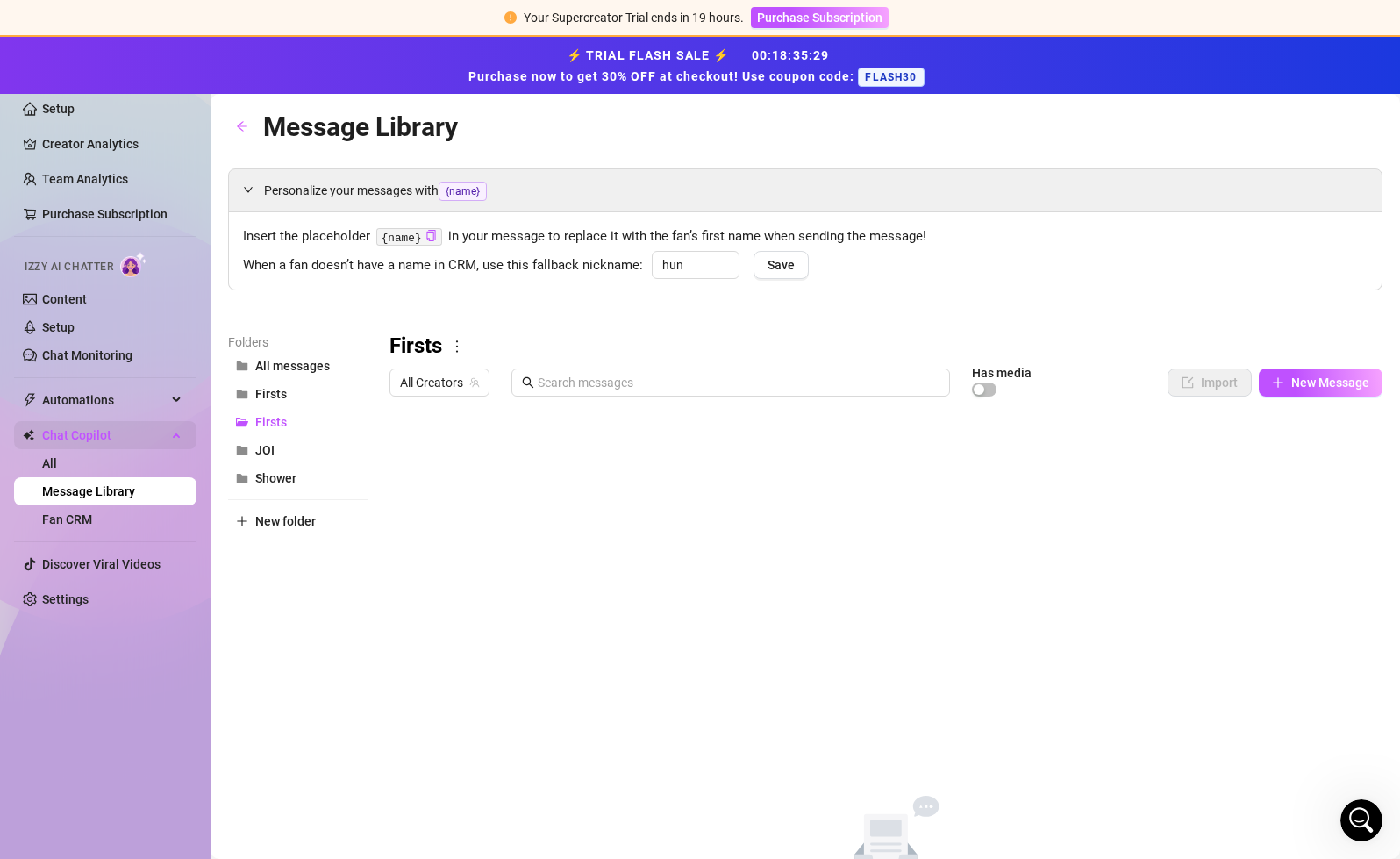
click at [148, 436] on span "Chat Copilot" at bounding box center [105, 435] width 125 height 28
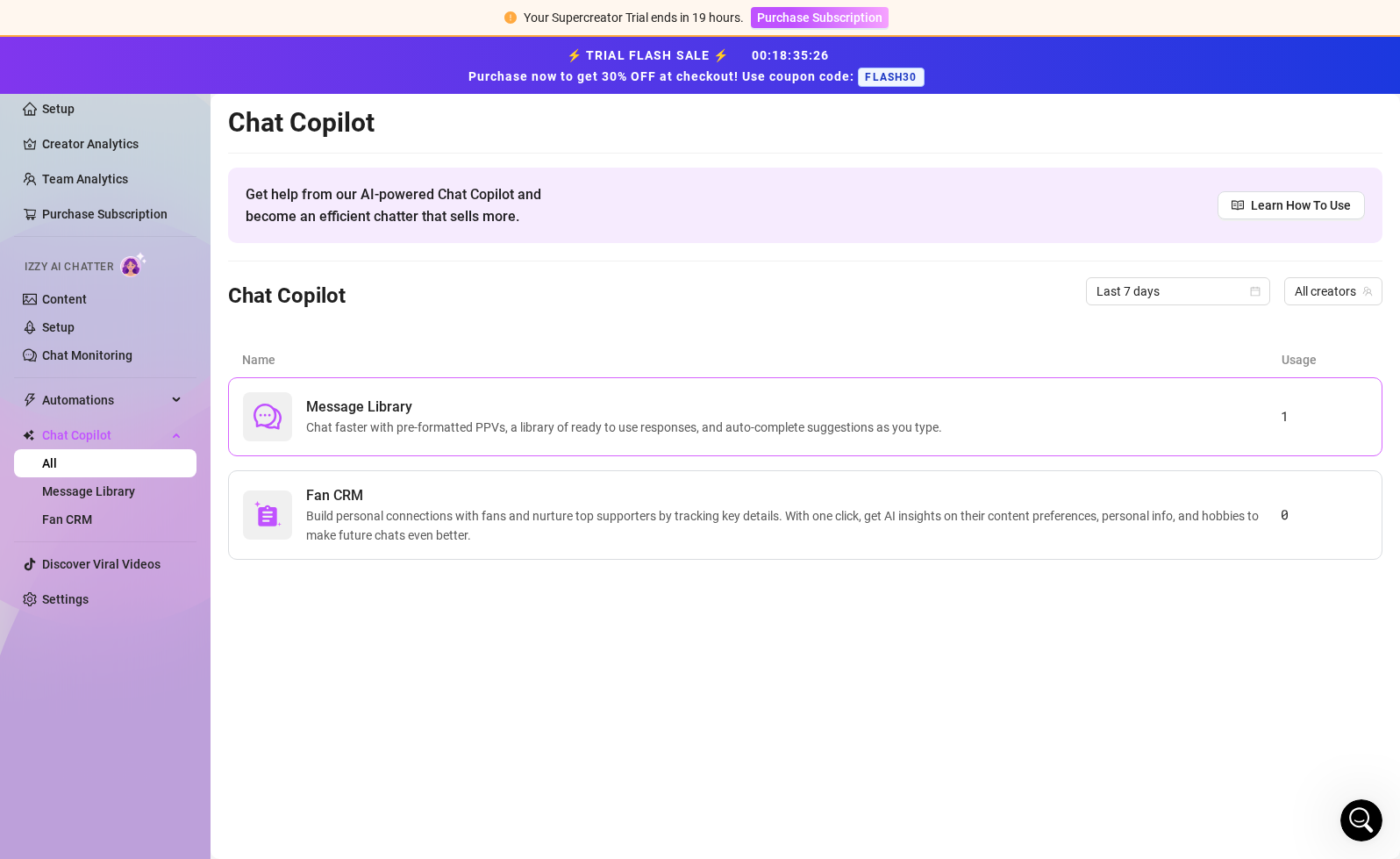
click at [361, 413] on span "Message Library" at bounding box center [627, 408] width 643 height 21
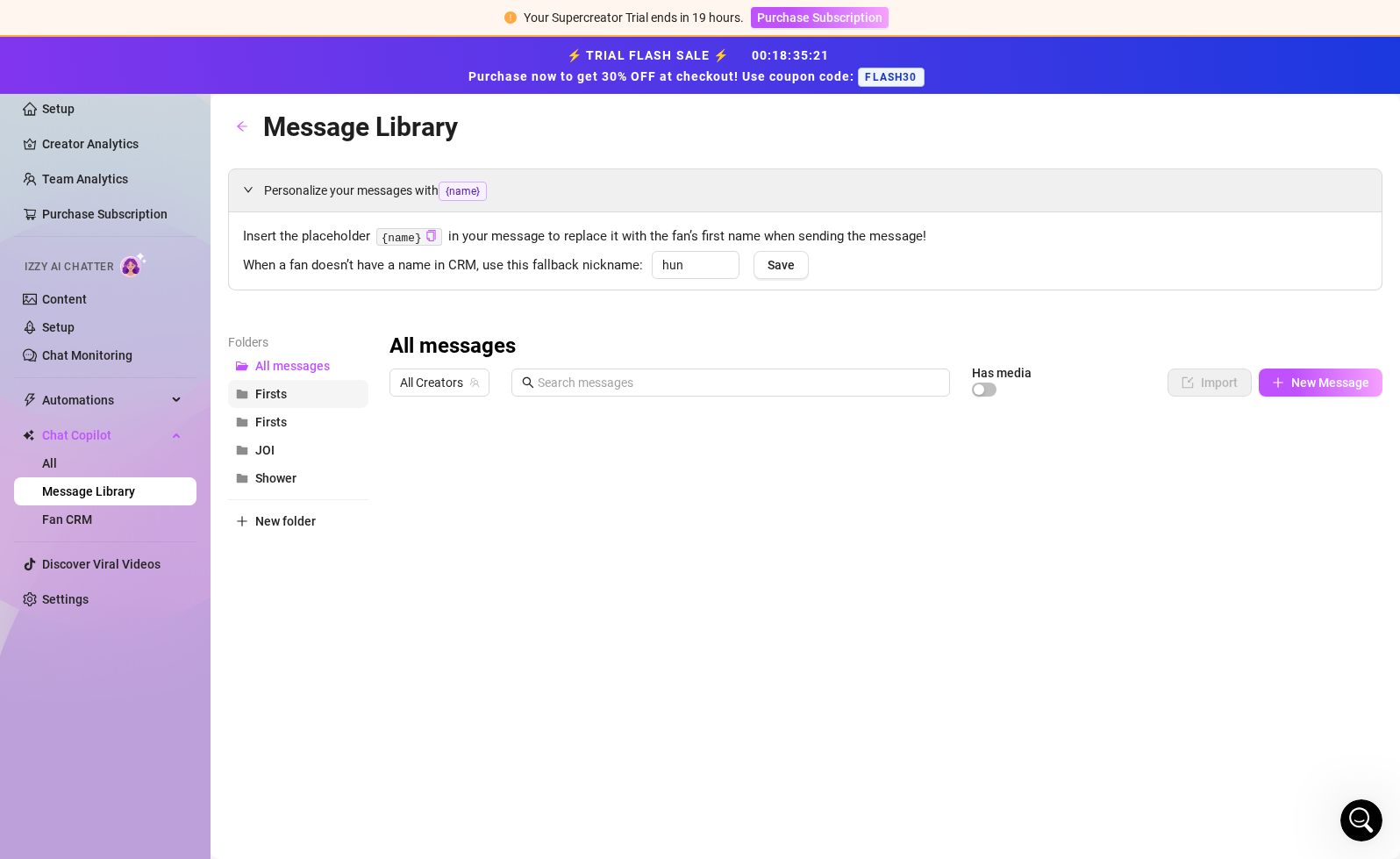
click at [301, 395] on button "Firsts" at bounding box center [299, 394] width 141 height 28
click at [294, 428] on button "Firsts" at bounding box center [299, 422] width 141 height 28
click at [456, 348] on icon "more" at bounding box center [457, 347] width 16 height 16
click at [492, 399] on link "Delete" at bounding box center [490, 404] width 53 height 14
click at [314, 449] on button "Shower" at bounding box center [299, 450] width 141 height 28
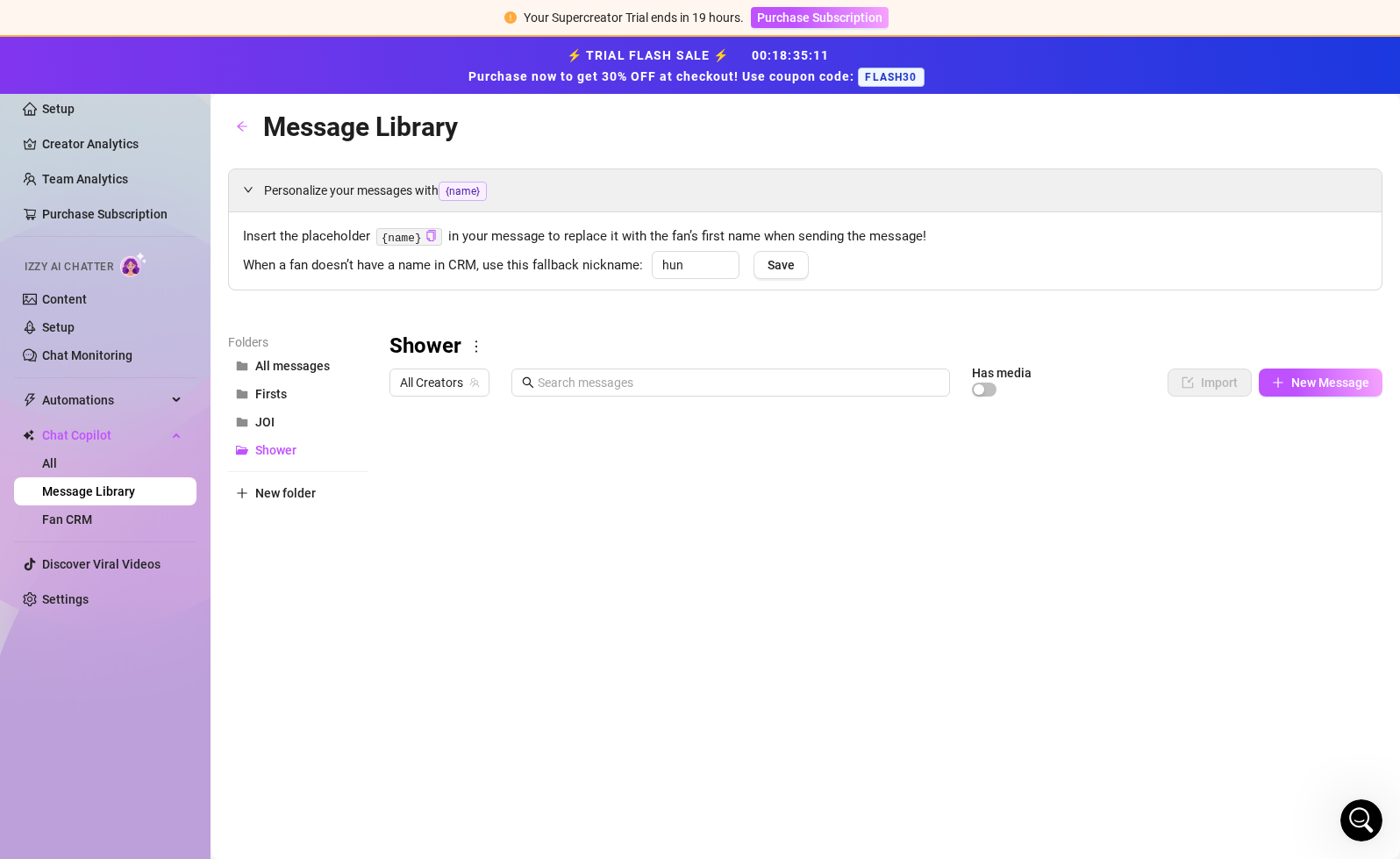
click at [478, 349] on icon "more" at bounding box center [477, 347] width 16 height 16
click at [512, 379] on link "Rename" at bounding box center [514, 375] width 64 height 14
click at [424, 341] on input "Shower" at bounding box center [874, 346] width 970 height 28
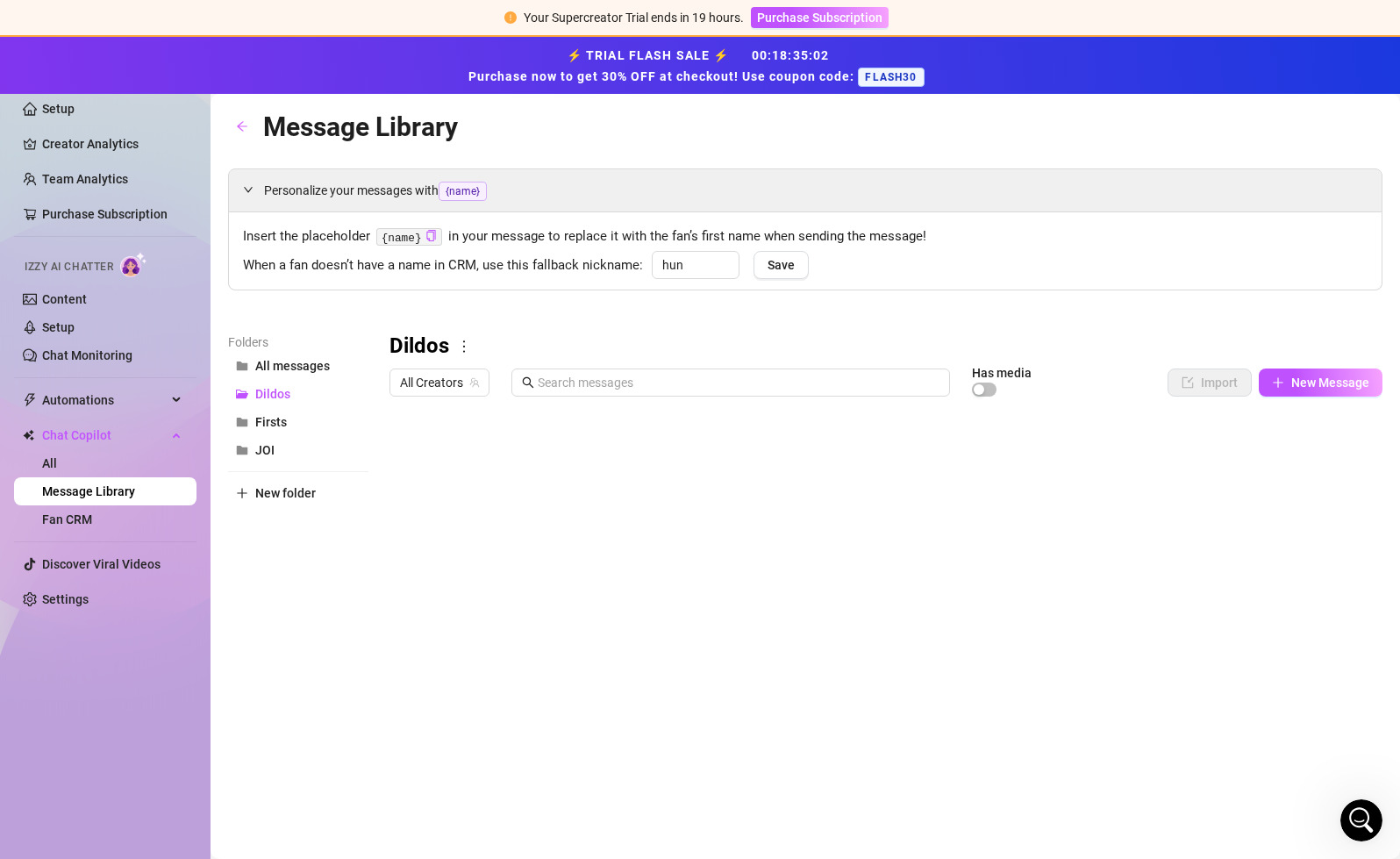
click at [982, 268] on div "When a fan doesn’t have a name in CRM, use this fallback nickname: hun Save" at bounding box center [805, 264] width 1124 height 25
click at [1231, 379] on button "New Message" at bounding box center [1321, 382] width 124 height 28
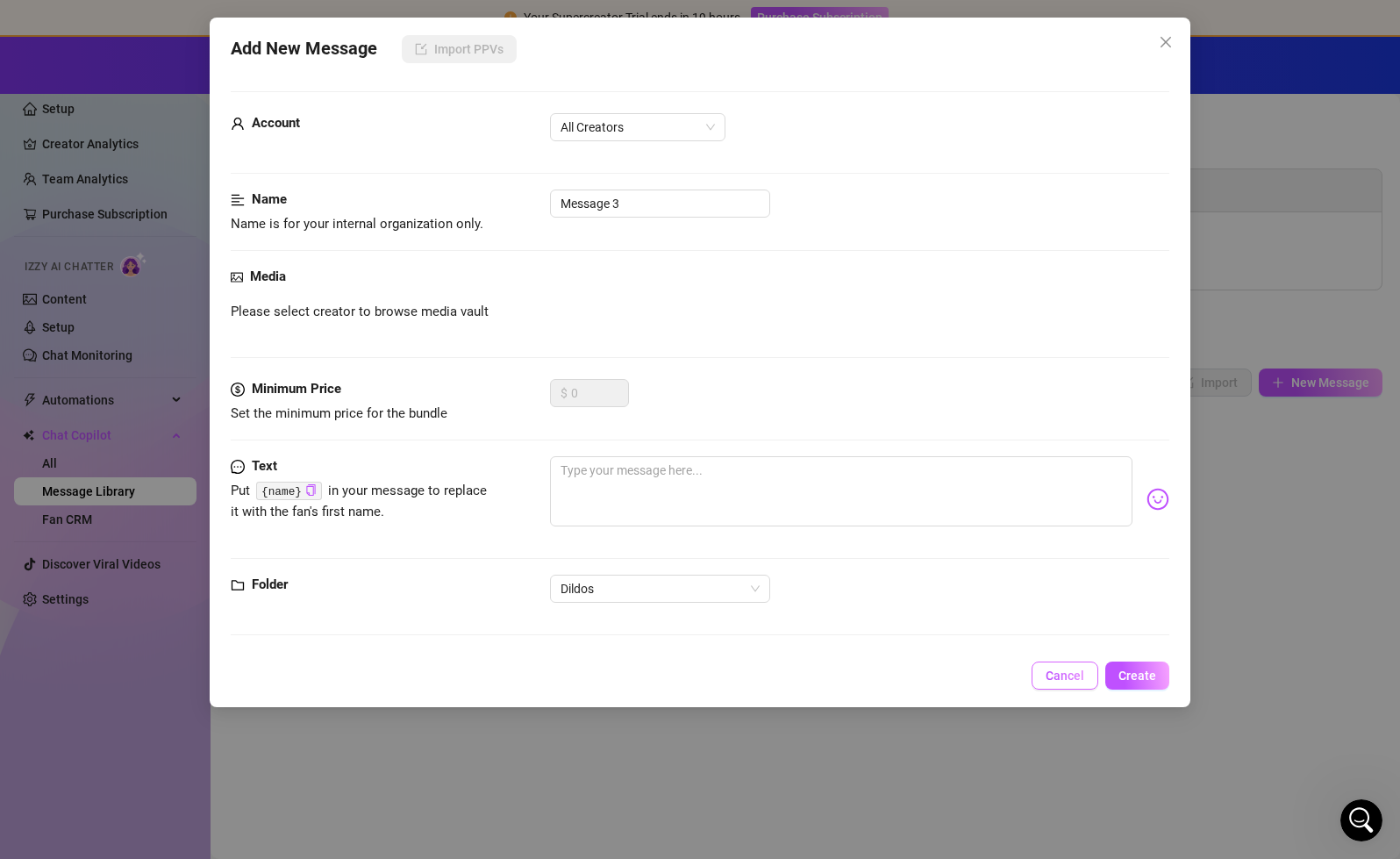
click at [1070, 679] on span "Cancel" at bounding box center [1066, 675] width 39 height 14
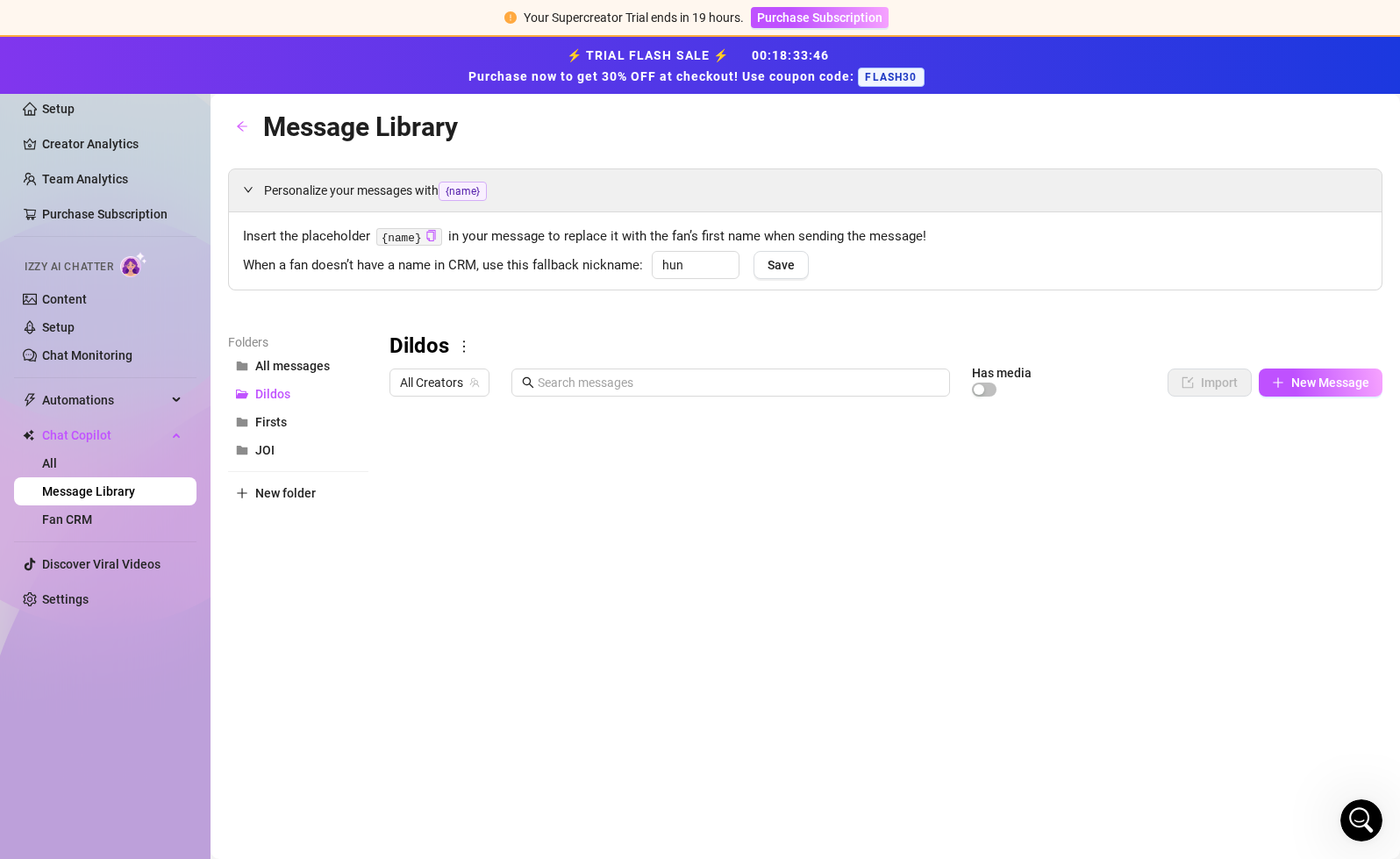
scroll to position [0, 1]
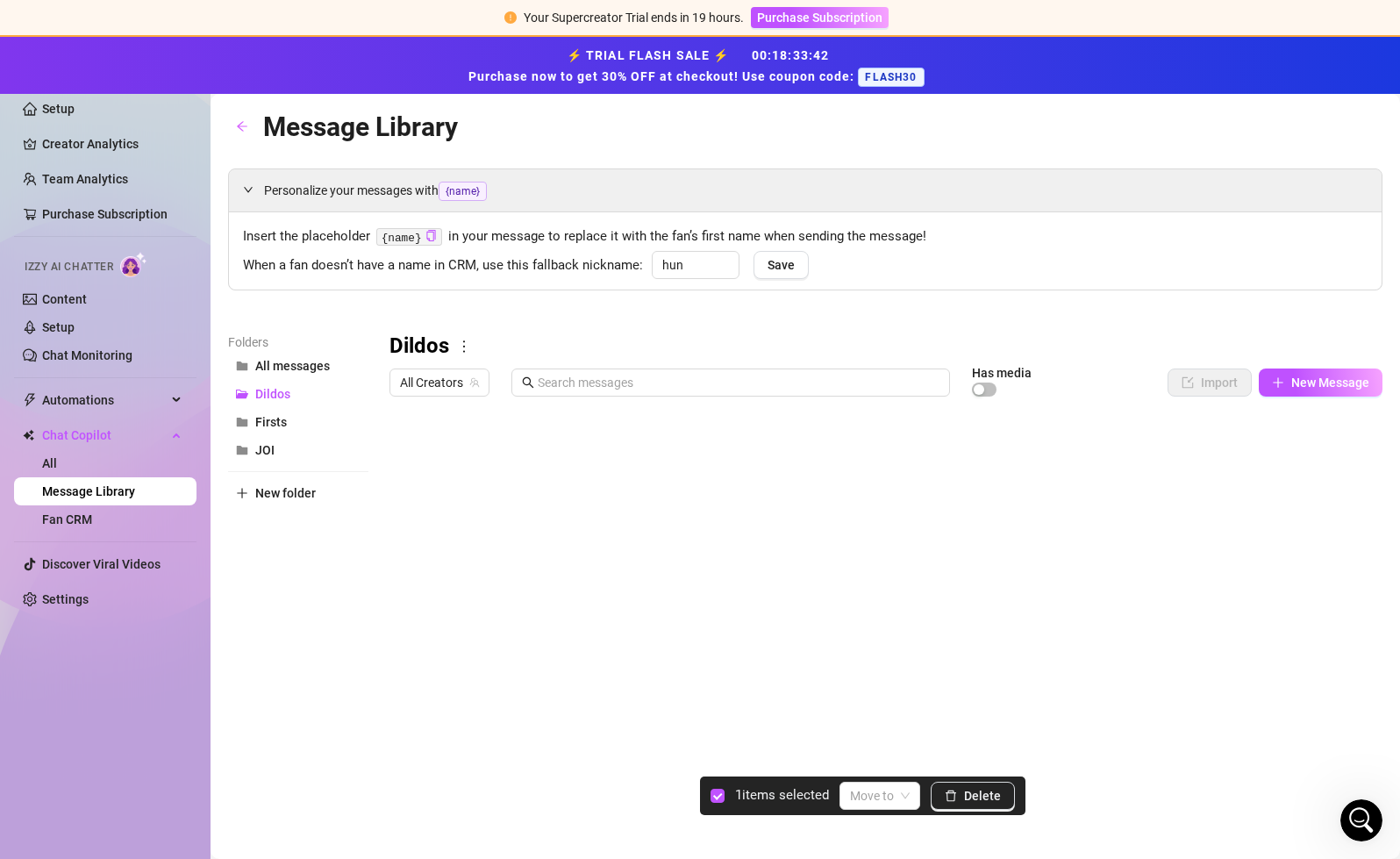
click at [404, 455] on div at bounding box center [886, 600] width 994 height 392
click at [973, 796] on span "Delete" at bounding box center [983, 795] width 37 height 14
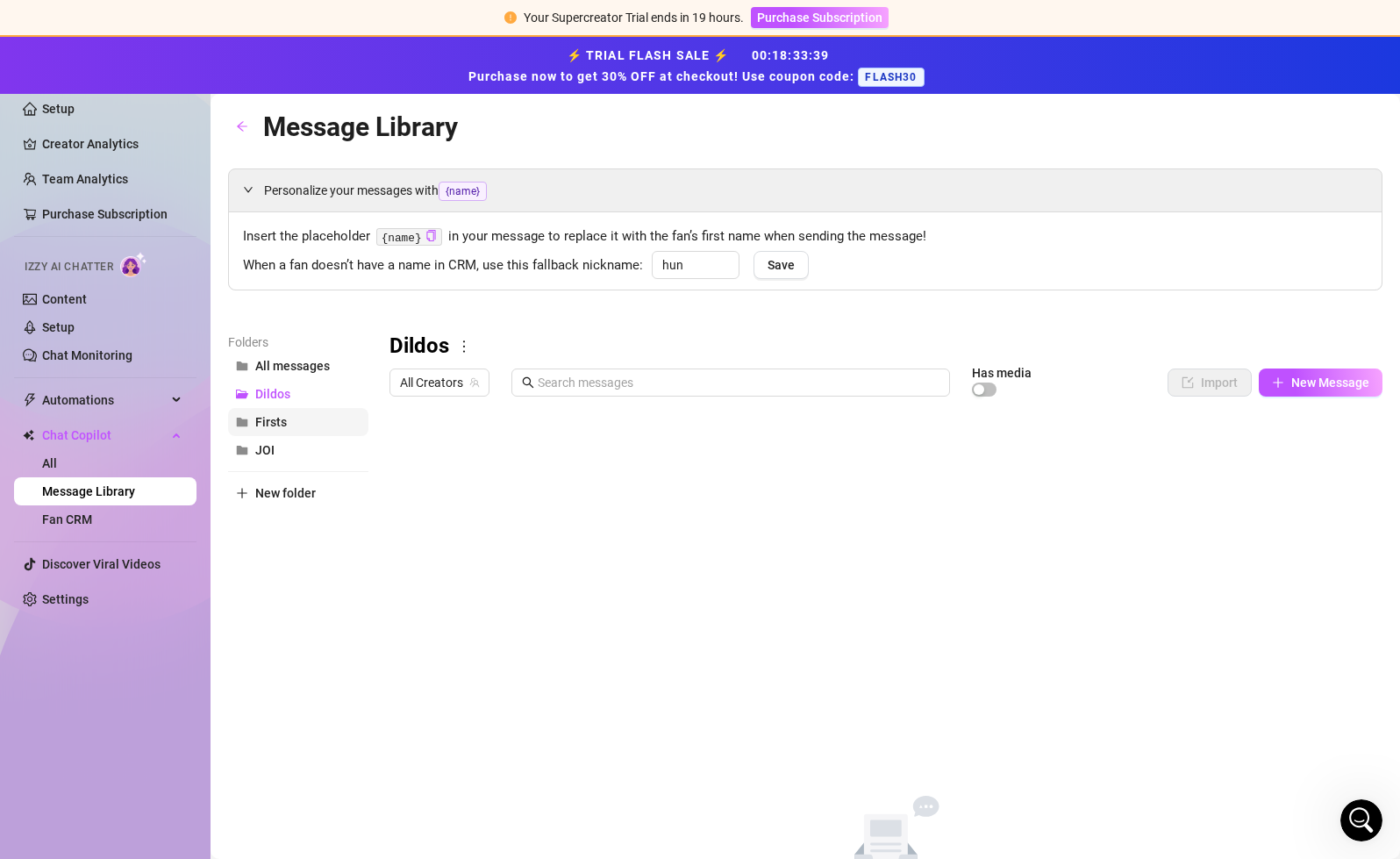
click at [280, 426] on span "Firsts" at bounding box center [271, 422] width 31 height 14
click at [288, 452] on button "JOI" at bounding box center [299, 450] width 141 height 28
click at [297, 391] on button "Dildos" at bounding box center [299, 394] width 141 height 28
click at [342, 373] on button "All messages" at bounding box center [299, 365] width 141 height 28
click at [286, 488] on span "New folder" at bounding box center [285, 494] width 61 height 14
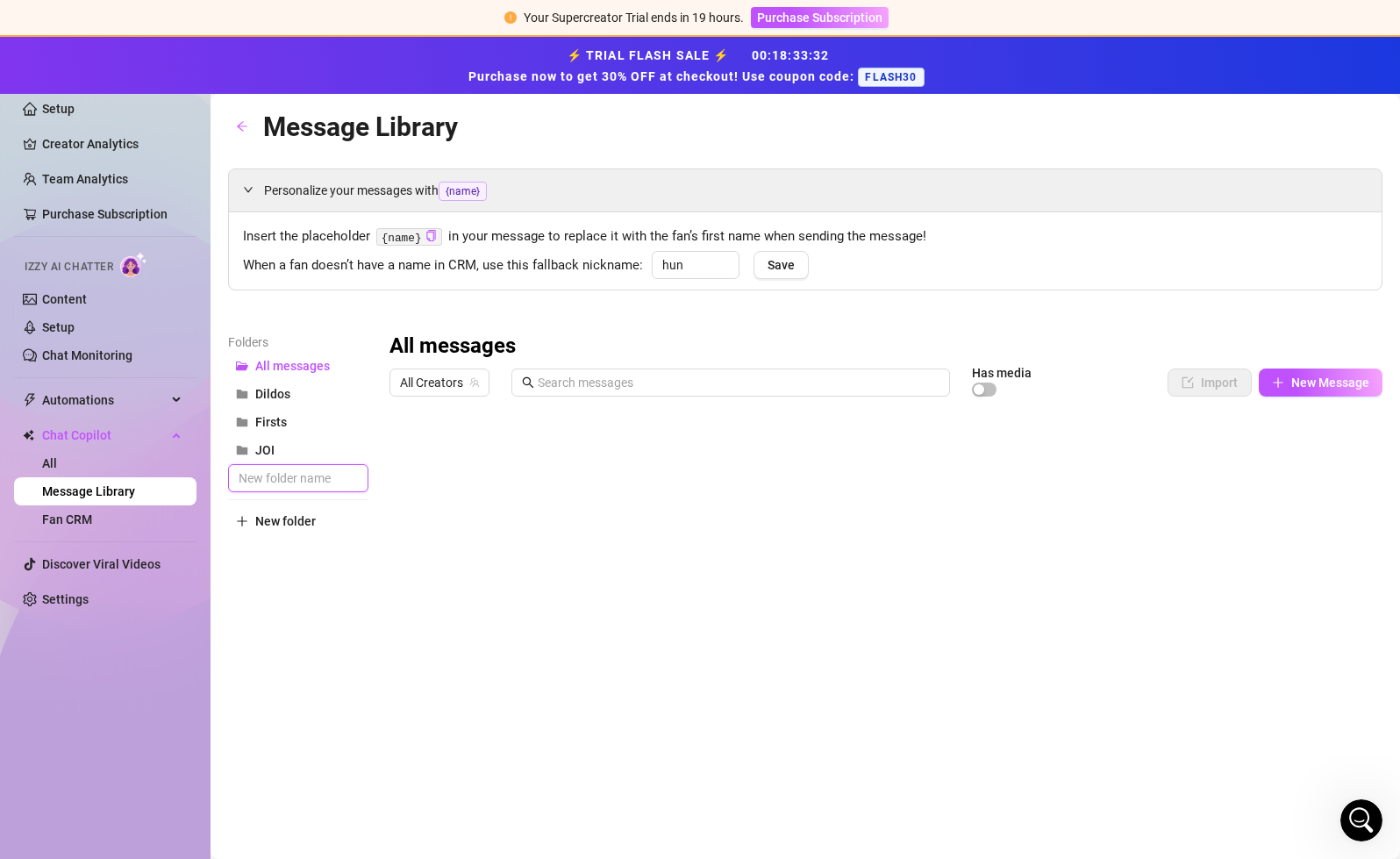
click at [314, 476] on input "text" at bounding box center [299, 478] width 141 height 28
click at [365, 641] on div "Folders All messages Dildos Firsts JOI Upsell to VIP New folder" at bounding box center [299, 564] width 141 height 463
click at [356, 482] on button "Upsell to VIP" at bounding box center [299, 478] width 141 height 28
click at [317, 362] on span "All messages" at bounding box center [292, 365] width 74 height 14
click at [299, 398] on button "Dildos" at bounding box center [299, 394] width 141 height 28
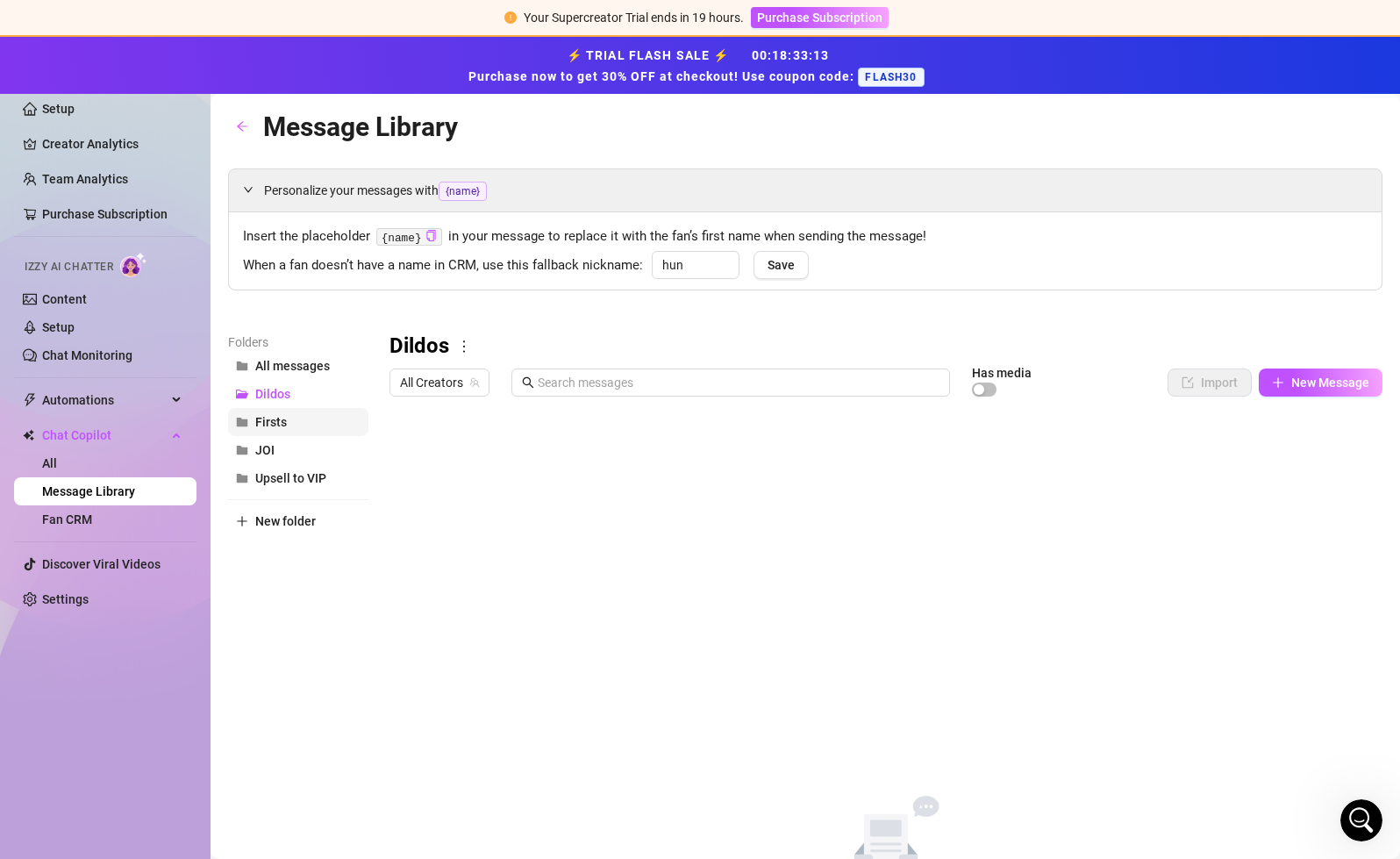
click at [299, 420] on button "Firsts" at bounding box center [299, 422] width 141 height 28
click at [300, 446] on button "JOI" at bounding box center [299, 450] width 141 height 28
click at [304, 473] on span "Upsell to VIP" at bounding box center [290, 478] width 71 height 14
click at [64, 303] on link "Content" at bounding box center [64, 299] width 45 height 14
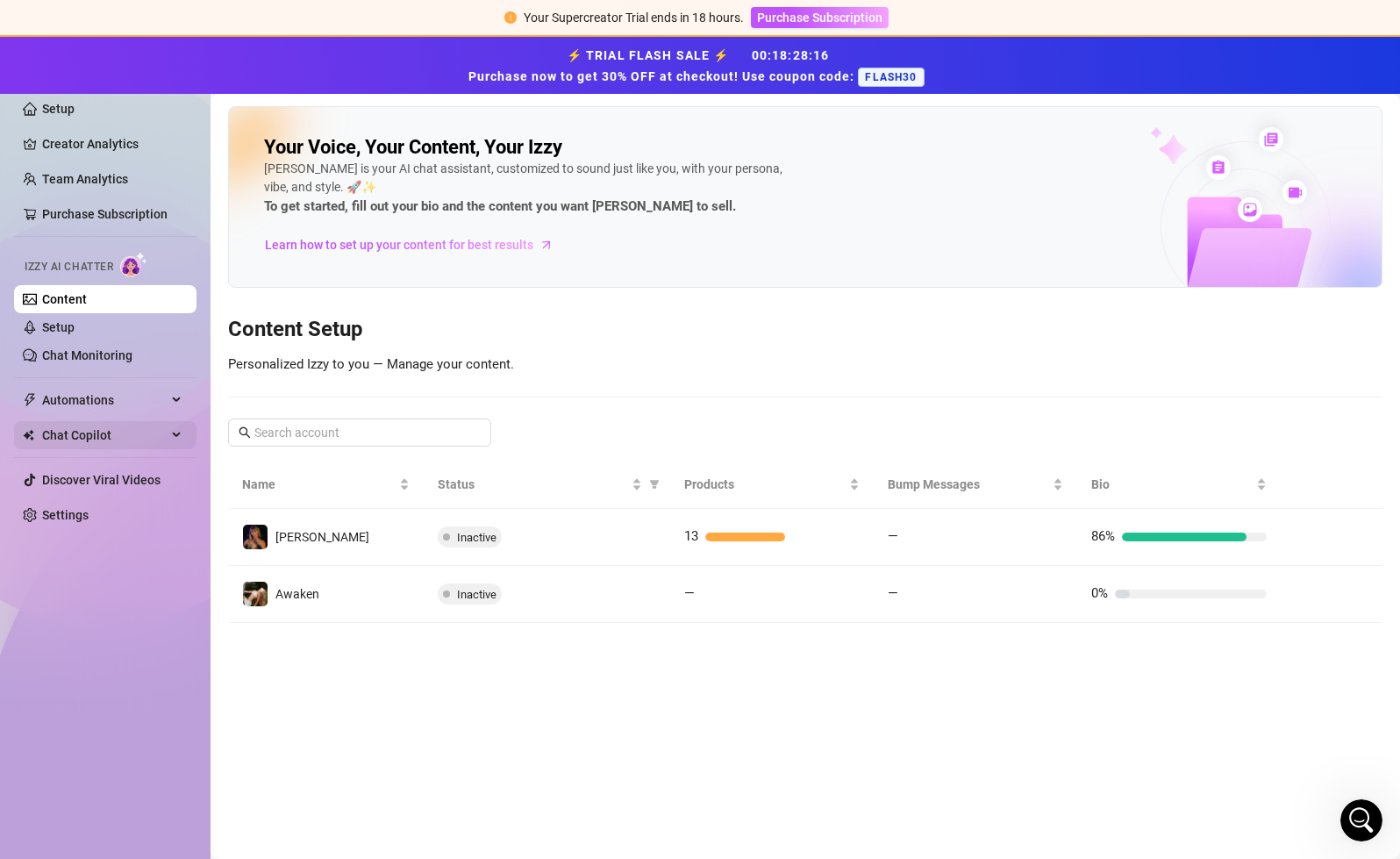
click at [125, 430] on span "Chat Copilot" at bounding box center [105, 435] width 125 height 28
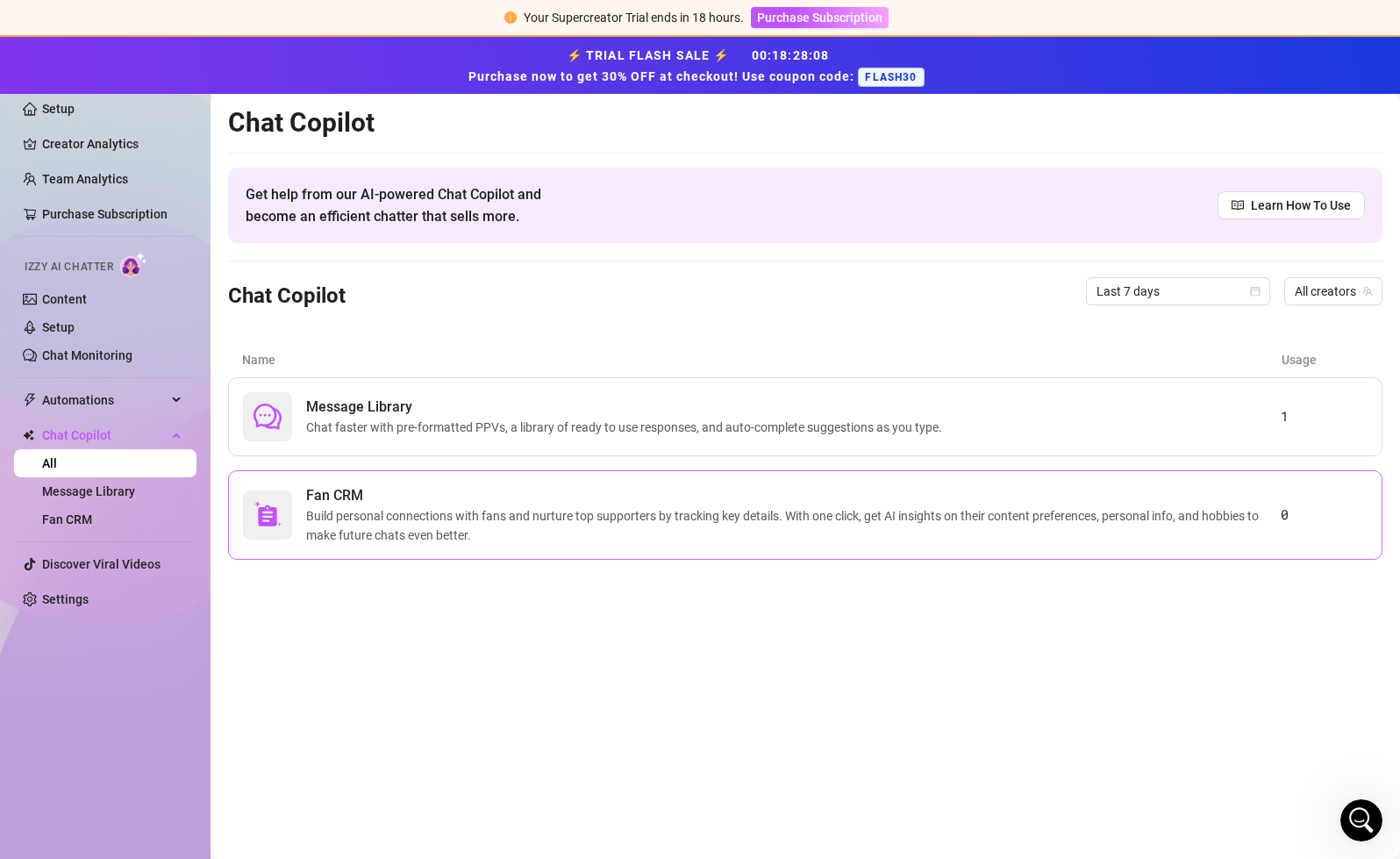
click at [534, 532] on span "Build personal connections with fans and nurture top supporters by tracking key…" at bounding box center [793, 526] width 975 height 39
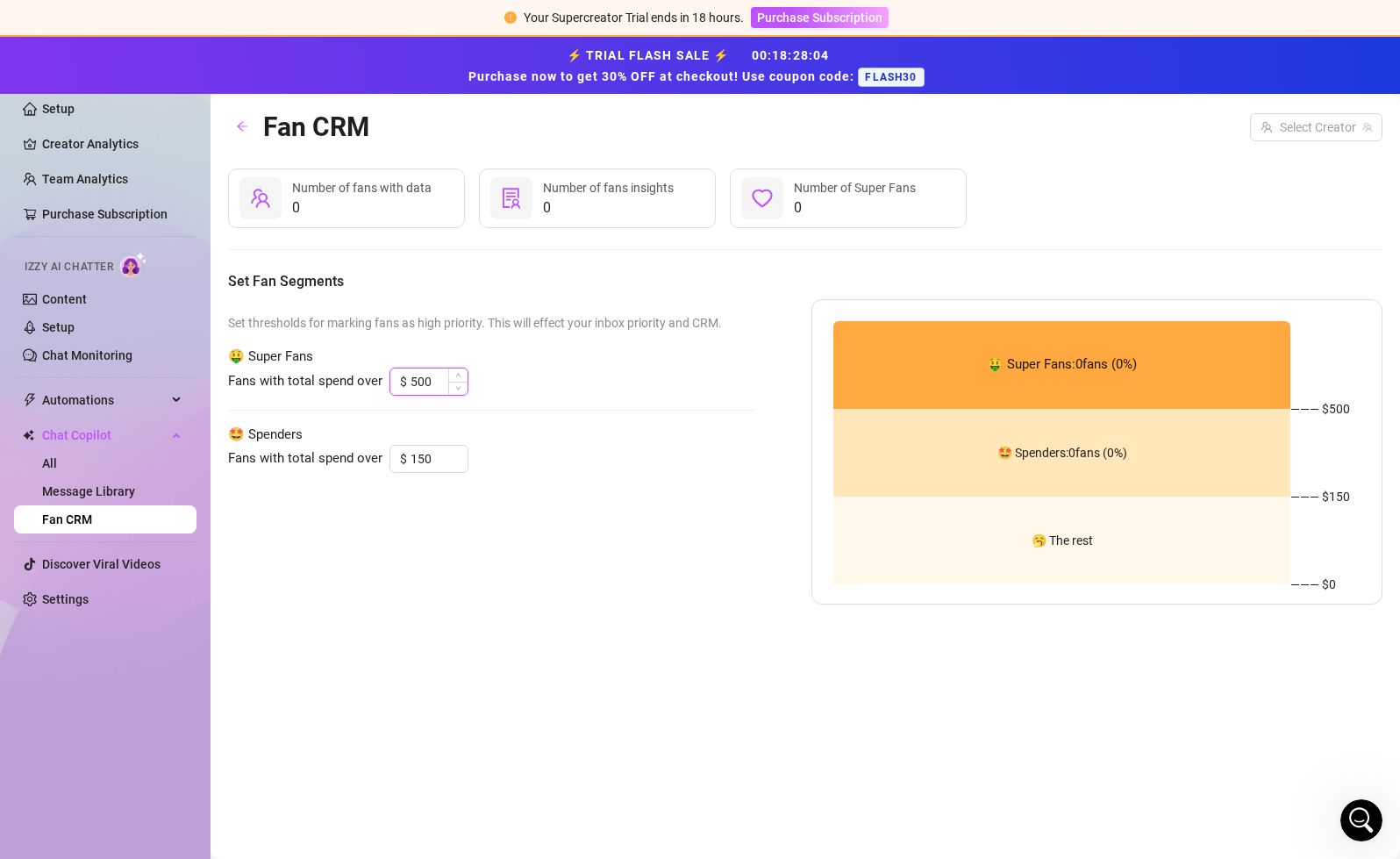
drag, startPoint x: 441, startPoint y: 377, endPoint x: 397, endPoint y: 377, distance: 44.0
click at [397, 377] on div "$ 500" at bounding box center [429, 381] width 79 height 28
drag, startPoint x: 432, startPoint y: 464, endPoint x: 384, endPoint y: 464, distance: 48.0
click at [384, 464] on div "Fans with total spend over $ 150" at bounding box center [492, 458] width 528 height 28
drag, startPoint x: 435, startPoint y: 383, endPoint x: 398, endPoint y: 383, distance: 37.0
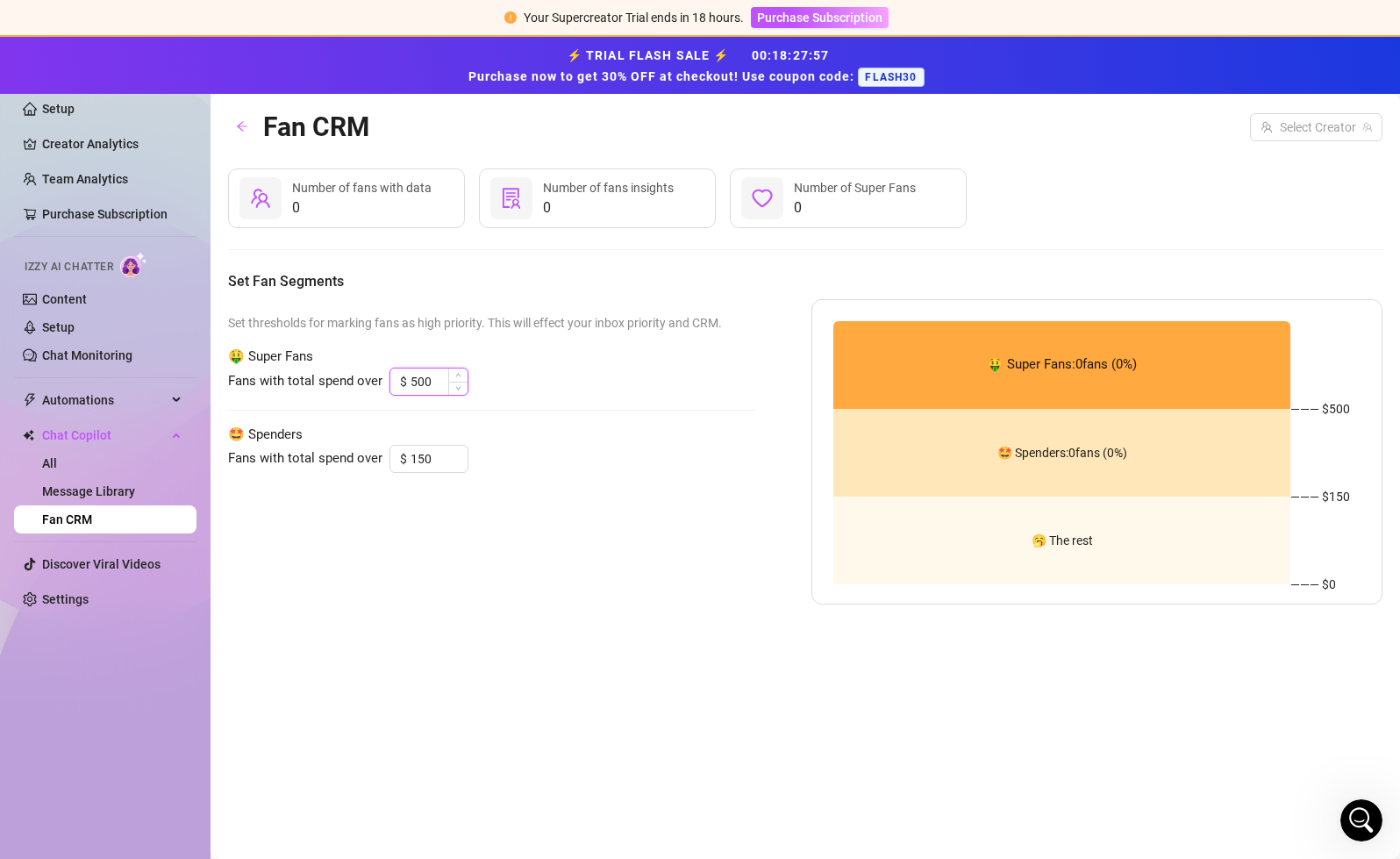
click at [398, 383] on div "$ 500" at bounding box center [429, 381] width 79 height 28
click at [542, 468] on div "Fans with total spend over $ 150" at bounding box center [492, 458] width 528 height 28
click at [538, 138] on div "Fan CRM Select Creator" at bounding box center [806, 127] width 1155 height 41
click at [125, 492] on link "Message Library" at bounding box center [88, 492] width 93 height 14
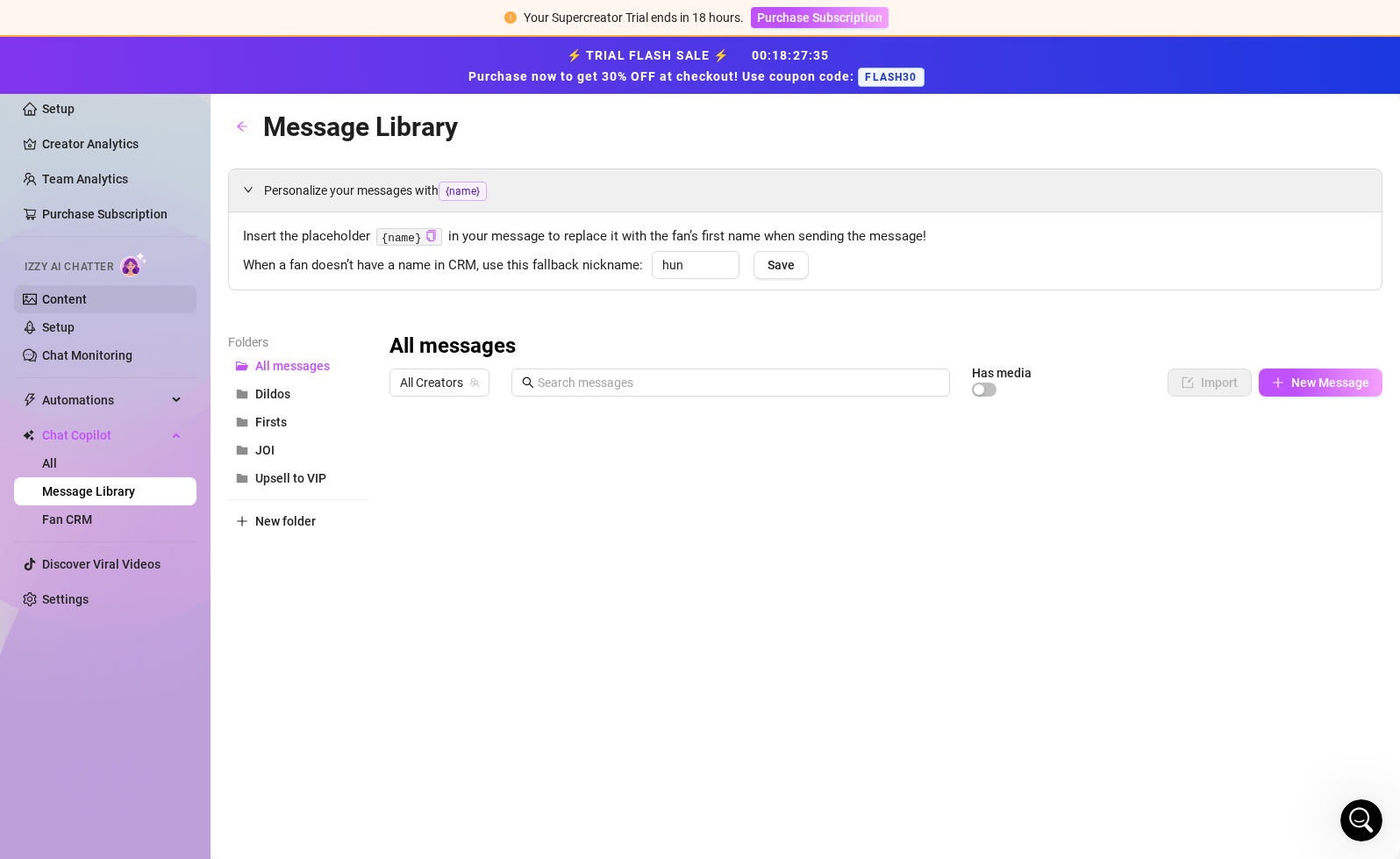
click at [87, 299] on link "Content" at bounding box center [64, 299] width 45 height 14
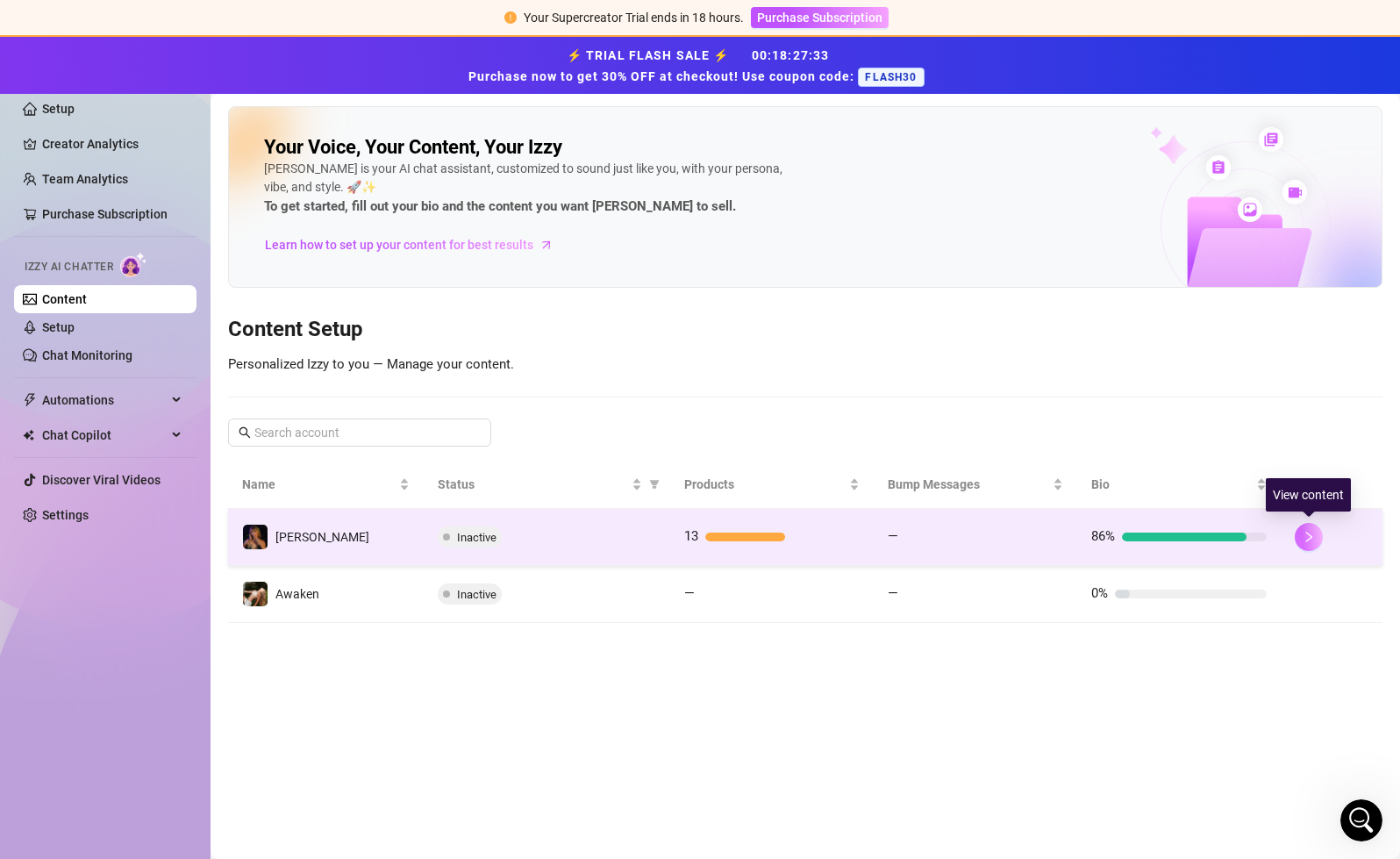
click at [1231, 532] on icon "right" at bounding box center [1309, 537] width 13 height 13
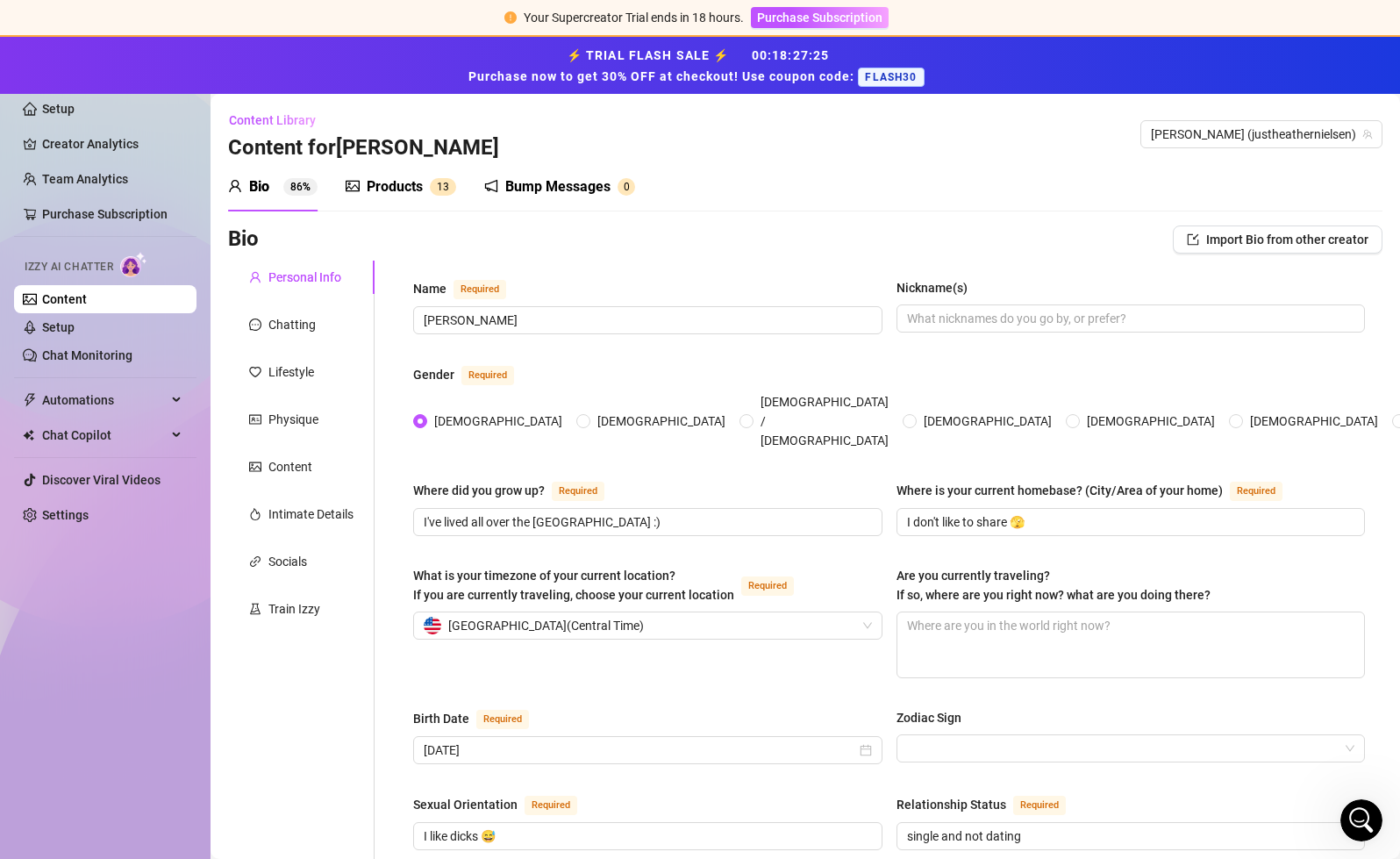
click at [396, 191] on div "Products" at bounding box center [394, 188] width 56 height 21
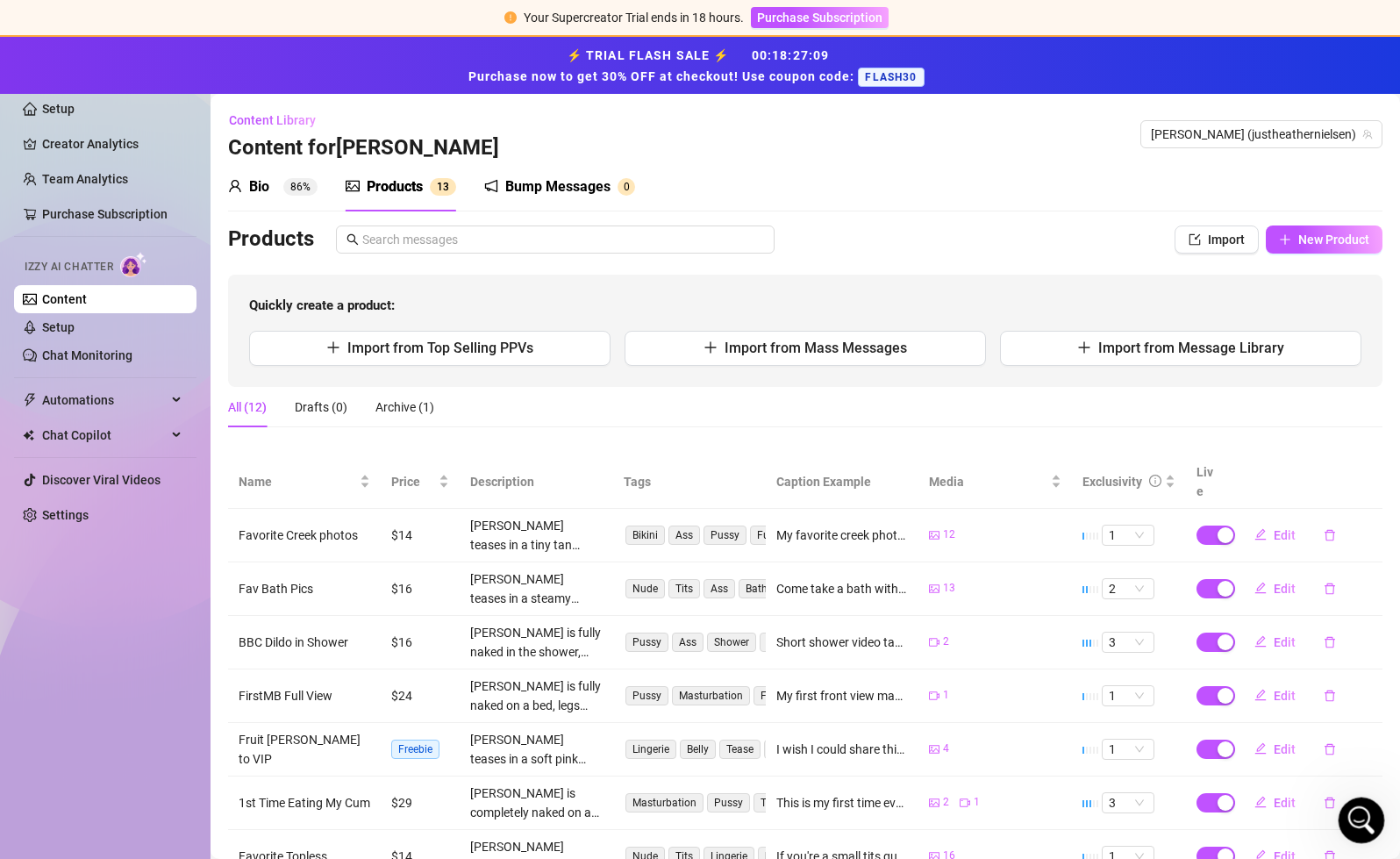
click at [1231, 837] on div "Open Intercom Messenger" at bounding box center [1359, 818] width 42 height 42
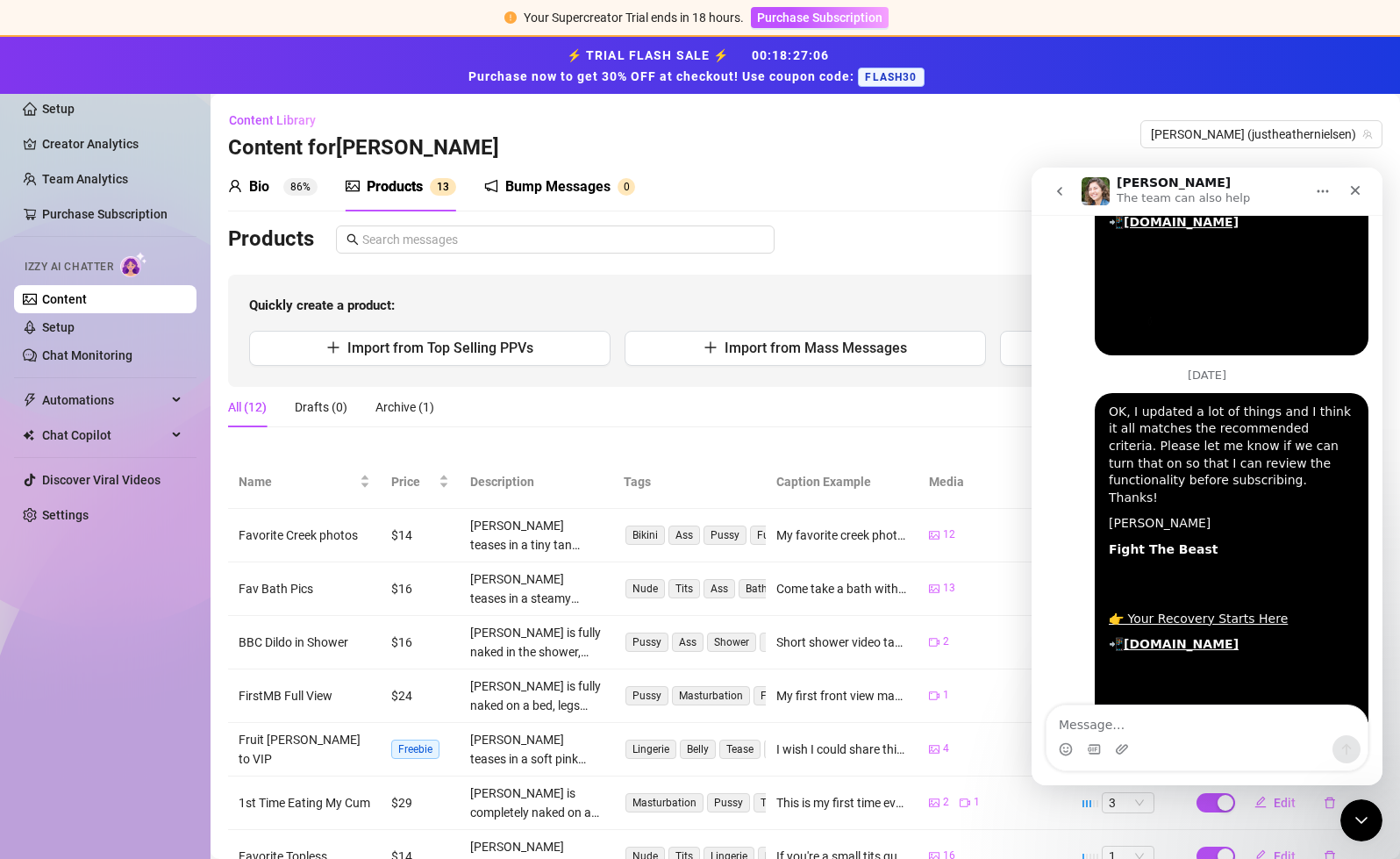
scroll to position [2757, 0]
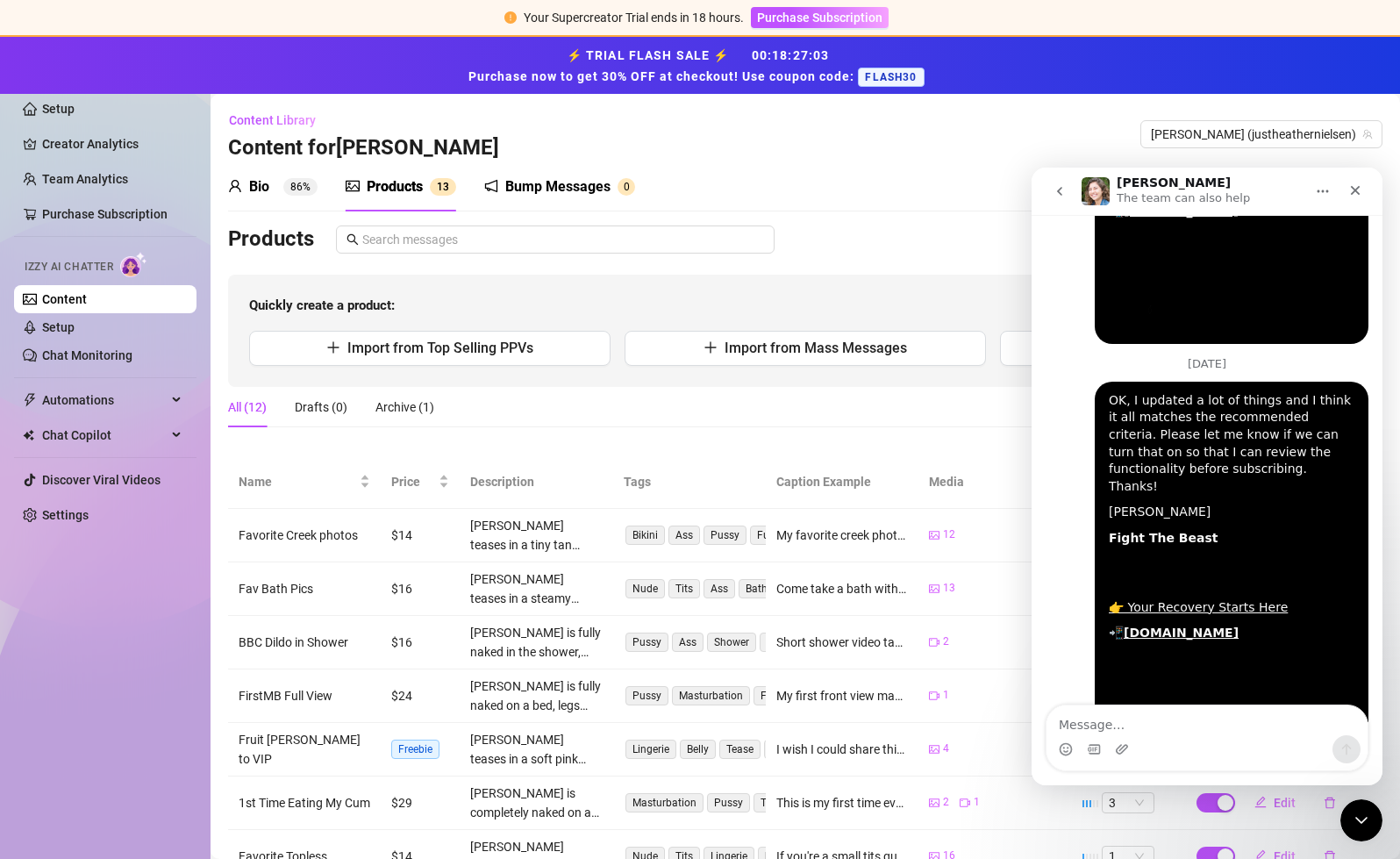
click at [1064, 186] on icon "go back" at bounding box center [1060, 192] width 14 height 14
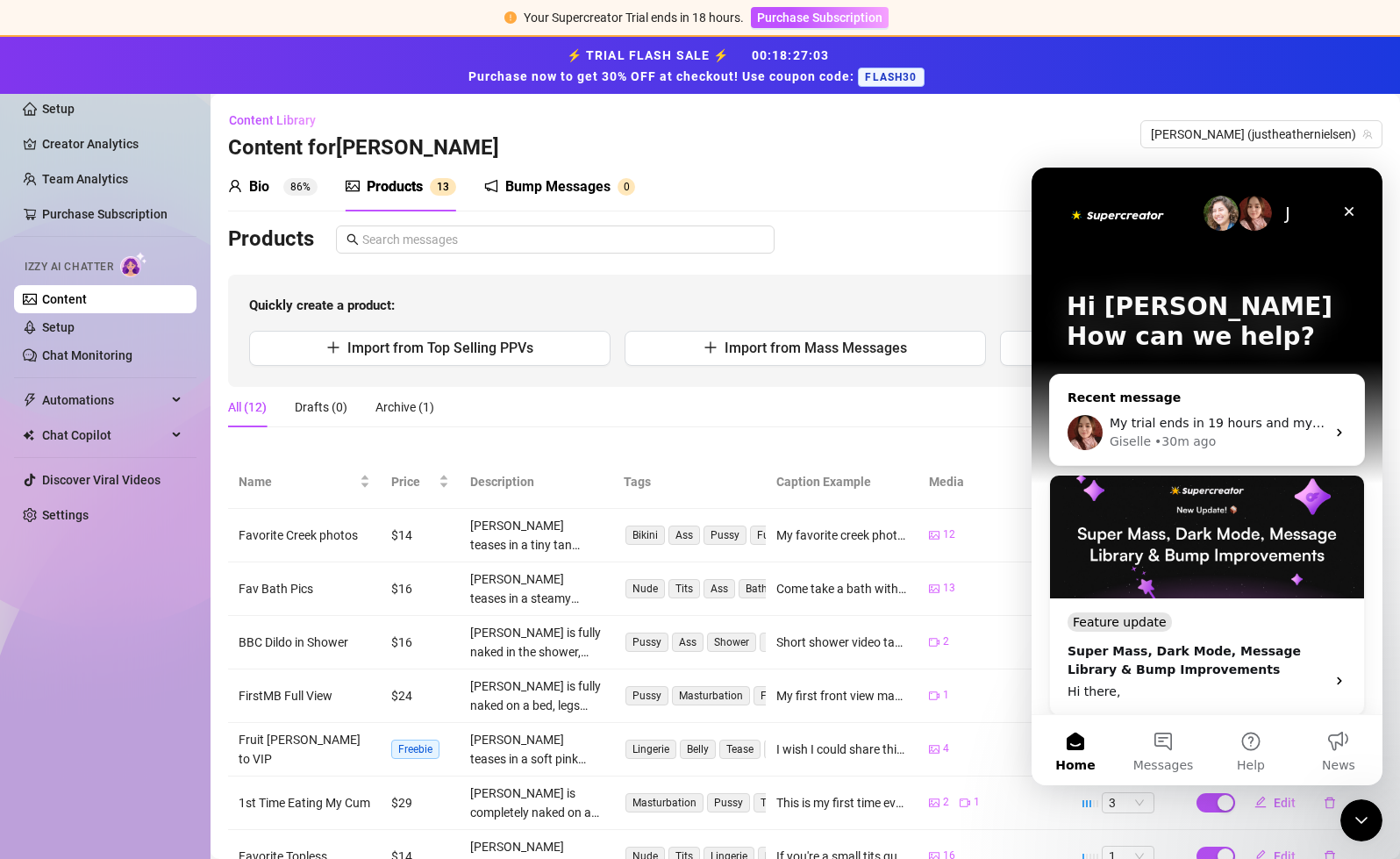
scroll to position [0, 0]
click at [1231, 752] on button "Help" at bounding box center [1252, 751] width 88 height 70
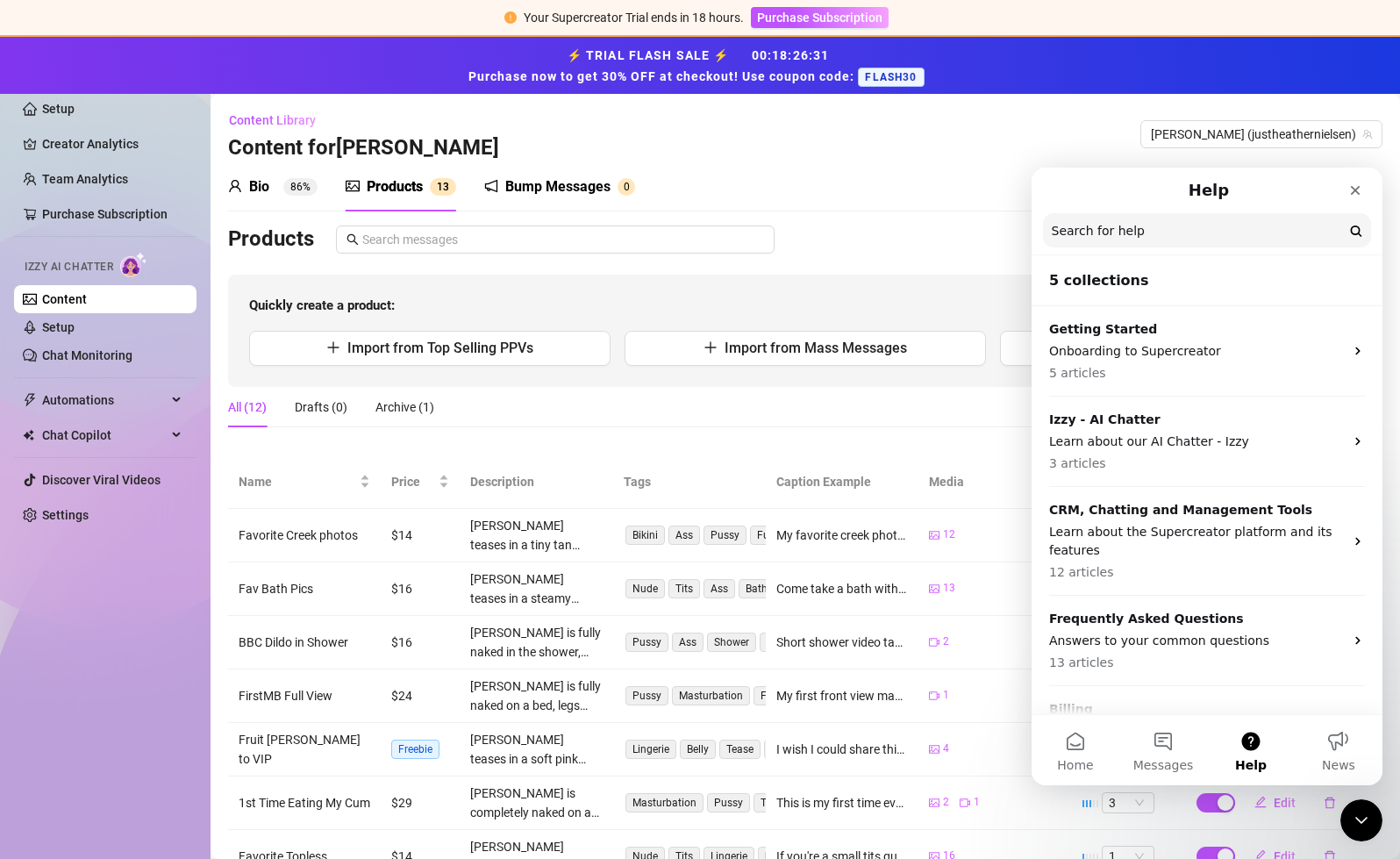
click at [1231, 236] on input "Search for help" at bounding box center [1208, 230] width 328 height 34
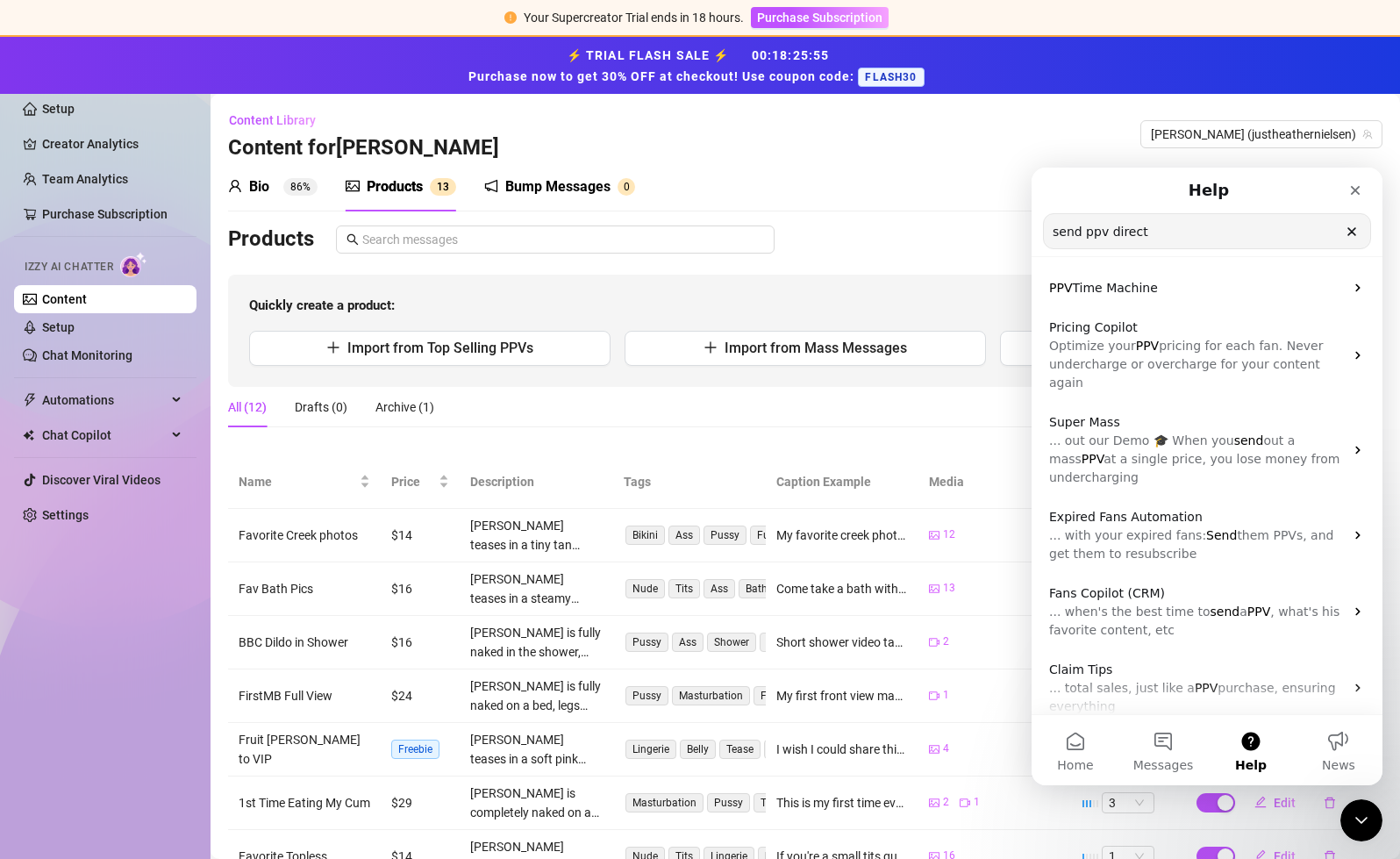
click at [725, 186] on div "Bio 86% Products 1 3 Bump Messages 0" at bounding box center [806, 187] width 1155 height 49
click at [740, 215] on div "Bio 86% Products 1 3 Bump Messages 0 Bio Import Bio from other creator Personal…" at bounding box center [806, 627] width 1155 height 931
click at [530, 361] on button "Import from Top Selling PPVs" at bounding box center [430, 349] width 361 height 35
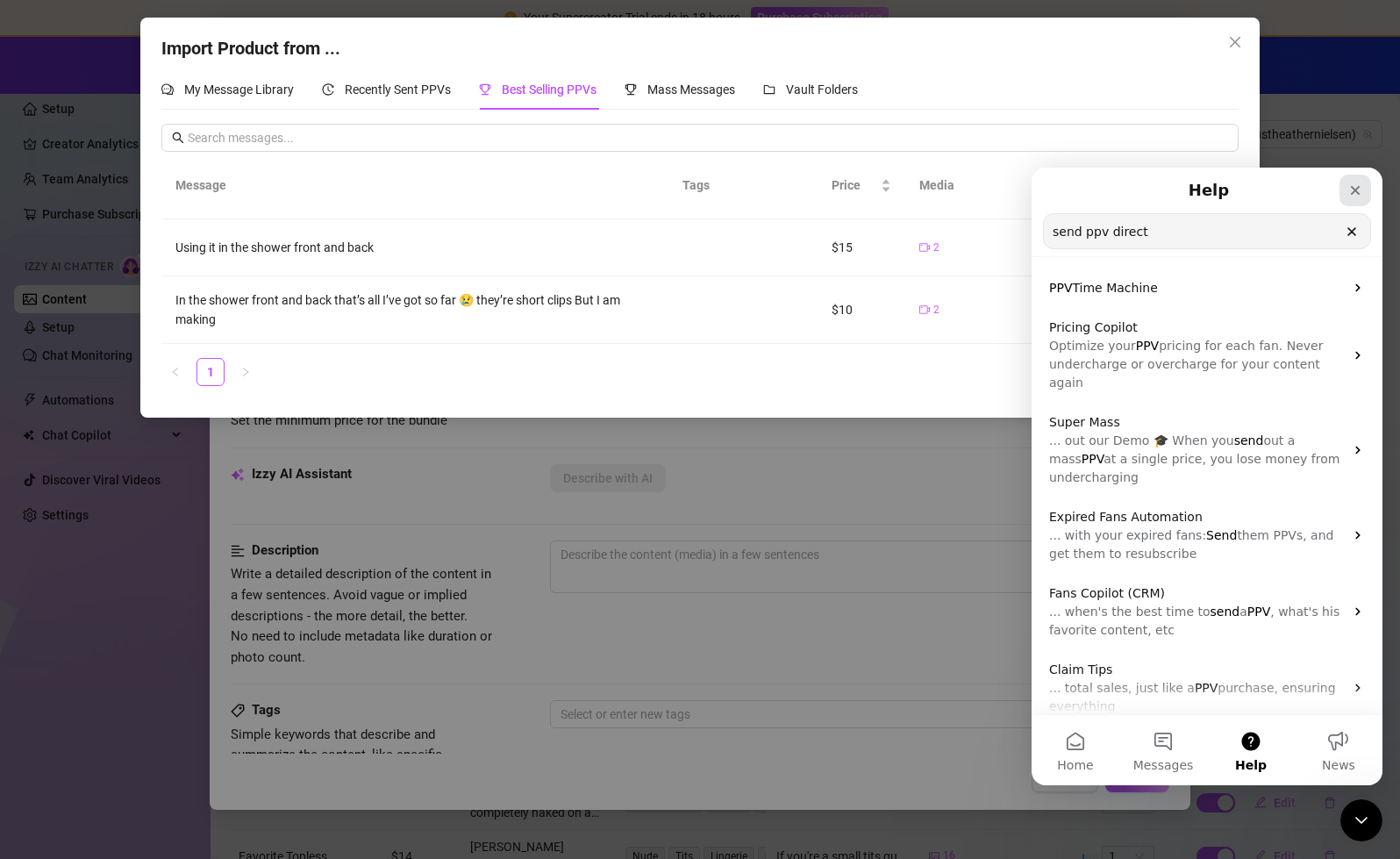
click at [1231, 191] on icon "Close" at bounding box center [1355, 191] width 14 height 14
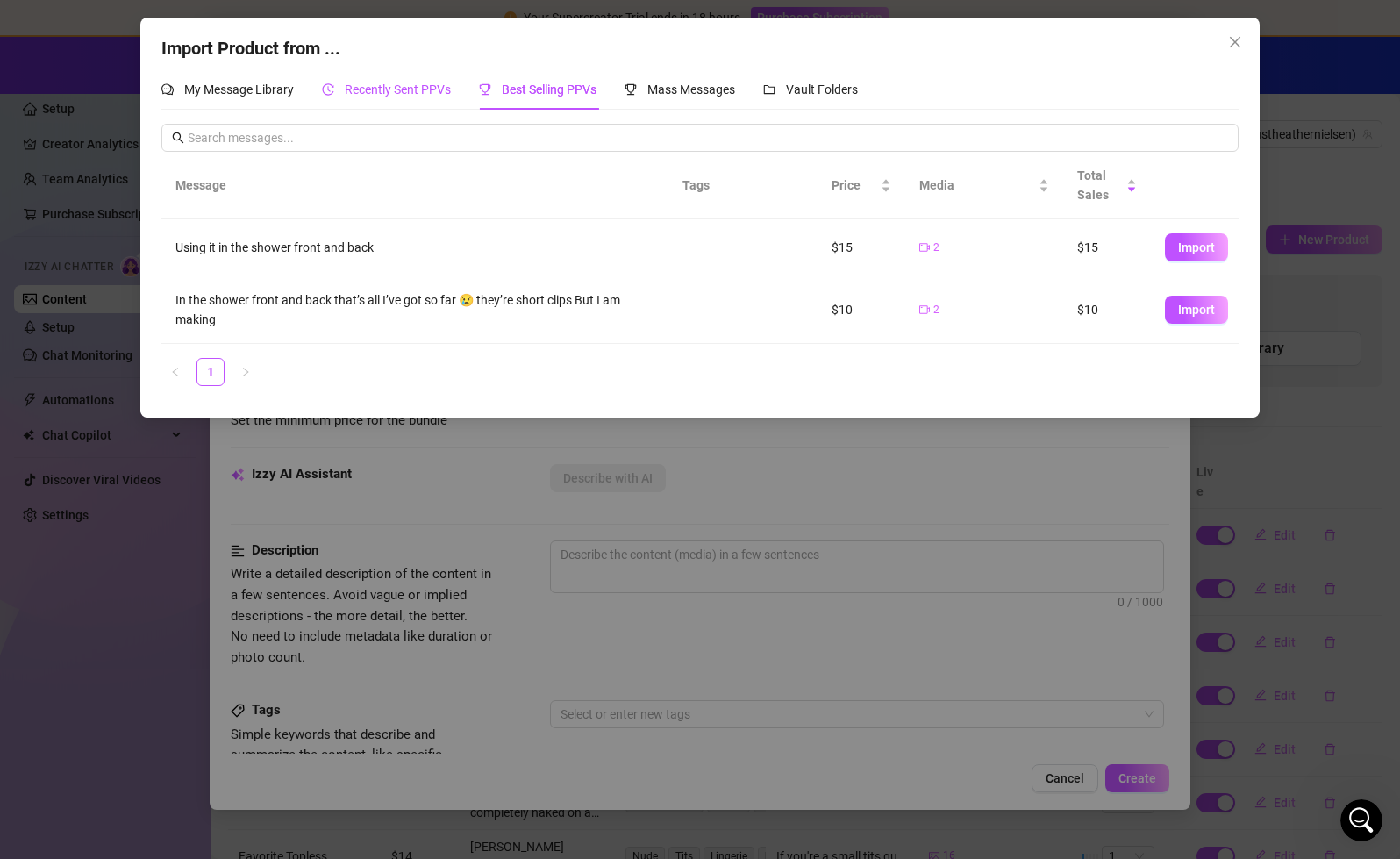
click at [402, 91] on span "Recently Sent PPVs" at bounding box center [398, 89] width 106 height 14
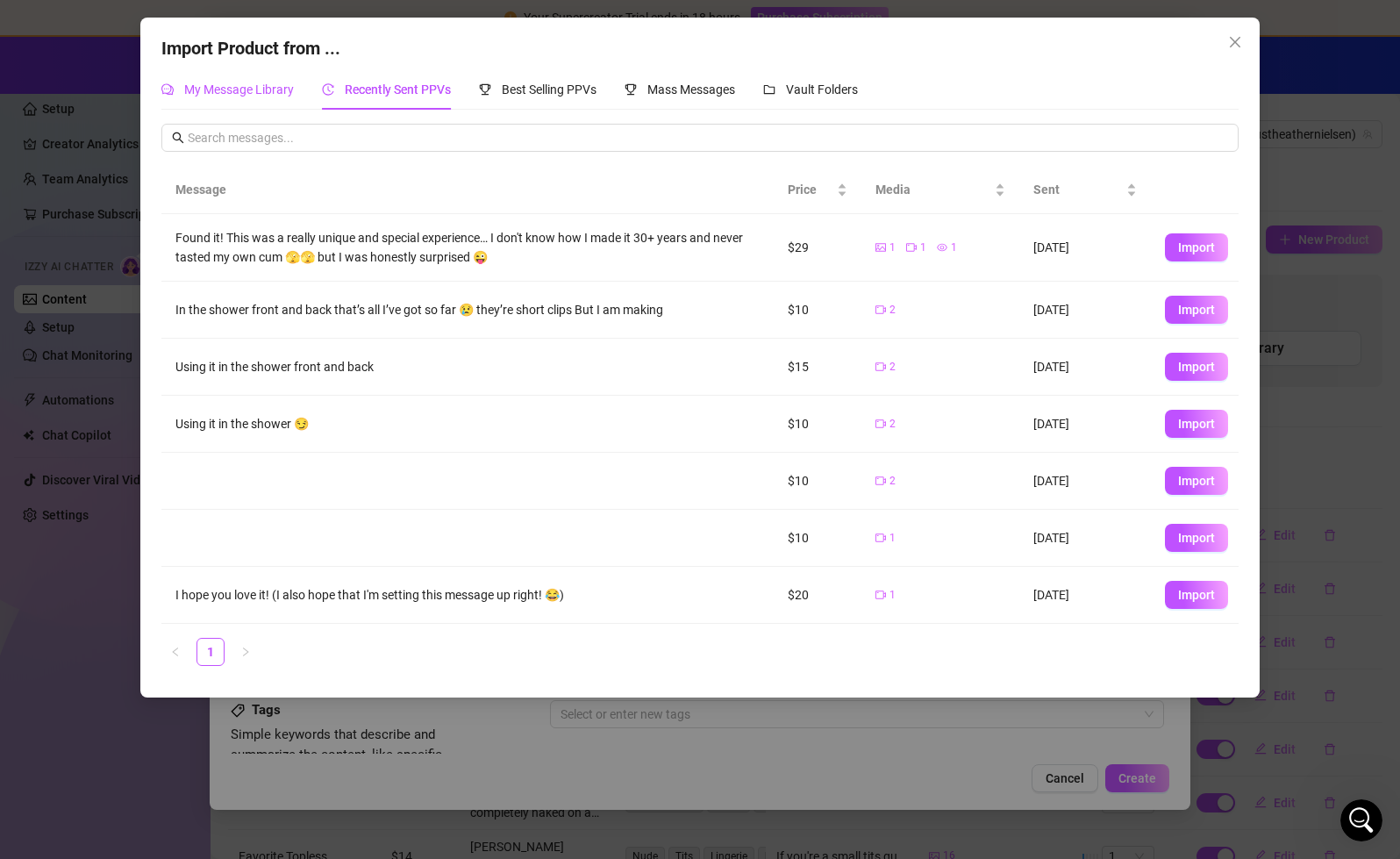
click at [252, 91] on span "My Message Library" at bounding box center [239, 89] width 109 height 14
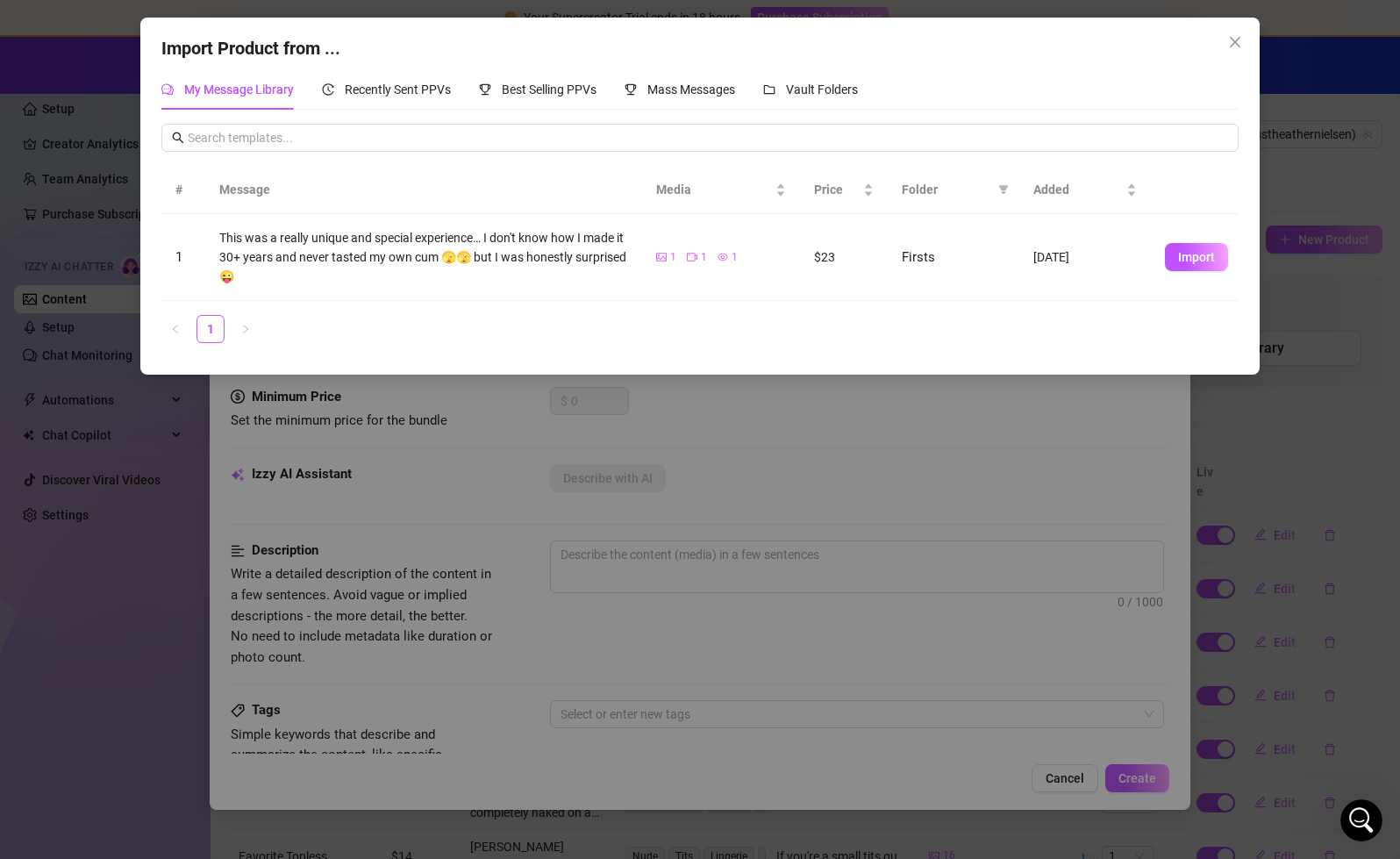
click at [62, 57] on div "Import Product from ... My Message Library Recently Sent PPVs Best Selling PPVs…" at bounding box center [700, 429] width 1400 height 859
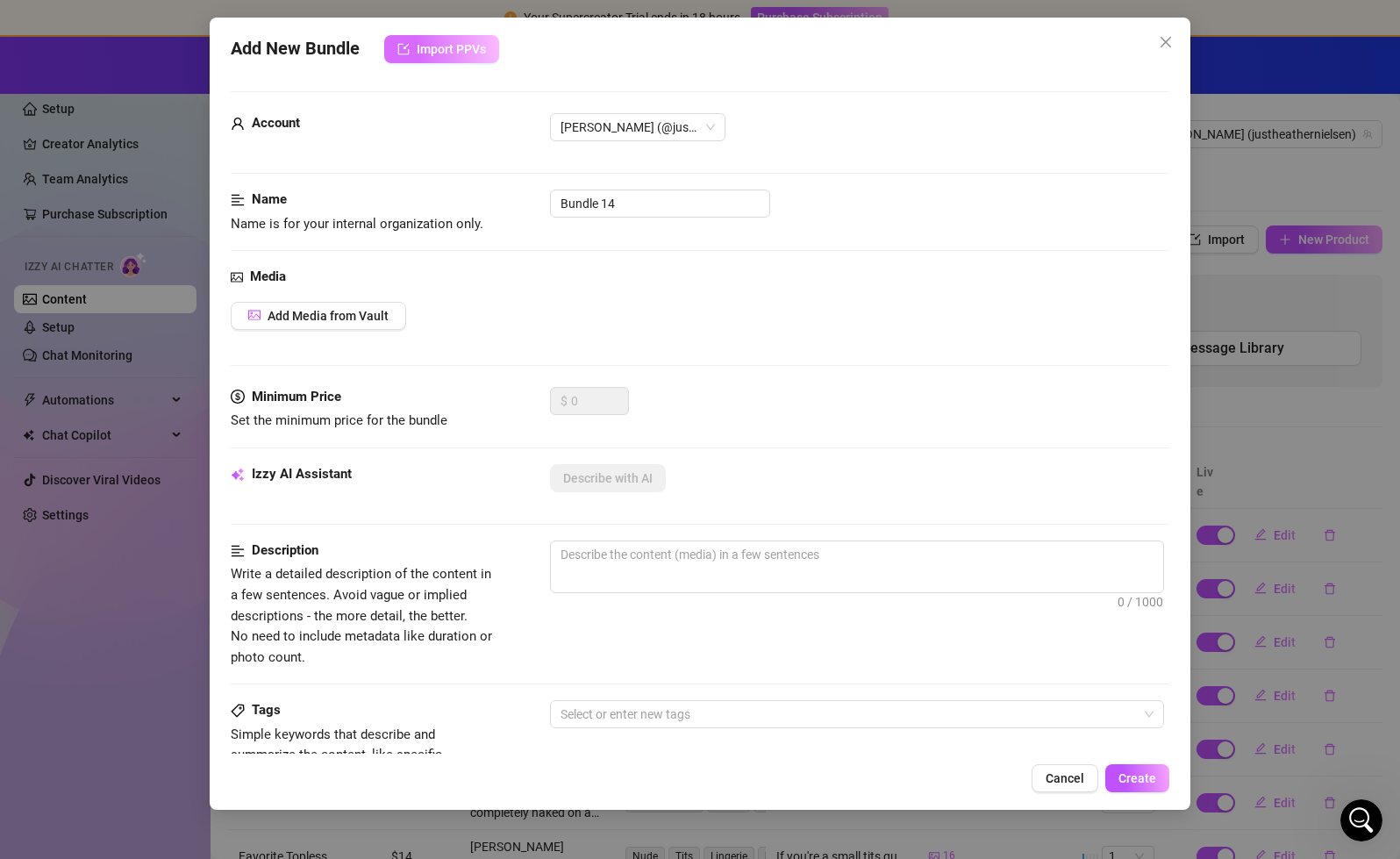
click at [419, 49] on span "Import PPVs" at bounding box center [451, 49] width 69 height 14
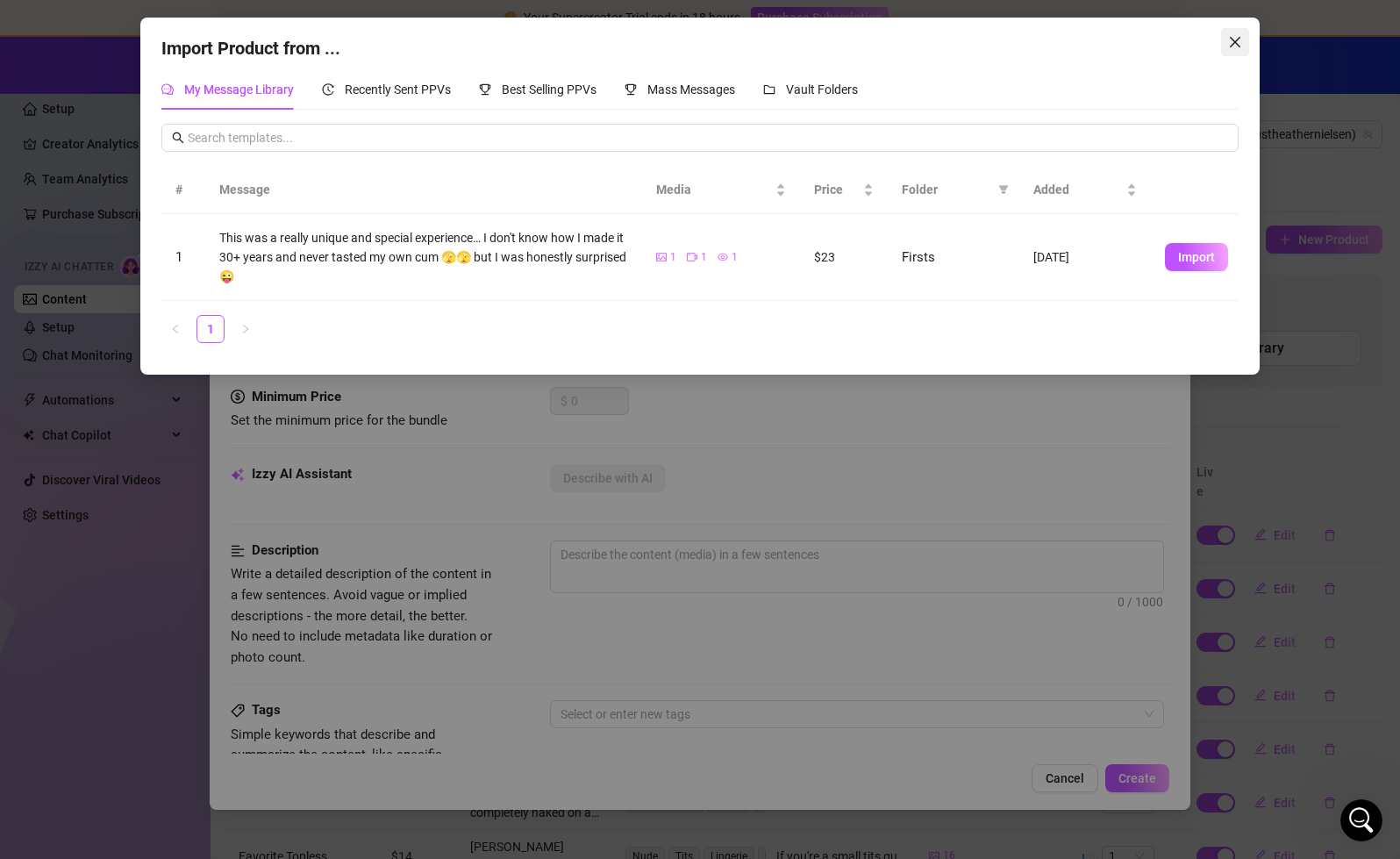
click at [1231, 40] on icon "close" at bounding box center [1235, 42] width 11 height 11
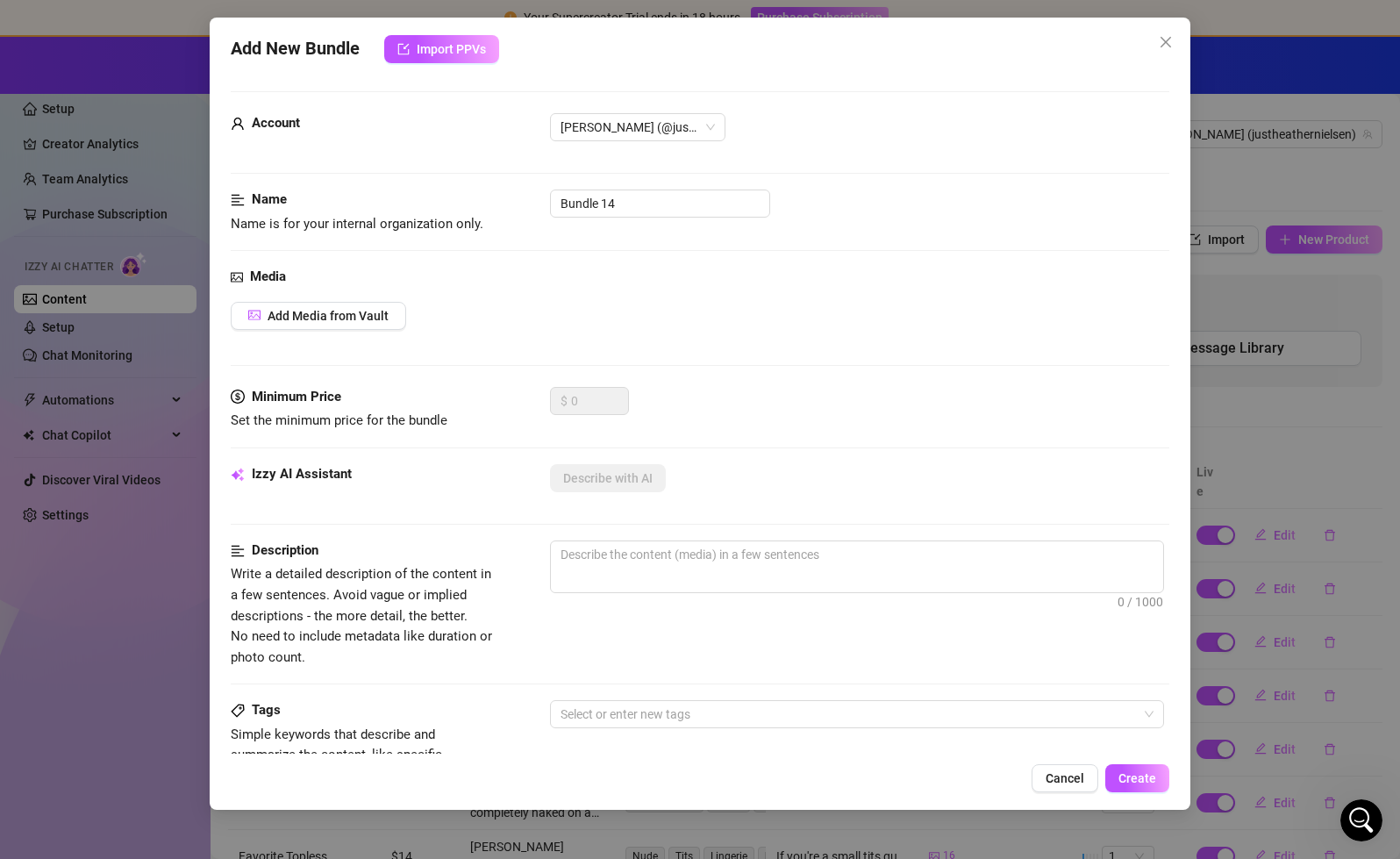
click at [172, 51] on div "Add New Bundle Import PPVs Account Heather (@justheathernielsen) Name Name is f…" at bounding box center [700, 429] width 1400 height 859
